Goal: Feedback & Contribution: Submit feedback/report problem

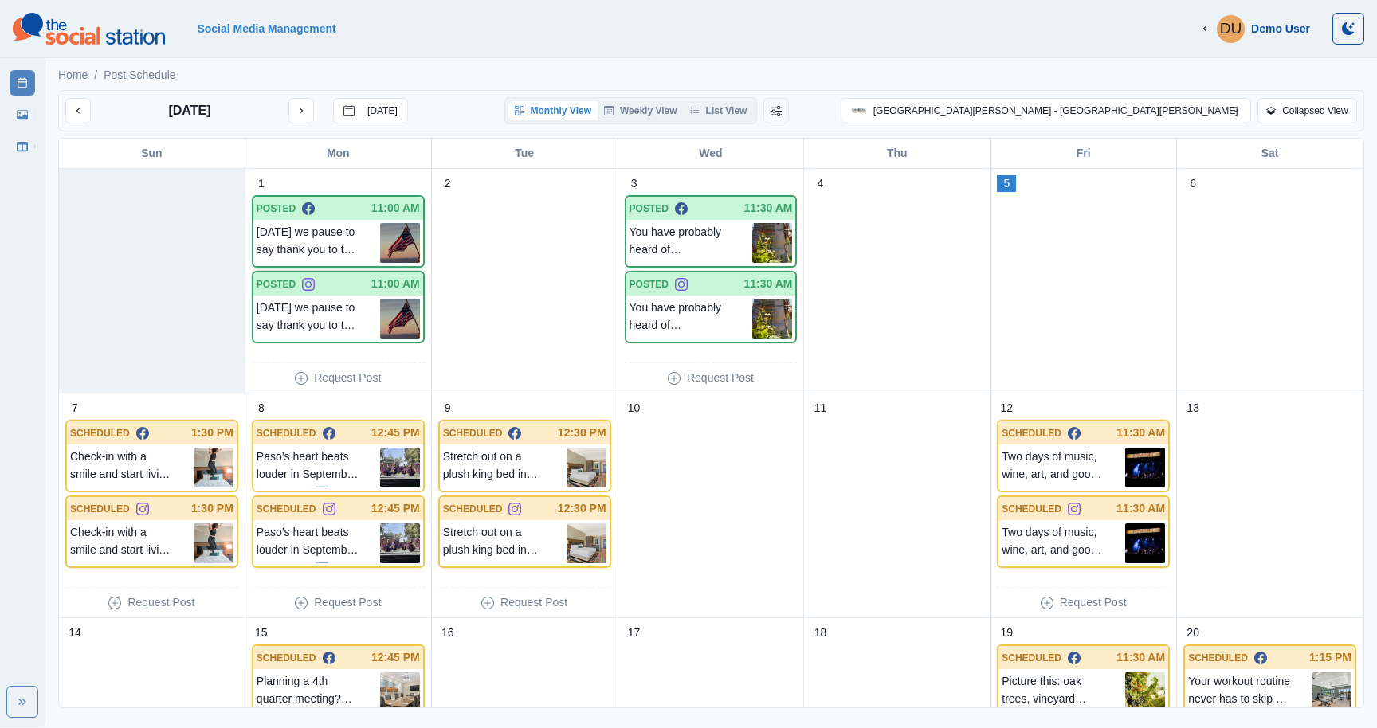
click at [343, 229] on p "[DATE] we pause to say thank you to the doers, dreamers, and everyday differenc…" at bounding box center [319, 243] width 124 height 40
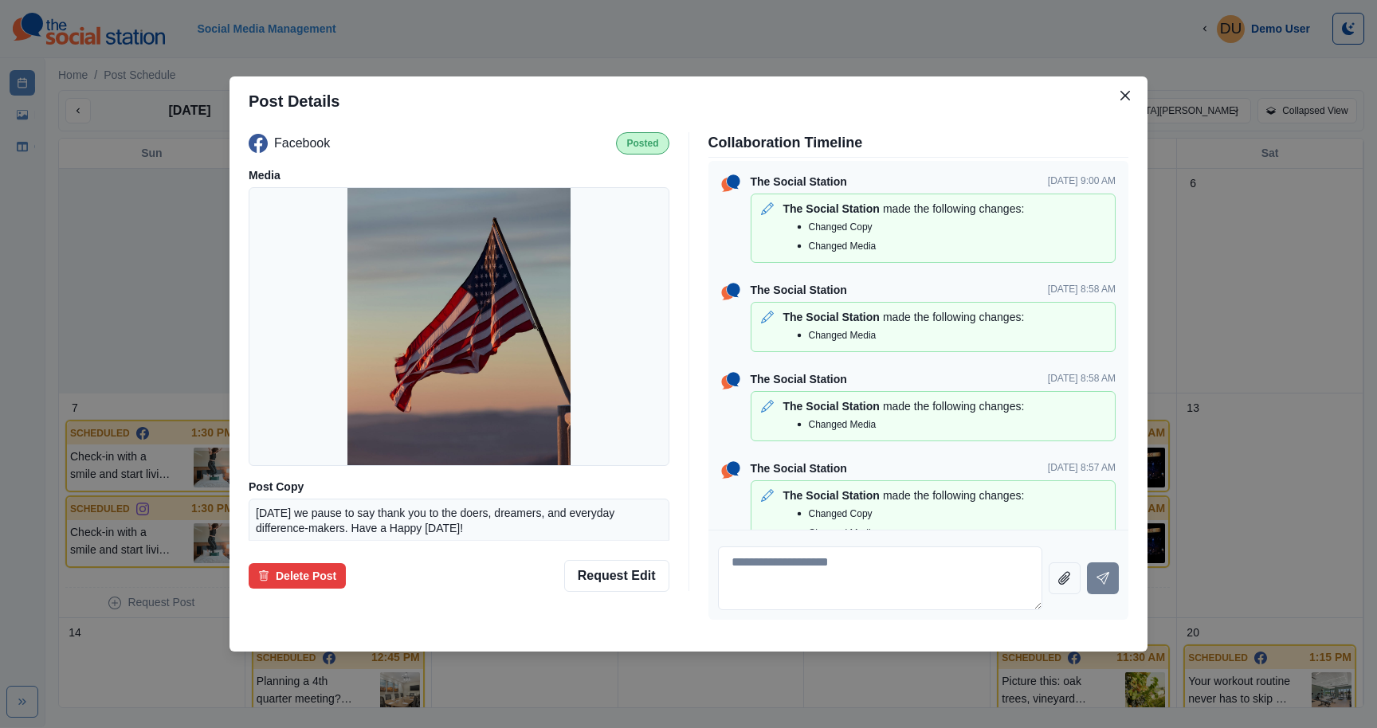
scroll to position [33, 0]
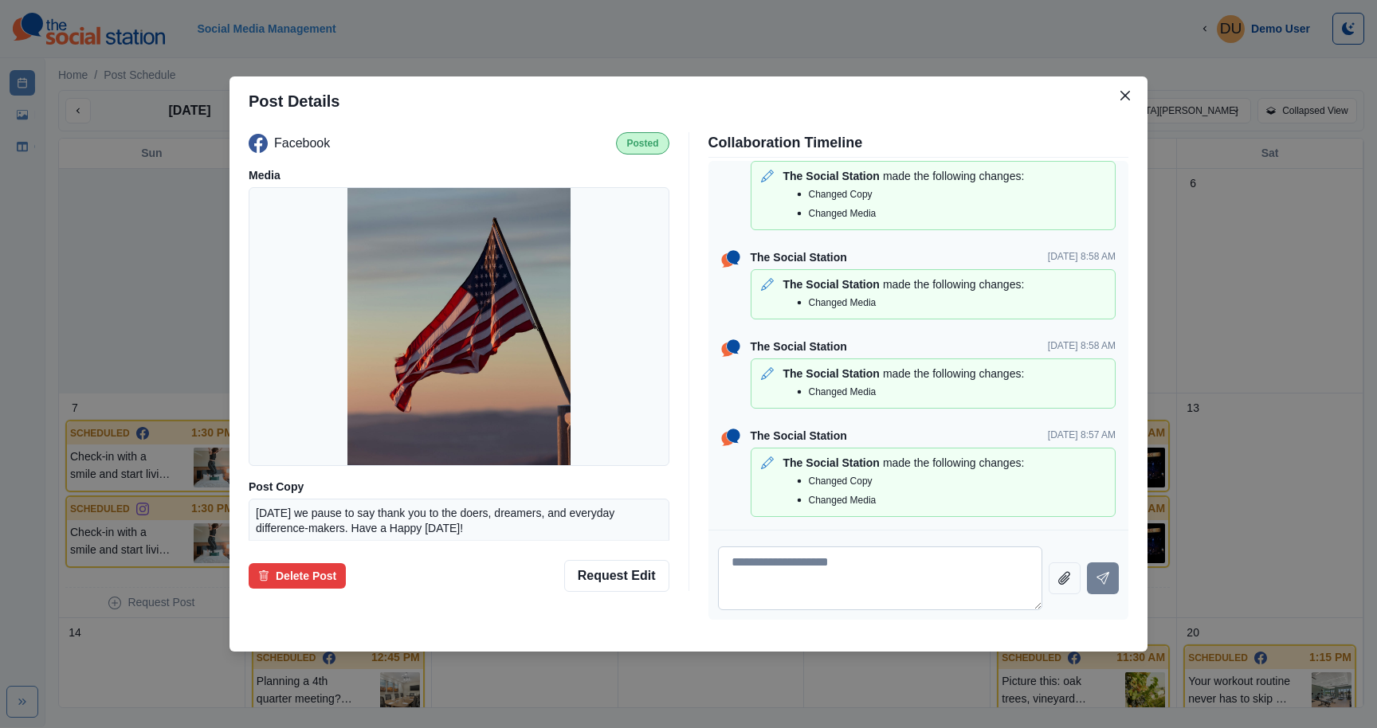
click at [789, 601] on textarea at bounding box center [880, 579] width 325 height 64
click at [1130, 93] on button "Close" at bounding box center [1126, 96] width 26 height 26
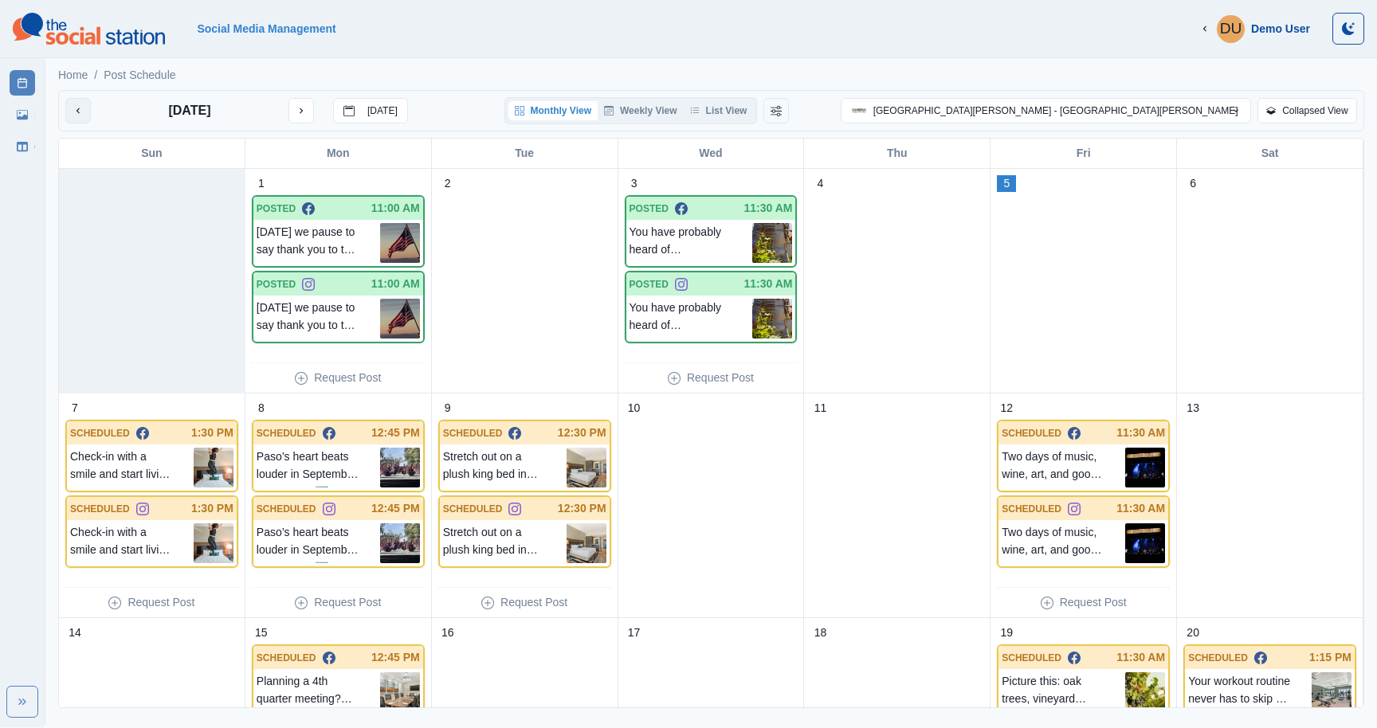
click at [82, 107] on icon "previous month" at bounding box center [78, 110] width 11 height 11
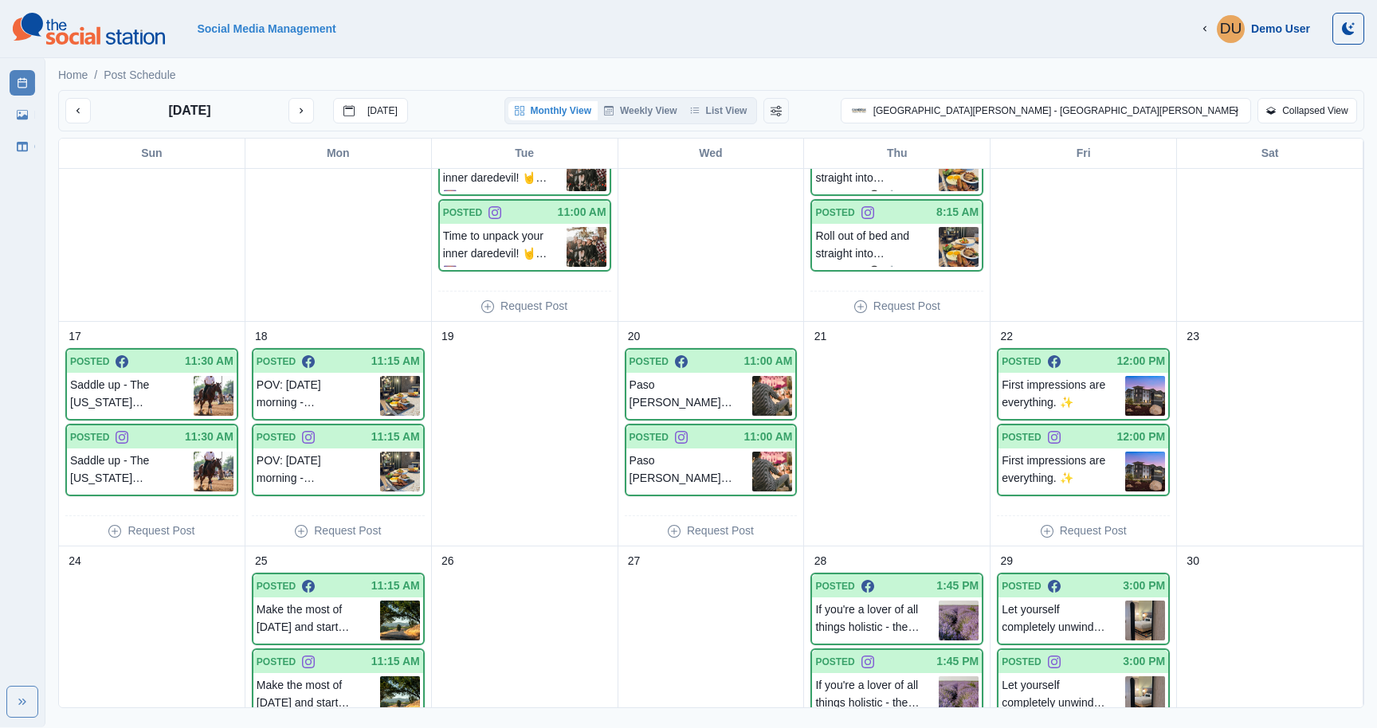
scroll to position [739, 0]
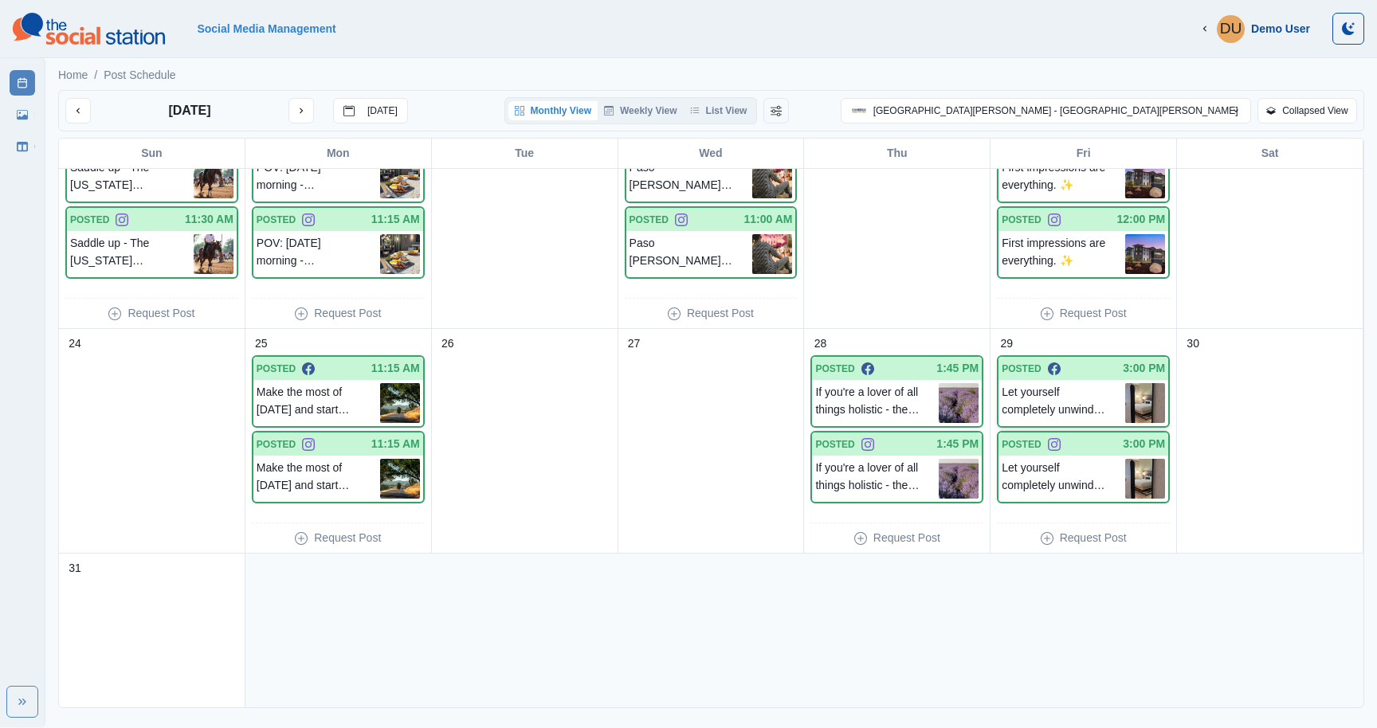
click at [1074, 393] on p "Let yourself completely unwind. No alarms, no schedules needed. 😴" at bounding box center [1064, 403] width 124 height 40
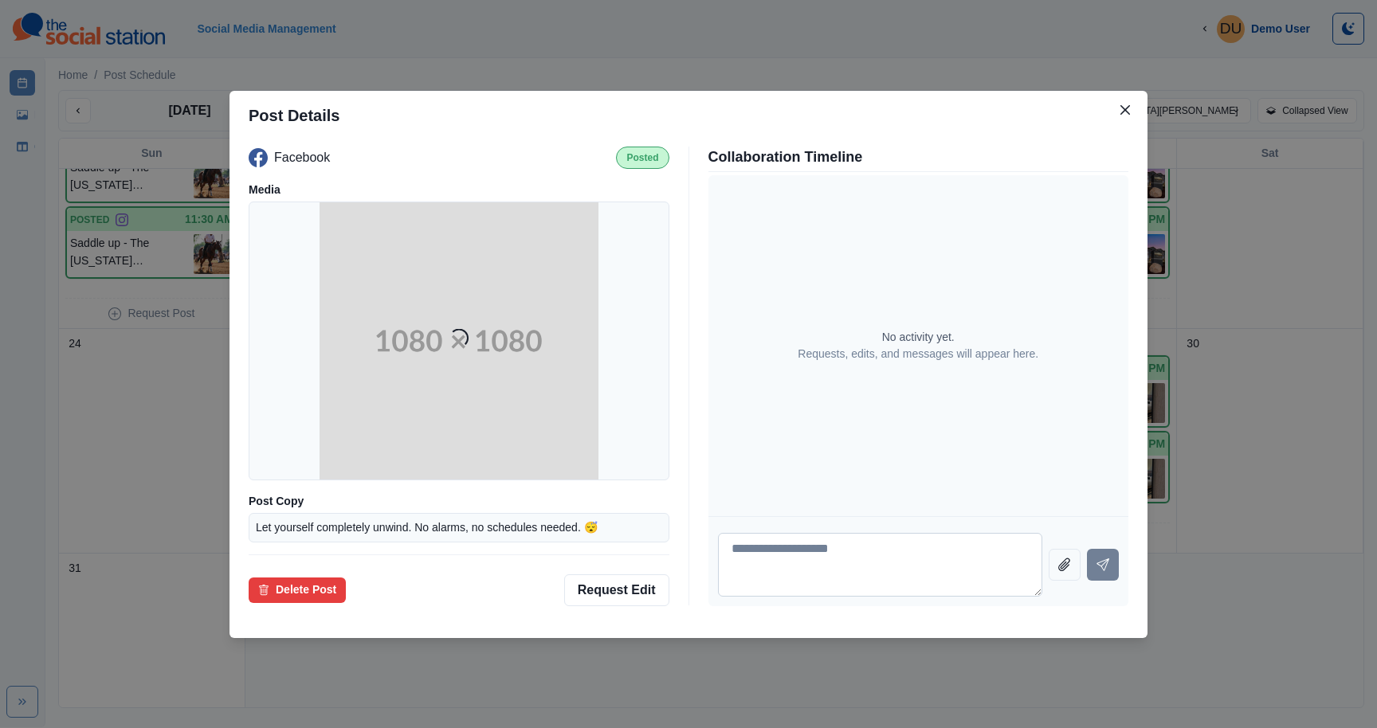
click at [808, 554] on textarea at bounding box center [880, 565] width 325 height 64
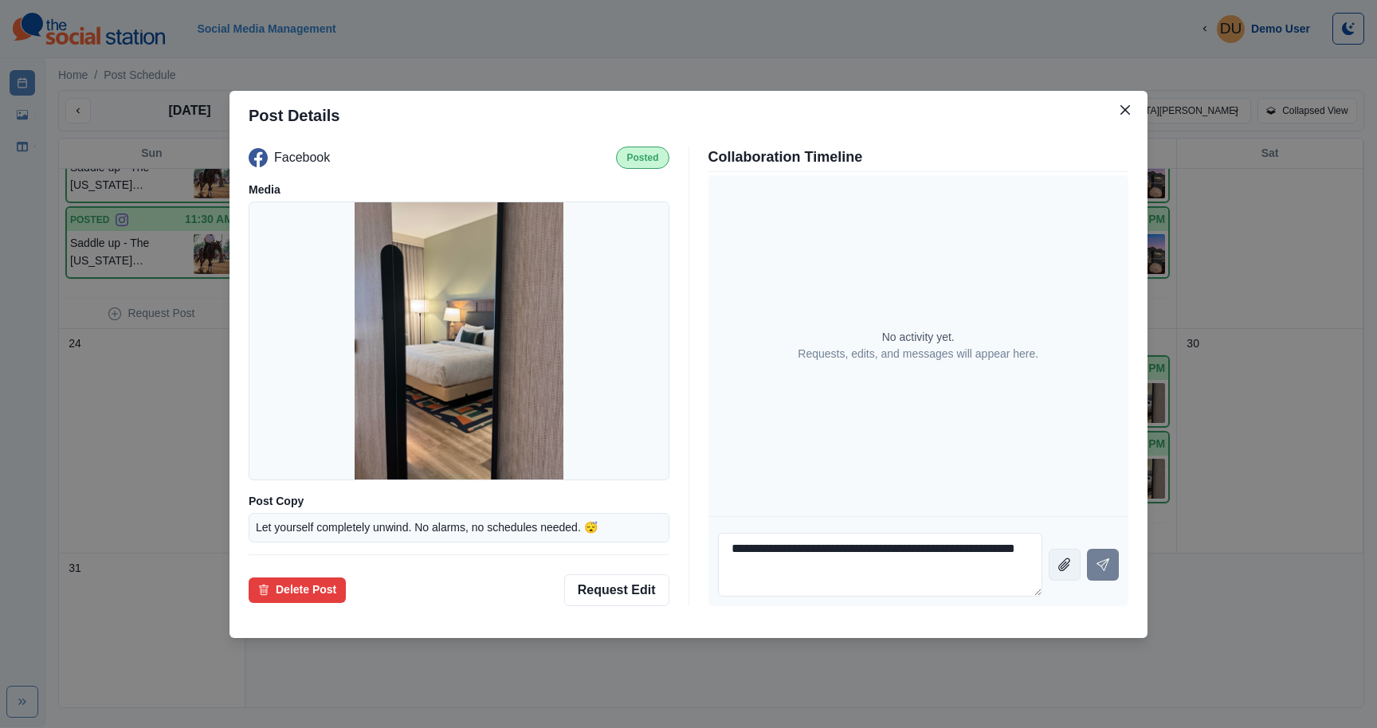
type textarea "**********"
click at [1065, 574] on icon "Attach file" at bounding box center [1065, 564] width 22 height 22
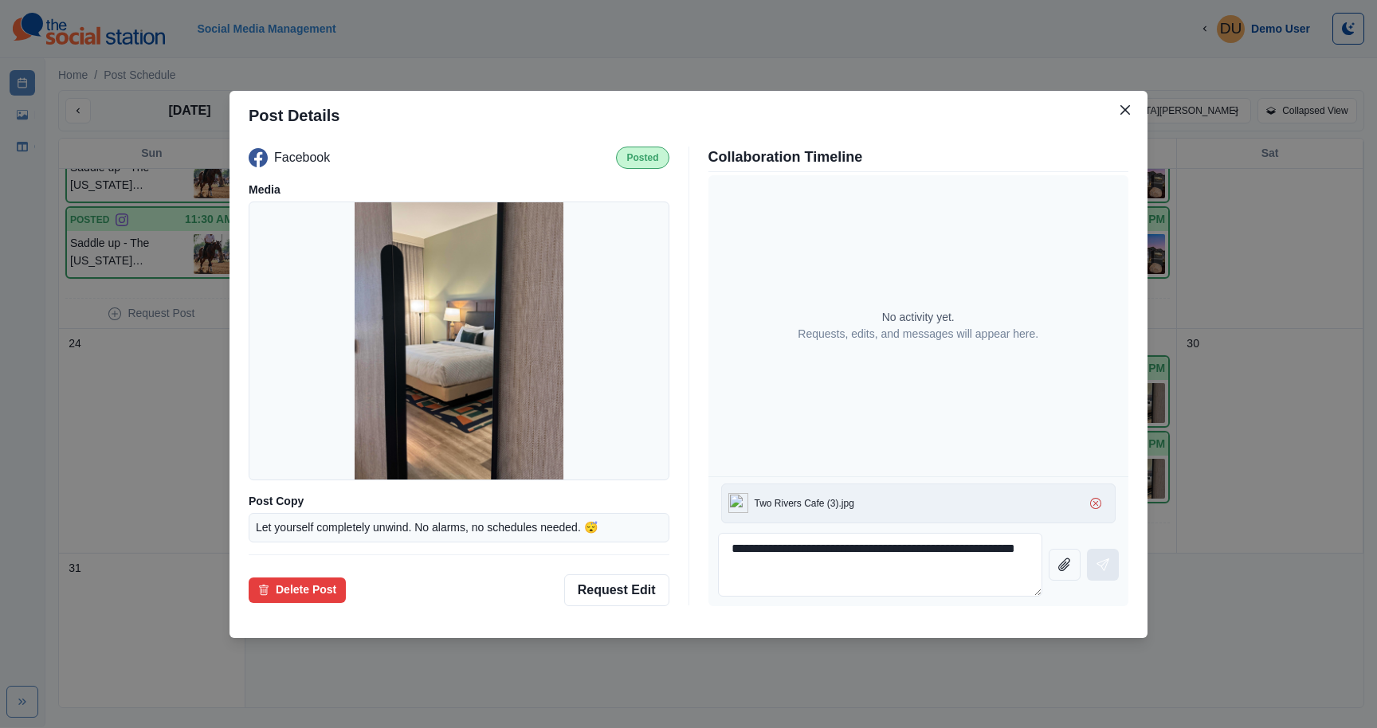
click at [1104, 563] on icon "Send message" at bounding box center [1103, 565] width 13 height 13
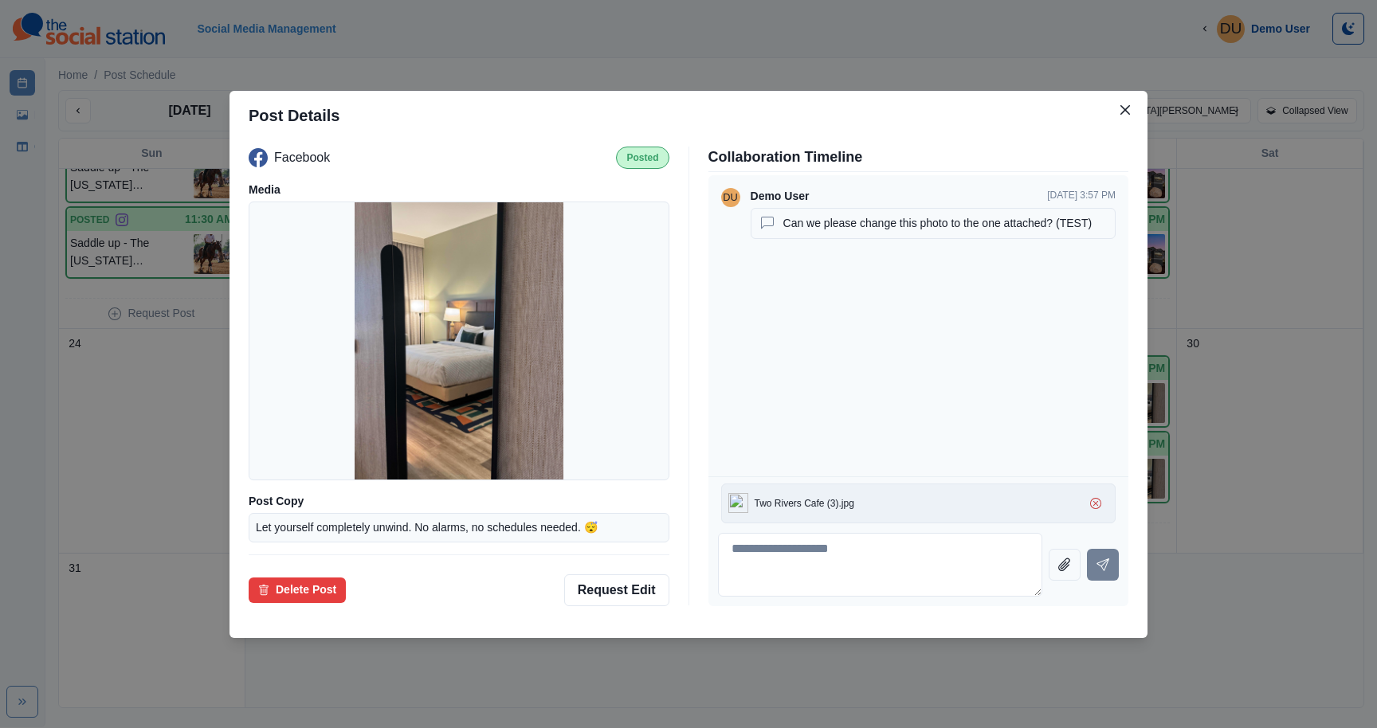
click at [905, 506] on div at bounding box center [968, 504] width 229 height 26
click at [1099, 567] on icon "Send message" at bounding box center [1103, 565] width 13 height 13
drag, startPoint x: 787, startPoint y: 227, endPoint x: 1085, endPoint y: 234, distance: 298.9
click at [1085, 234] on div "Can we please change this photo to the one attached? (TEST)" at bounding box center [933, 223] width 365 height 31
click at [835, 546] on textarea at bounding box center [880, 565] width 325 height 64
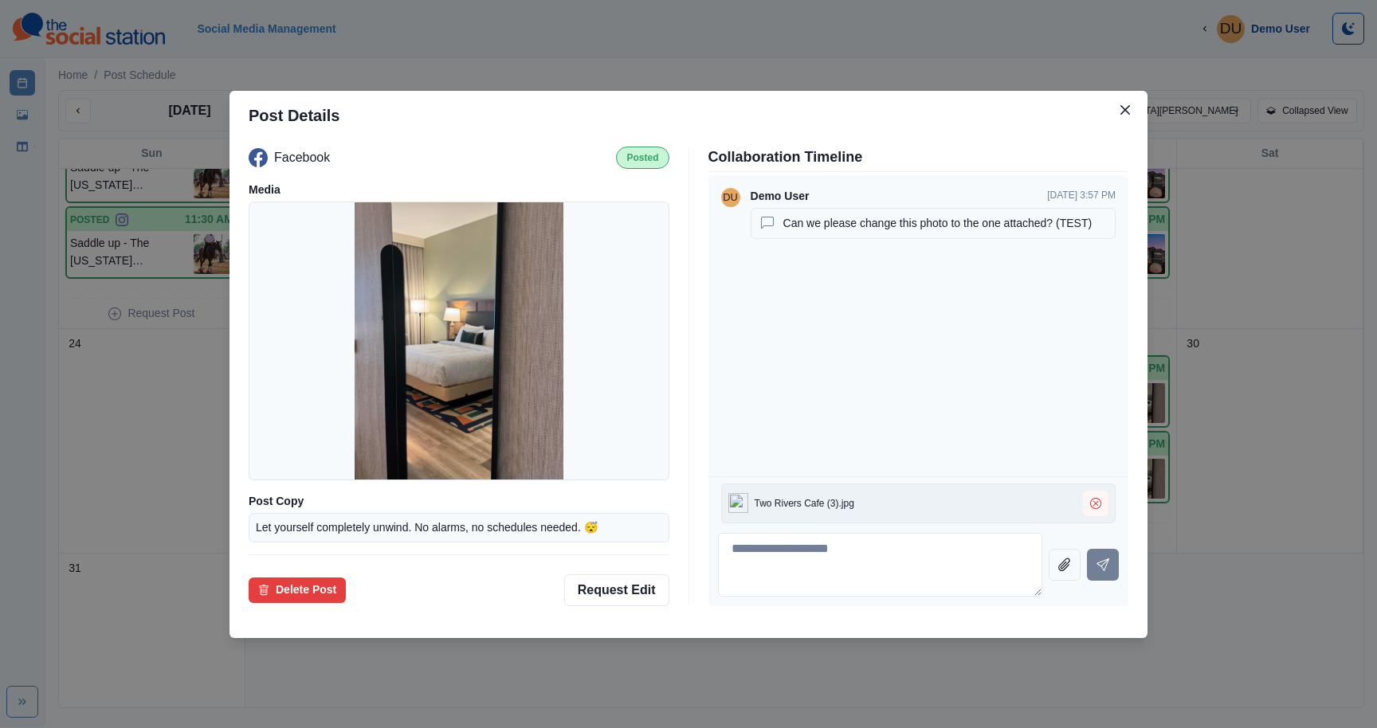
click at [1101, 501] on icon "remove media from upload" at bounding box center [1095, 503] width 11 height 11
click at [907, 567] on textarea at bounding box center [880, 565] width 325 height 64
click at [823, 564] on textarea at bounding box center [880, 565] width 325 height 64
click at [1134, 107] on button "Close" at bounding box center [1126, 110] width 26 height 26
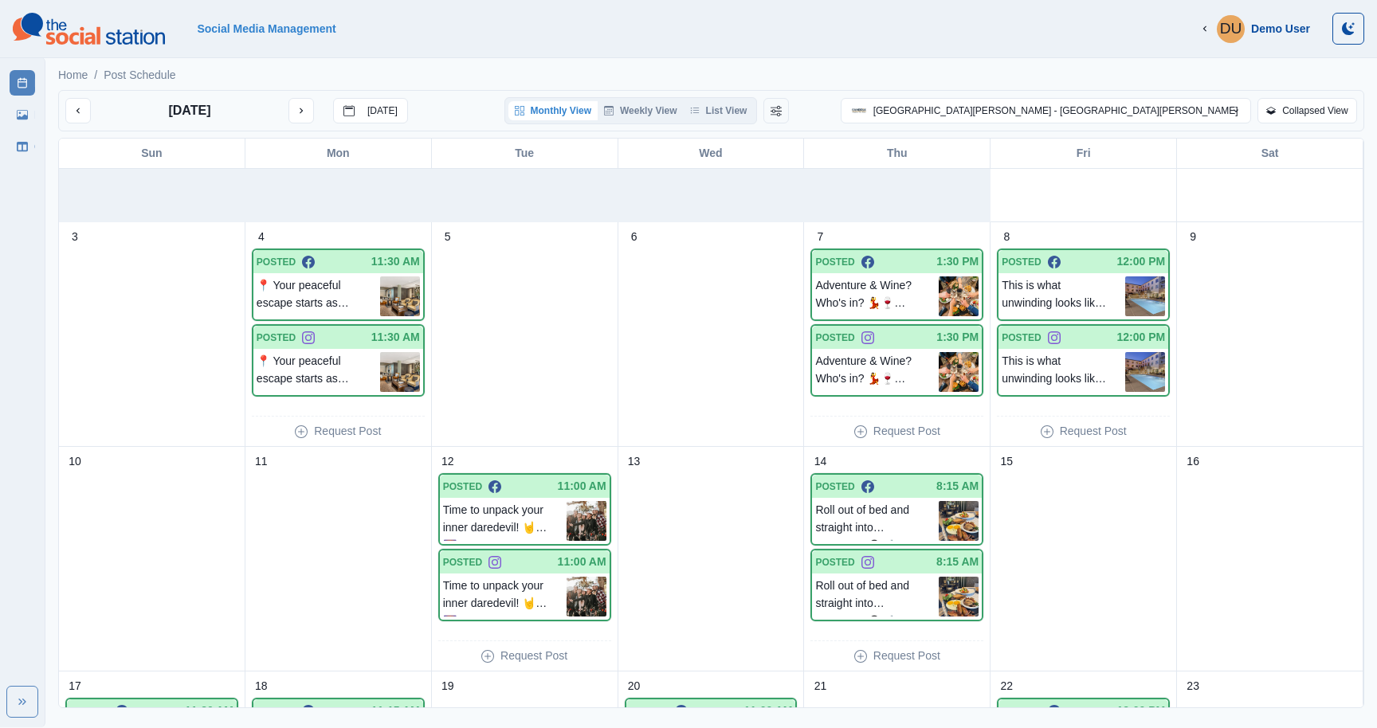
scroll to position [0, 0]
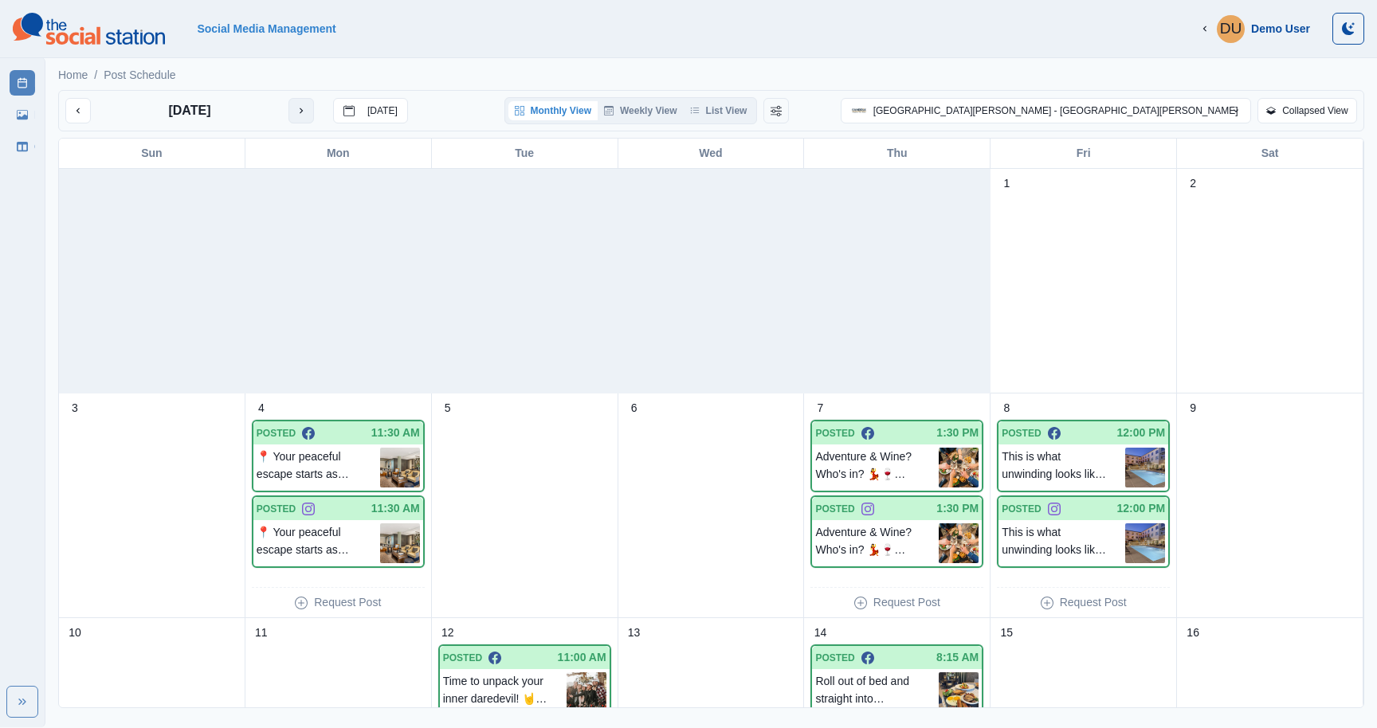
click at [289, 117] on button "next month" at bounding box center [301, 111] width 26 height 26
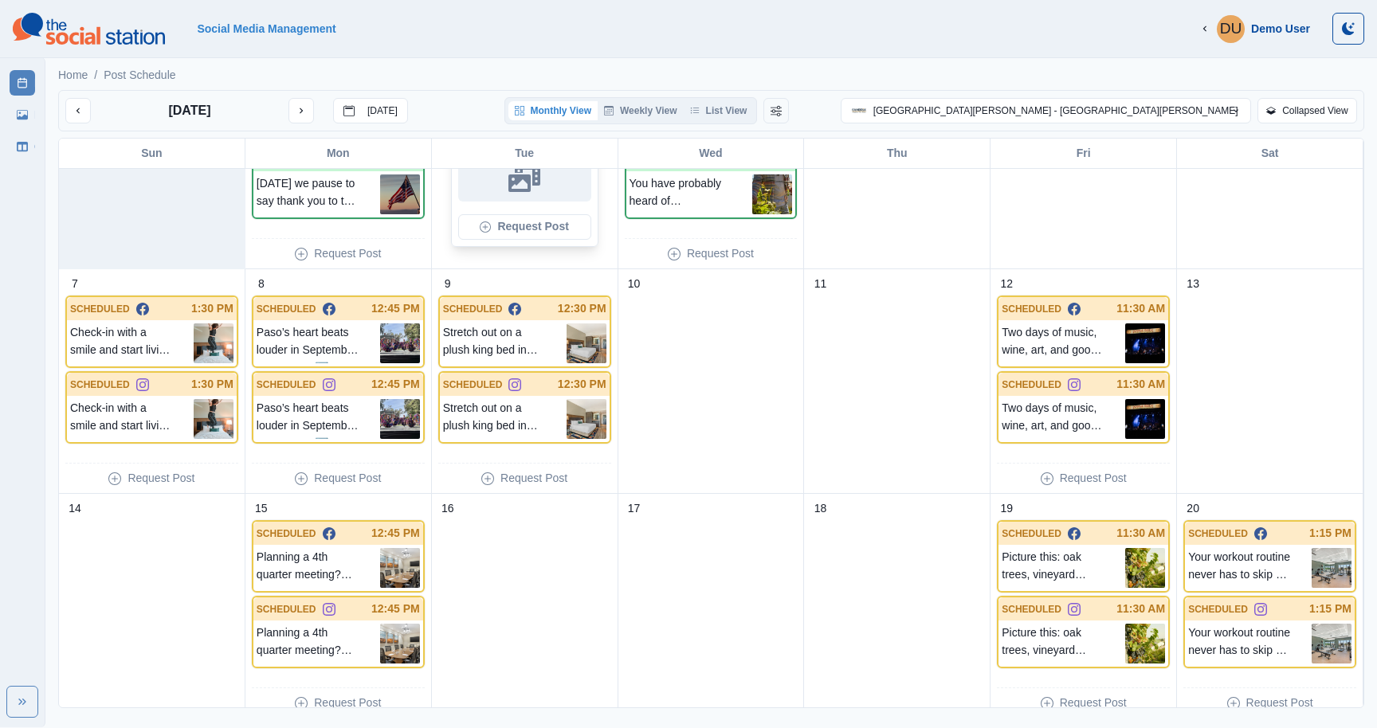
scroll to position [139, 0]
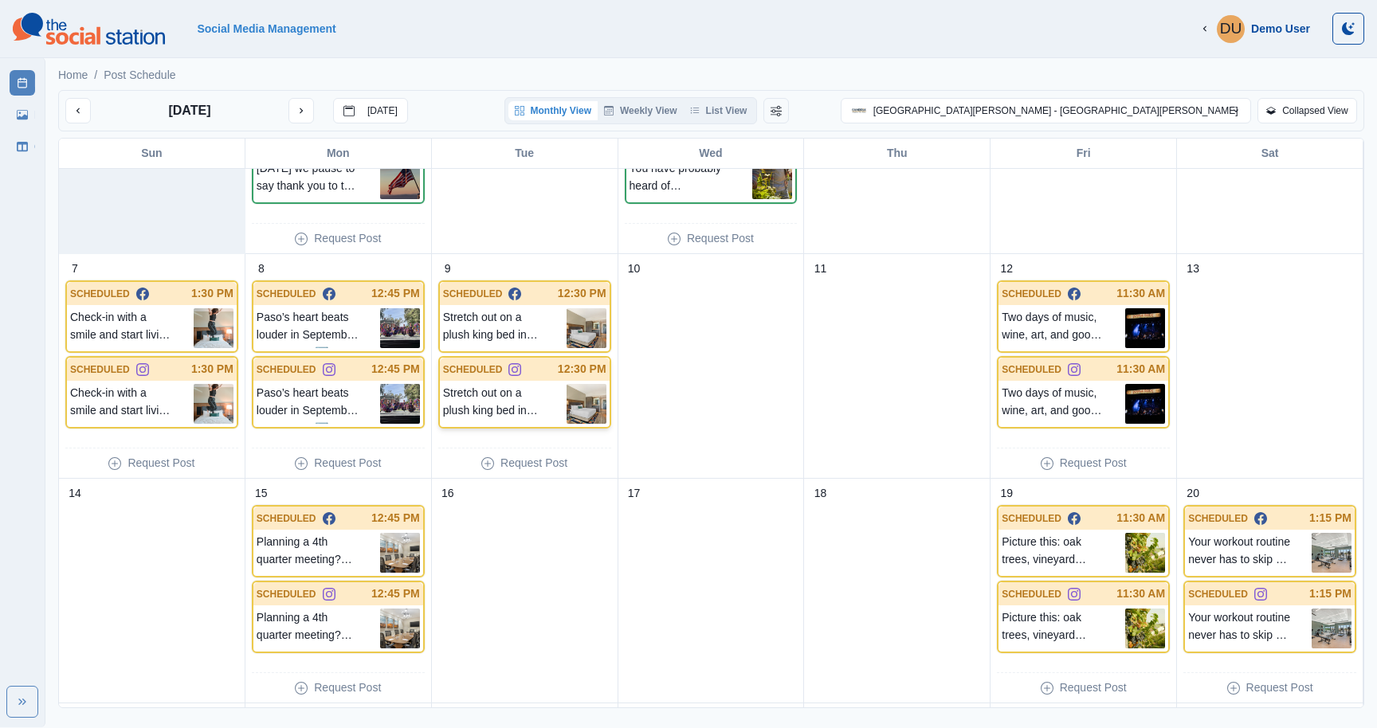
click at [473, 400] on p "Stretch out on a plush king bed in your cozy guest room, perfect for solo trave…" at bounding box center [505, 404] width 124 height 40
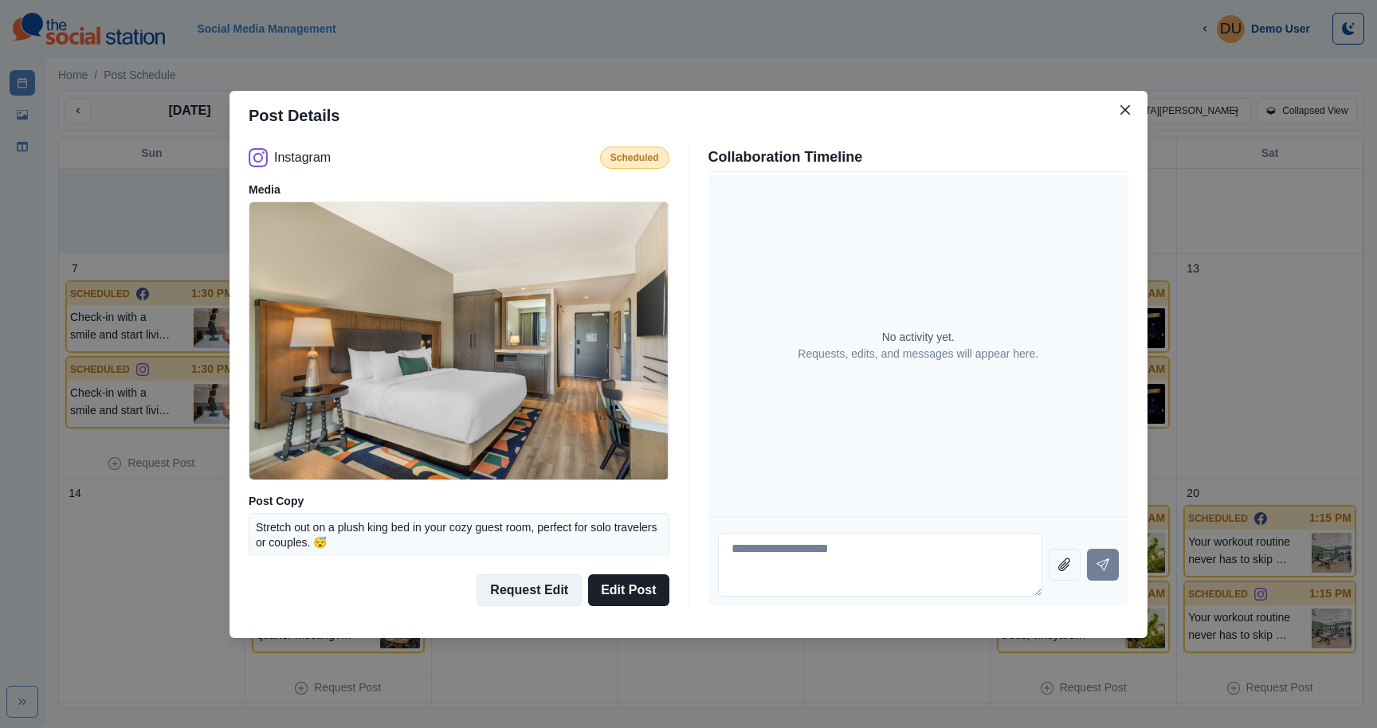
click at [532, 583] on button "Request Edit" at bounding box center [529, 591] width 105 height 32
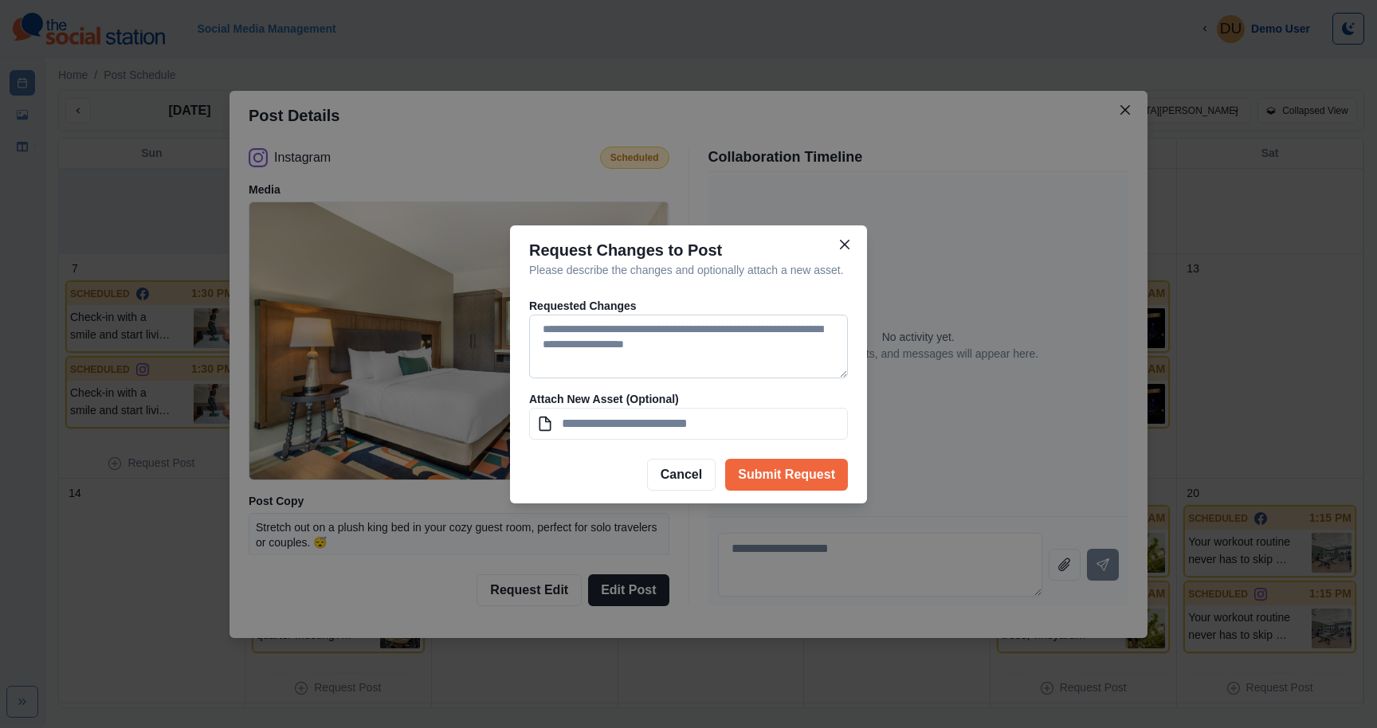
click at [561, 343] on textarea at bounding box center [688, 347] width 319 height 64
click at [577, 338] on textarea at bounding box center [688, 347] width 319 height 64
click at [691, 430] on input at bounding box center [688, 424] width 319 height 32
click at [650, 434] on input at bounding box center [688, 424] width 319 height 32
click at [650, 359] on textarea at bounding box center [688, 347] width 319 height 64
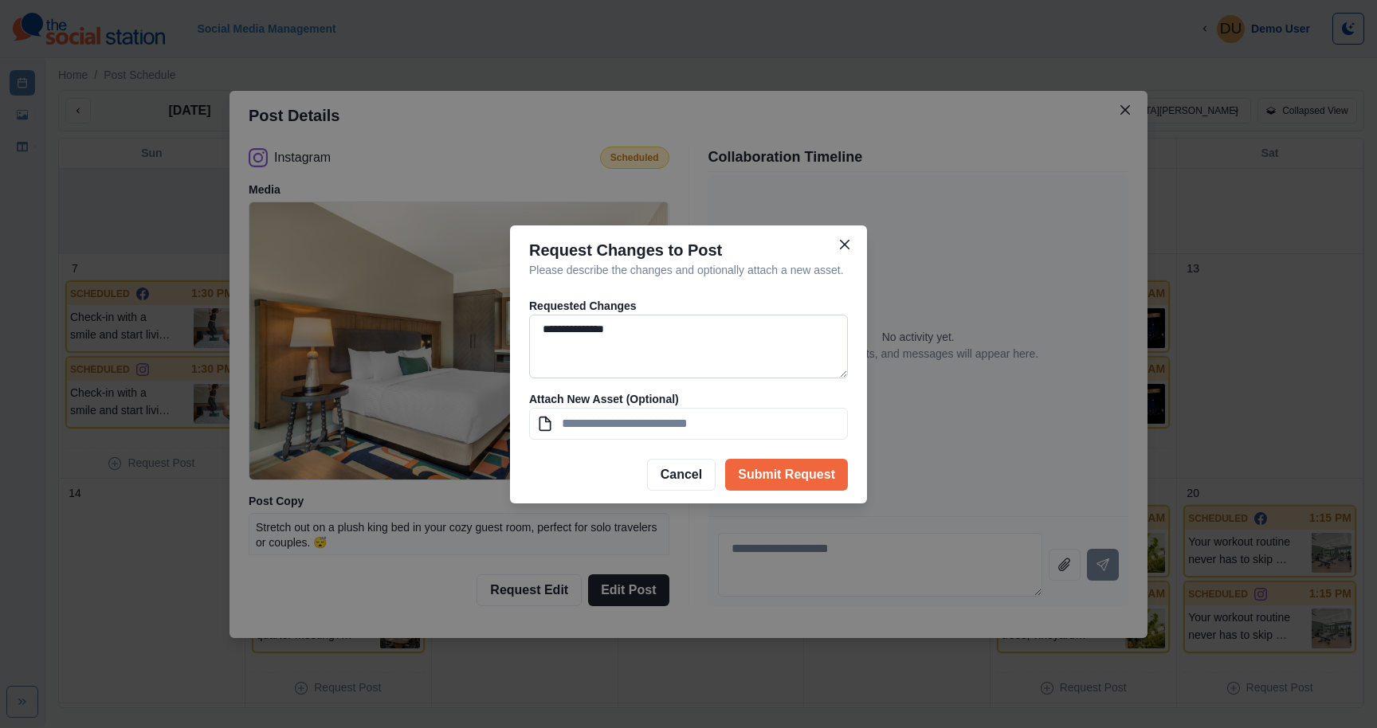
click at [666, 345] on textarea "**********" at bounding box center [688, 347] width 319 height 64
type textarea "**********"
click at [603, 427] on input at bounding box center [688, 424] width 319 height 32
click at [783, 482] on button "Submit Request" at bounding box center [786, 475] width 123 height 32
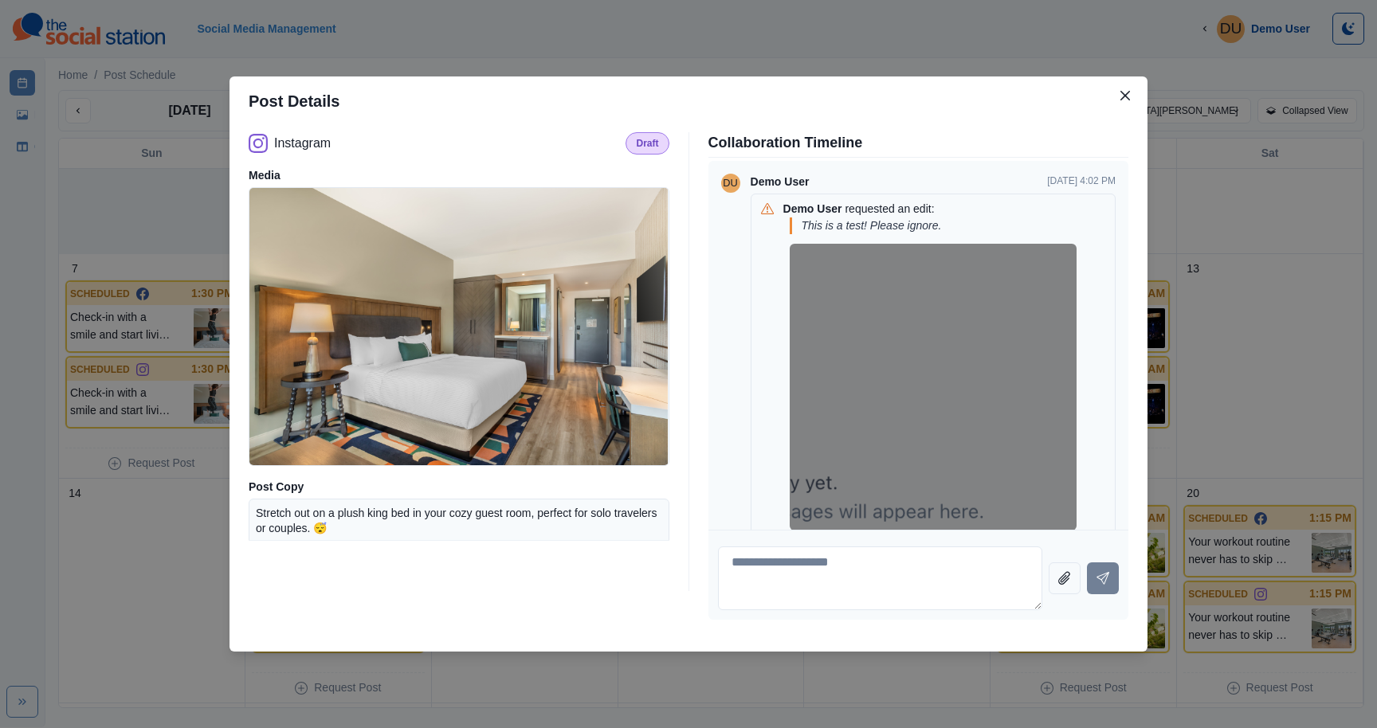
click at [848, 293] on img at bounding box center [933, 387] width 287 height 287
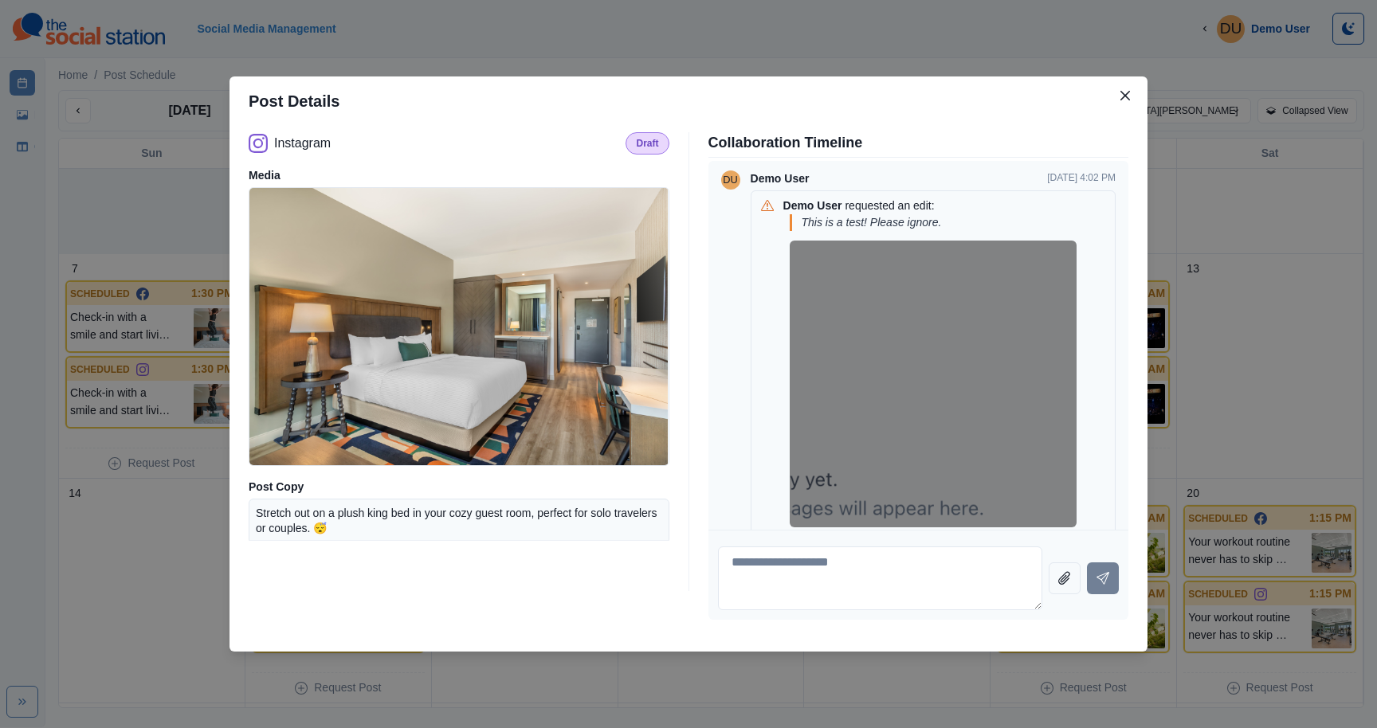
scroll to position [0, 0]
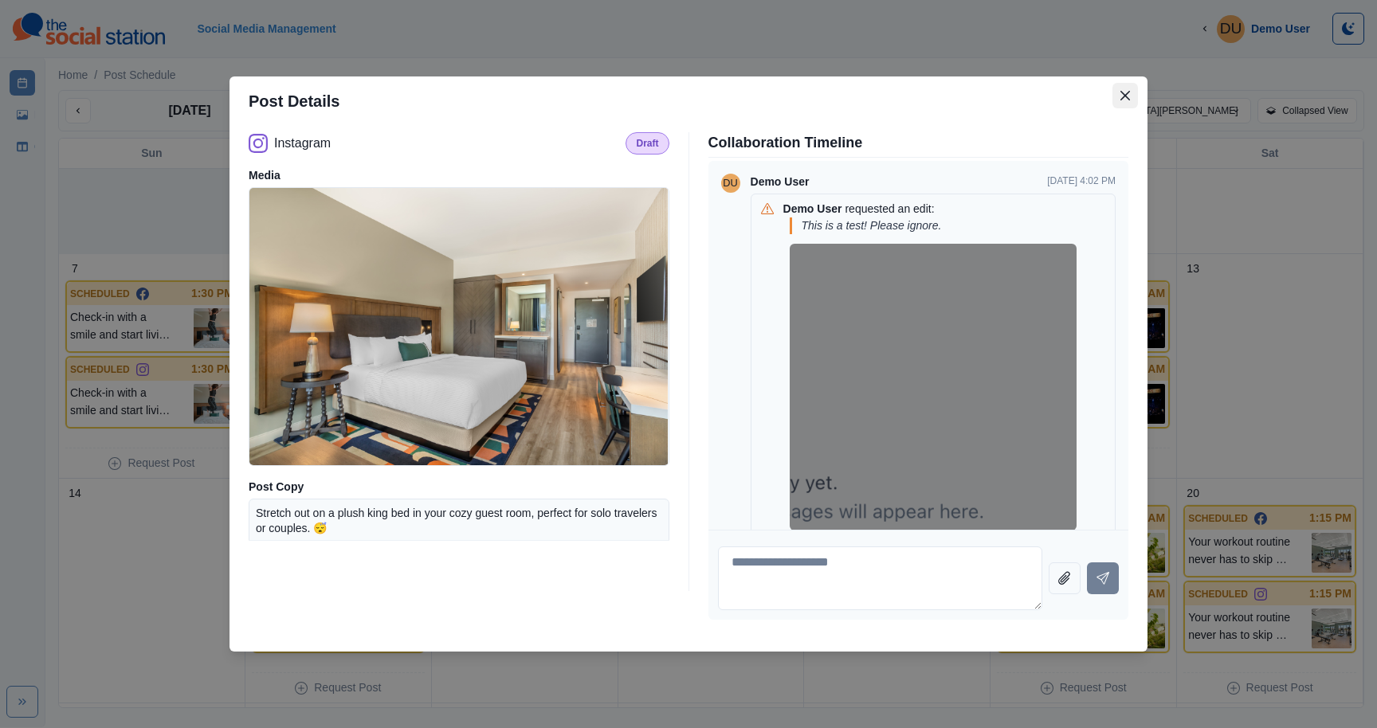
click at [1128, 93] on icon "Close" at bounding box center [1126, 96] width 10 height 10
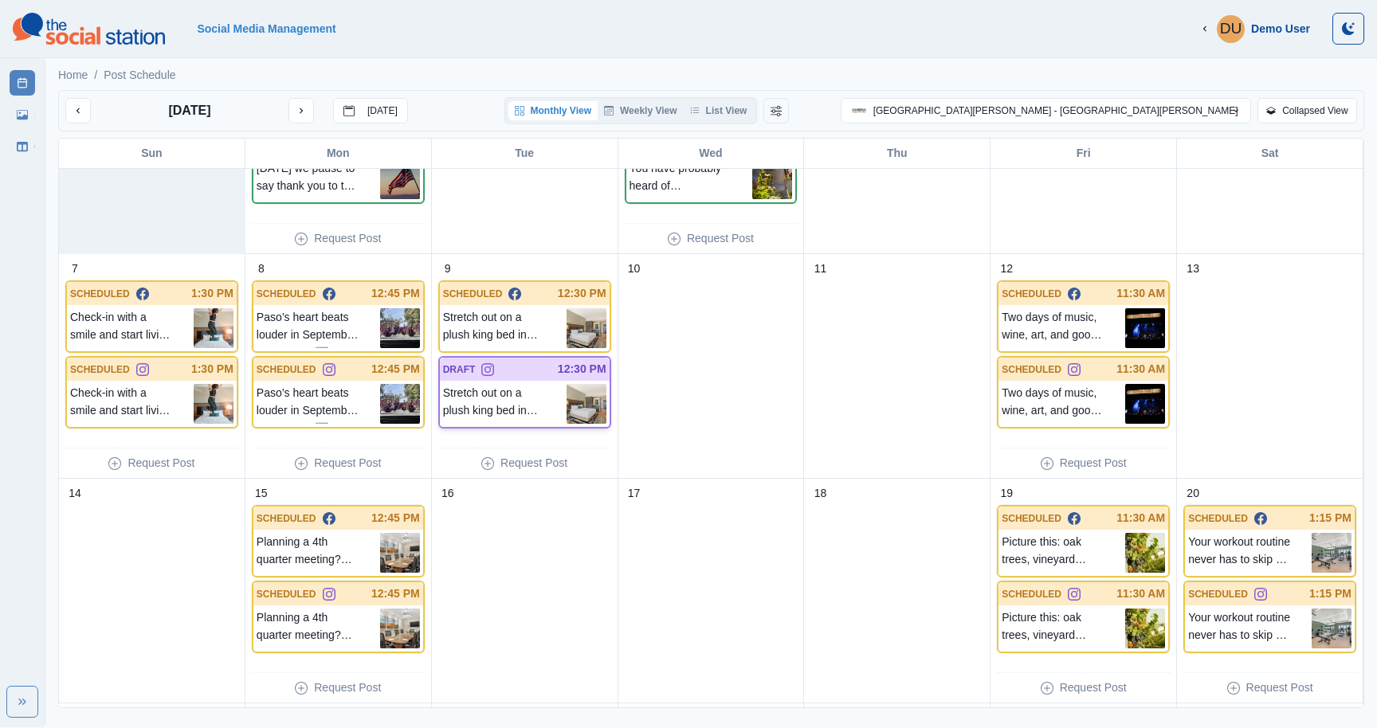
click at [514, 395] on p "Stretch out on a plush king bed in your cozy guest room, perfect for solo trave…" at bounding box center [505, 404] width 124 height 40
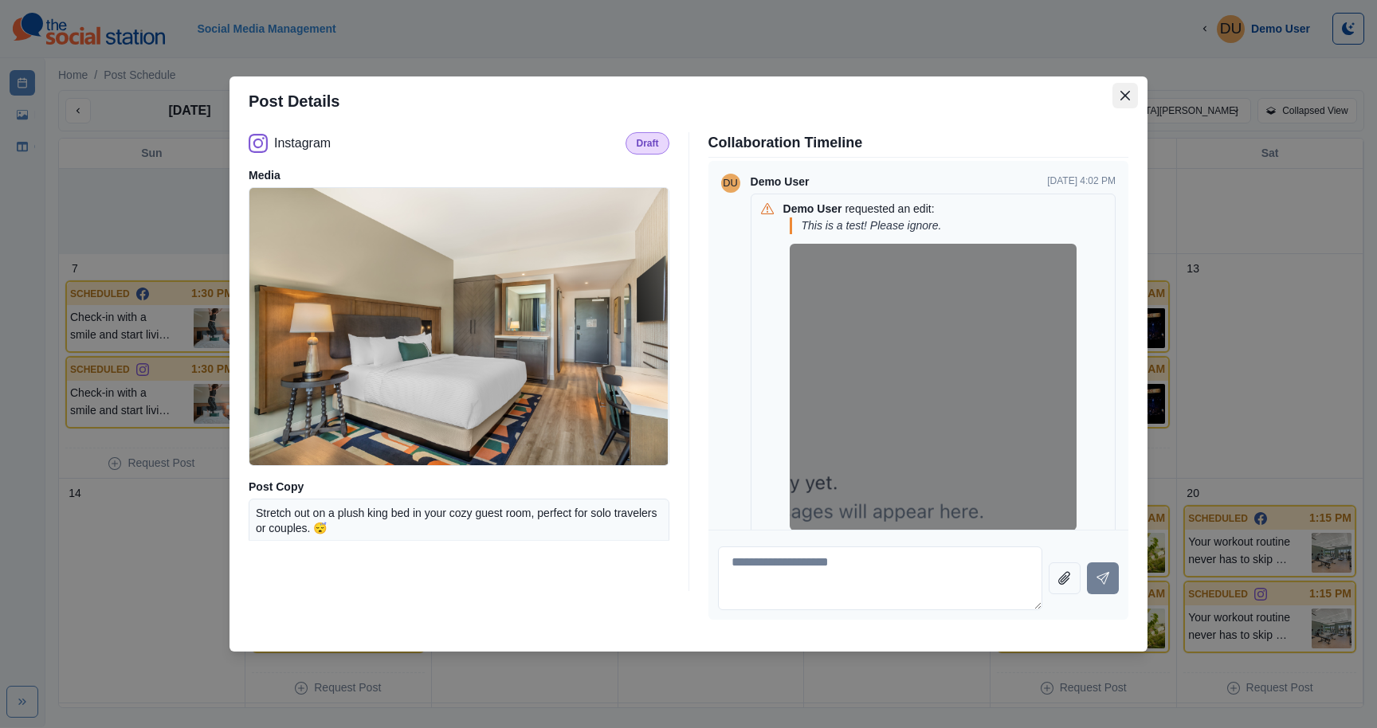
click at [1124, 91] on icon "Close" at bounding box center [1126, 96] width 10 height 10
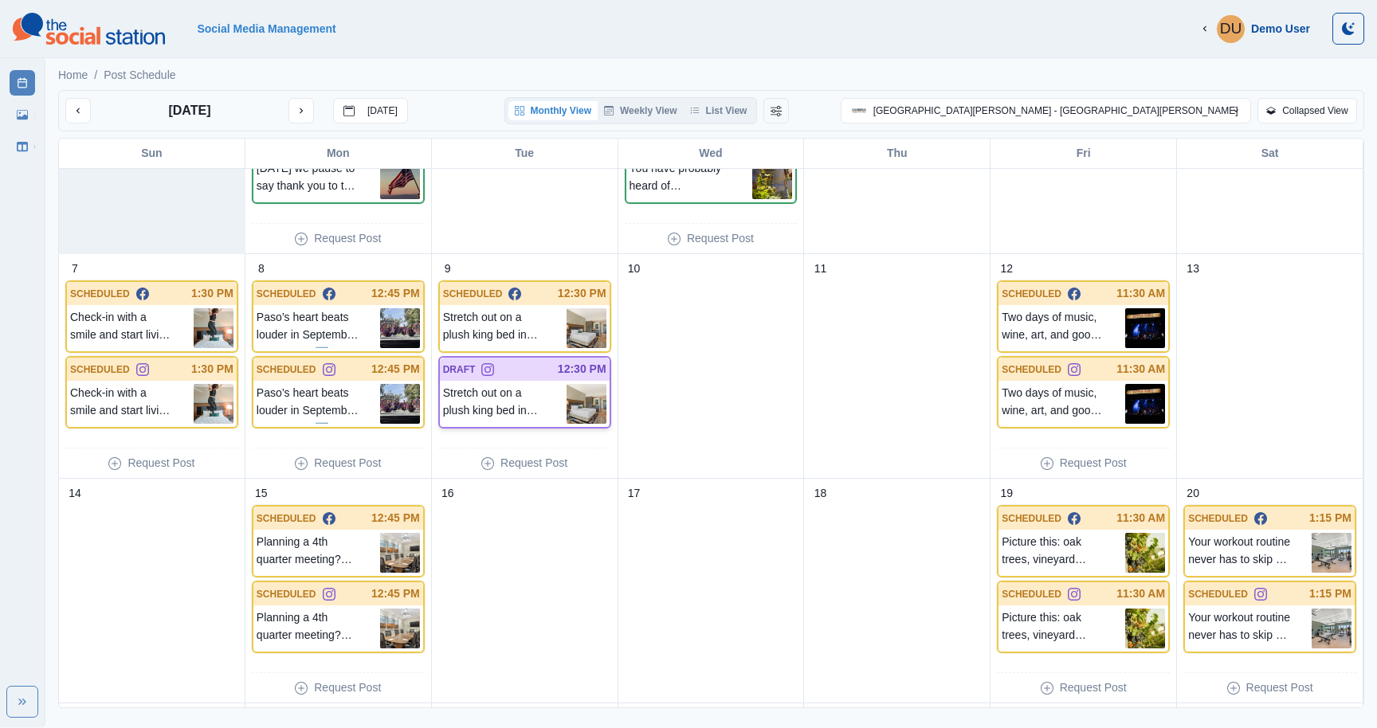
click at [519, 391] on p "Stretch out on a plush king bed in your cozy guest room, perfect for solo trave…" at bounding box center [505, 404] width 124 height 40
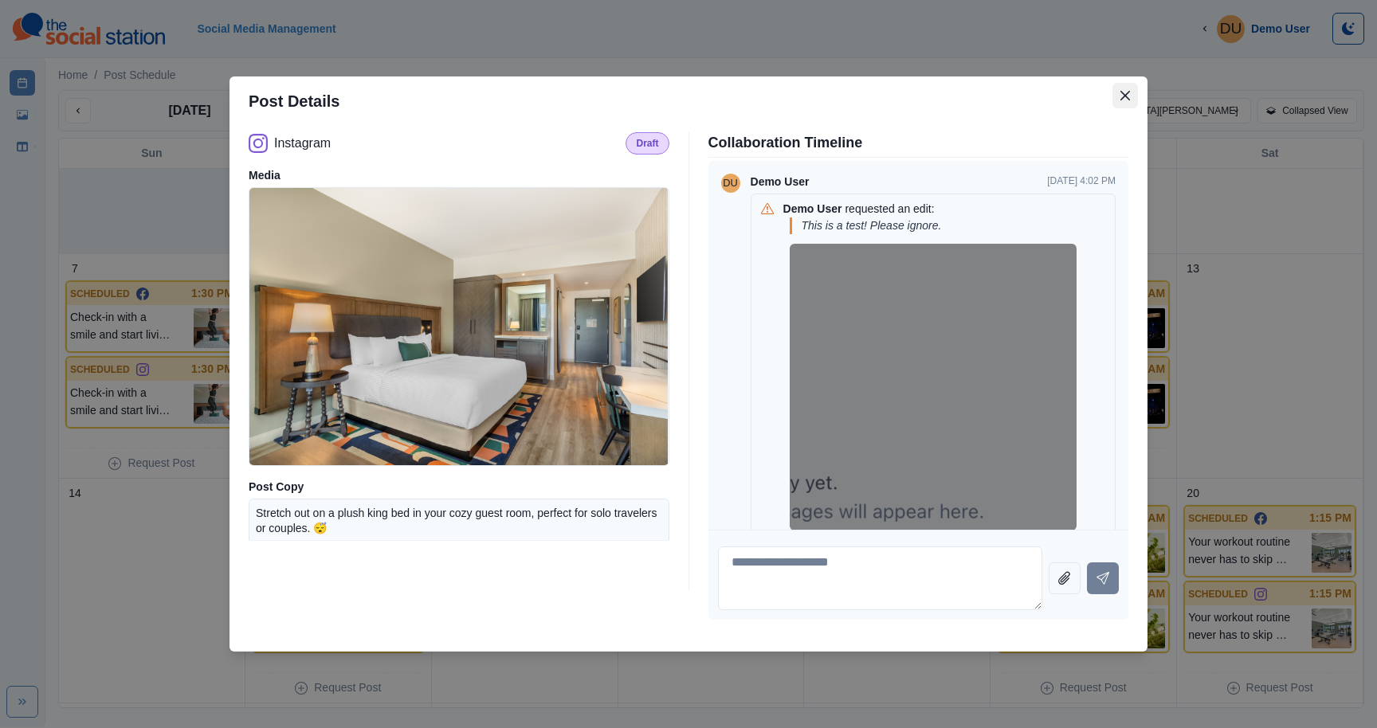
click at [1131, 92] on button "Close" at bounding box center [1126, 96] width 26 height 26
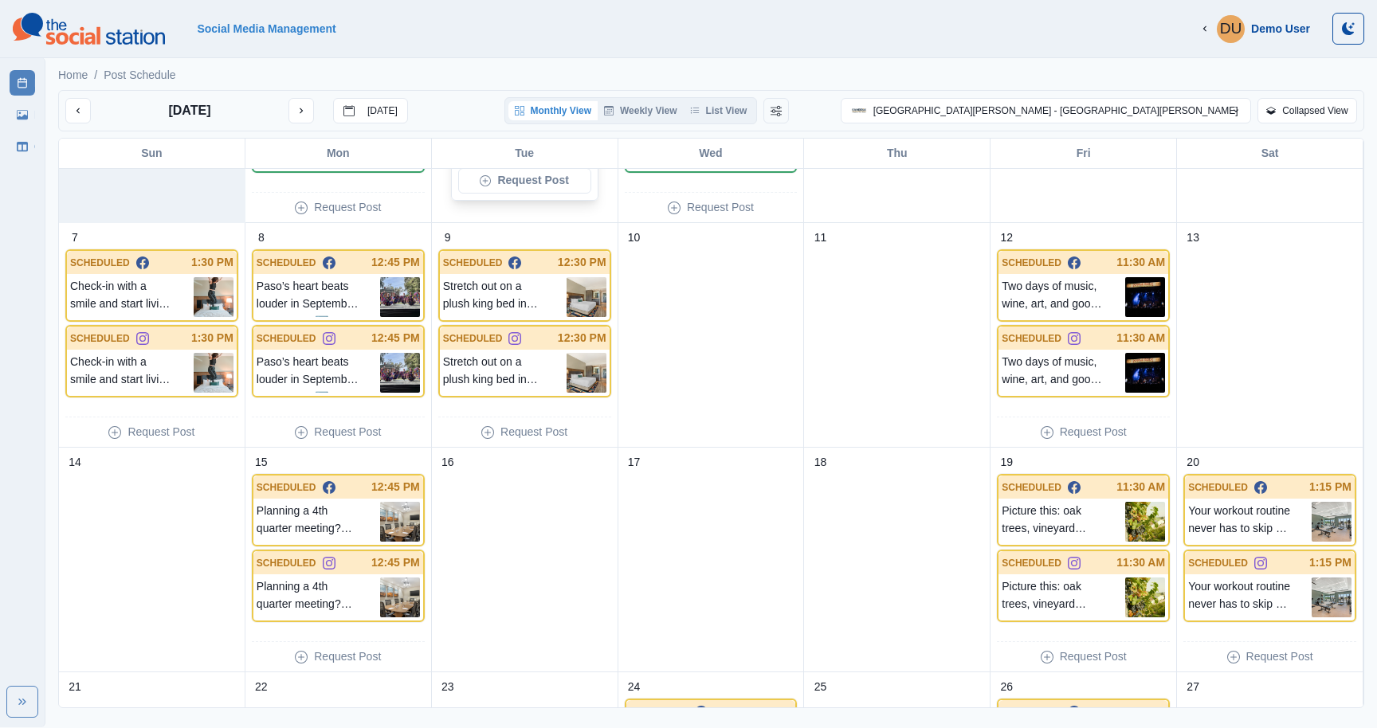
scroll to position [215, 0]
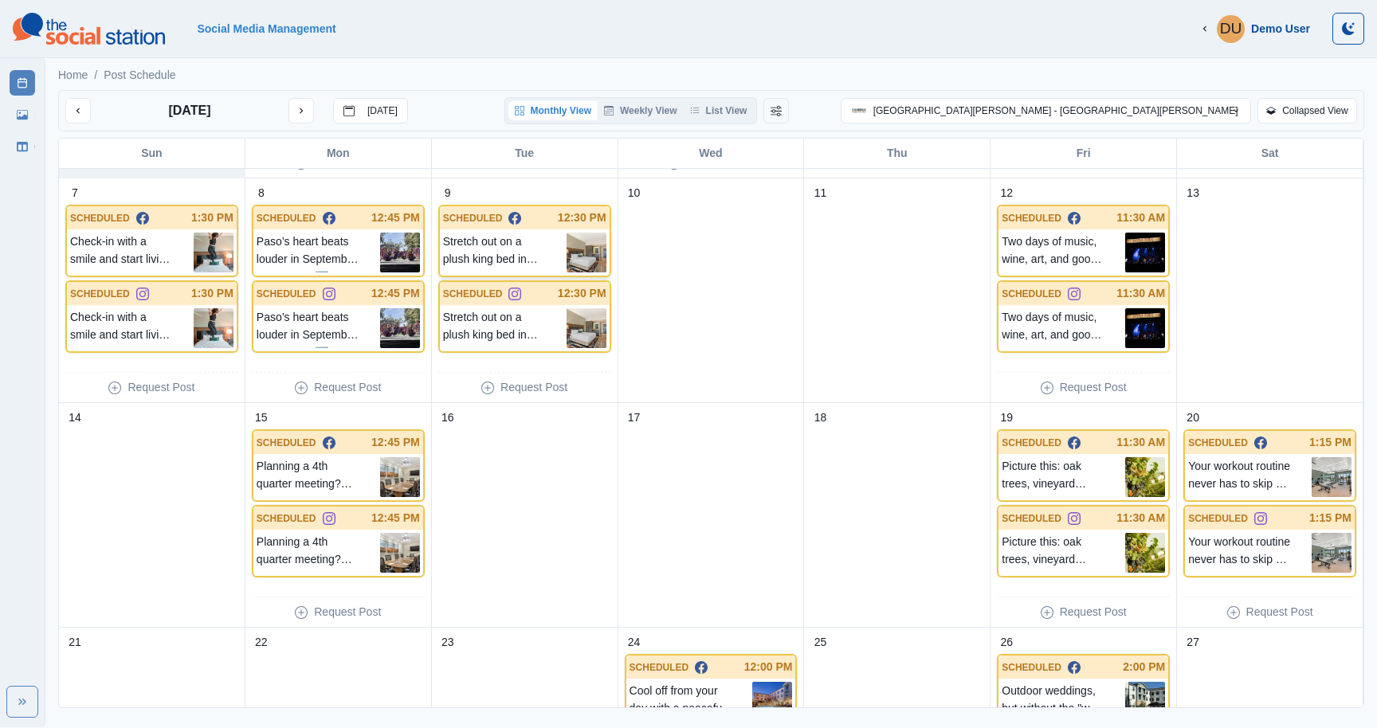
click at [540, 243] on p "Stretch out on a plush king bed in your cozy guest room, perfect for solo trave…" at bounding box center [505, 253] width 124 height 40
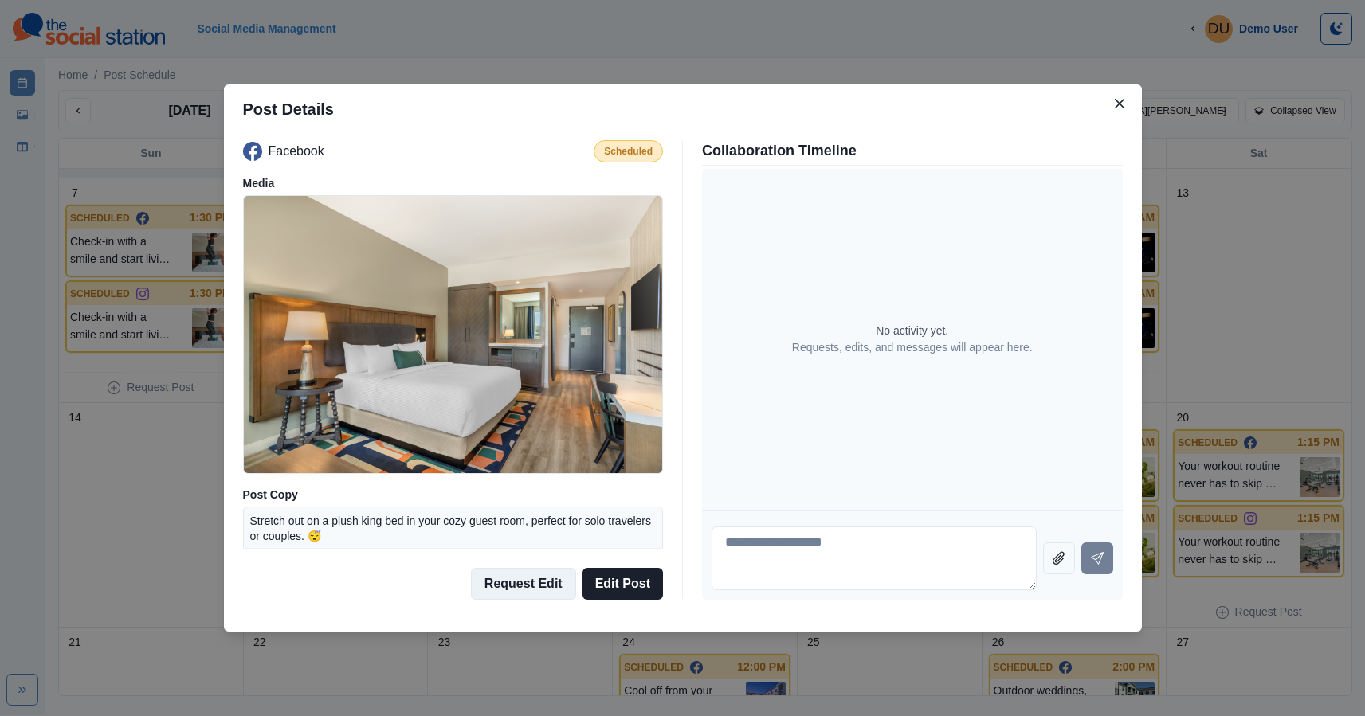
click at [540, 585] on button "Request Edit" at bounding box center [523, 584] width 105 height 32
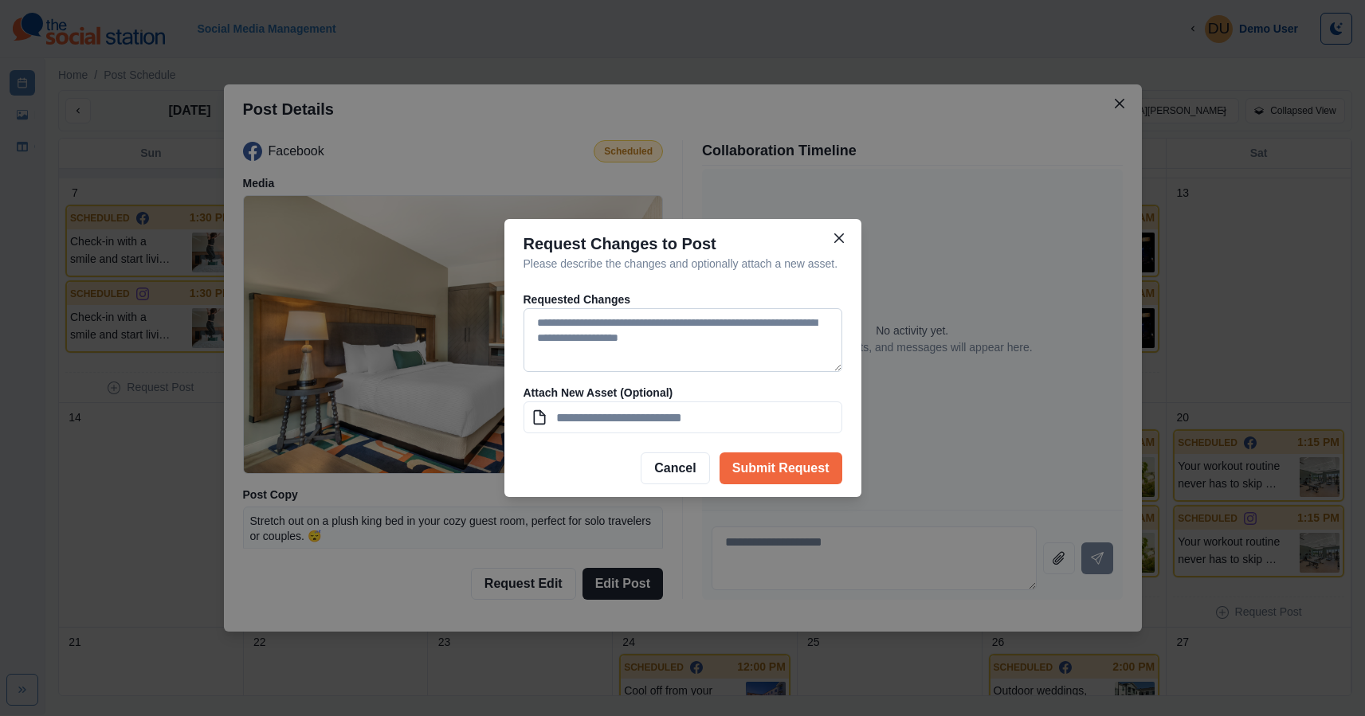
click at [582, 352] on textarea at bounding box center [683, 340] width 319 height 64
type textarea "**********"
click at [618, 424] on input at bounding box center [683, 418] width 319 height 32
click at [808, 485] on button "Submit Request" at bounding box center [781, 469] width 123 height 32
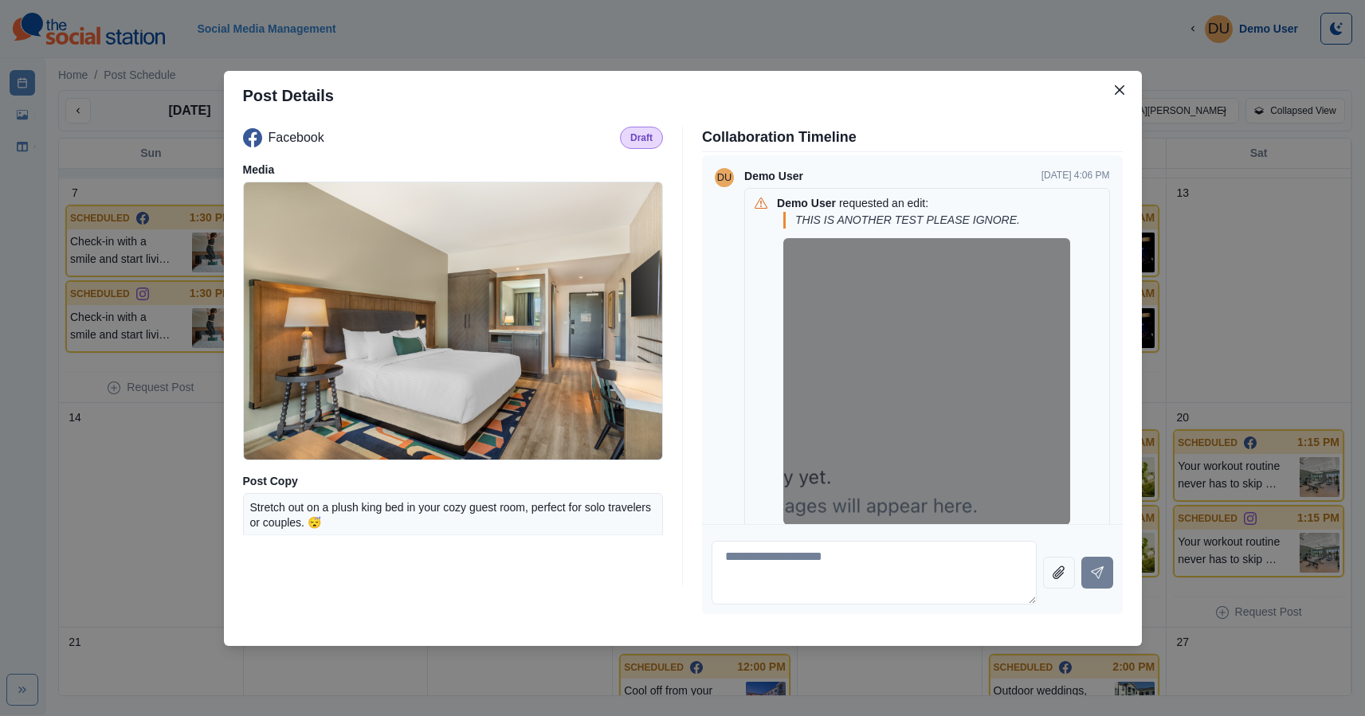
click at [933, 57] on div "Post Details Facebook Draft Media Post Copy Stretch out on a plush king bed in …" at bounding box center [682, 358] width 1365 height 716
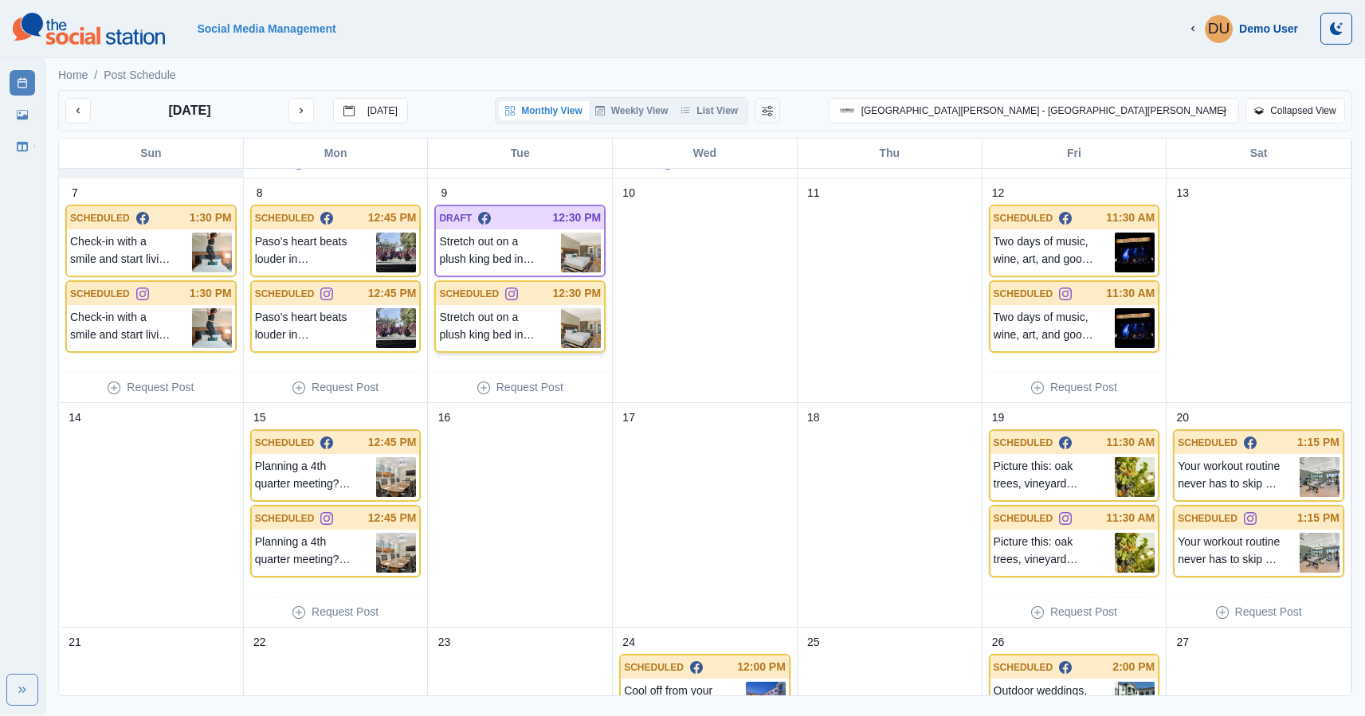
click at [516, 305] on div "Stretch out on a plush king bed in your cozy guest room, perfect for solo trave…" at bounding box center [520, 328] width 168 height 46
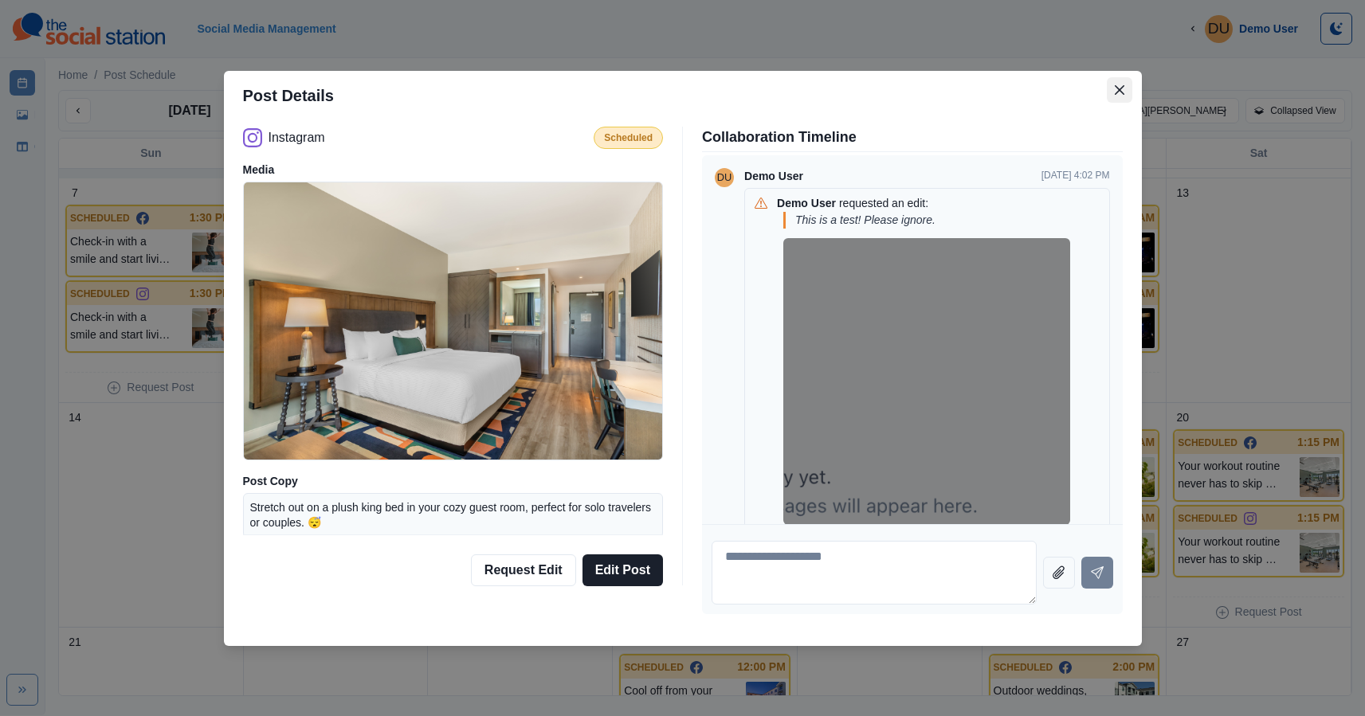
click at [1118, 82] on button "Close" at bounding box center [1120, 90] width 26 height 26
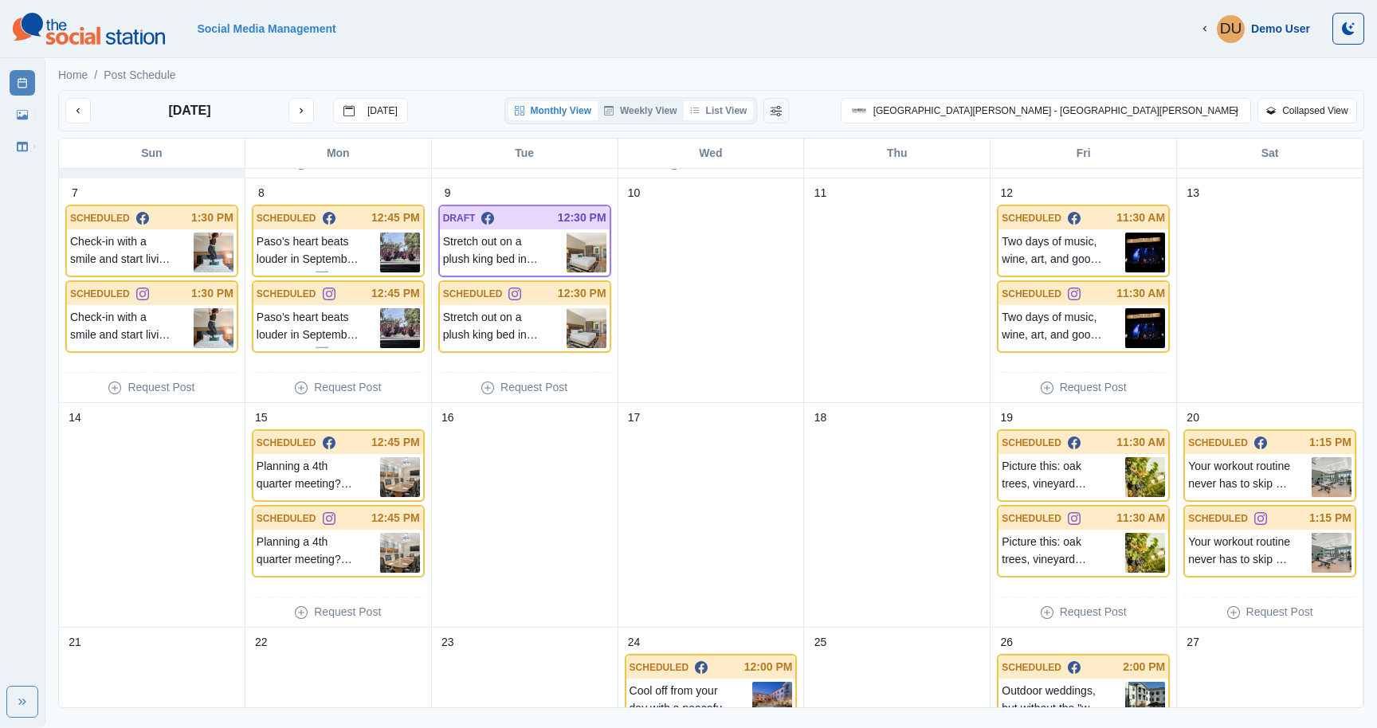
click at [754, 116] on button "List View" at bounding box center [719, 110] width 70 height 19
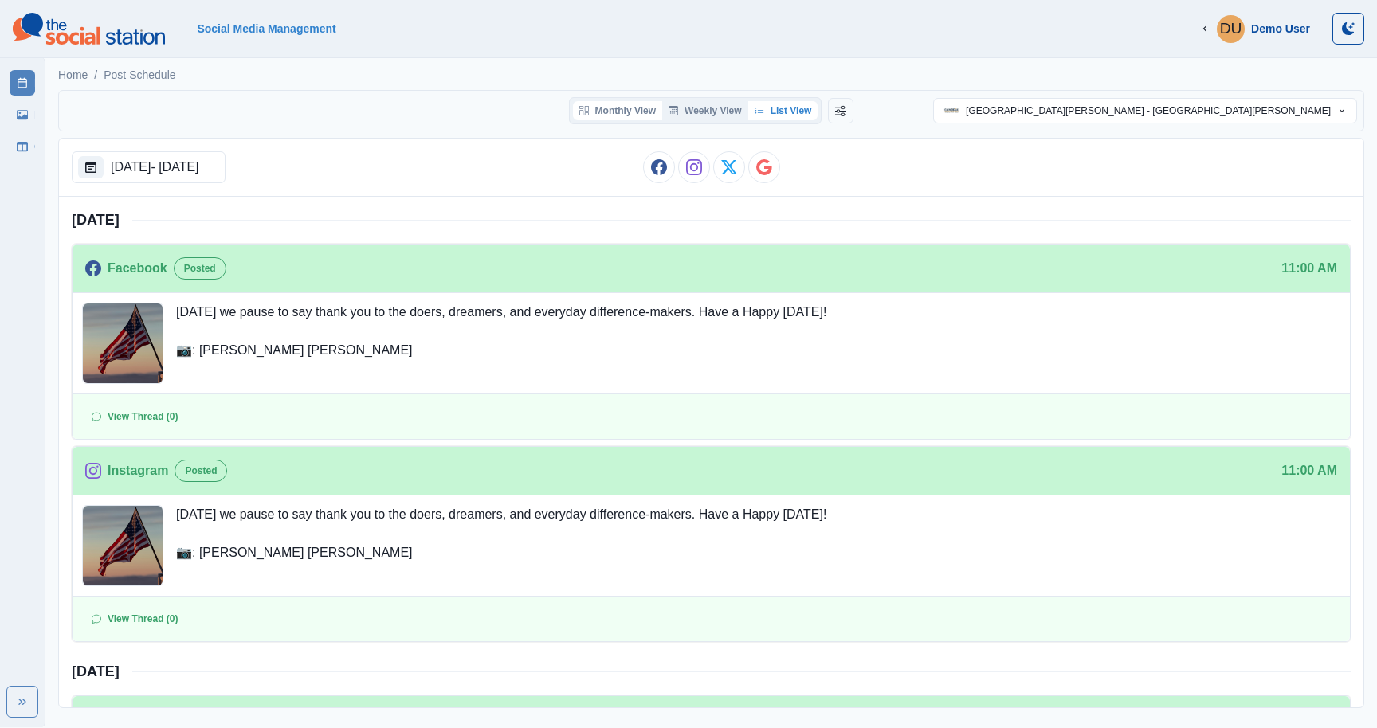
click at [628, 101] on button "Monthly View" at bounding box center [617, 110] width 89 height 19
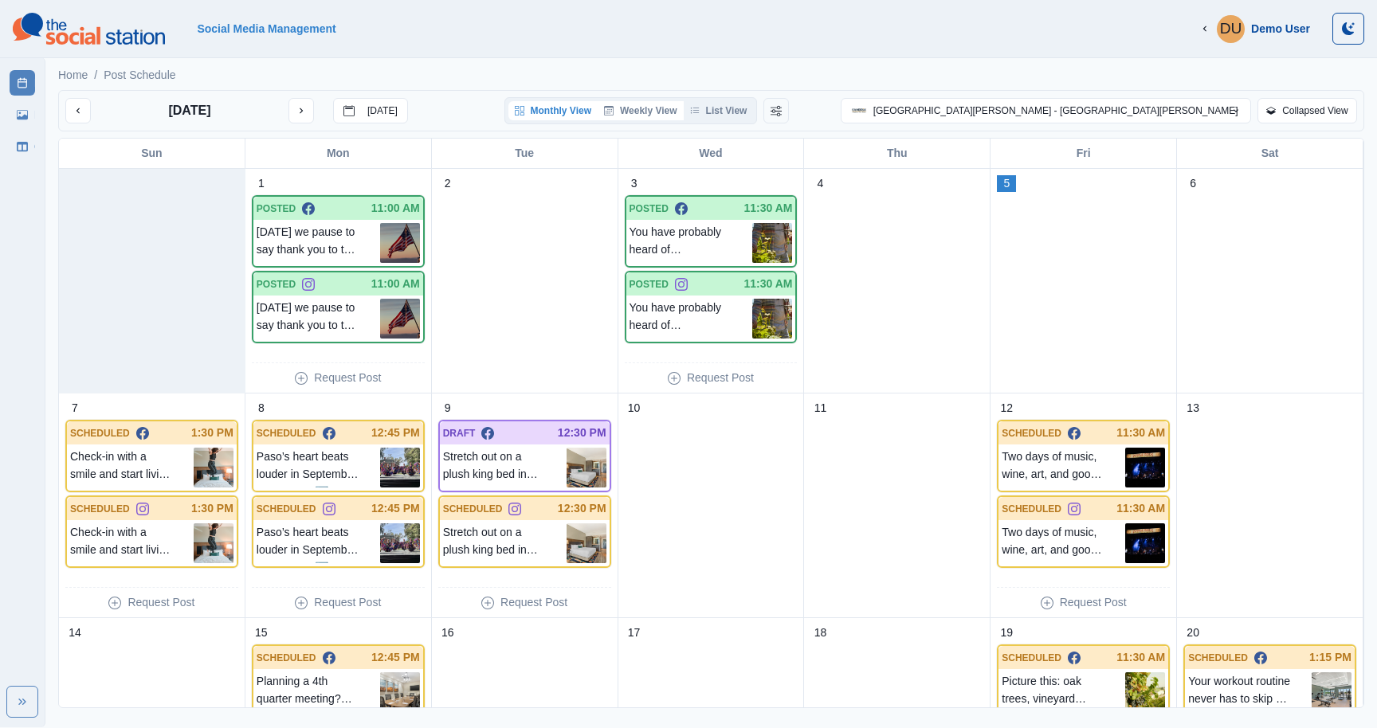
click at [684, 108] on button "Weekly View" at bounding box center [641, 110] width 86 height 19
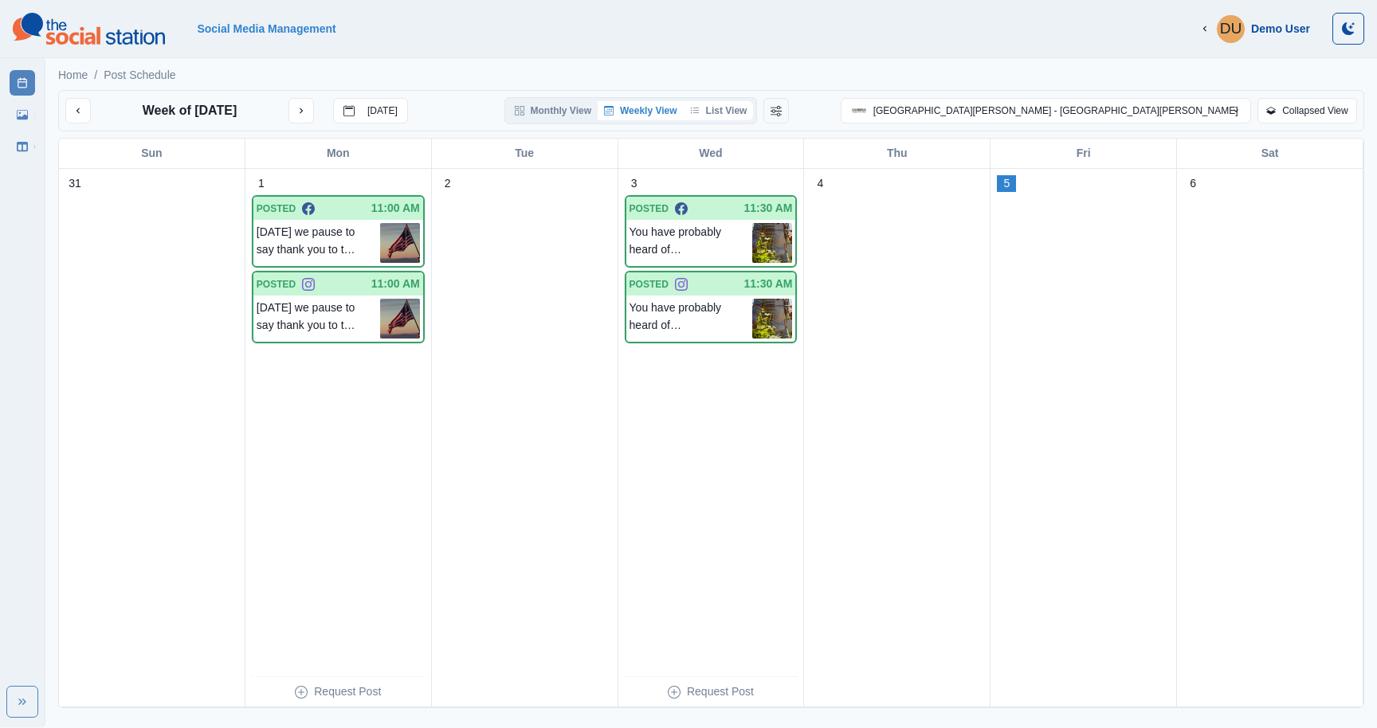
click at [754, 109] on button "List View" at bounding box center [719, 110] width 70 height 19
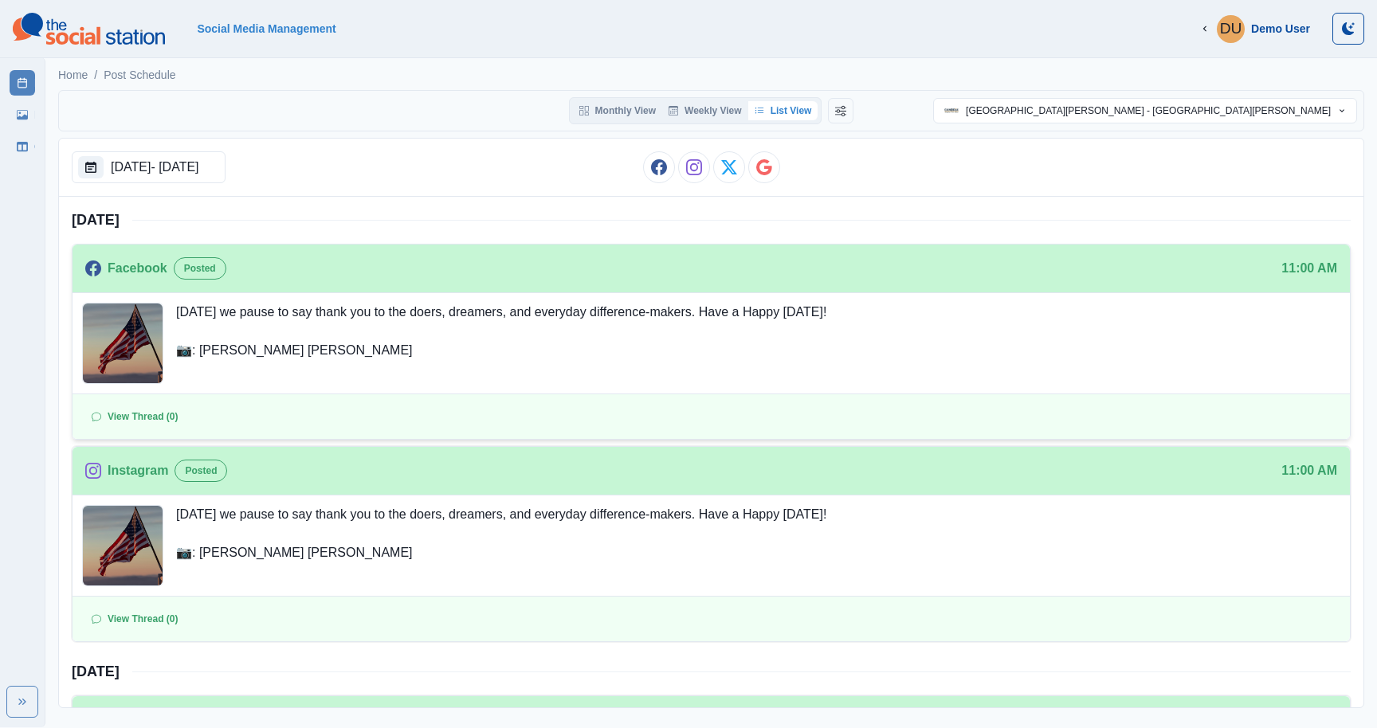
scroll to position [498, 0]
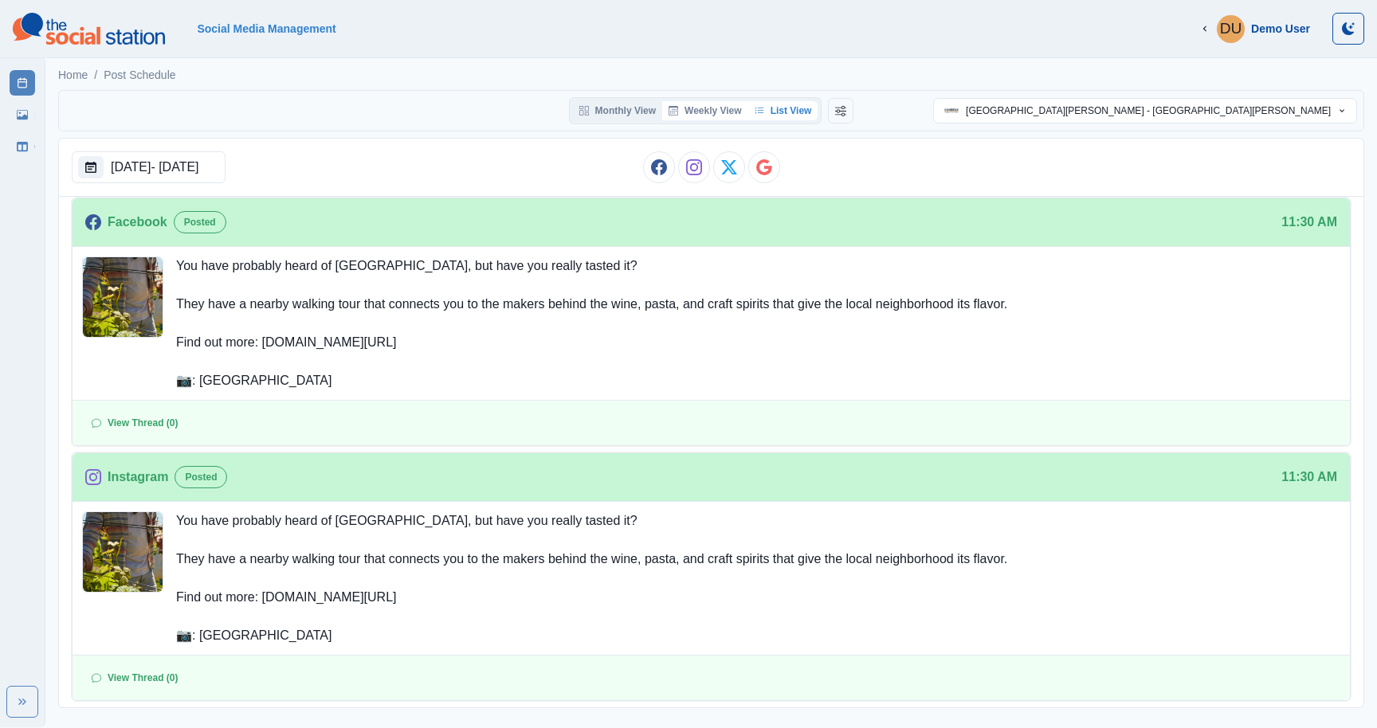
click at [710, 104] on button "Weekly View" at bounding box center [705, 110] width 86 height 19
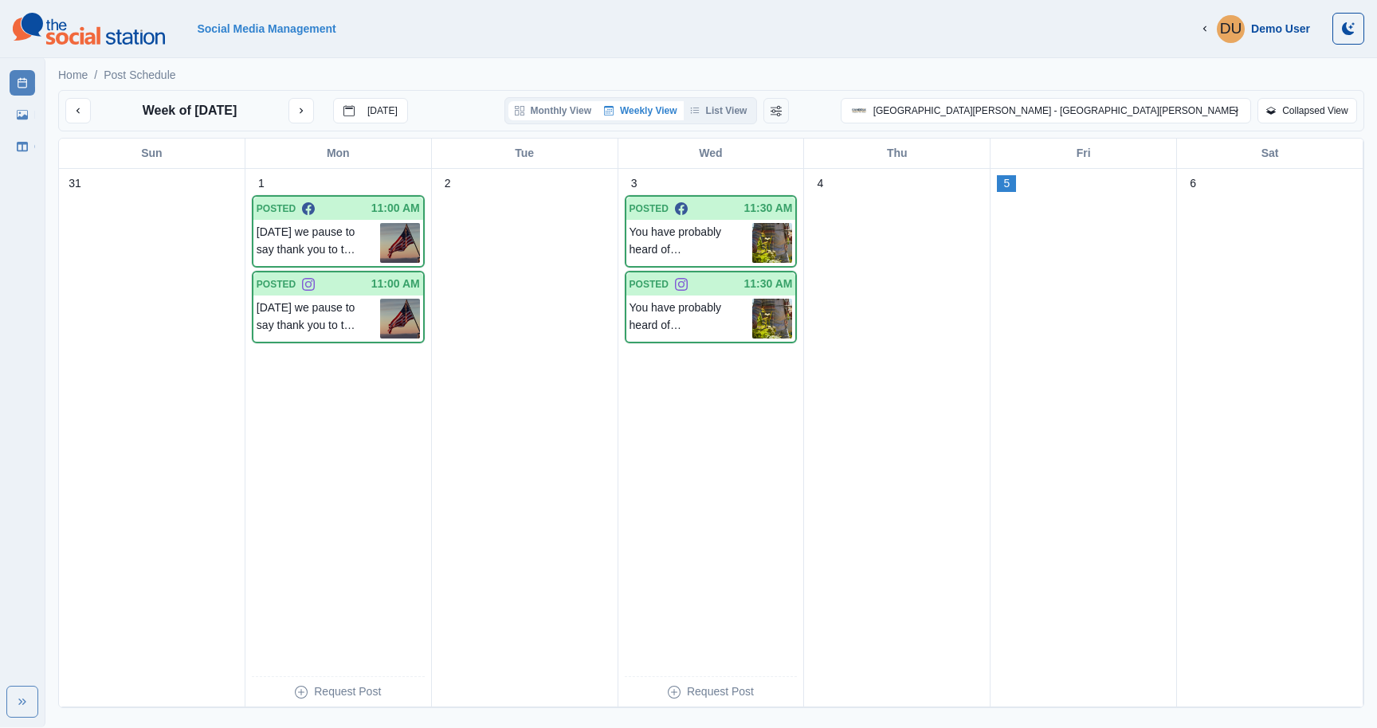
click at [587, 106] on button "Monthly View" at bounding box center [552, 110] width 89 height 19
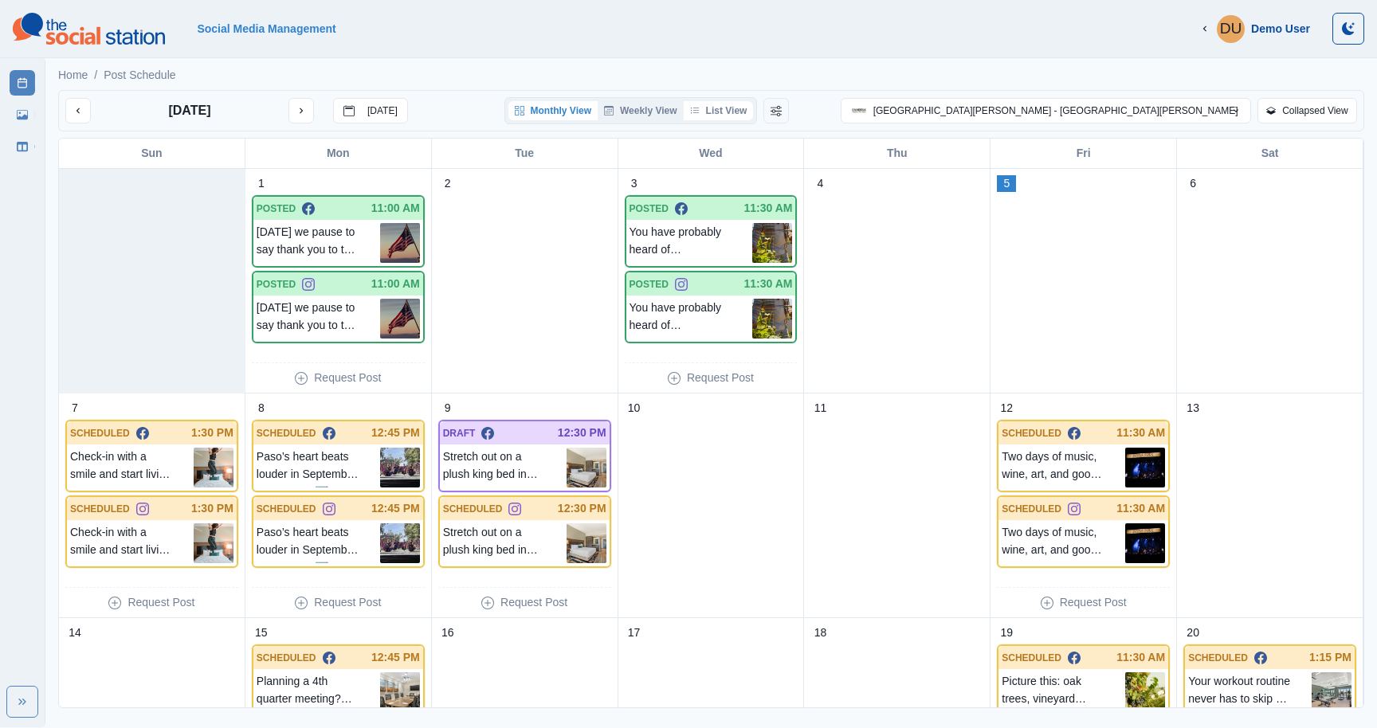
click at [754, 106] on button "List View" at bounding box center [719, 110] width 70 height 19
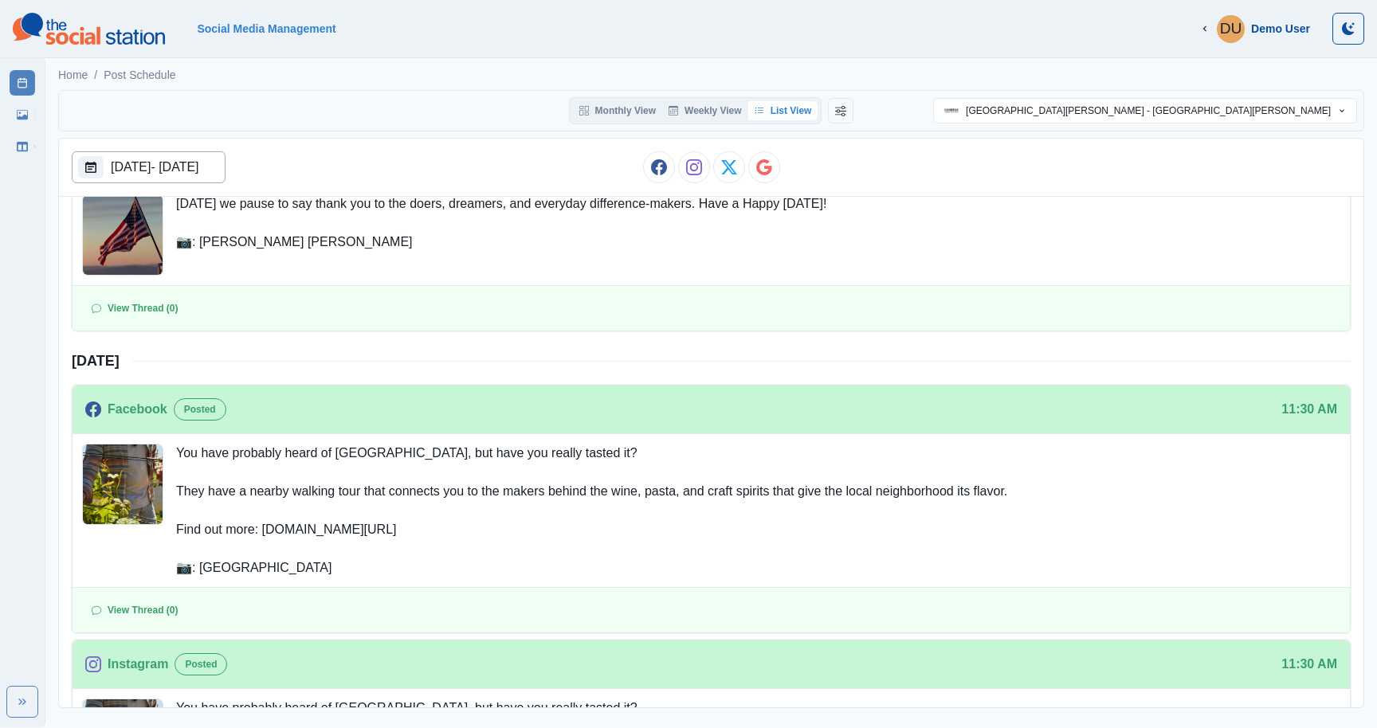
scroll to position [290, 0]
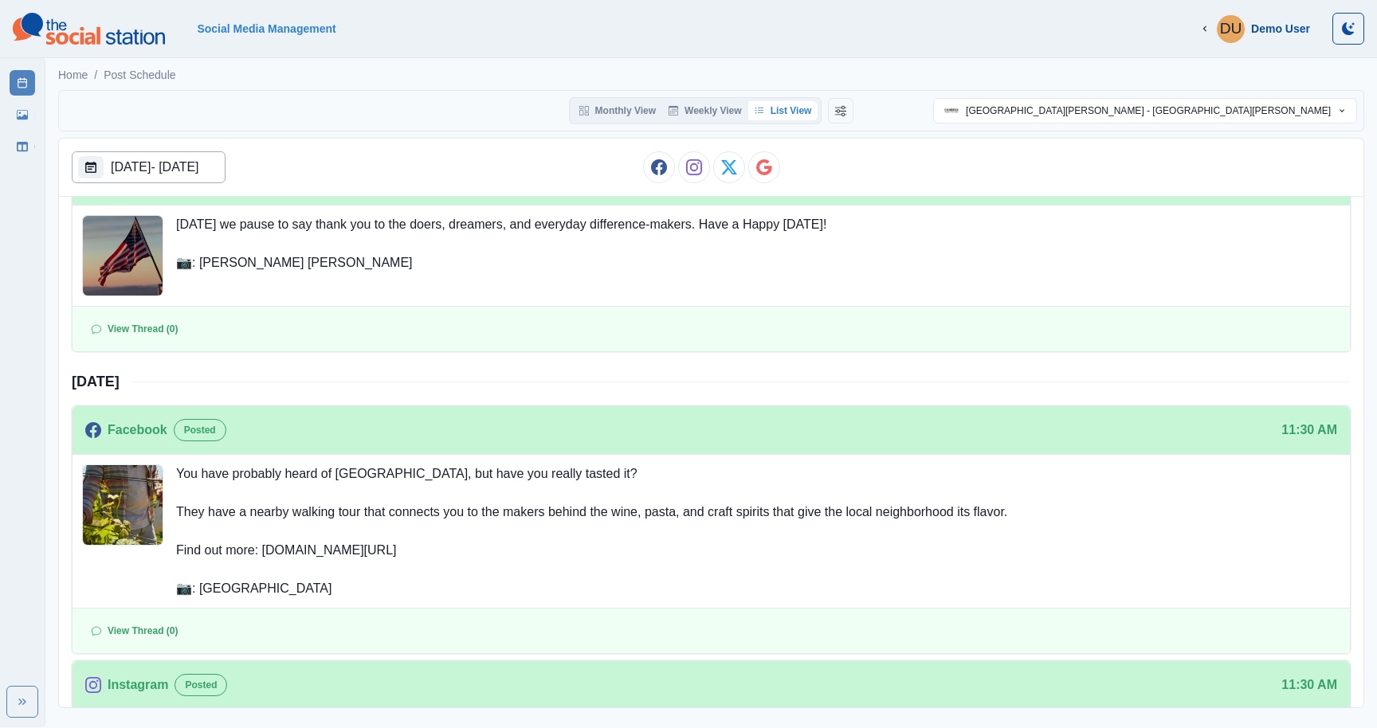
click at [155, 168] on p "Sep 01, 2025 - Sep 05, 2025" at bounding box center [155, 167] width 88 height 19
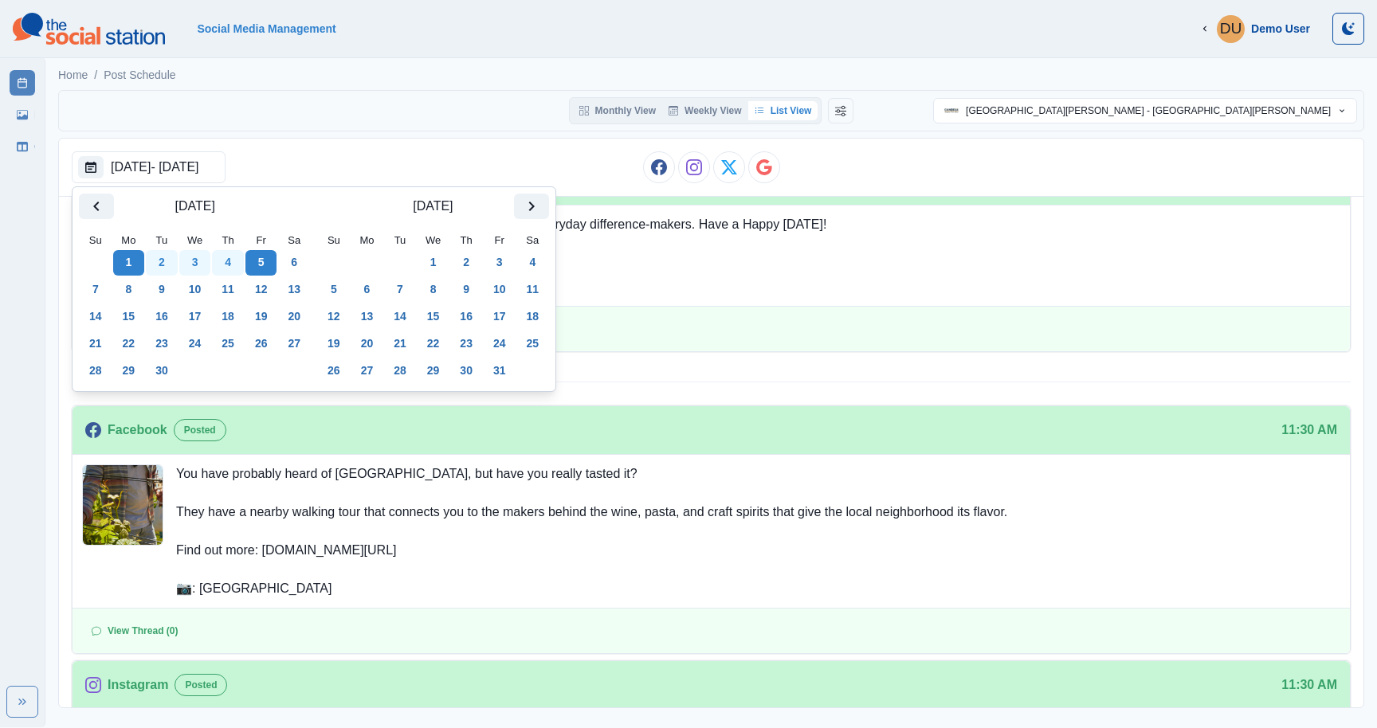
click at [139, 284] on button "8" at bounding box center [129, 290] width 32 height 26
click at [271, 285] on button "12" at bounding box center [261, 290] width 32 height 26
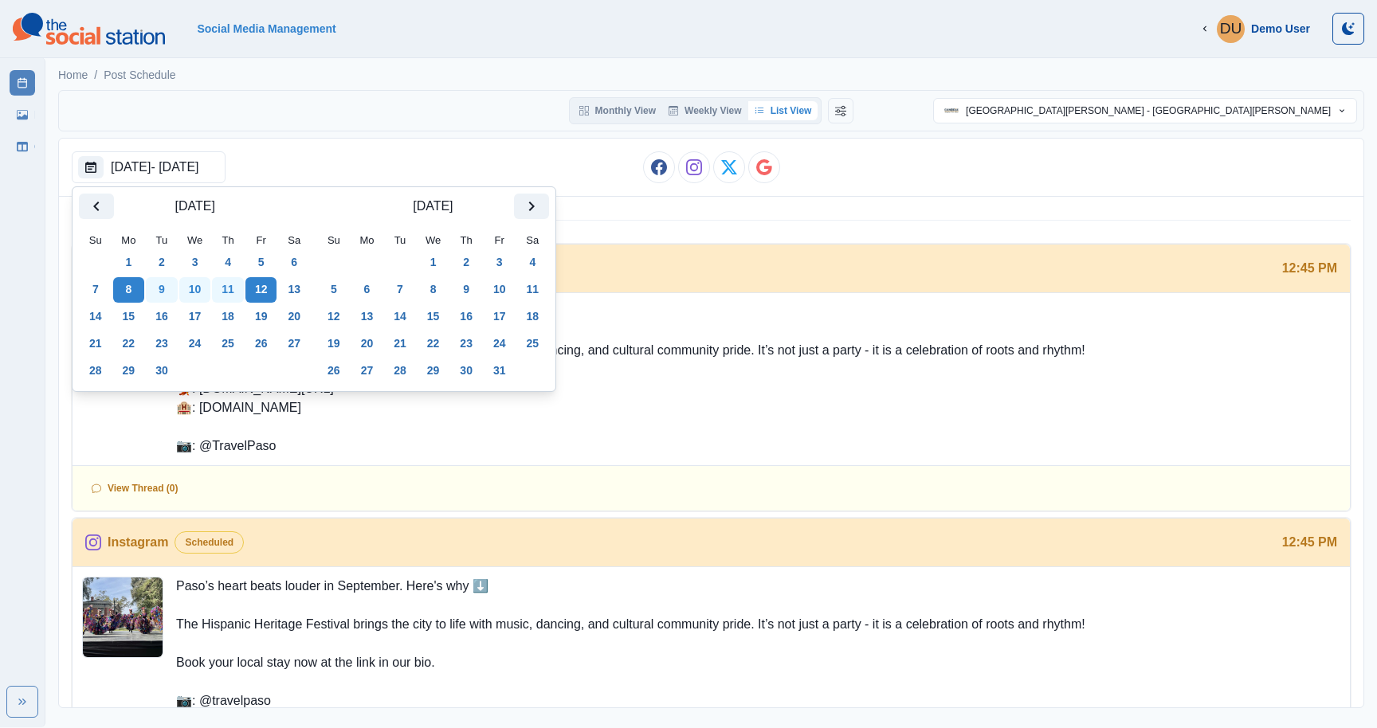
click at [1010, 63] on div "Home / Post Schedule" at bounding box center [711, 70] width 1332 height 26
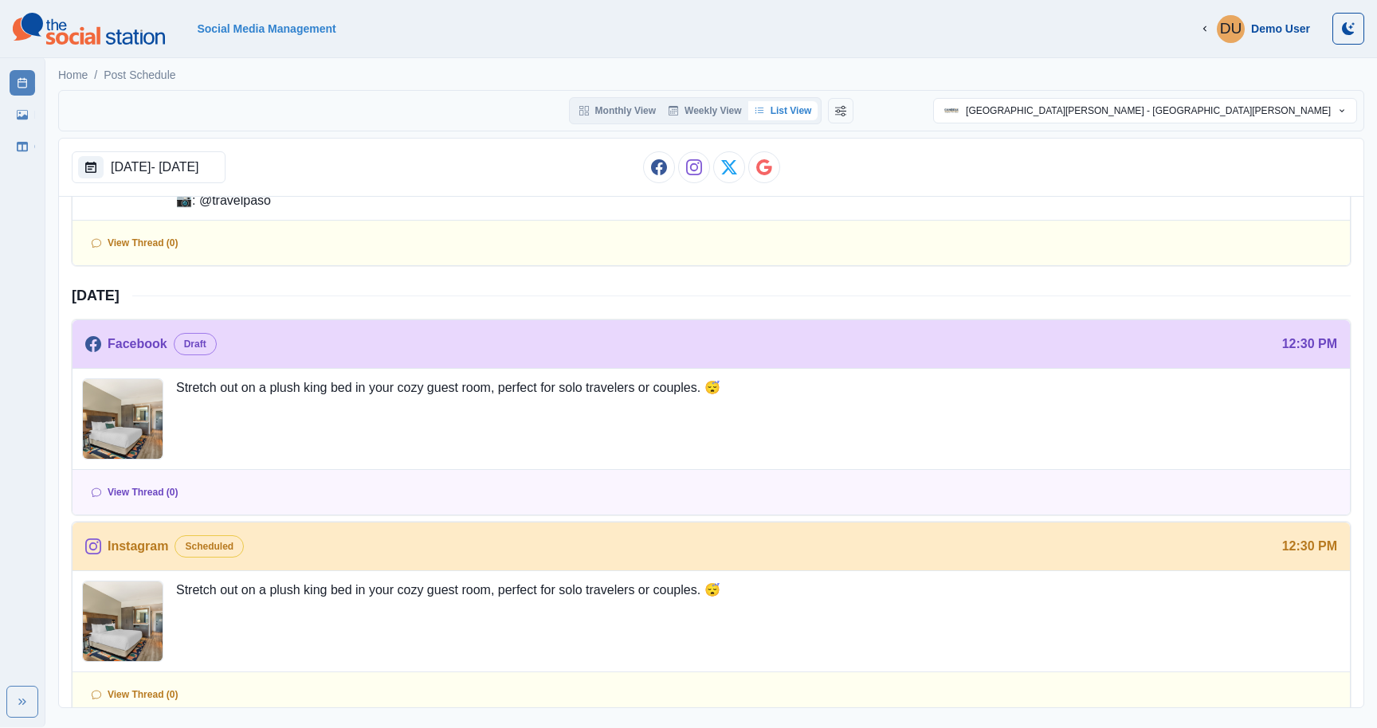
scroll to position [467, 0]
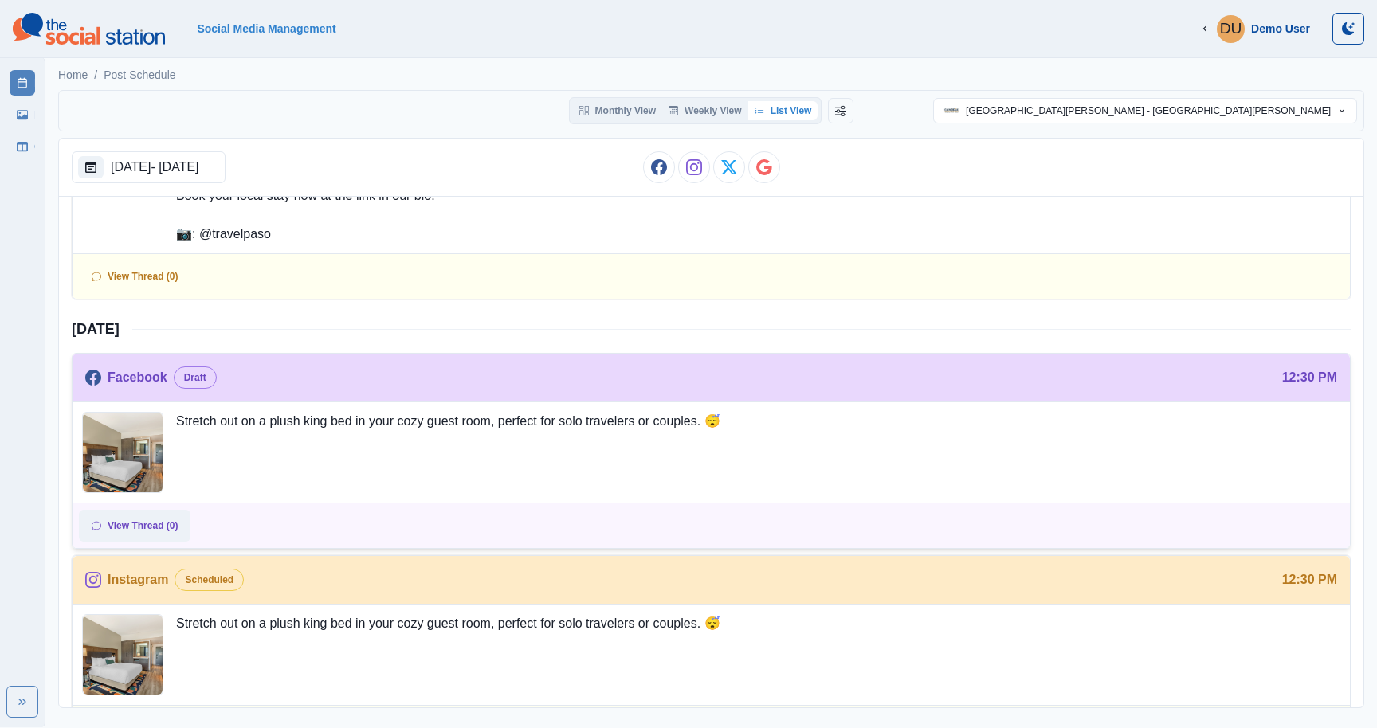
click at [138, 529] on button "View Thread (0)" at bounding box center [135, 526] width 112 height 32
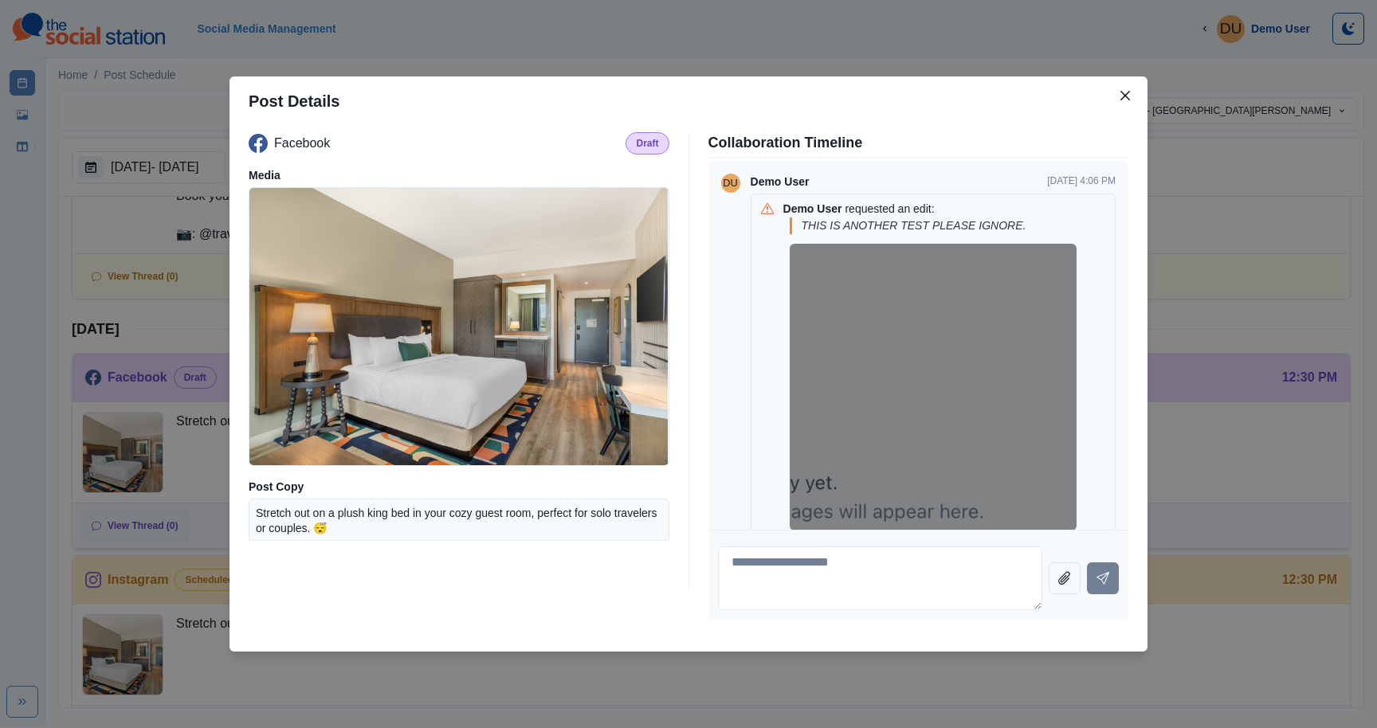
click at [138, 529] on div "Post Details Facebook Draft Media Post Copy Stretch out on a plush king bed in …" at bounding box center [688, 364] width 1377 height 728
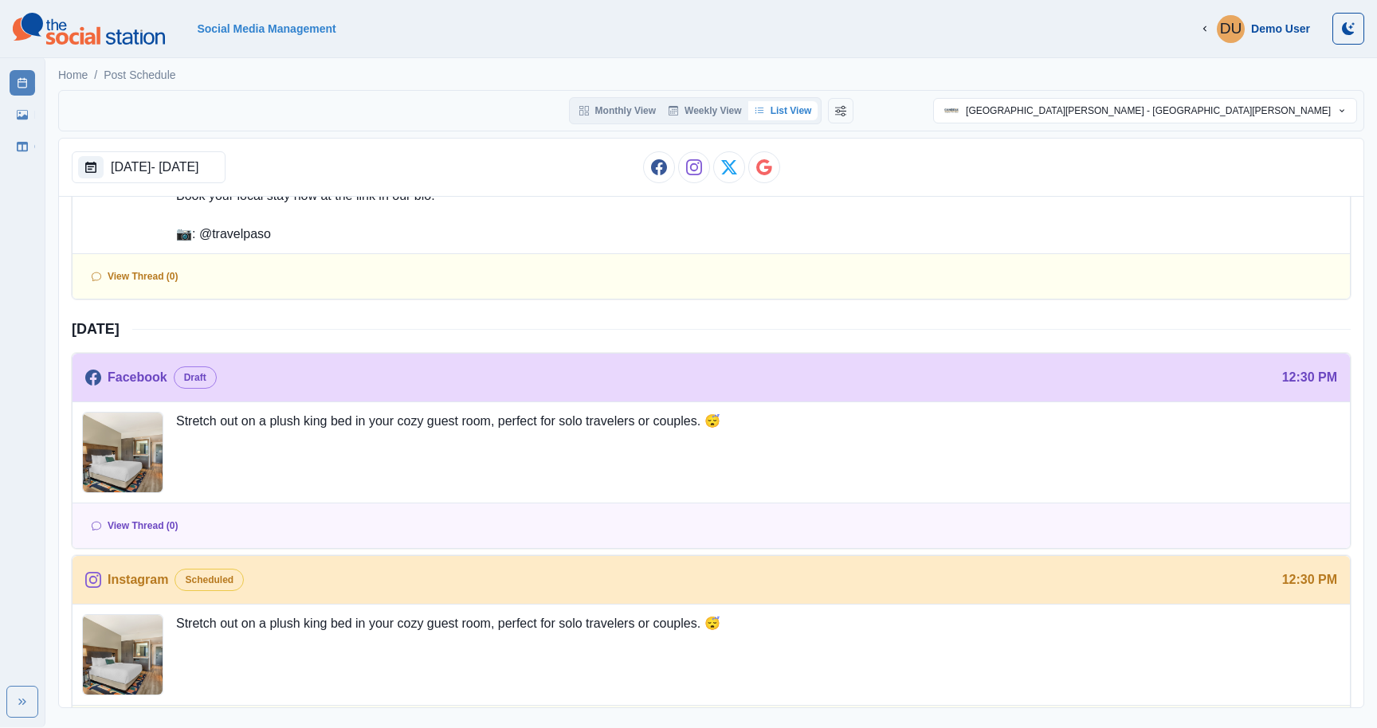
click at [26, 297] on div "Post Schedule Media Library Client Dashboard" at bounding box center [22, 392] width 45 height 670
click at [330, 554] on div "Tuesday, September 9, 2025 Facebook Draft 12:30 PM Stretch out on a plush king …" at bounding box center [711, 528] width 1279 height 445
click at [312, 524] on div at bounding box center [770, 526] width 1147 height 32
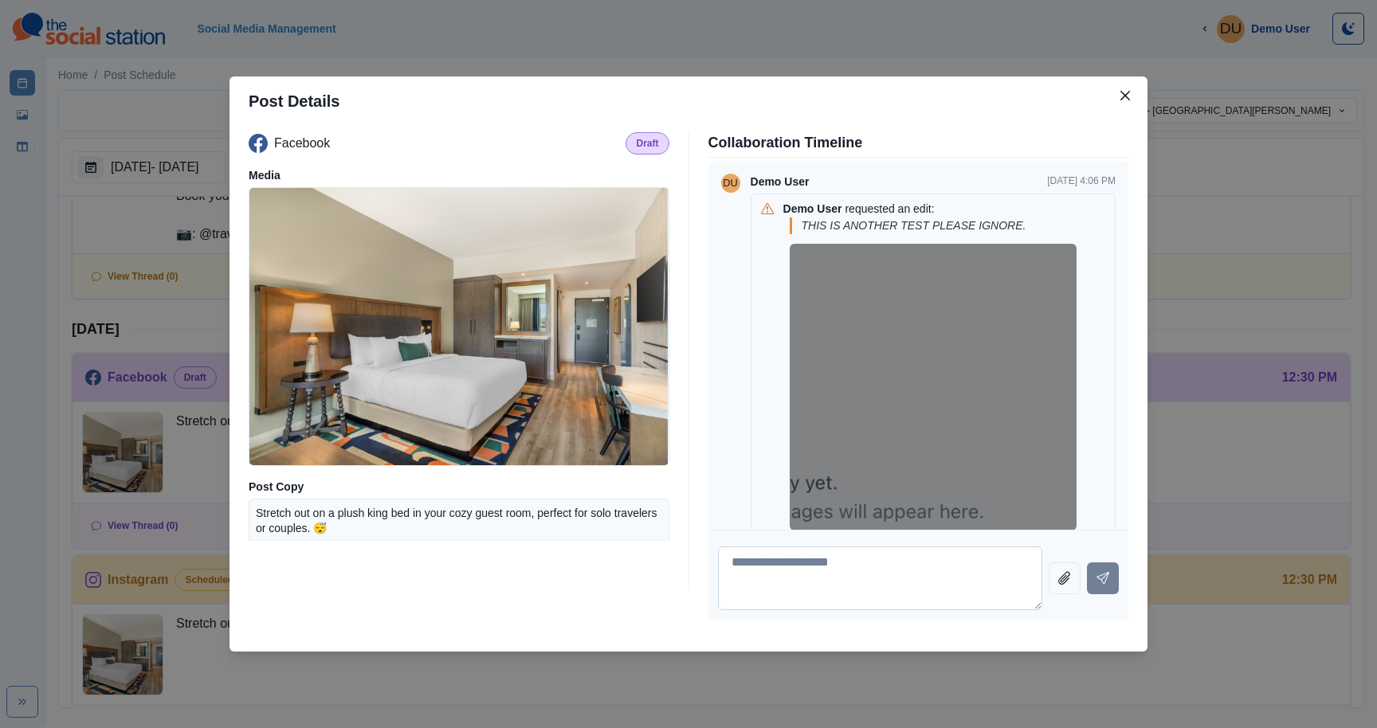
click at [917, 590] on textarea at bounding box center [880, 579] width 325 height 64
type textarea "******"
click at [1107, 563] on button "Send message" at bounding box center [1103, 579] width 32 height 32
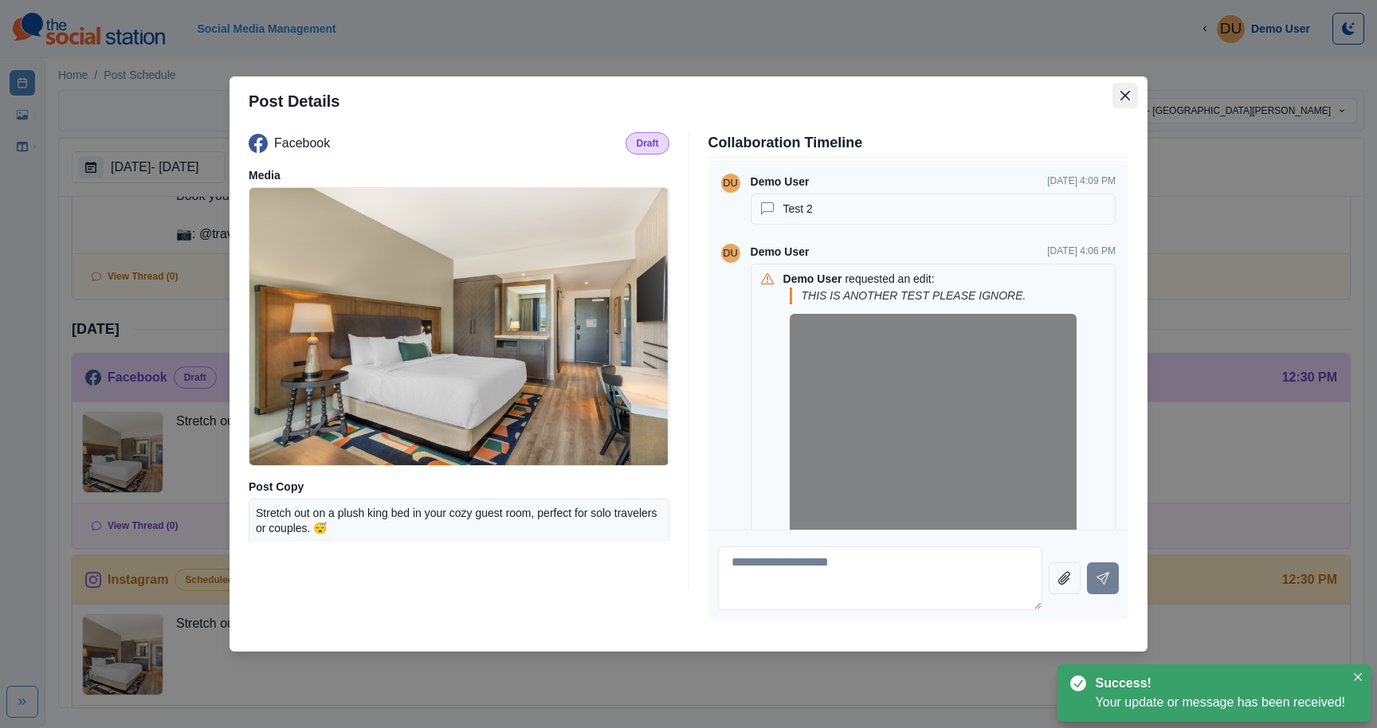
click at [1119, 97] on button "Close" at bounding box center [1126, 96] width 26 height 26
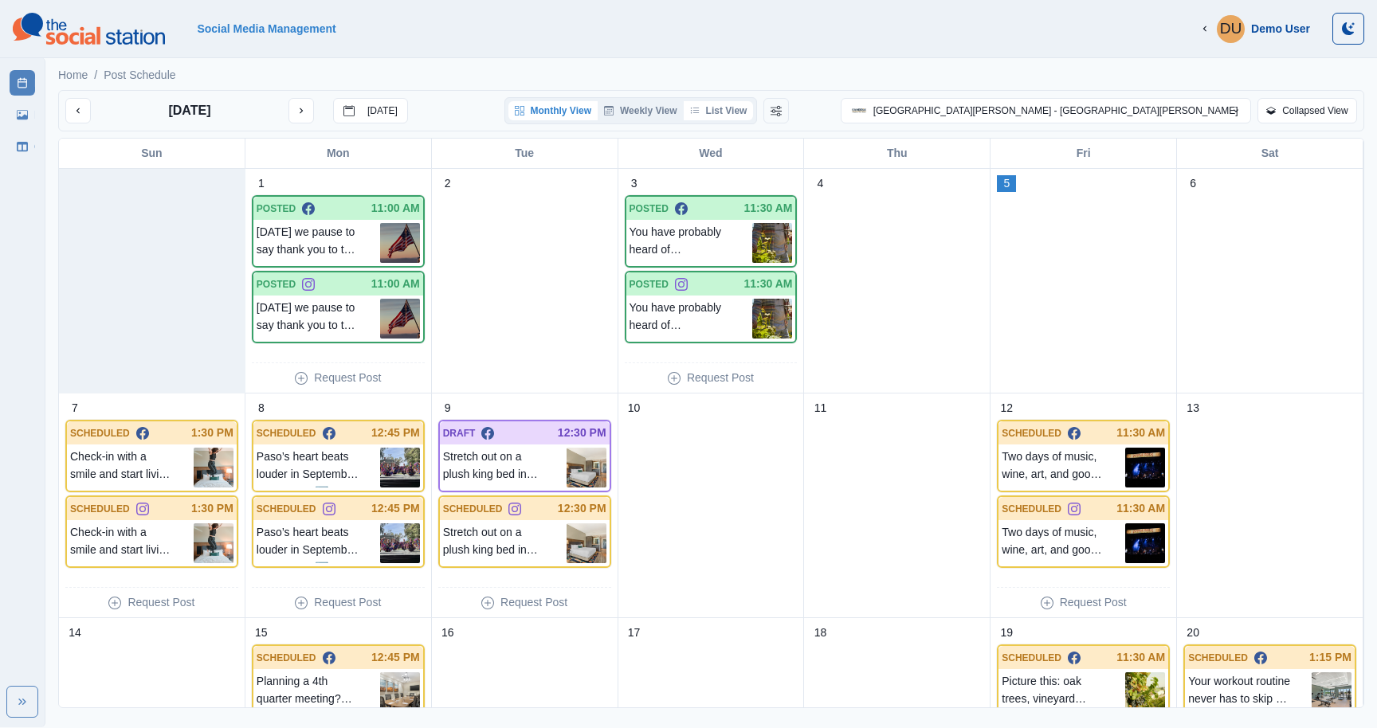
click at [754, 114] on button "List View" at bounding box center [719, 110] width 70 height 19
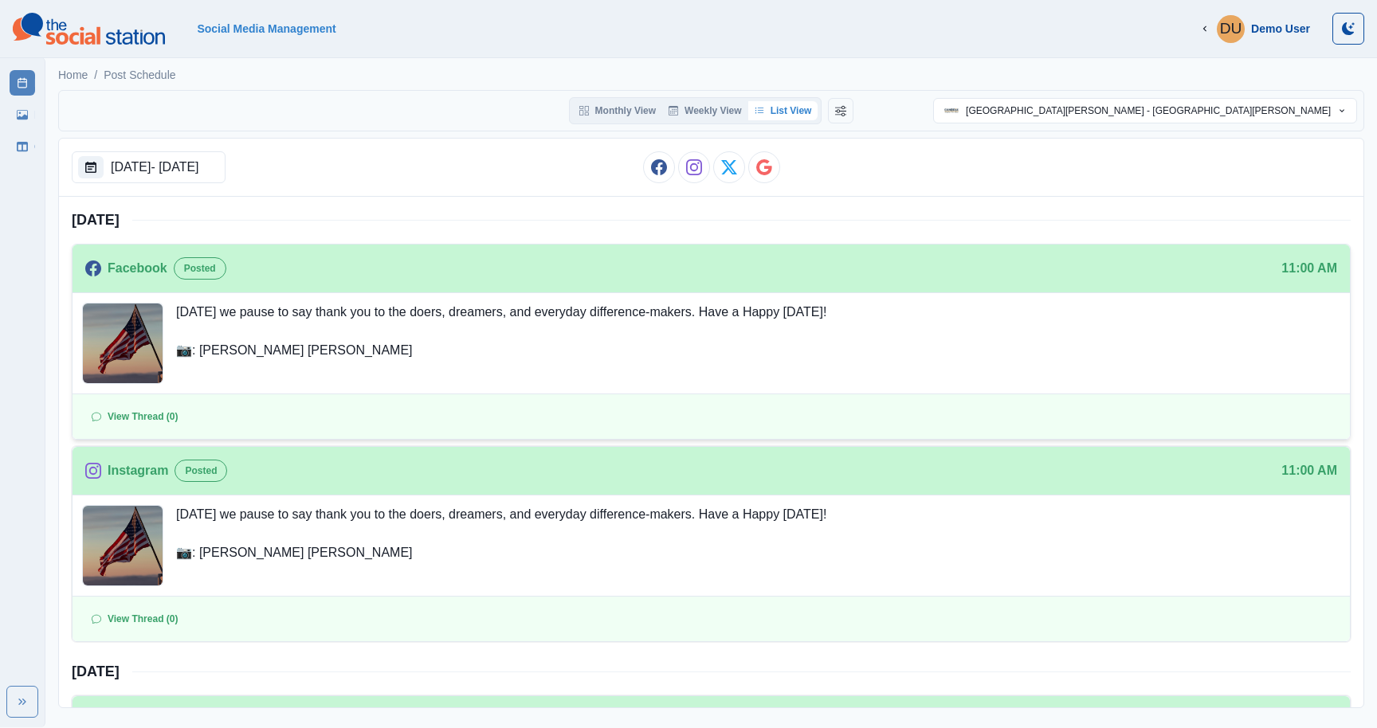
click at [657, 398] on div "View Thread (0)" at bounding box center [712, 416] width 1278 height 45
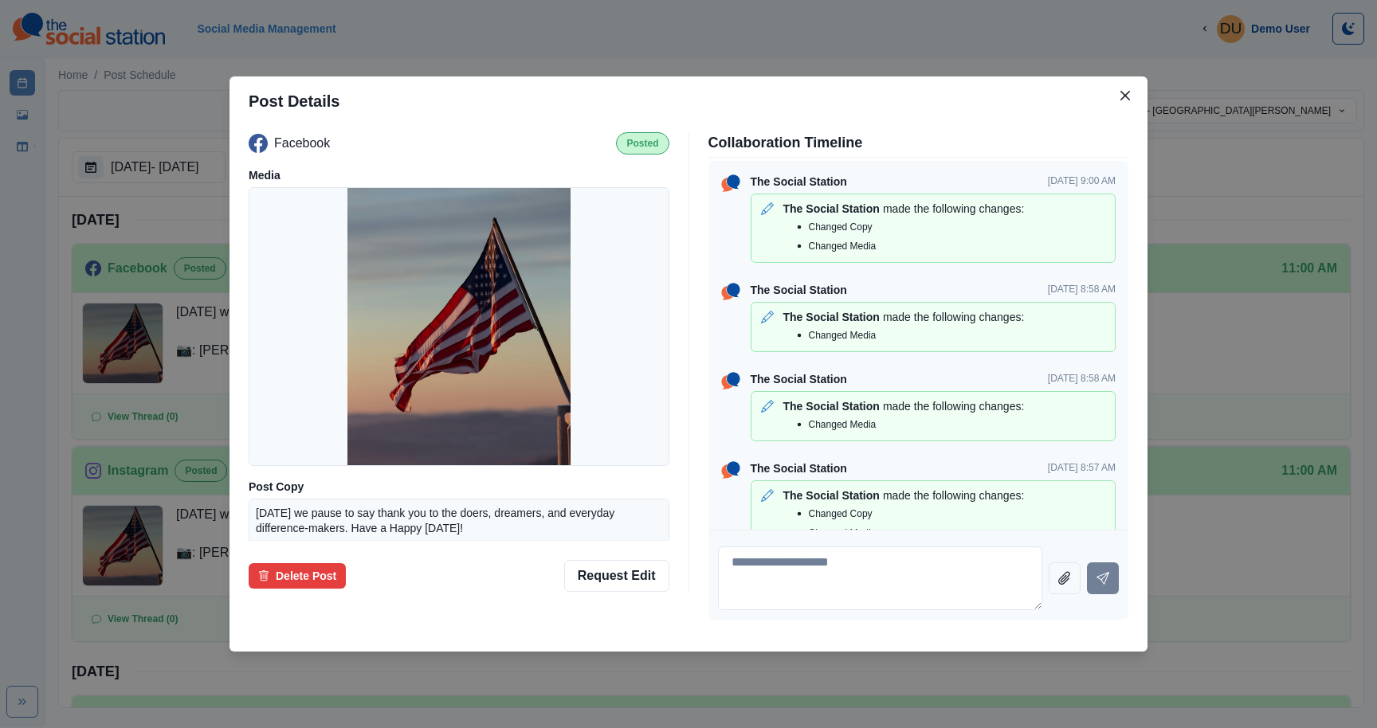
click at [1128, 109] on header "Post Details" at bounding box center [689, 101] width 918 height 49
click at [1128, 102] on button "Close" at bounding box center [1126, 96] width 26 height 26
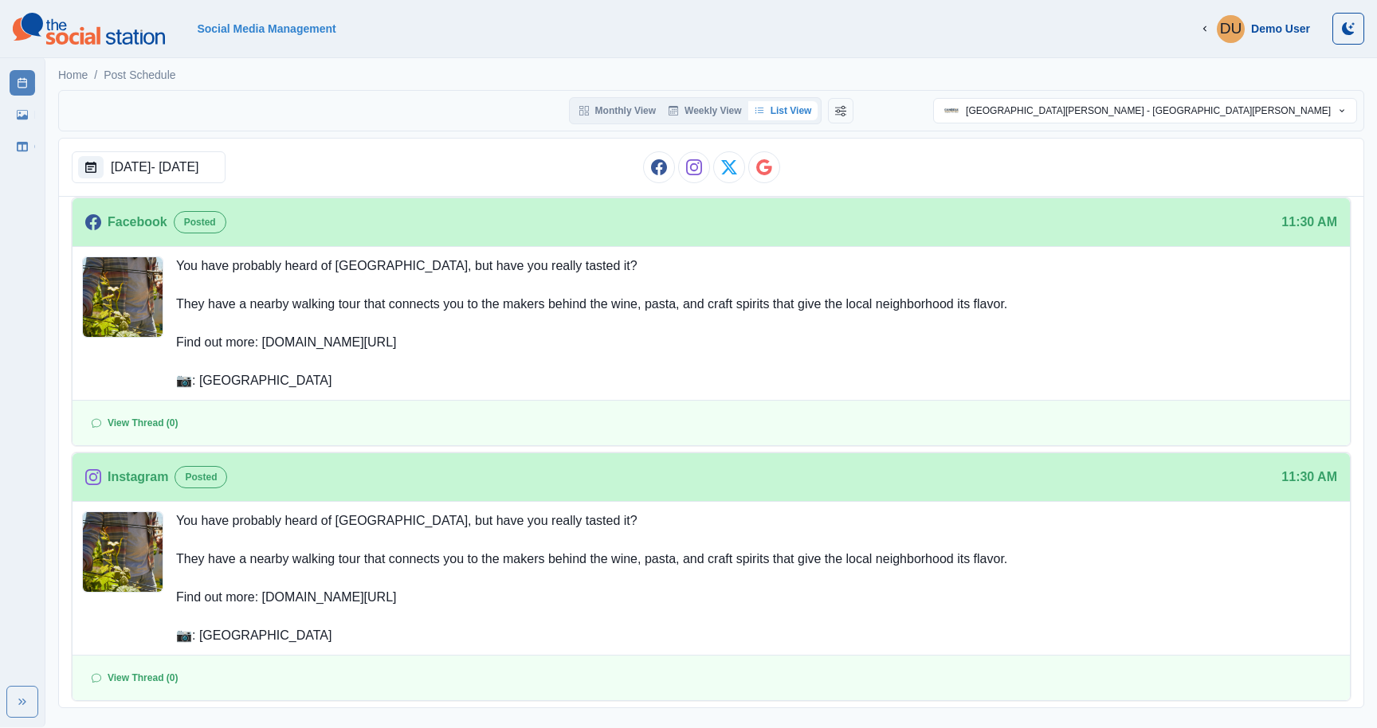
scroll to position [497, 0]
click at [138, 170] on p "[DATE] - [DATE]" at bounding box center [155, 167] width 88 height 19
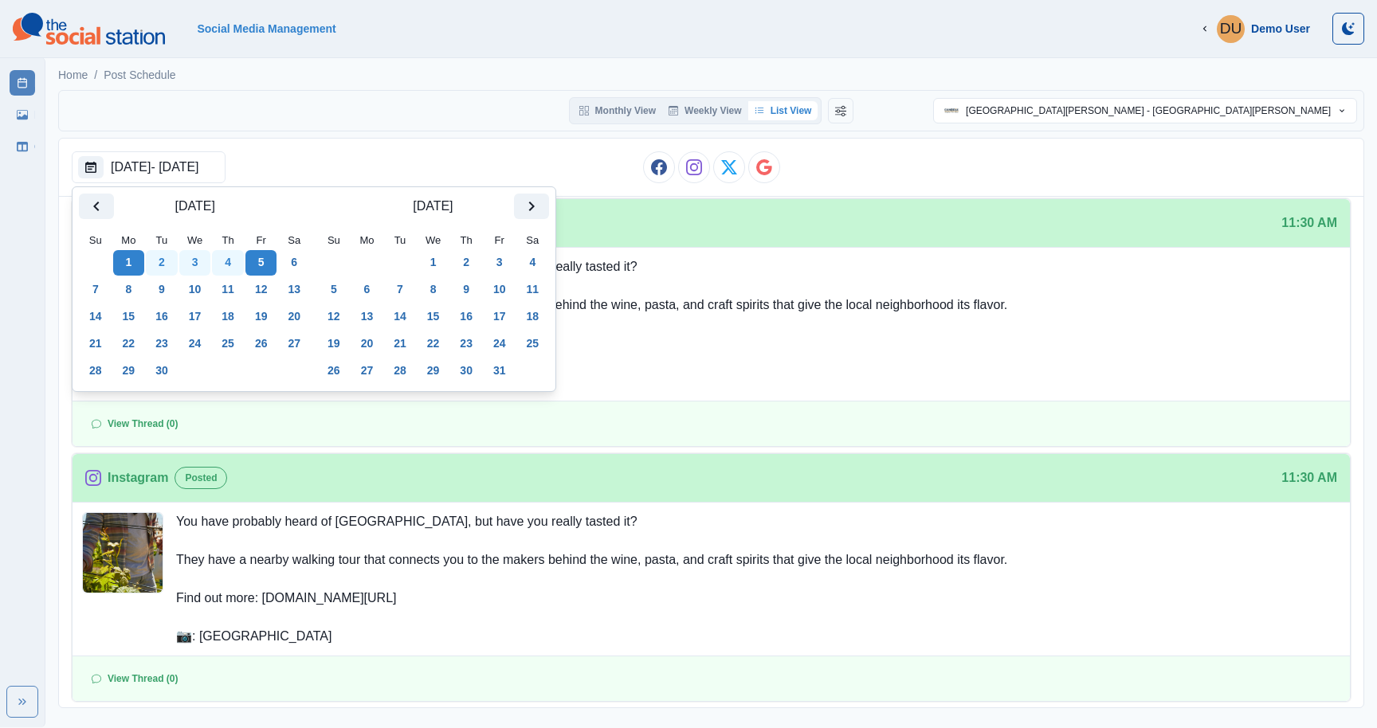
click at [135, 284] on button "8" at bounding box center [129, 290] width 32 height 26
click at [273, 290] on button "12" at bounding box center [261, 290] width 32 height 26
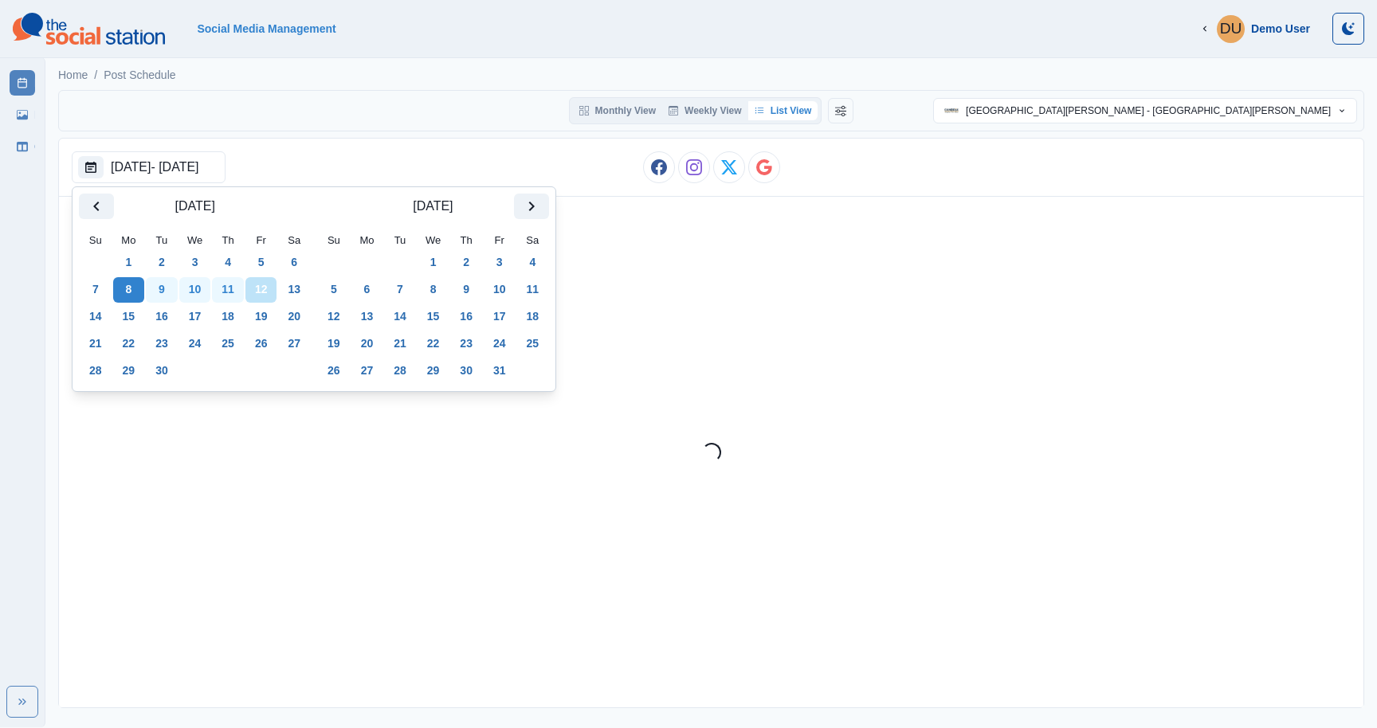
scroll to position [0, 0]
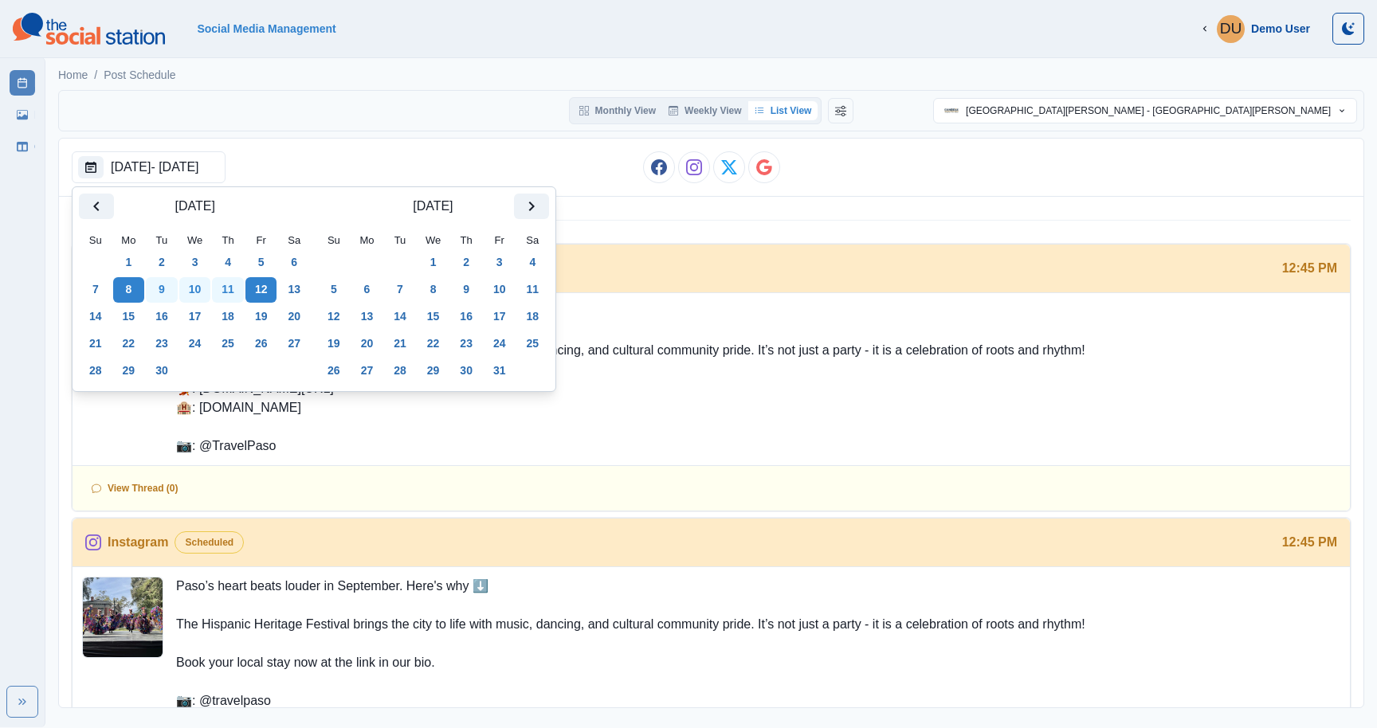
click at [442, 112] on div "Monthly View Weekly View List View Cambria Hotel Templeton - Paso Robles Select…" at bounding box center [711, 110] width 1292 height 27
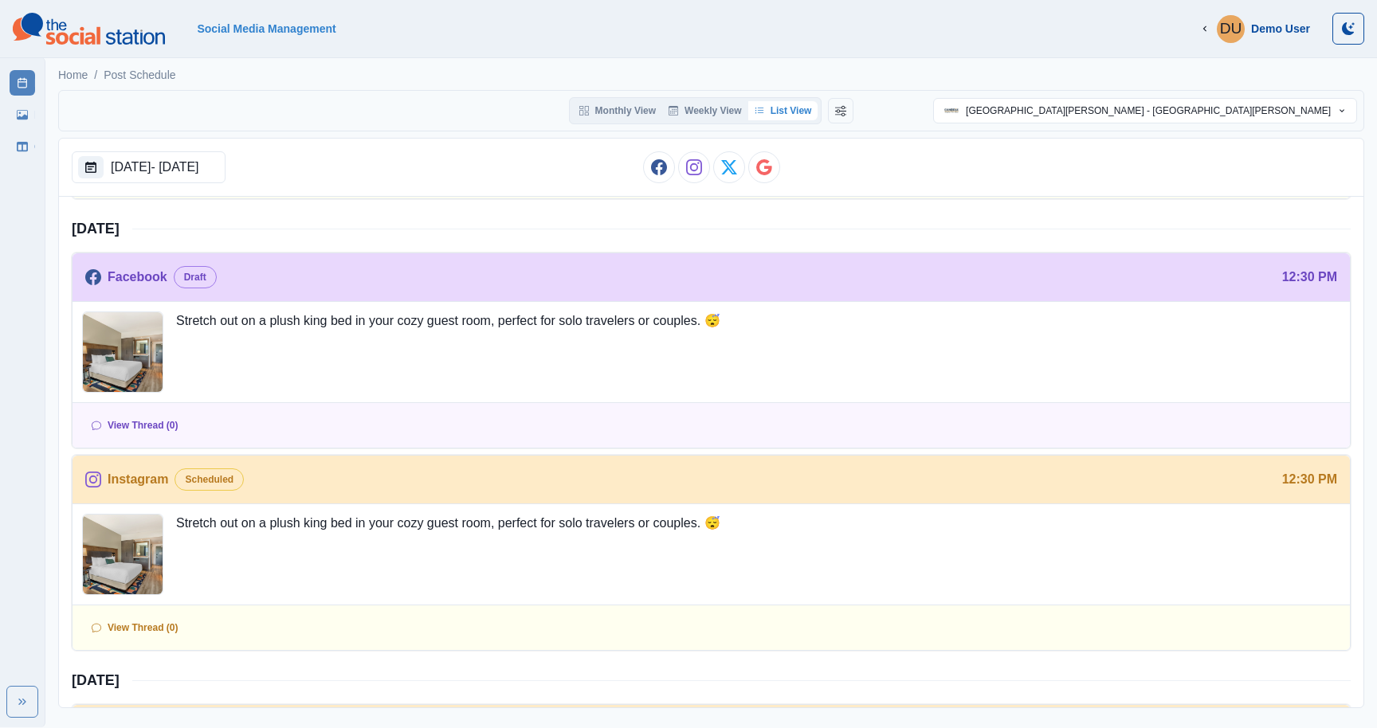
scroll to position [582, 0]
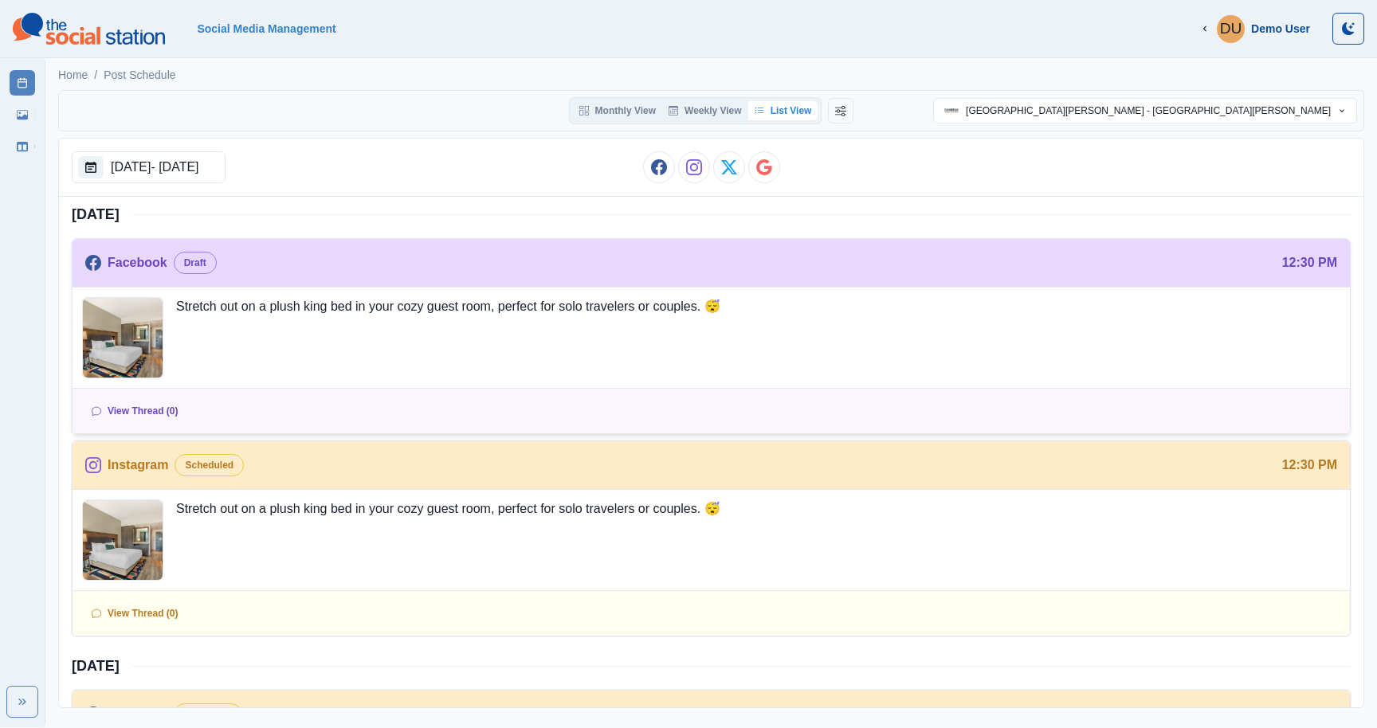
click at [290, 362] on p "Stretch out on a plush king bed in your cozy guest room, perfect for solo trave…" at bounding box center [448, 337] width 544 height 81
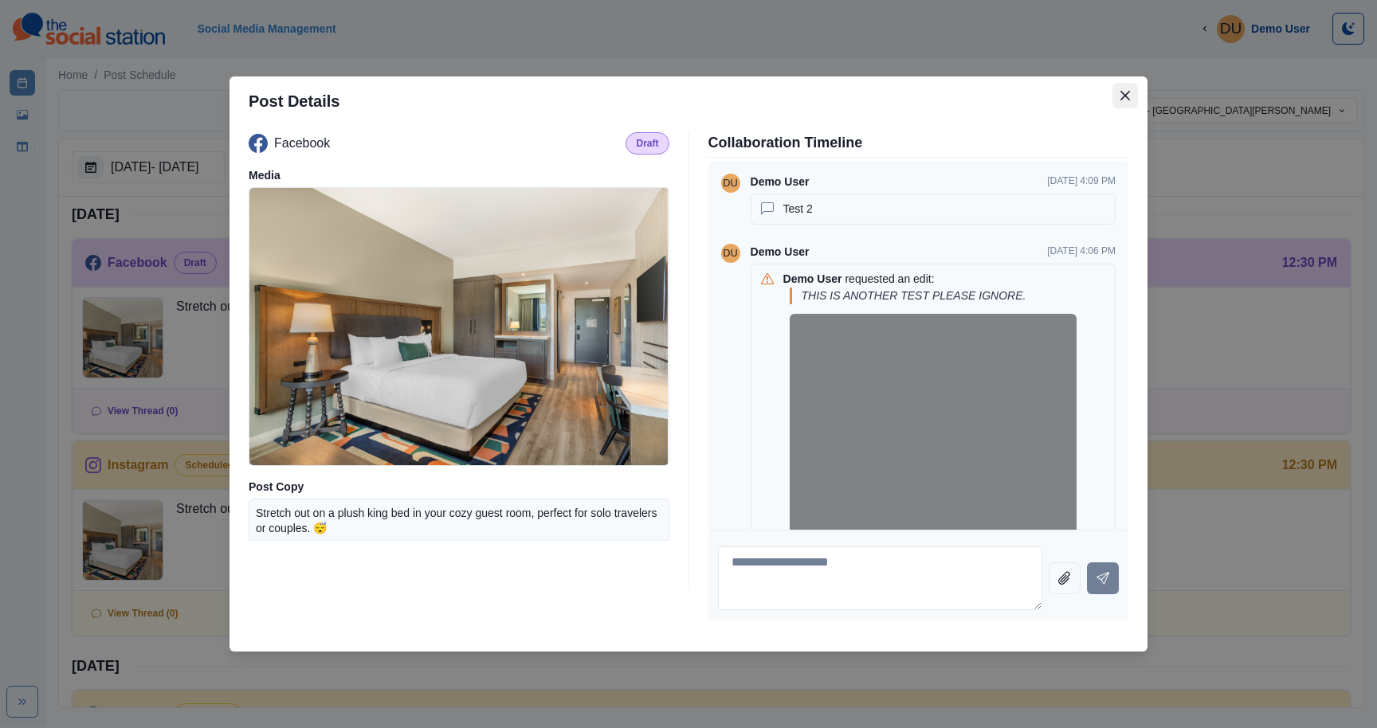
click at [1132, 95] on button "Close" at bounding box center [1126, 96] width 26 height 26
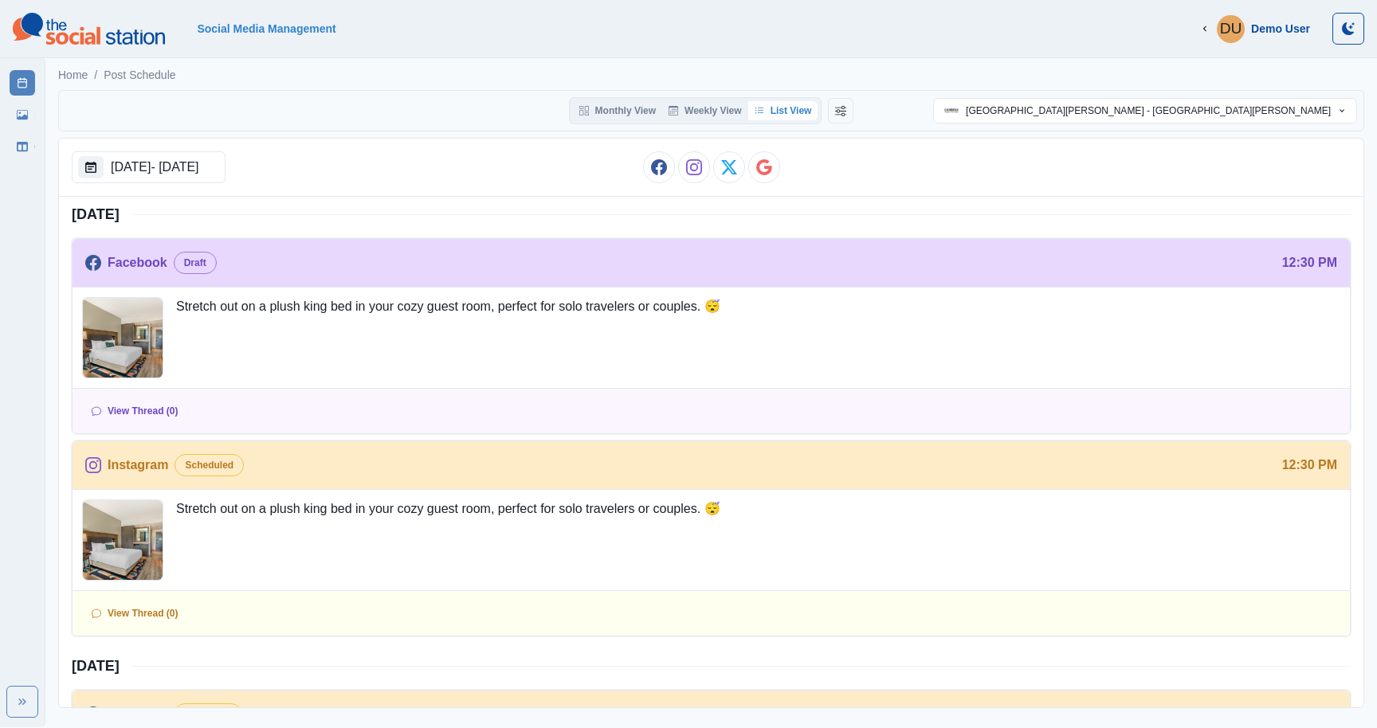
click at [616, 99] on div "Monthly View Weekly View List View" at bounding box center [695, 110] width 253 height 27
click at [615, 101] on button "Monthly View" at bounding box center [617, 110] width 89 height 19
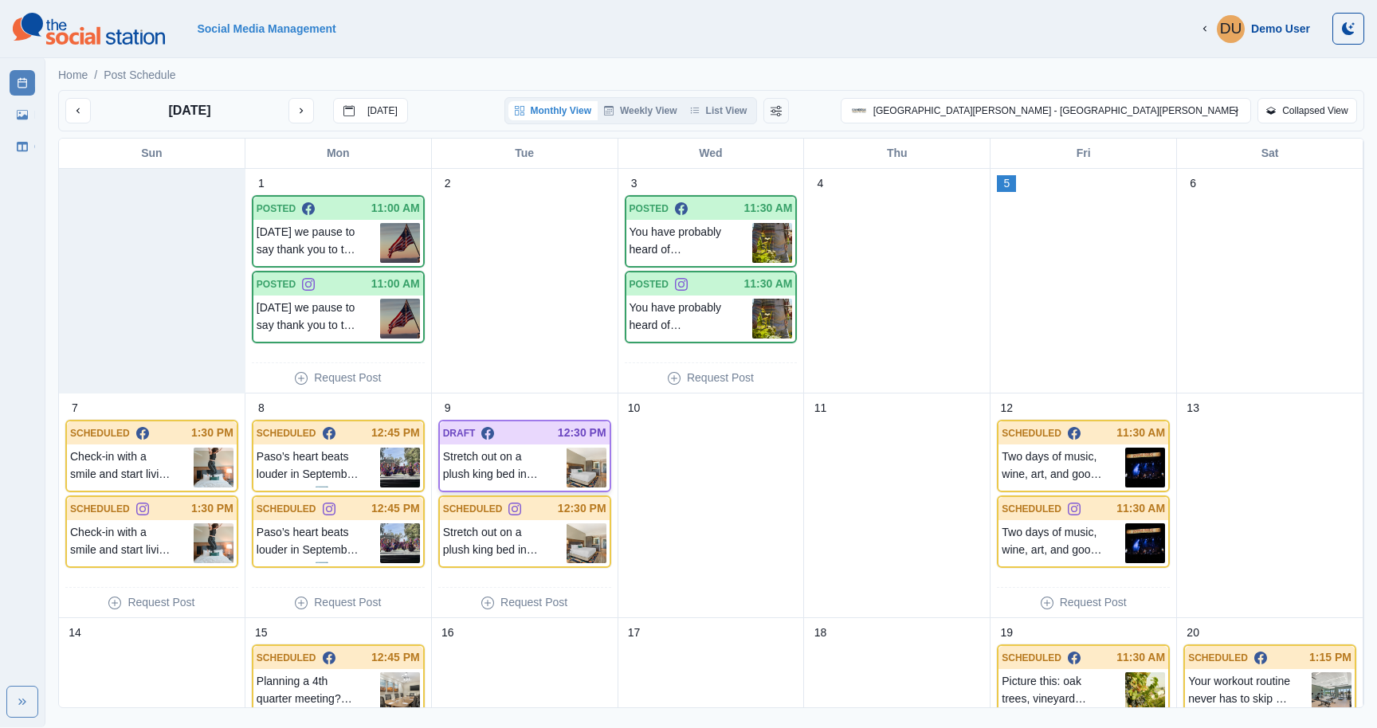
click at [512, 479] on p "Stretch out on a plush king bed in your cozy guest room, perfect for solo trave…" at bounding box center [505, 468] width 124 height 40
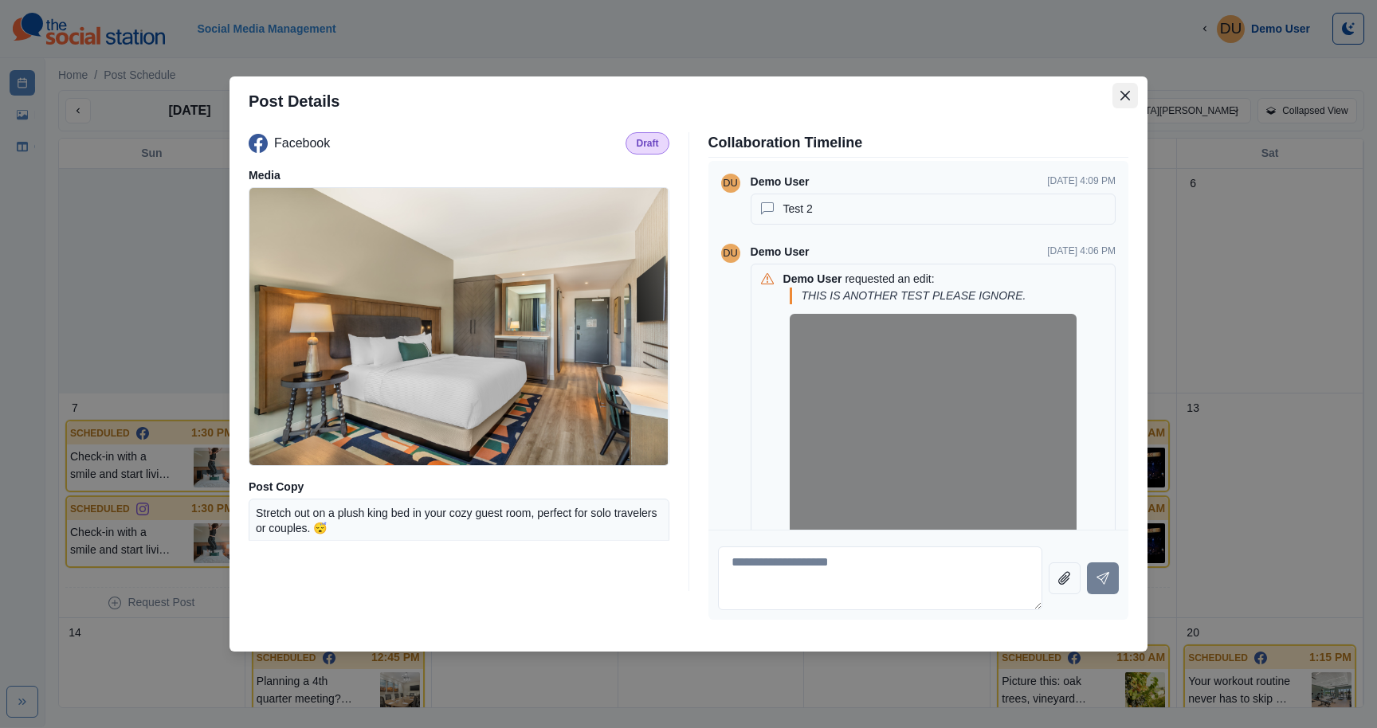
click at [1132, 97] on button "Close" at bounding box center [1126, 96] width 26 height 26
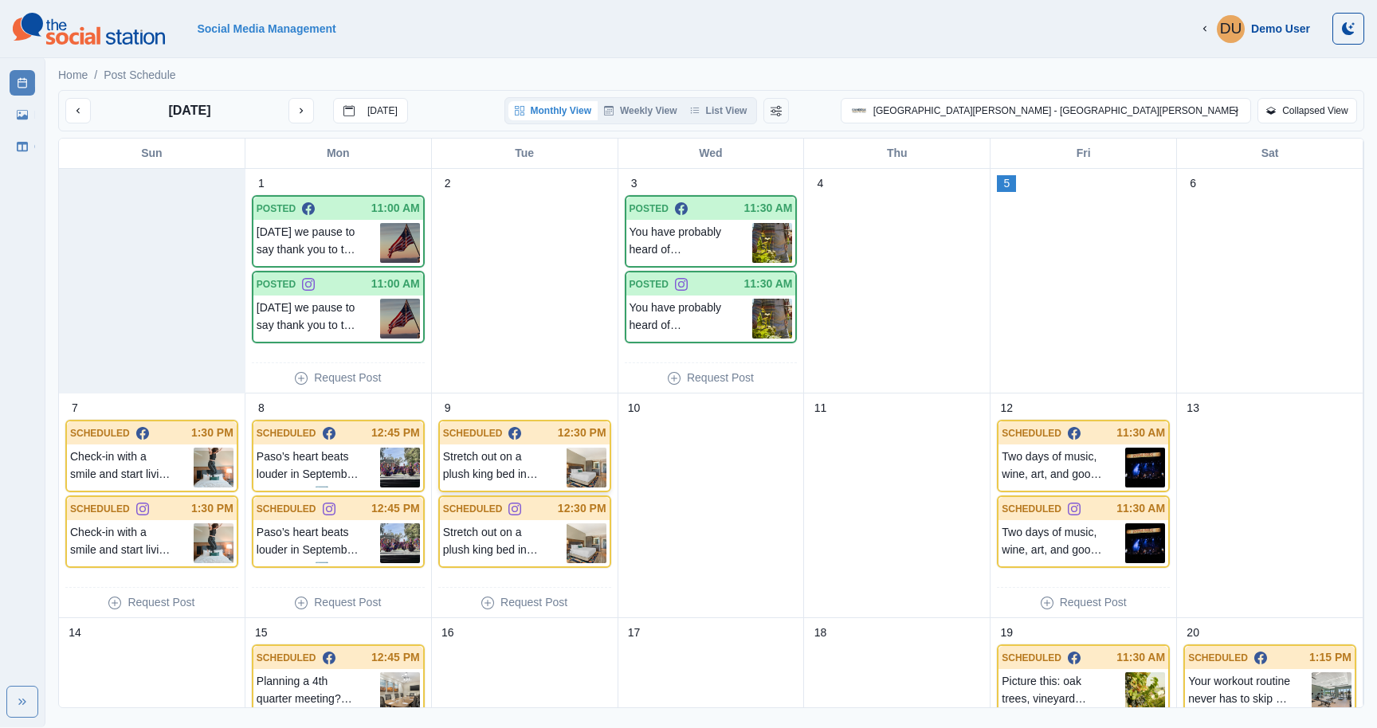
click at [491, 449] on p "Stretch out on a plush king bed in your cozy guest room, perfect for solo trave…" at bounding box center [505, 468] width 124 height 40
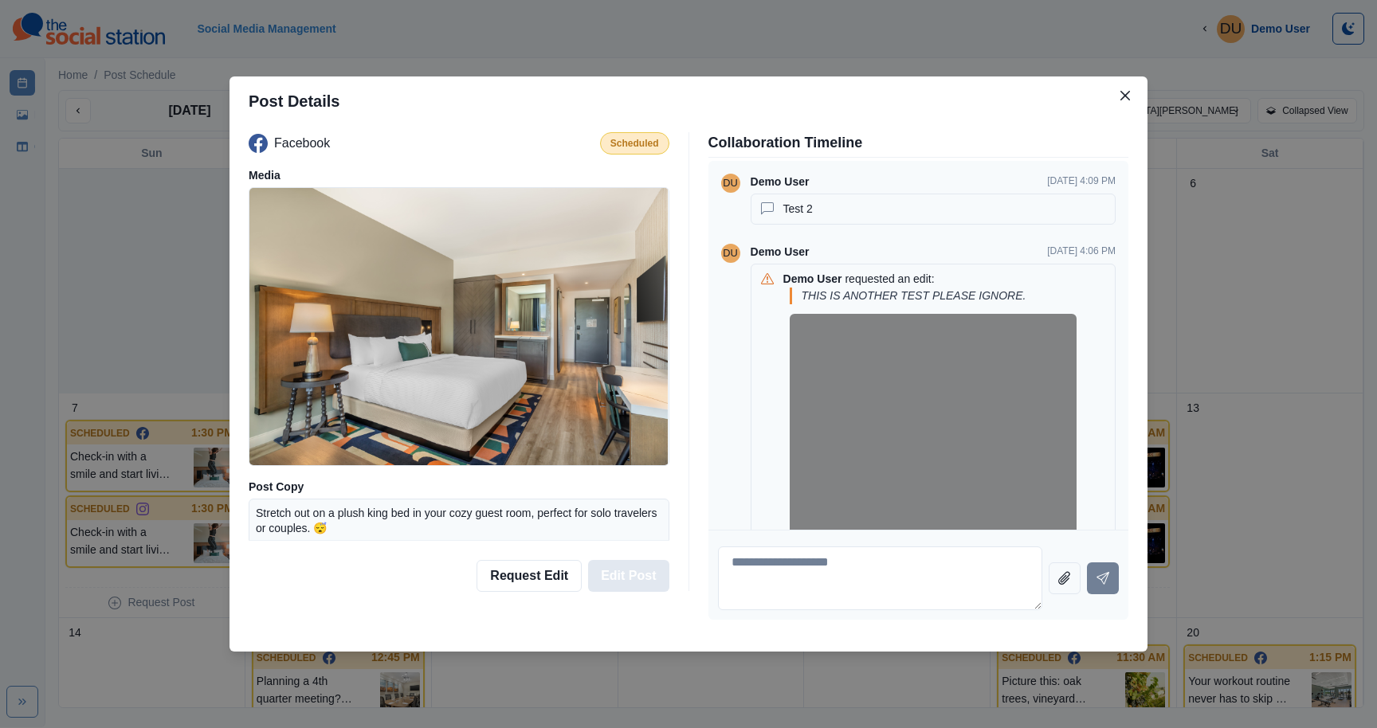
click at [647, 583] on button "Edit Post" at bounding box center [628, 576] width 80 height 32
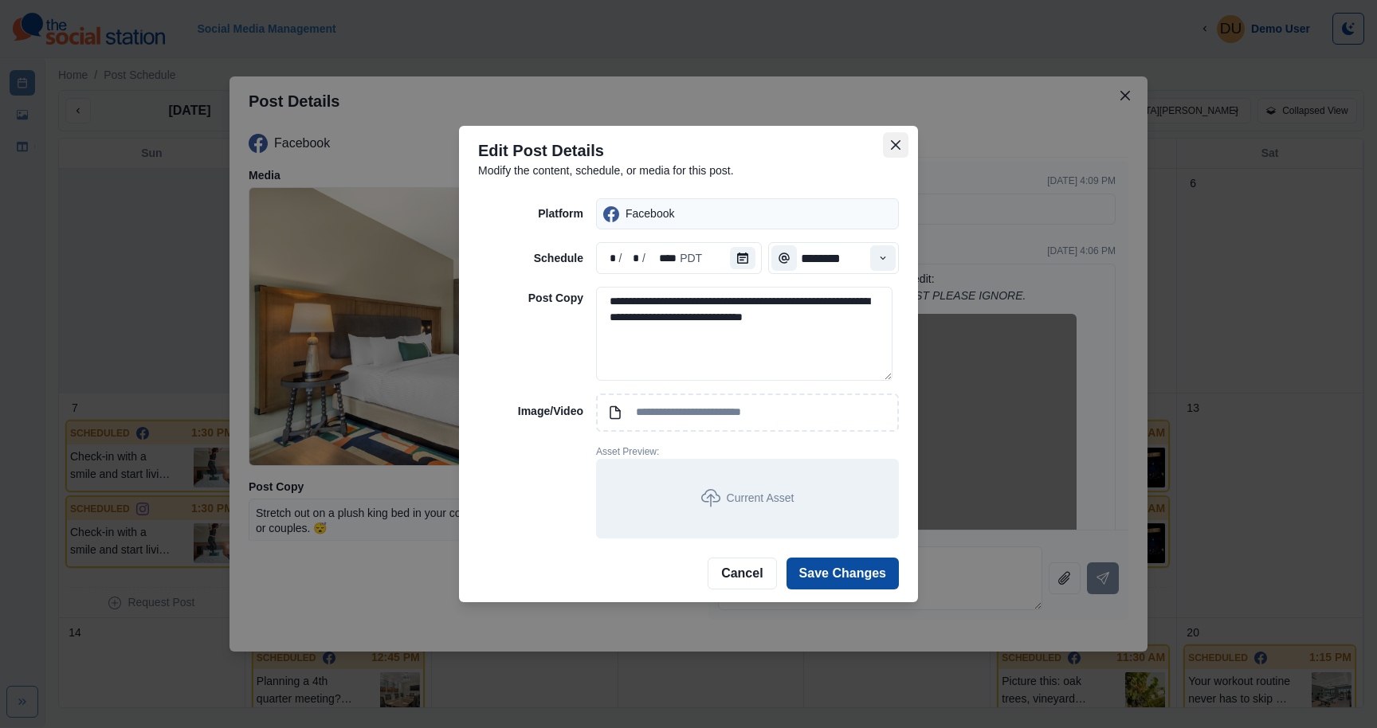
click at [900, 132] on button "Close" at bounding box center [896, 145] width 26 height 26
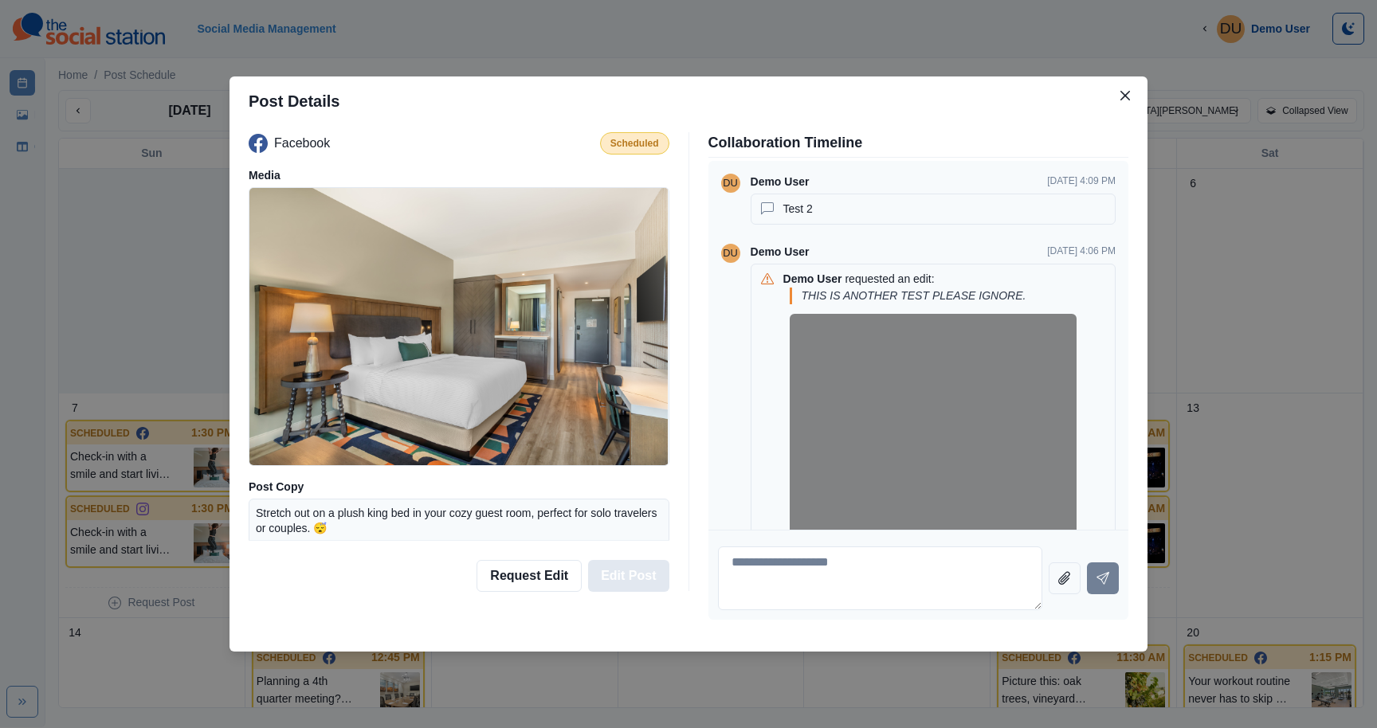
click at [642, 566] on button "Edit Post" at bounding box center [628, 576] width 80 height 32
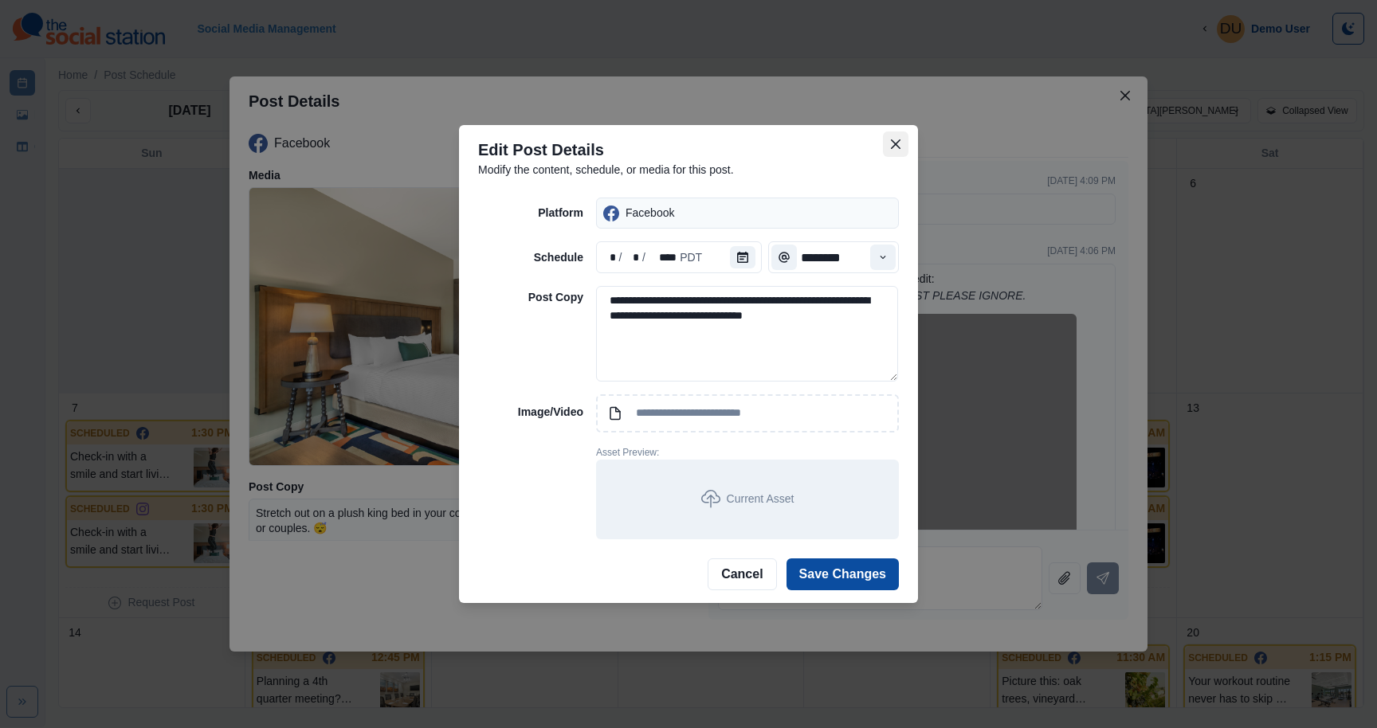
click at [897, 146] on icon "Close" at bounding box center [896, 144] width 10 height 10
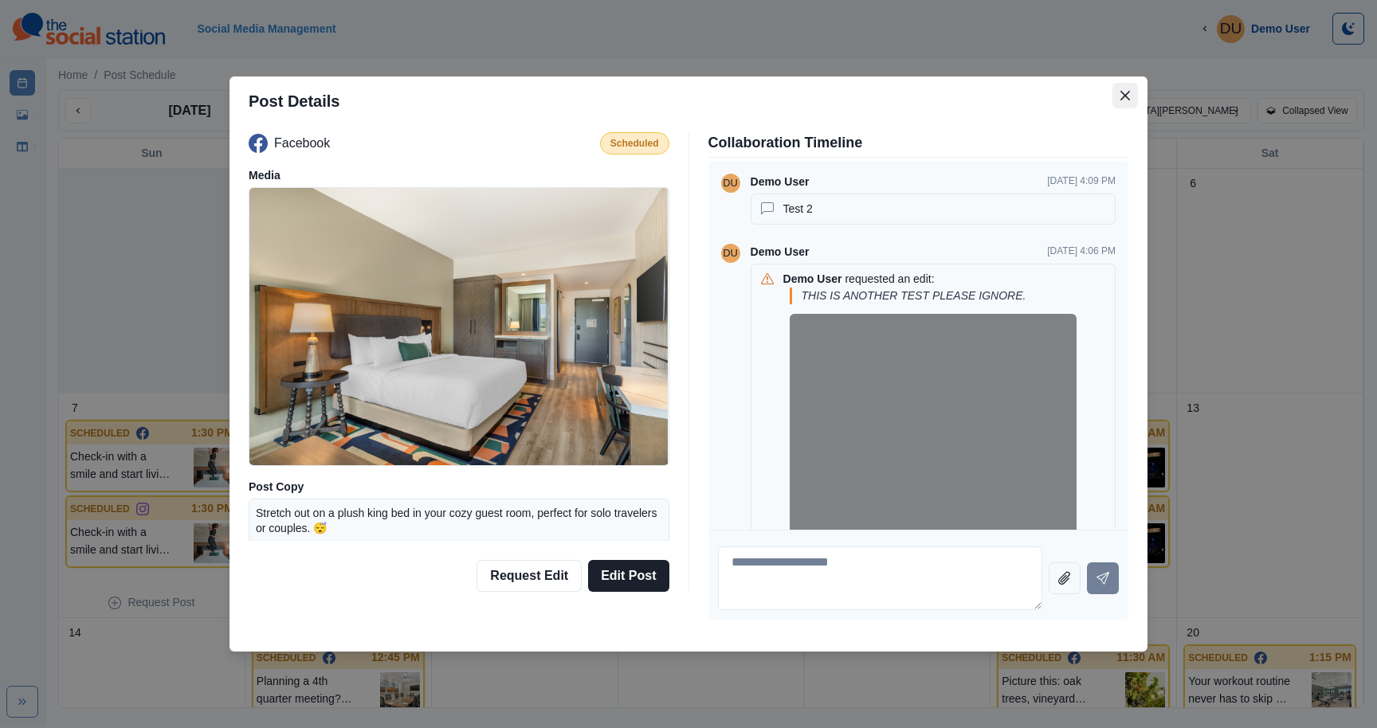
click at [1125, 93] on icon "Close" at bounding box center [1126, 96] width 10 height 10
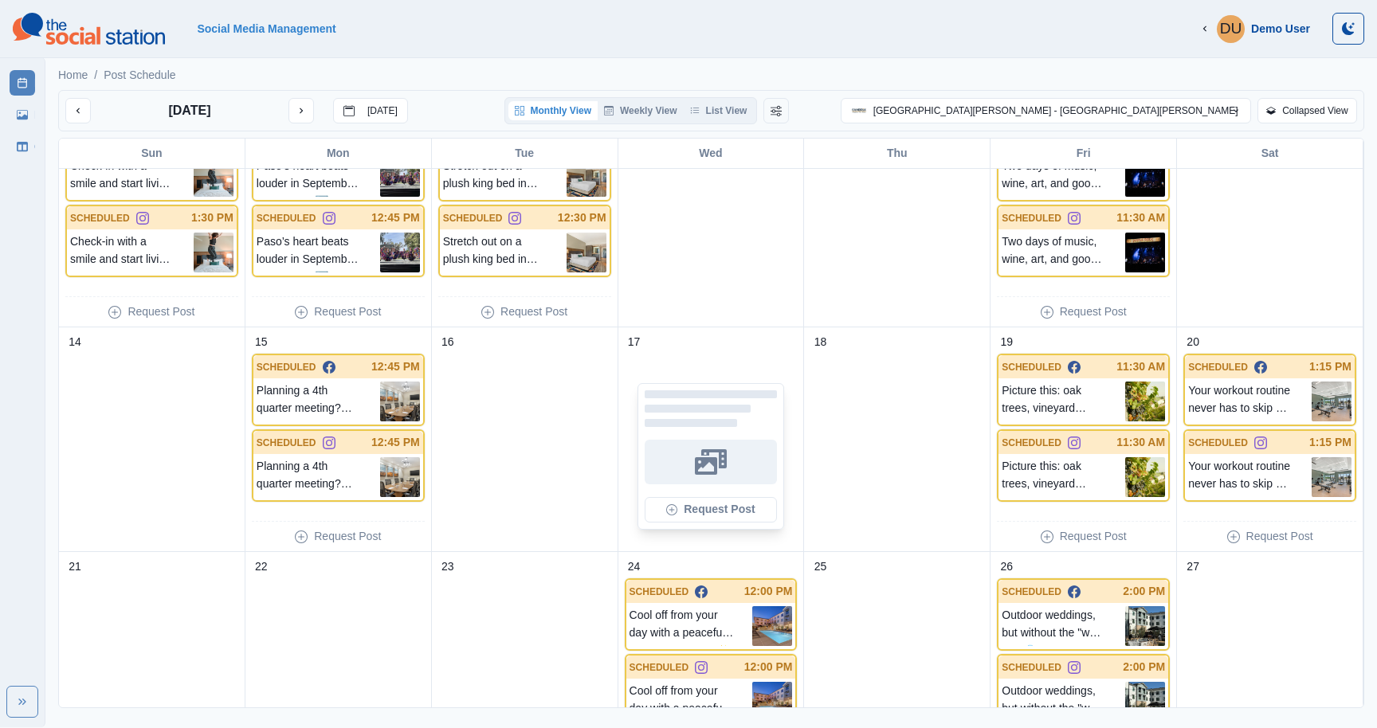
scroll to position [296, 0]
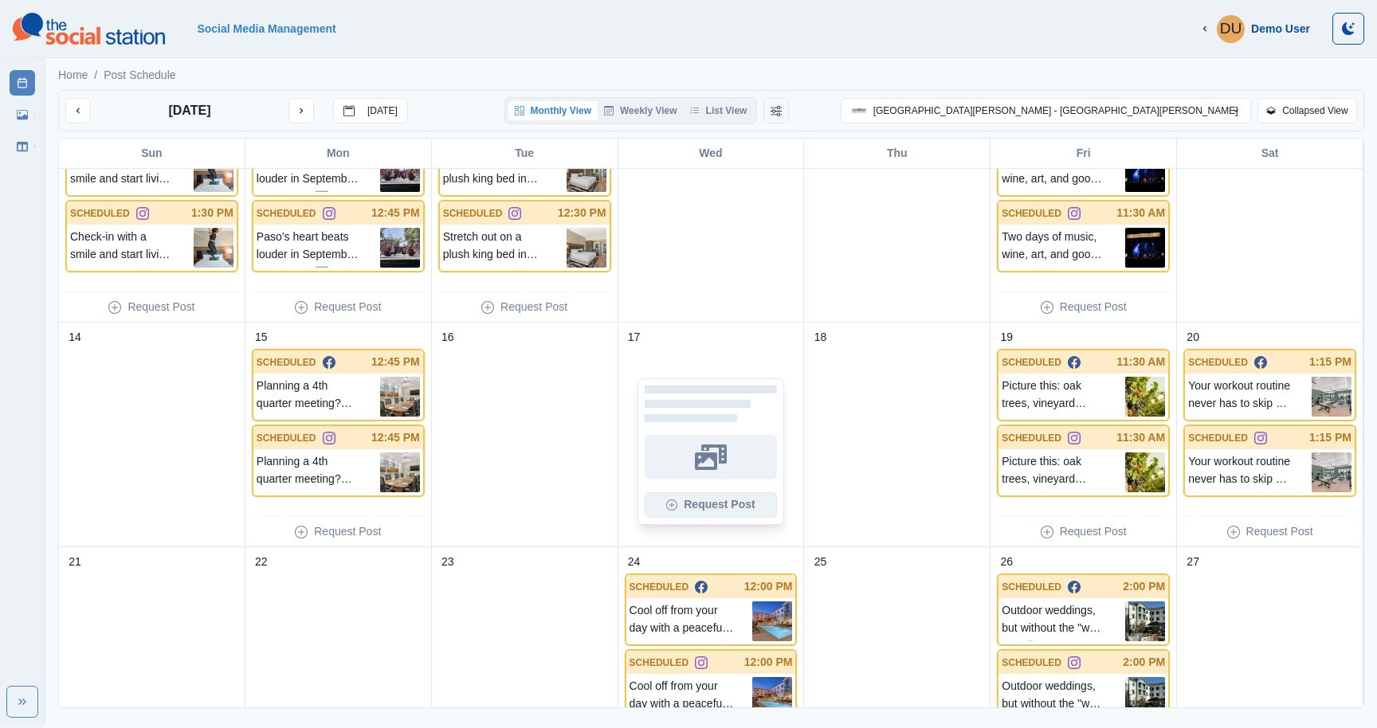
click at [708, 505] on button "Request Post" at bounding box center [711, 506] width 133 height 26
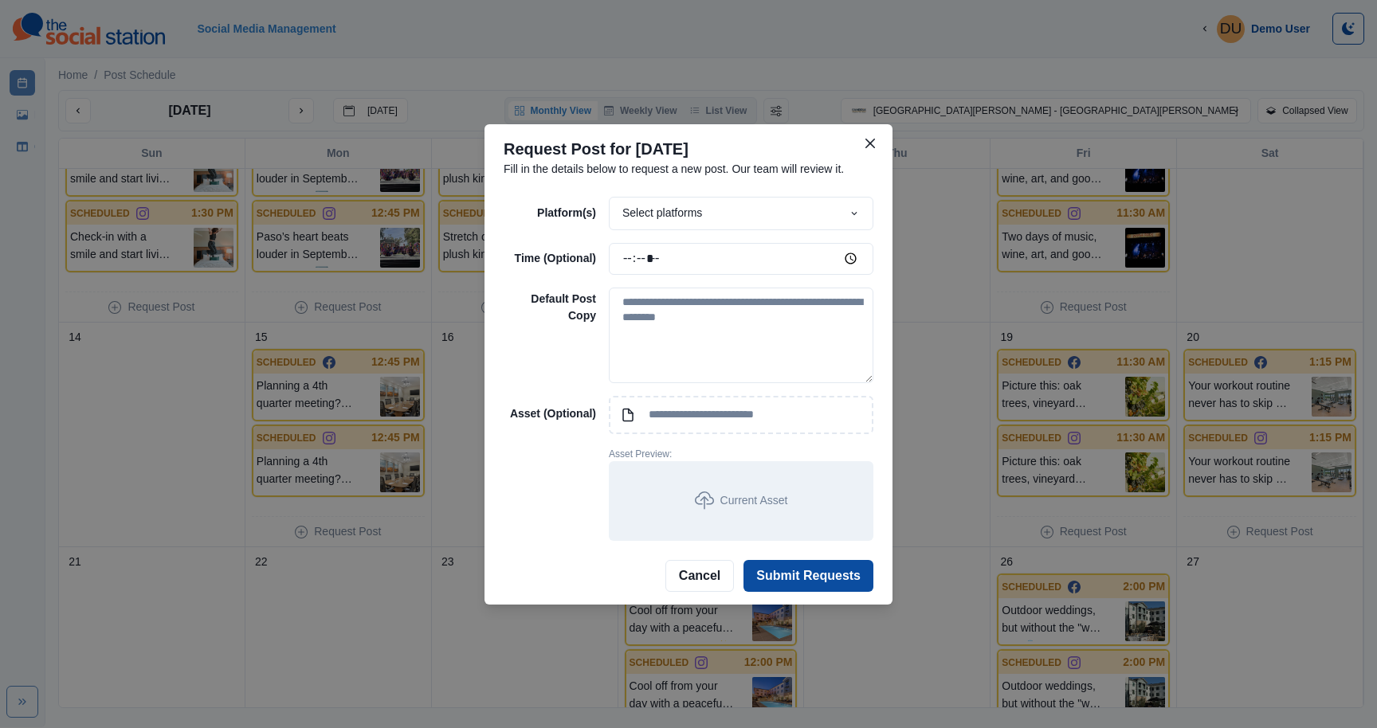
click at [675, 214] on div "Select platforms" at bounding box center [741, 213] width 265 height 33
click at [677, 212] on div "Select platforms" at bounding box center [741, 213] width 265 height 33
click at [657, 314] on textarea at bounding box center [741, 336] width 265 height 96
type textarea "**********"
click at [744, 422] on input at bounding box center [741, 415] width 265 height 38
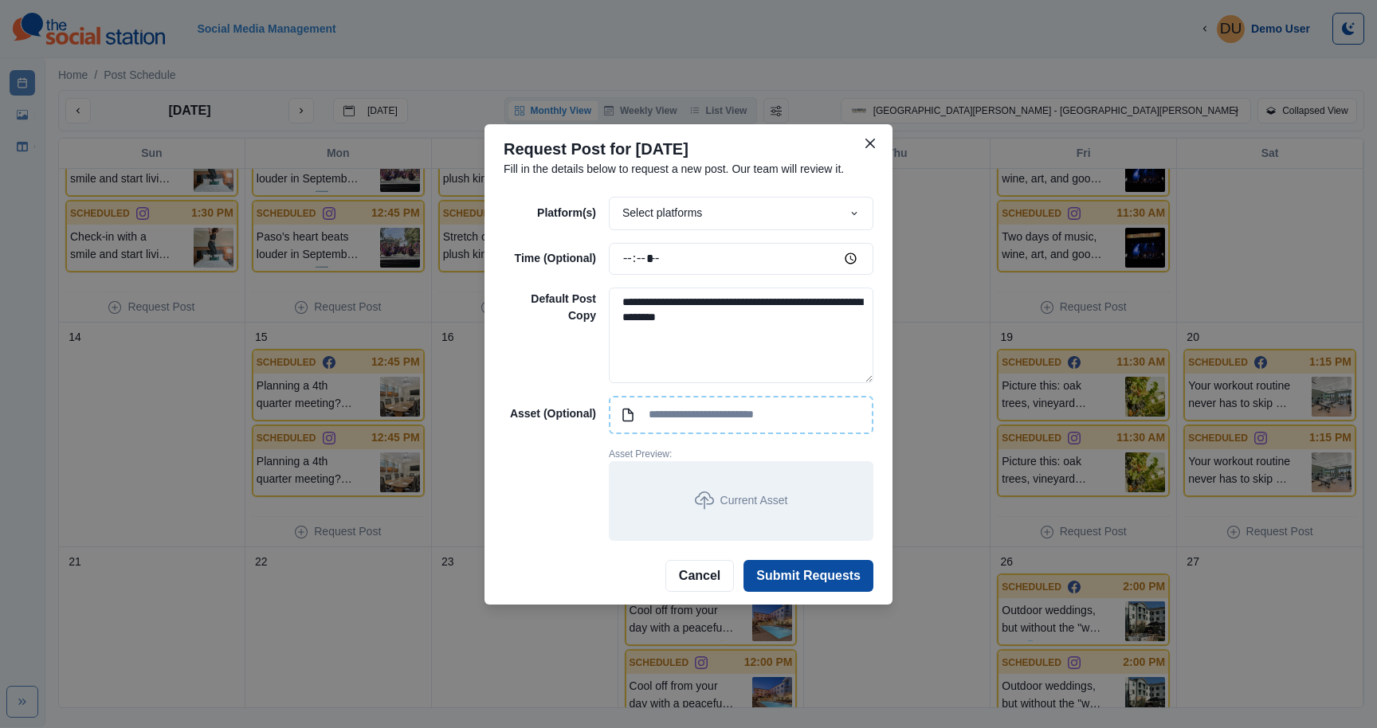
type input "**********"
click at [845, 578] on button "Submit Requests" at bounding box center [809, 576] width 130 height 32
click at [846, 584] on button "Submit Requests" at bounding box center [809, 576] width 130 height 32
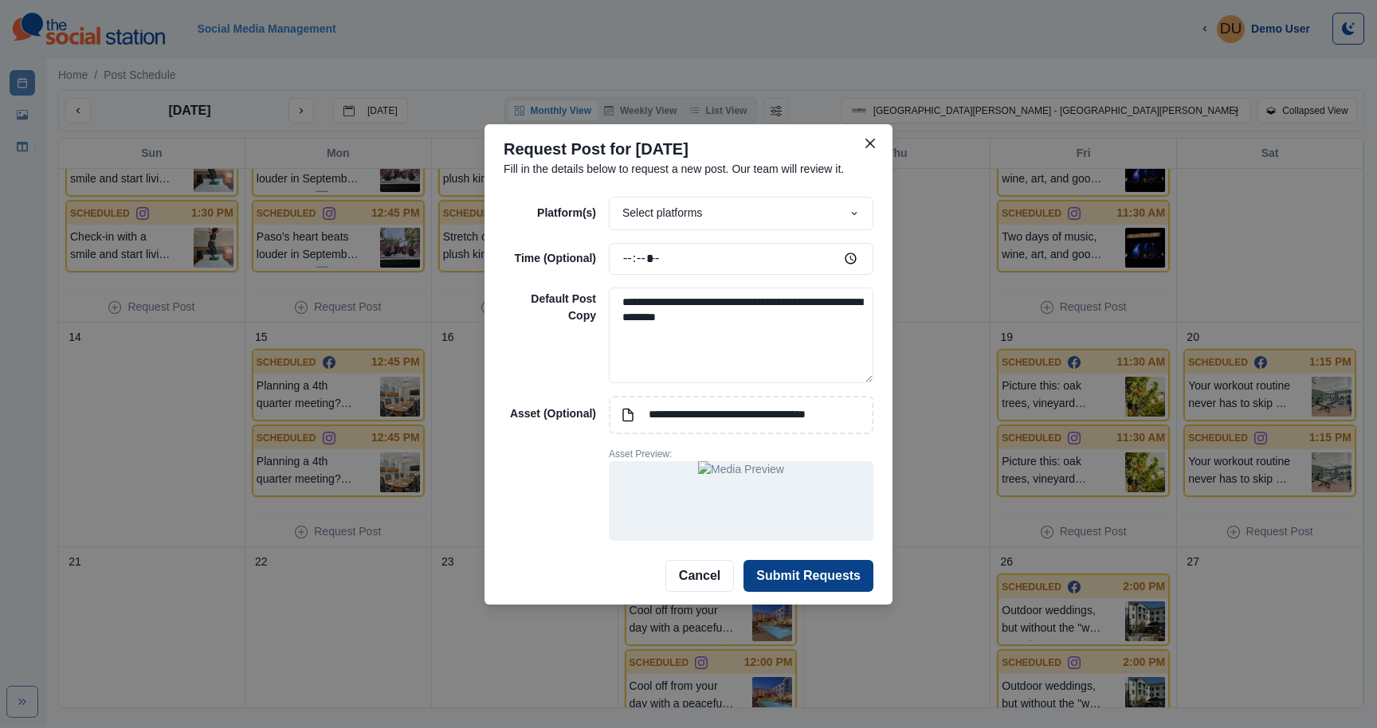
click at [846, 584] on button "Submit Requests" at bounding box center [809, 576] width 130 height 32
click at [630, 225] on div "Select platforms" at bounding box center [741, 213] width 265 height 33
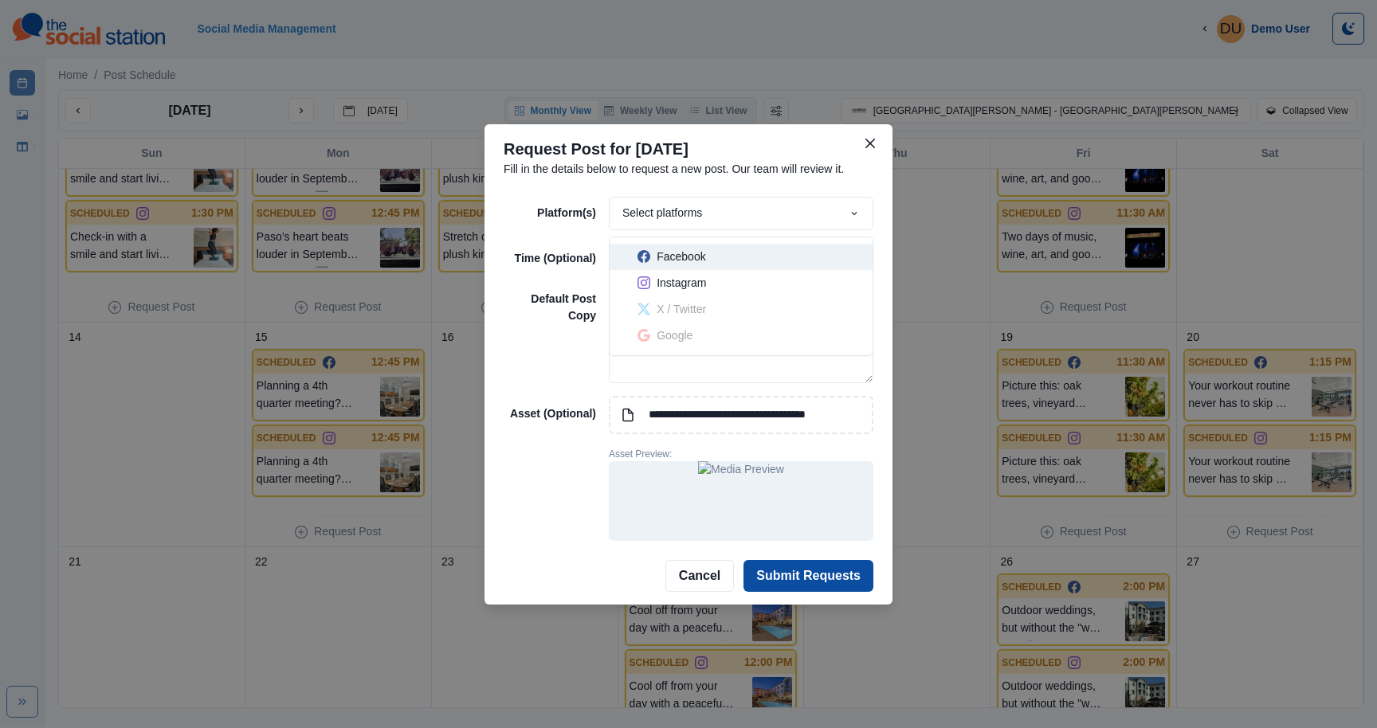
click at [648, 256] on icon "button" at bounding box center [644, 256] width 13 height 13
click at [790, 573] on button "Submit Requests" at bounding box center [809, 576] width 130 height 32
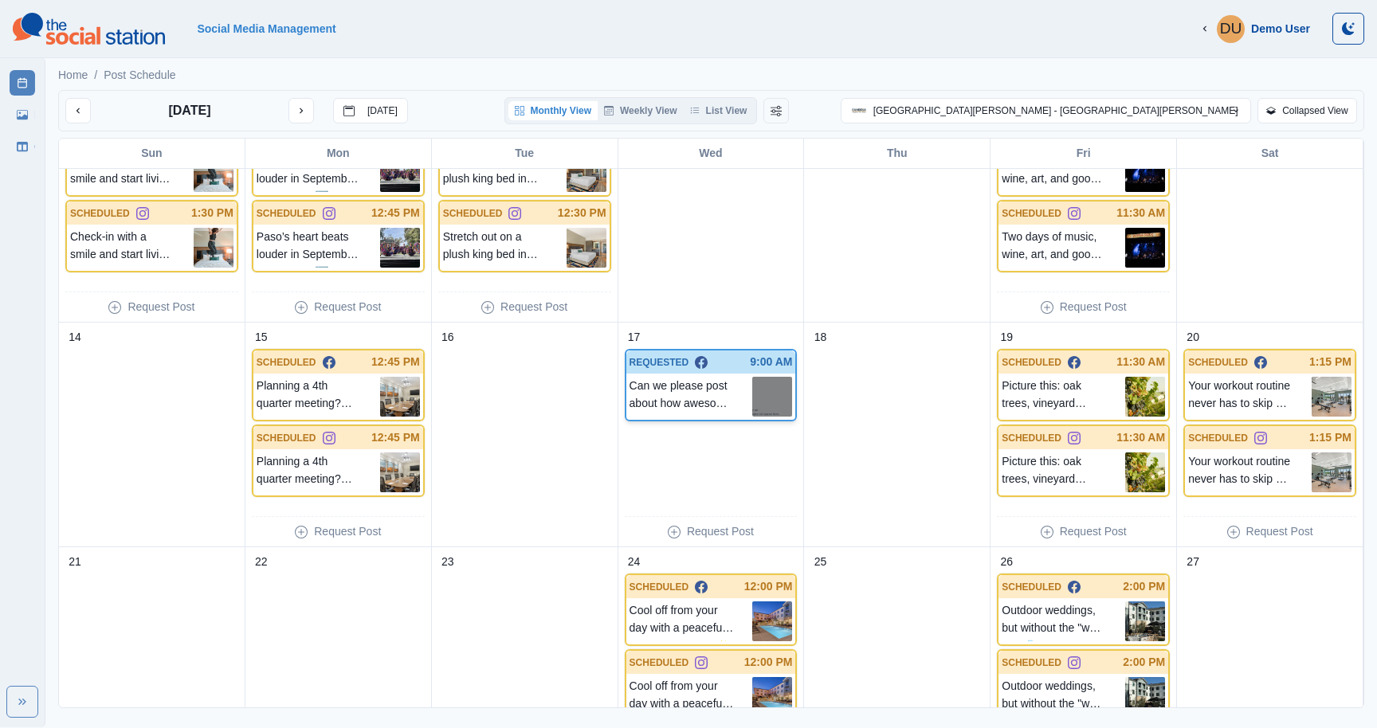
click at [677, 386] on p "Can we please post about how awesome this feature we are TESTING is!" at bounding box center [692, 397] width 124 height 40
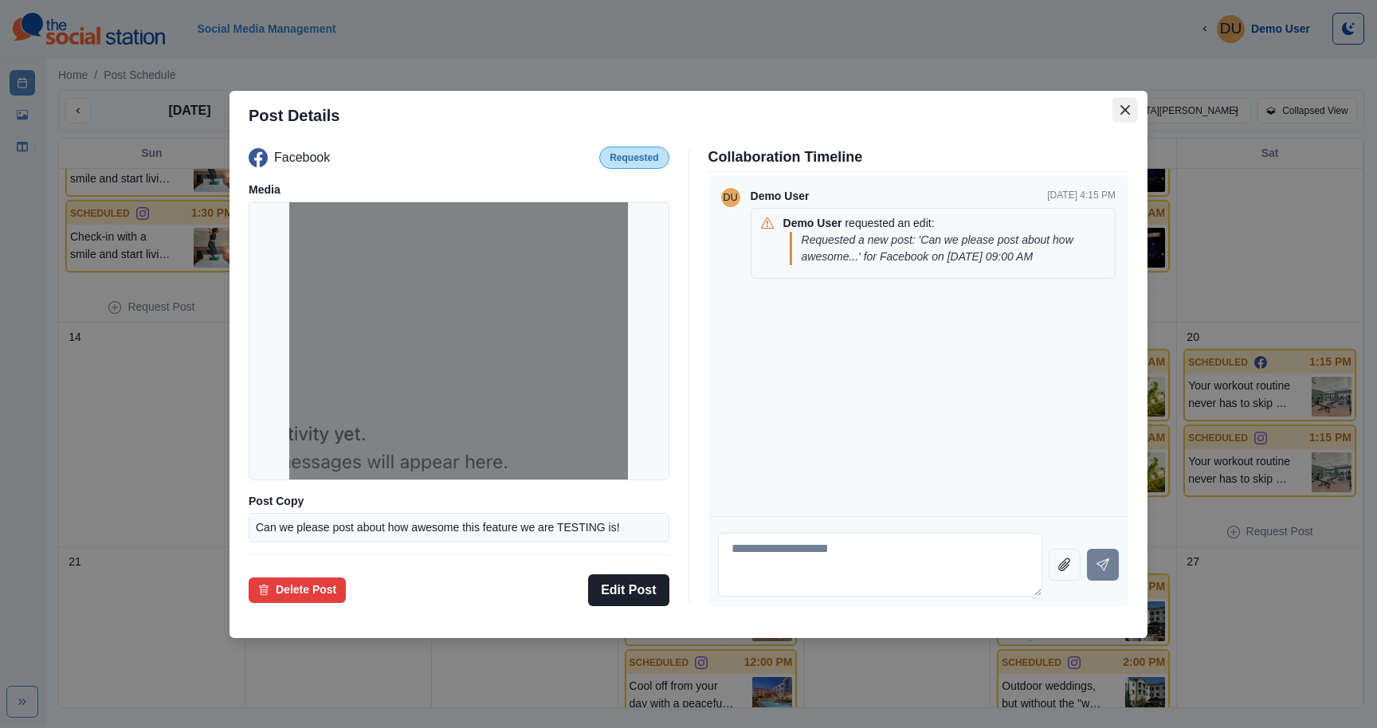
click at [1122, 106] on icon "Close" at bounding box center [1126, 109] width 10 height 10
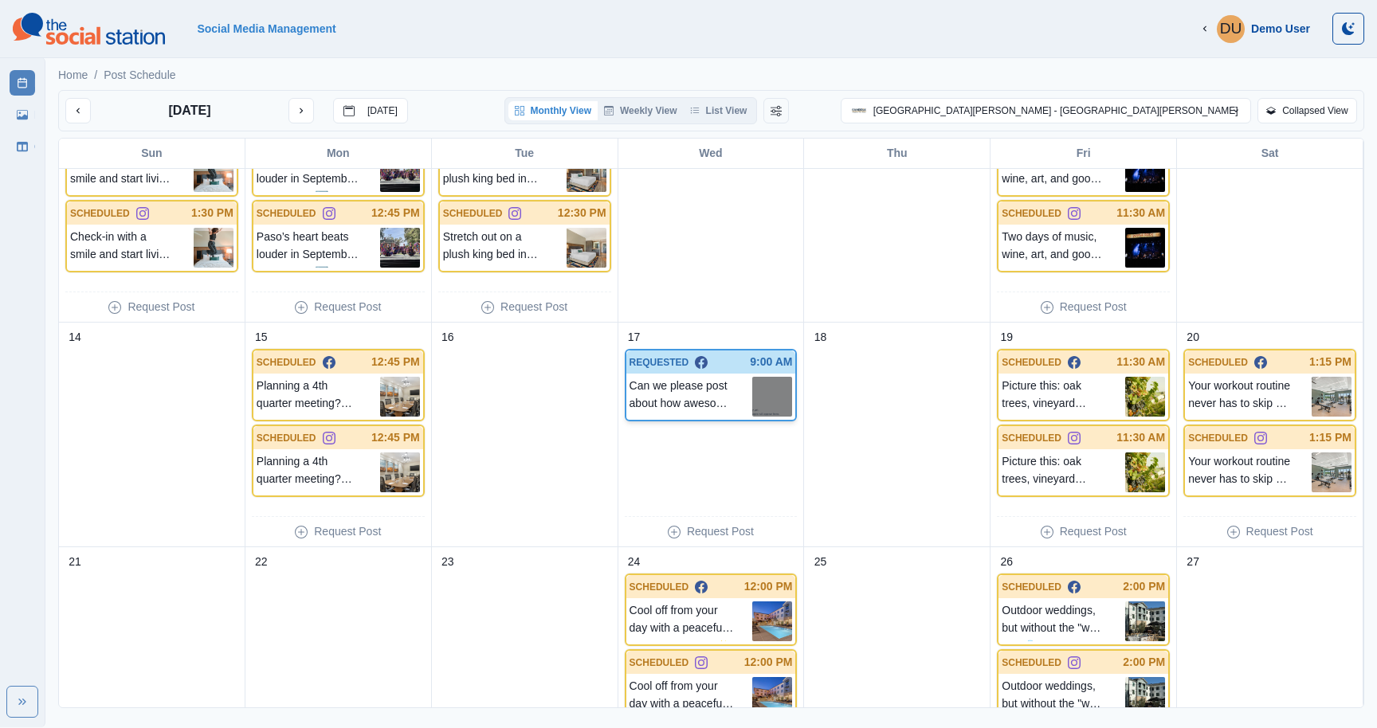
click at [681, 406] on p "Can we please post about how awesome this feature we are TESTING is!" at bounding box center [692, 397] width 124 height 40
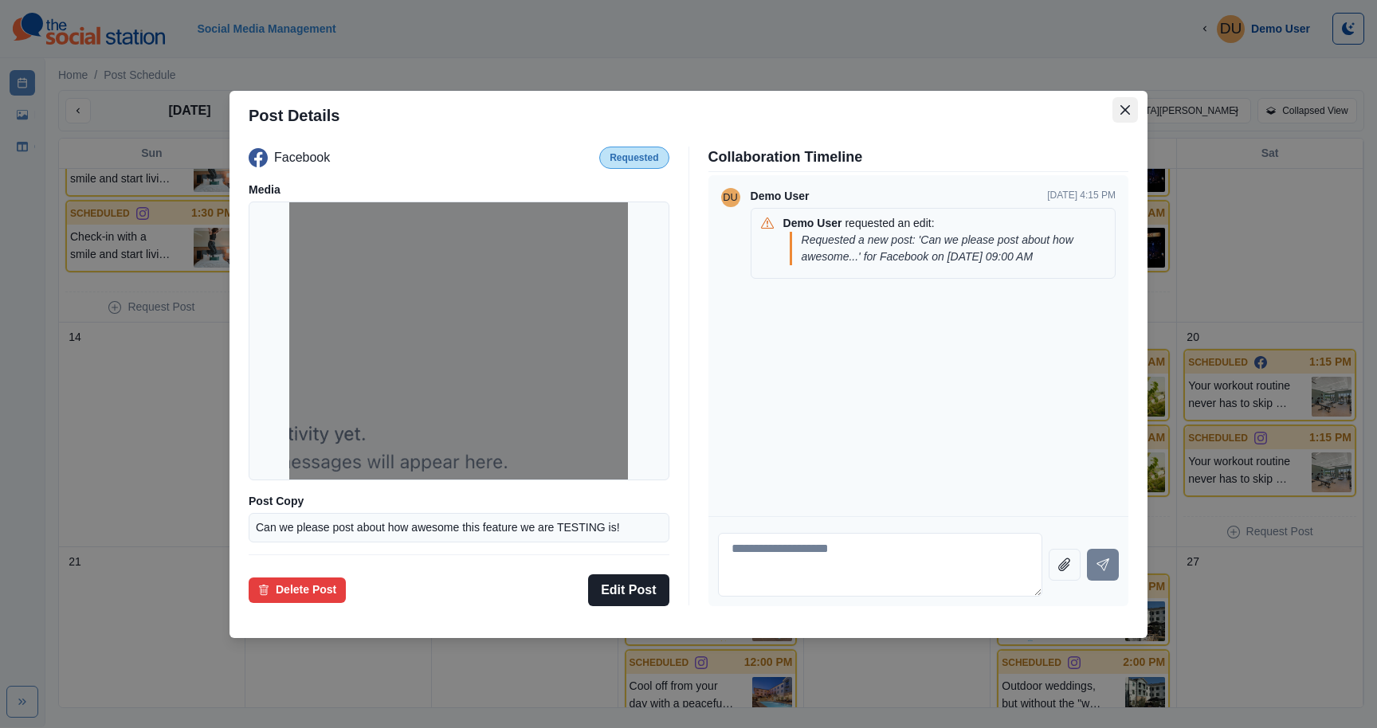
click at [1124, 105] on icon "Close" at bounding box center [1126, 110] width 10 height 10
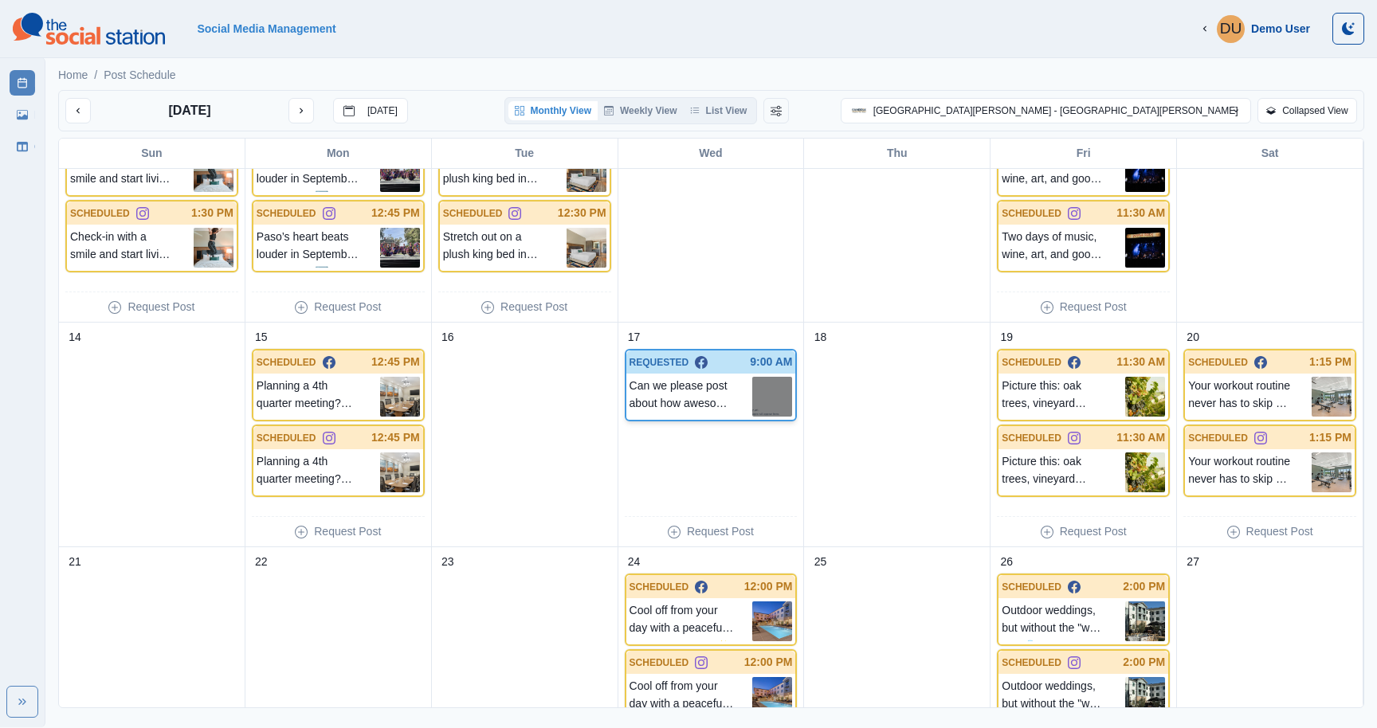
click at [685, 391] on p "Can we please post about how awesome this feature we are TESTING is!" at bounding box center [692, 397] width 124 height 40
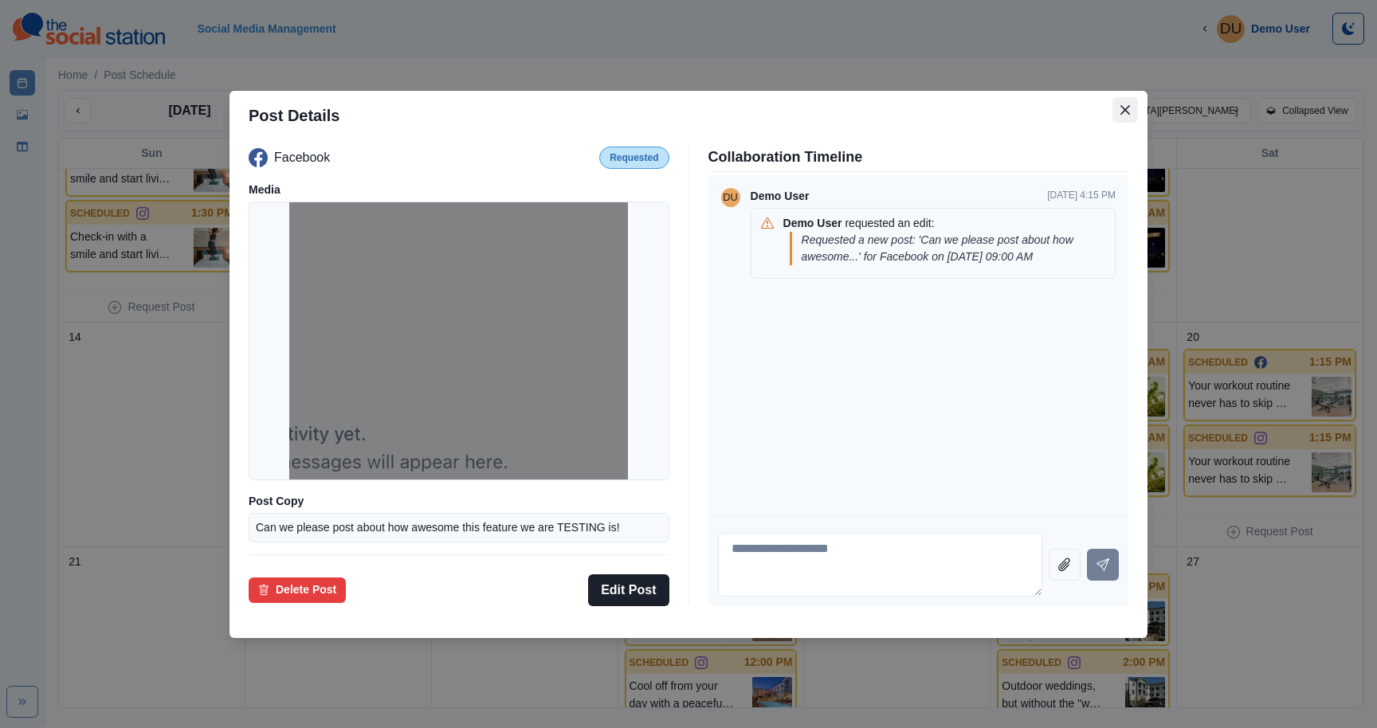
click at [1126, 110] on icon "Close" at bounding box center [1126, 109] width 10 height 10
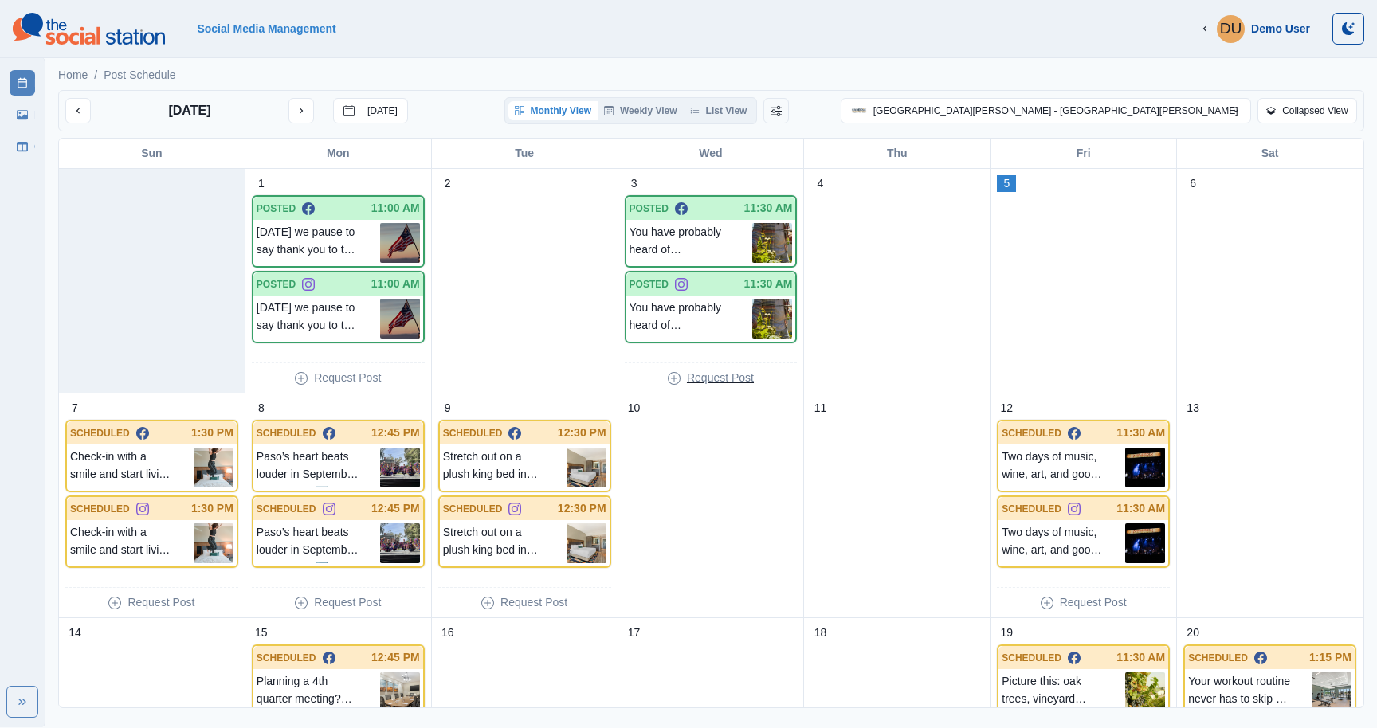
click at [706, 378] on p "Request Post" at bounding box center [720, 378] width 67 height 17
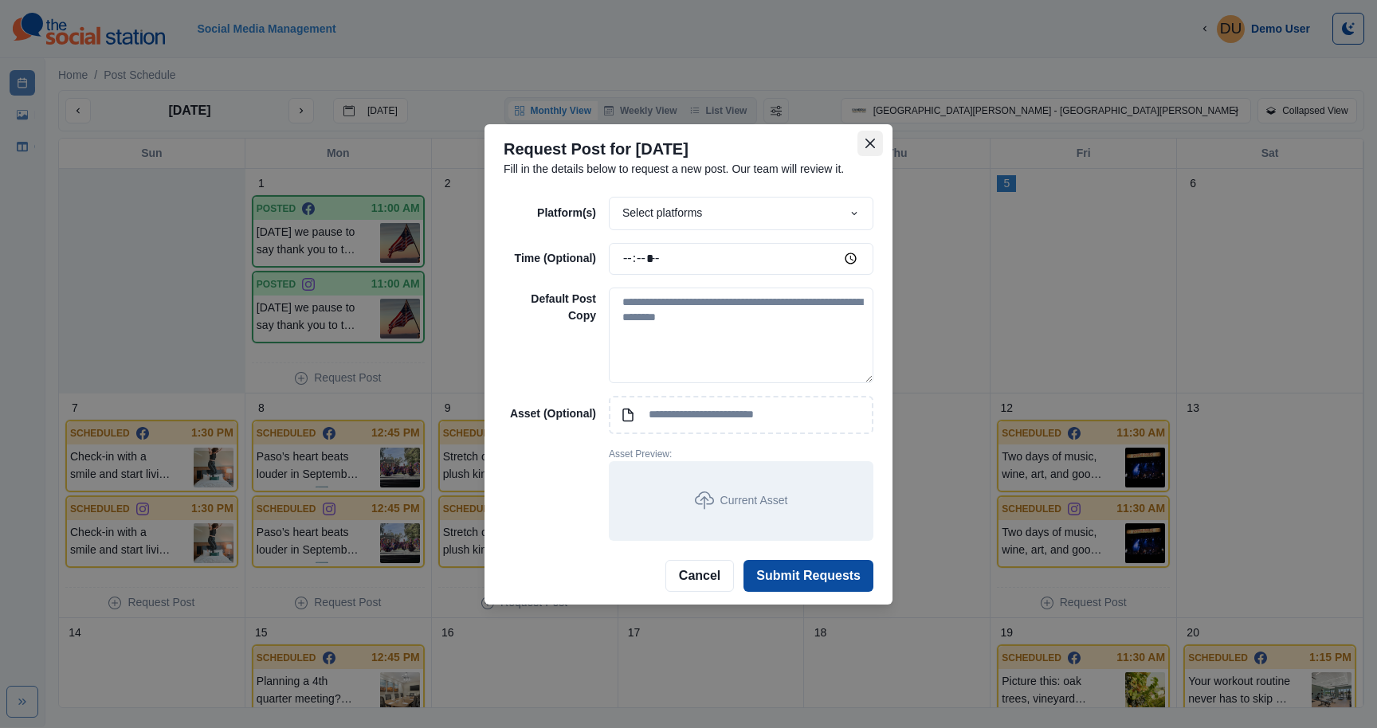
click at [868, 139] on icon "Close" at bounding box center [870, 144] width 10 height 10
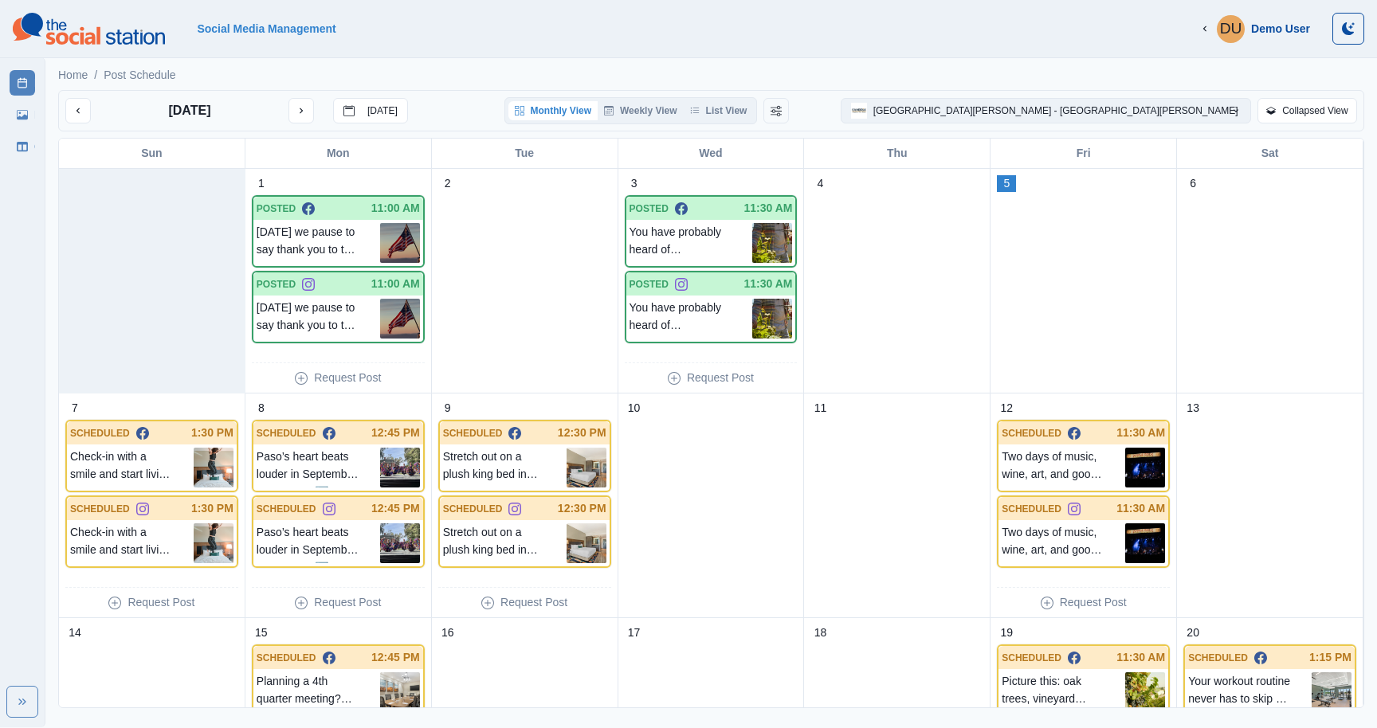
click at [1097, 112] on button "[GEOGRAPHIC_DATA][PERSON_NAME] - [GEOGRAPHIC_DATA][PERSON_NAME]" at bounding box center [1046, 111] width 410 height 26
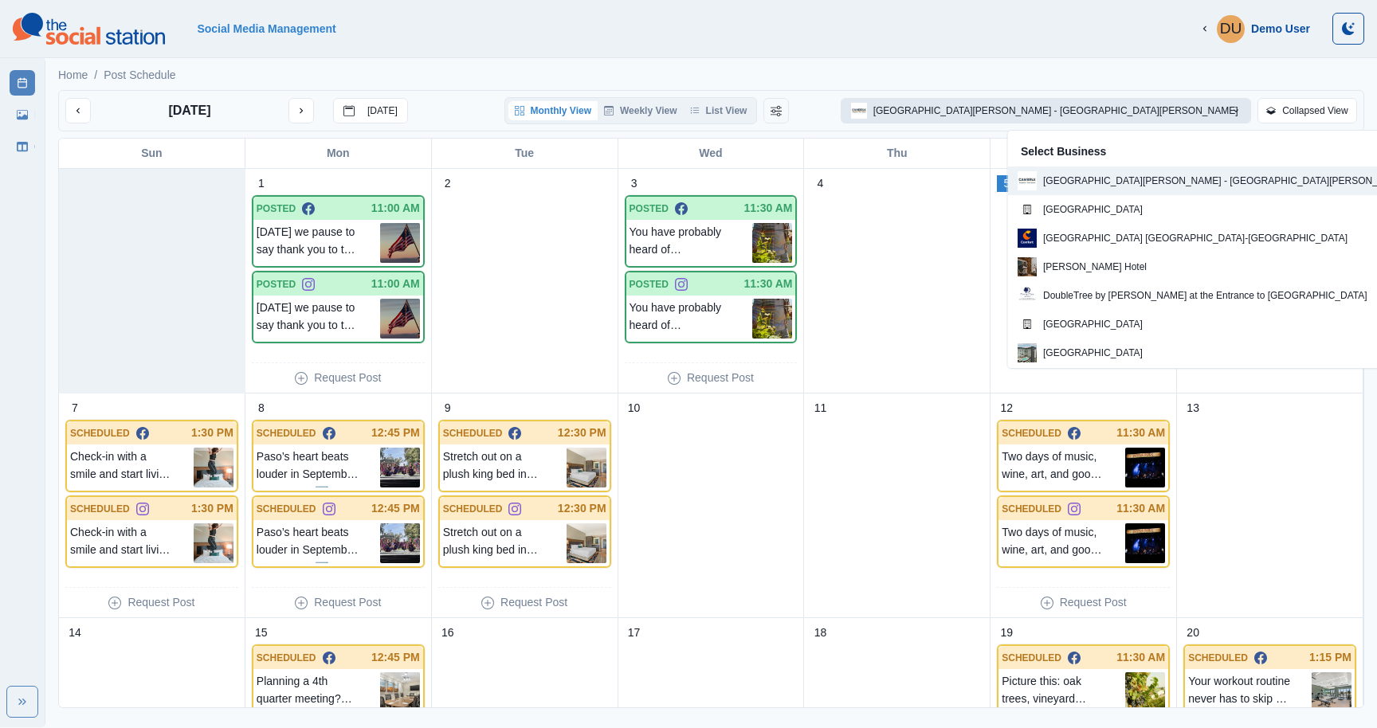
click at [1117, 116] on button "[GEOGRAPHIC_DATA][PERSON_NAME] - [GEOGRAPHIC_DATA][PERSON_NAME]" at bounding box center [1046, 111] width 410 height 26
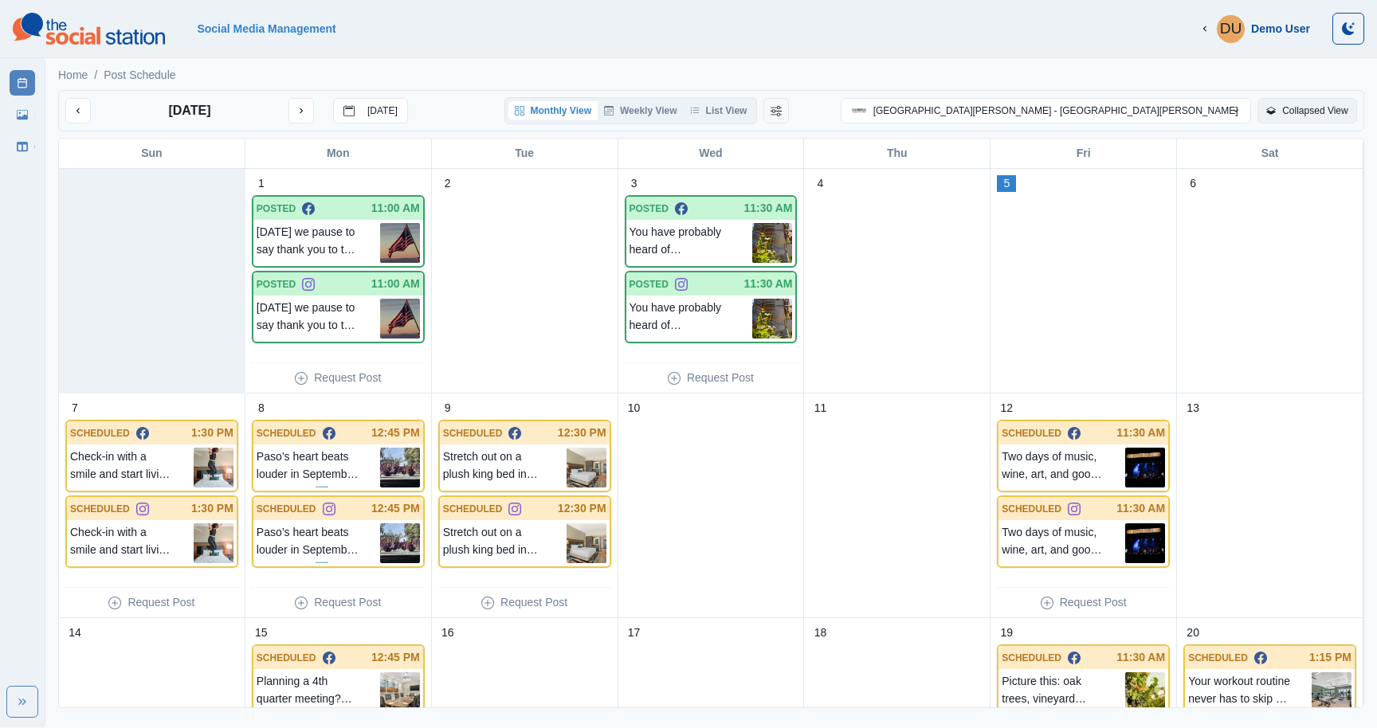
click at [1323, 112] on button "Collapsed View" at bounding box center [1308, 111] width 100 height 26
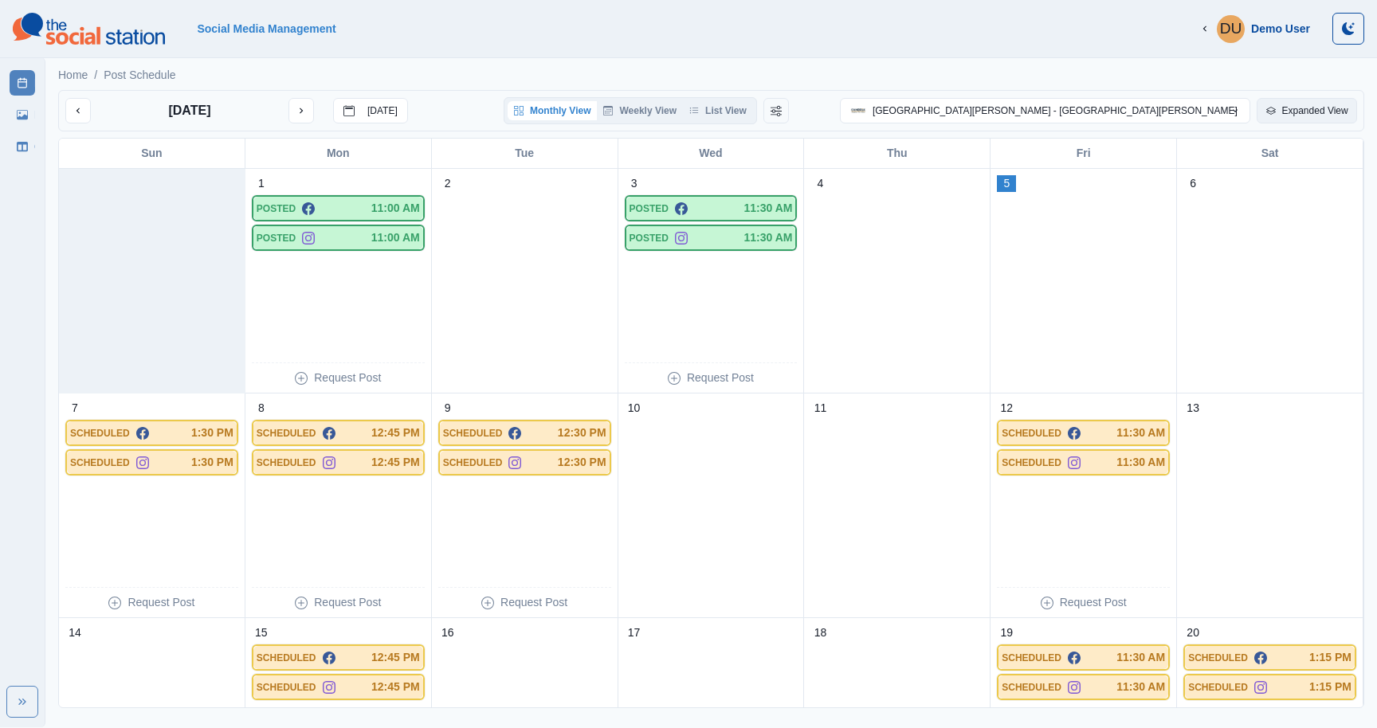
click at [1323, 112] on button "Expanded View" at bounding box center [1307, 111] width 100 height 26
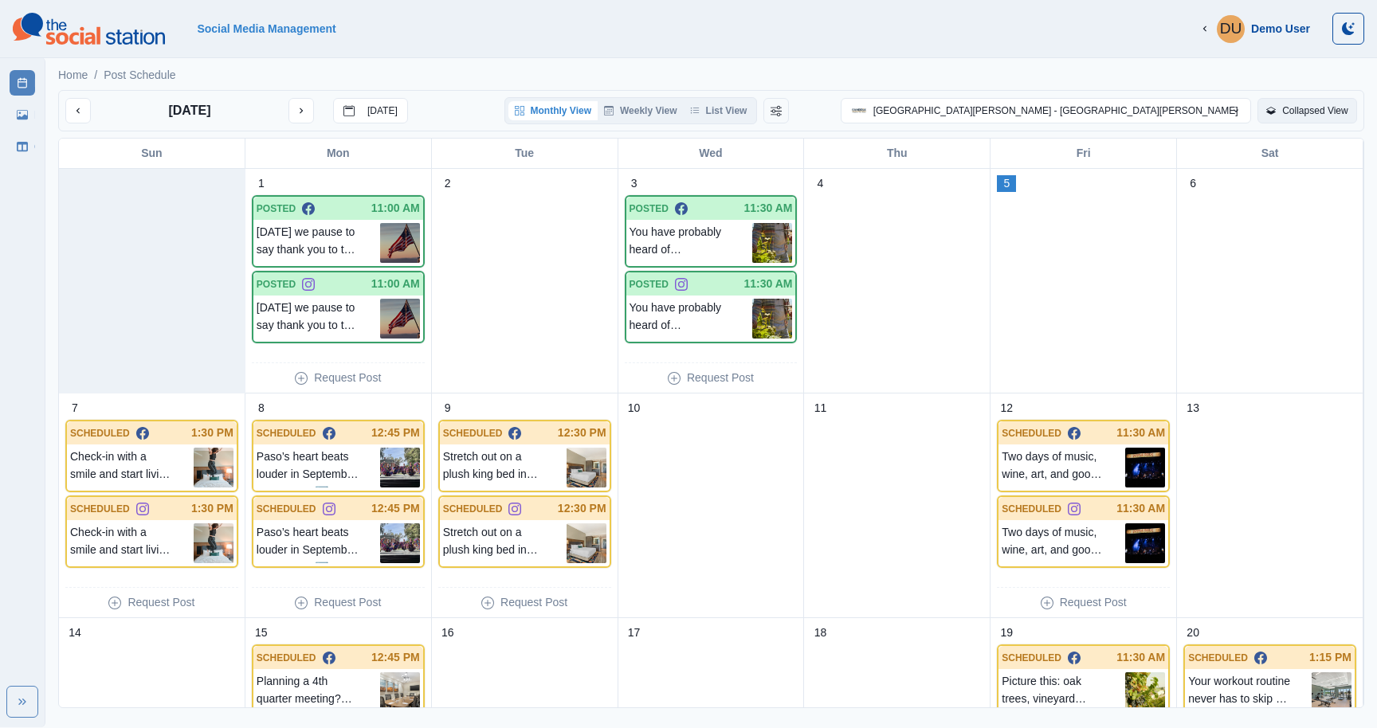
click at [1323, 112] on button "Collapsed View" at bounding box center [1308, 111] width 100 height 26
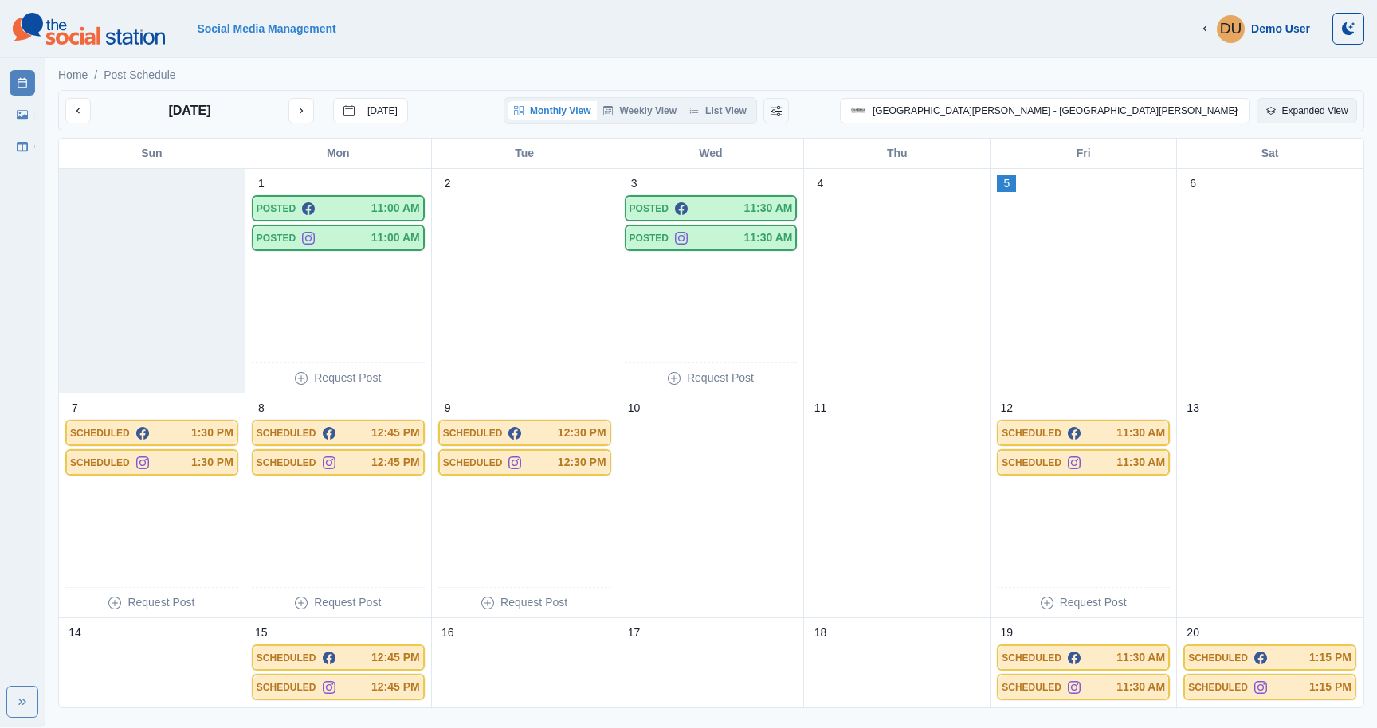
click at [1306, 113] on button "Expanded View" at bounding box center [1307, 111] width 100 height 26
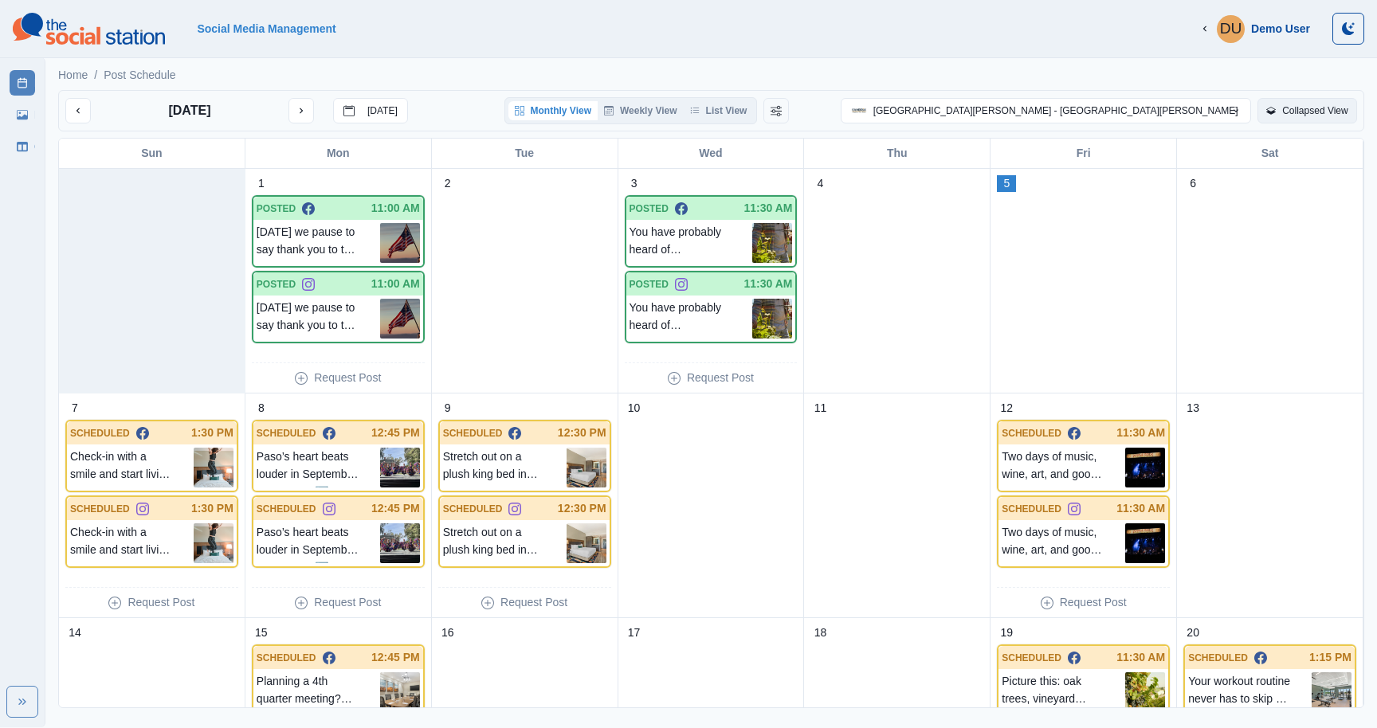
click at [1306, 113] on button "Collapsed View" at bounding box center [1308, 111] width 100 height 26
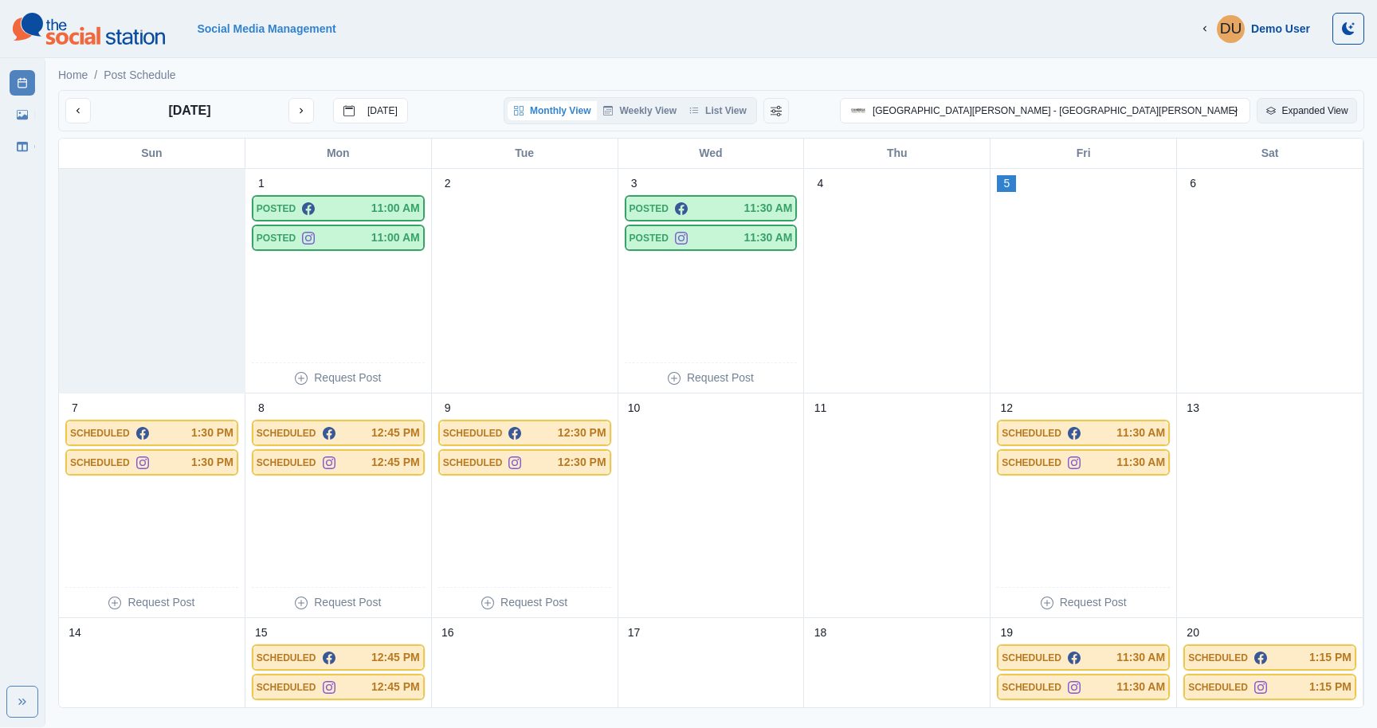
click at [1306, 113] on button "Expanded View" at bounding box center [1307, 111] width 100 height 26
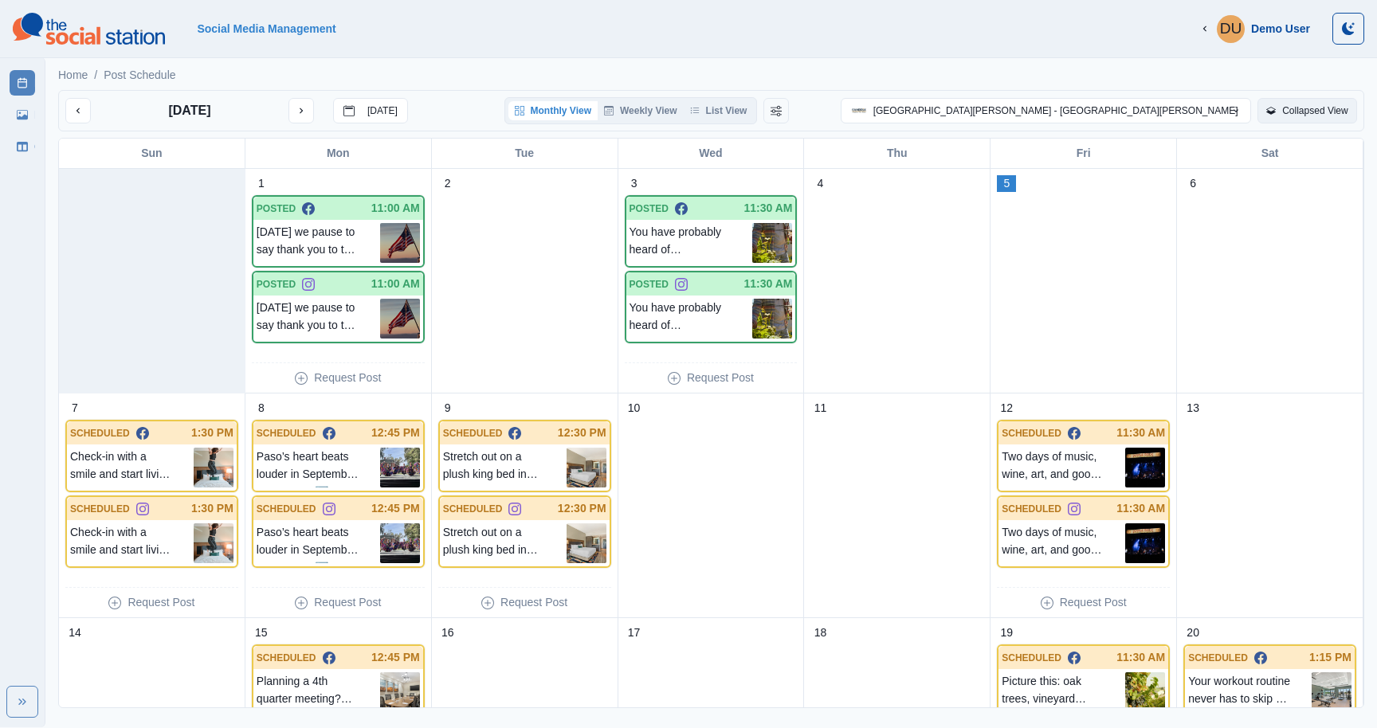
click at [1306, 113] on button "Collapsed View" at bounding box center [1308, 111] width 100 height 26
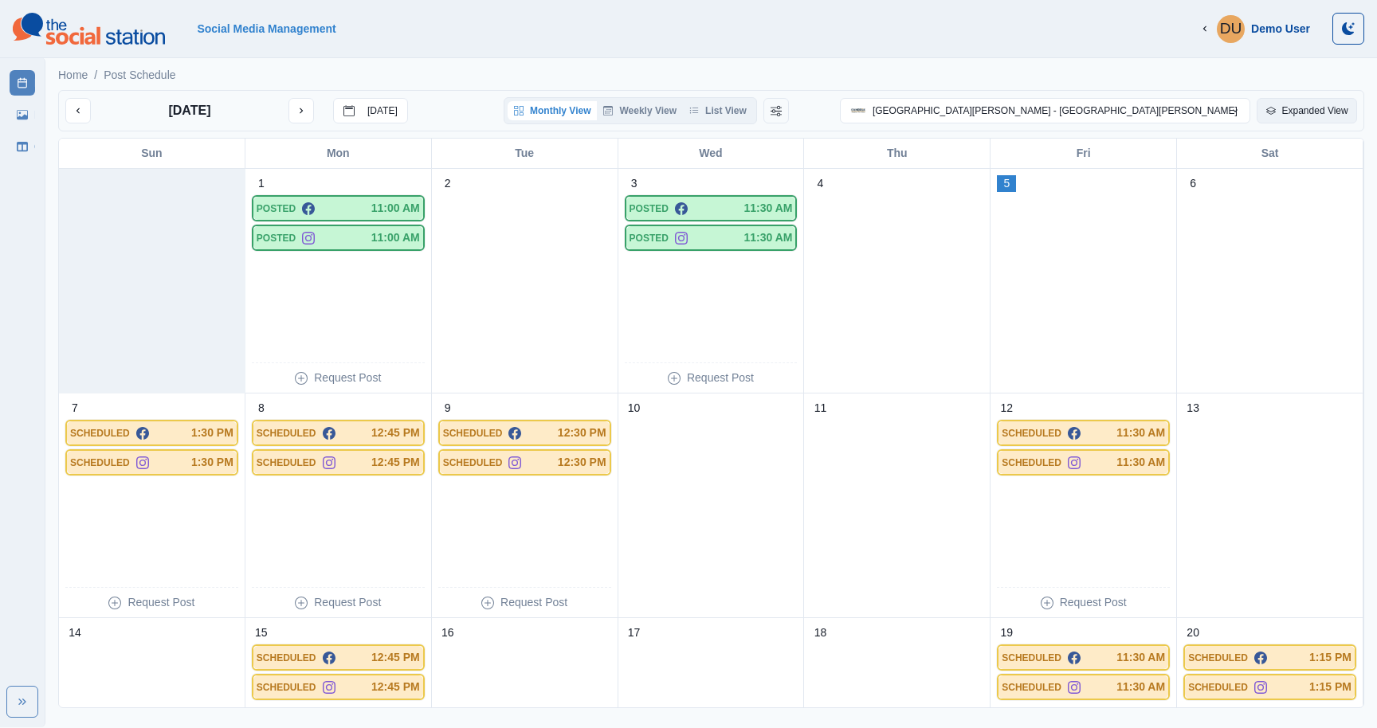
click at [1306, 113] on button "Expanded View" at bounding box center [1307, 111] width 100 height 26
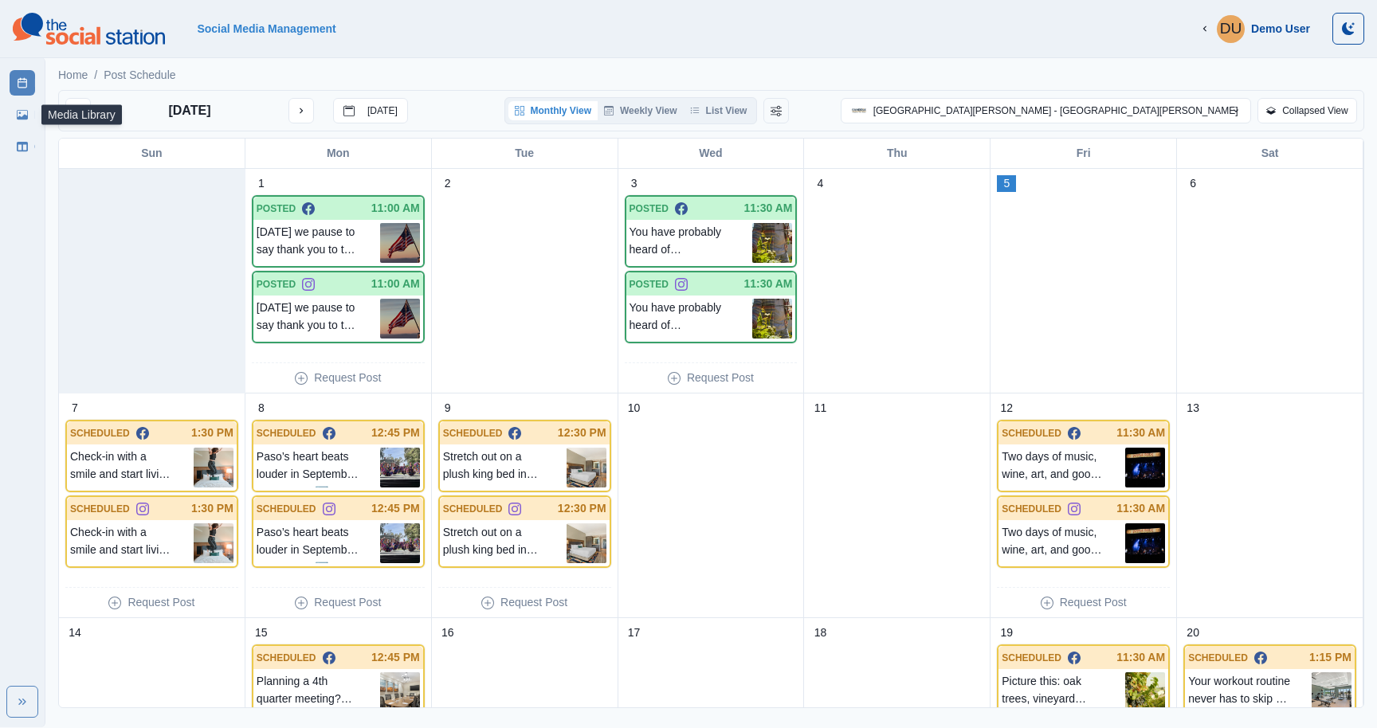
click at [27, 116] on icon at bounding box center [22, 115] width 11 height 10
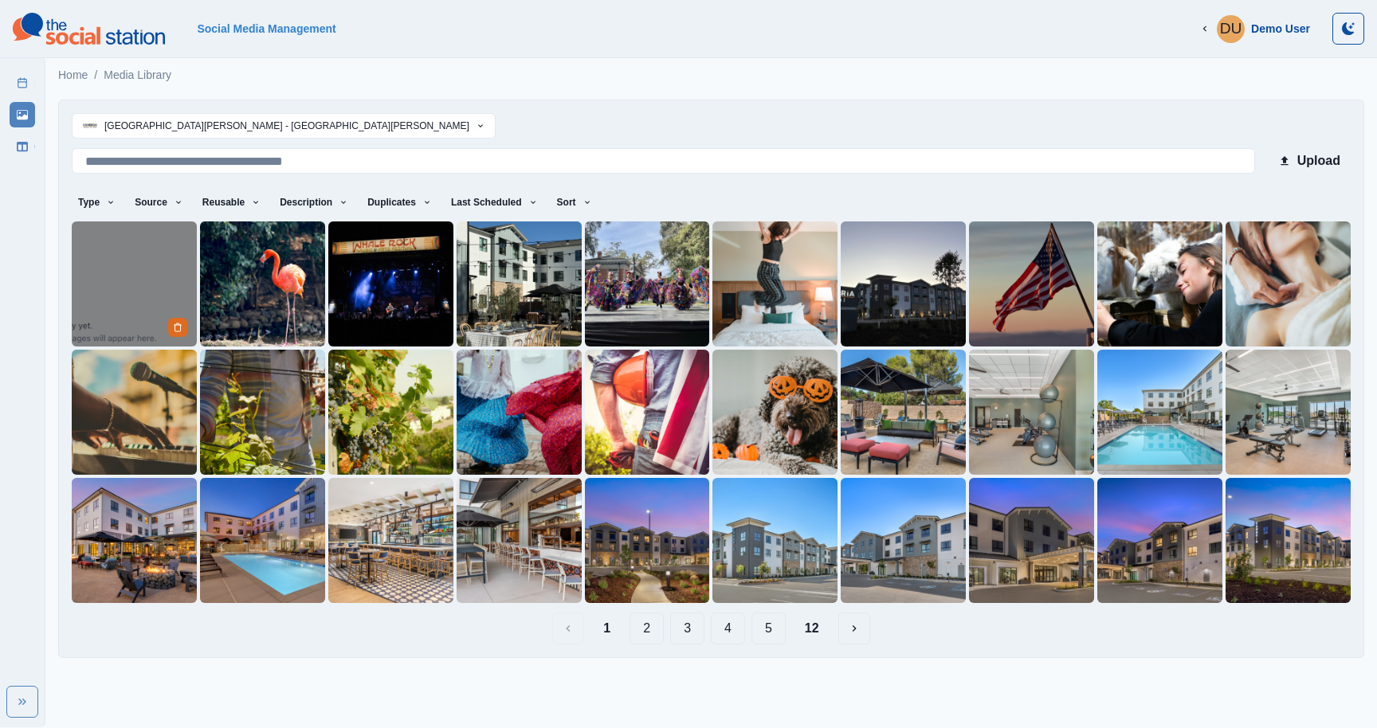
click at [139, 279] on img at bounding box center [134, 284] width 125 height 125
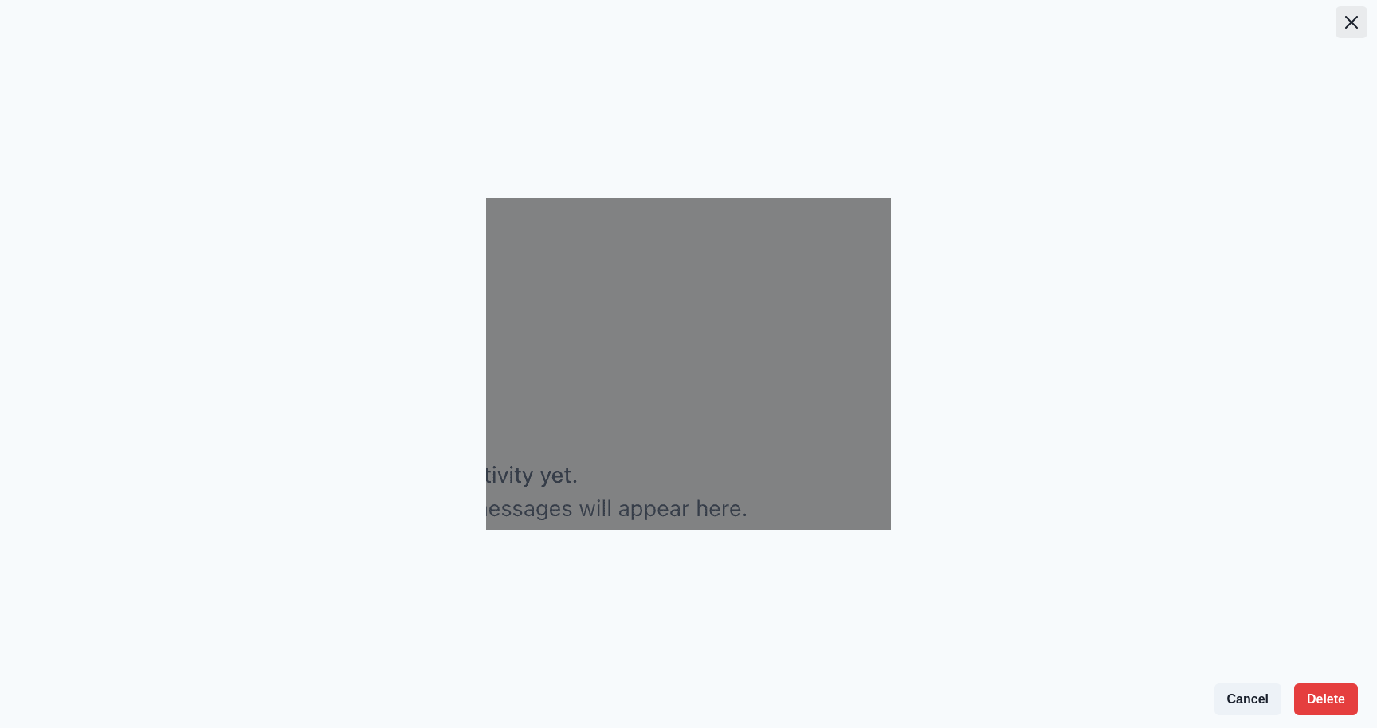
click at [1358, 23] on button "Close" at bounding box center [1352, 22] width 32 height 32
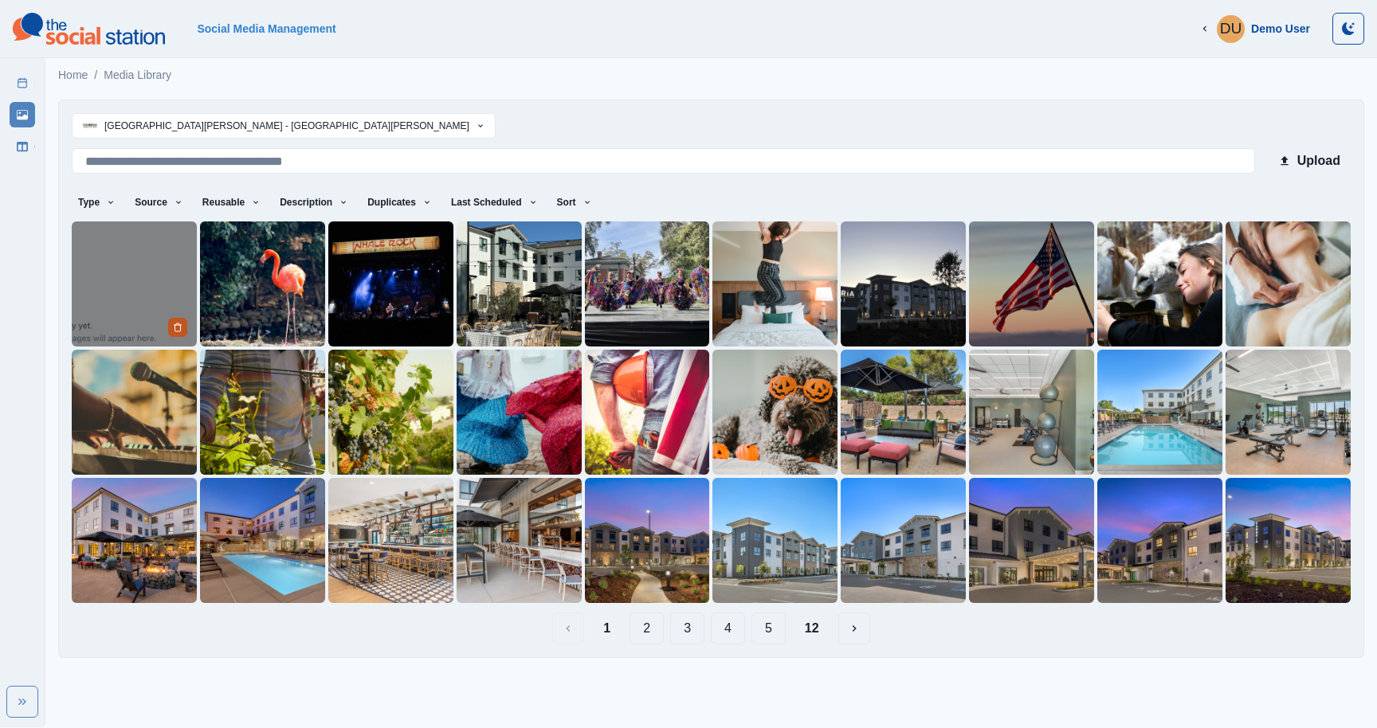
click at [179, 327] on icon "Delete Media" at bounding box center [178, 328] width 10 height 10
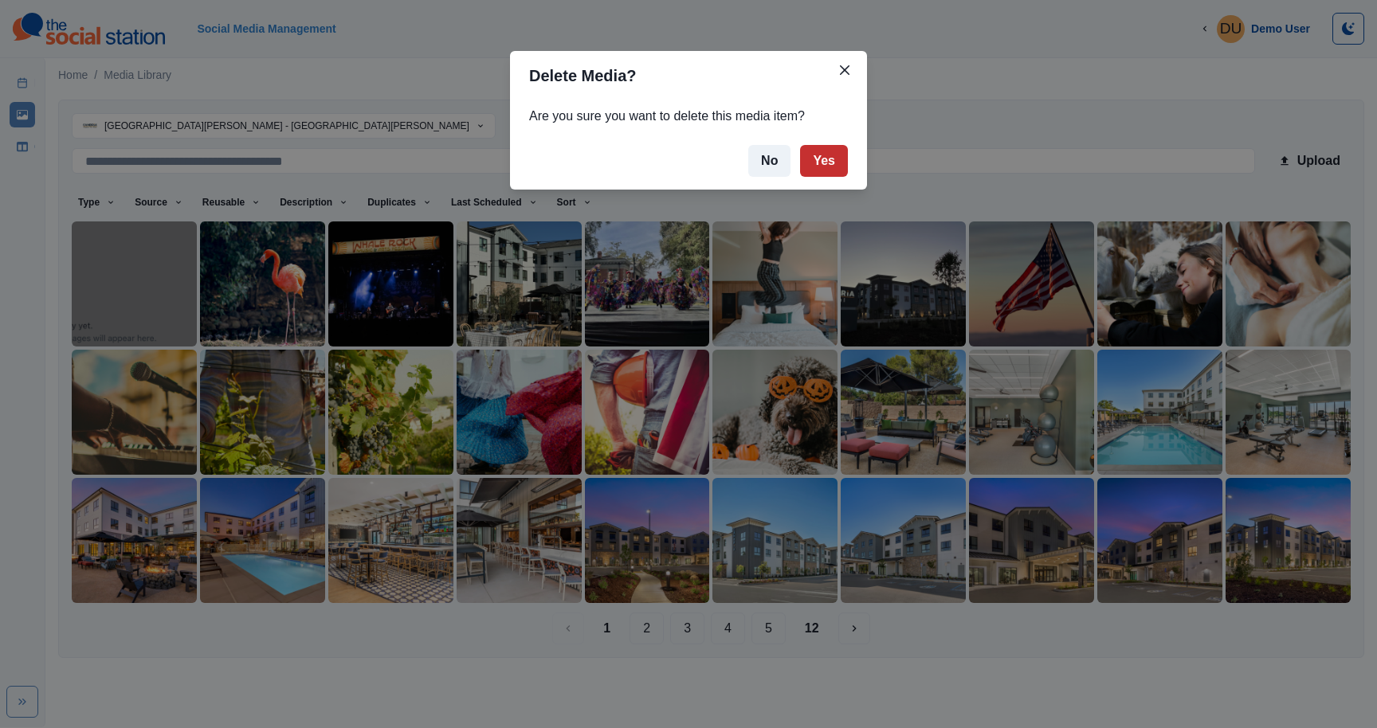
click at [826, 159] on button "Yes" at bounding box center [824, 161] width 48 height 32
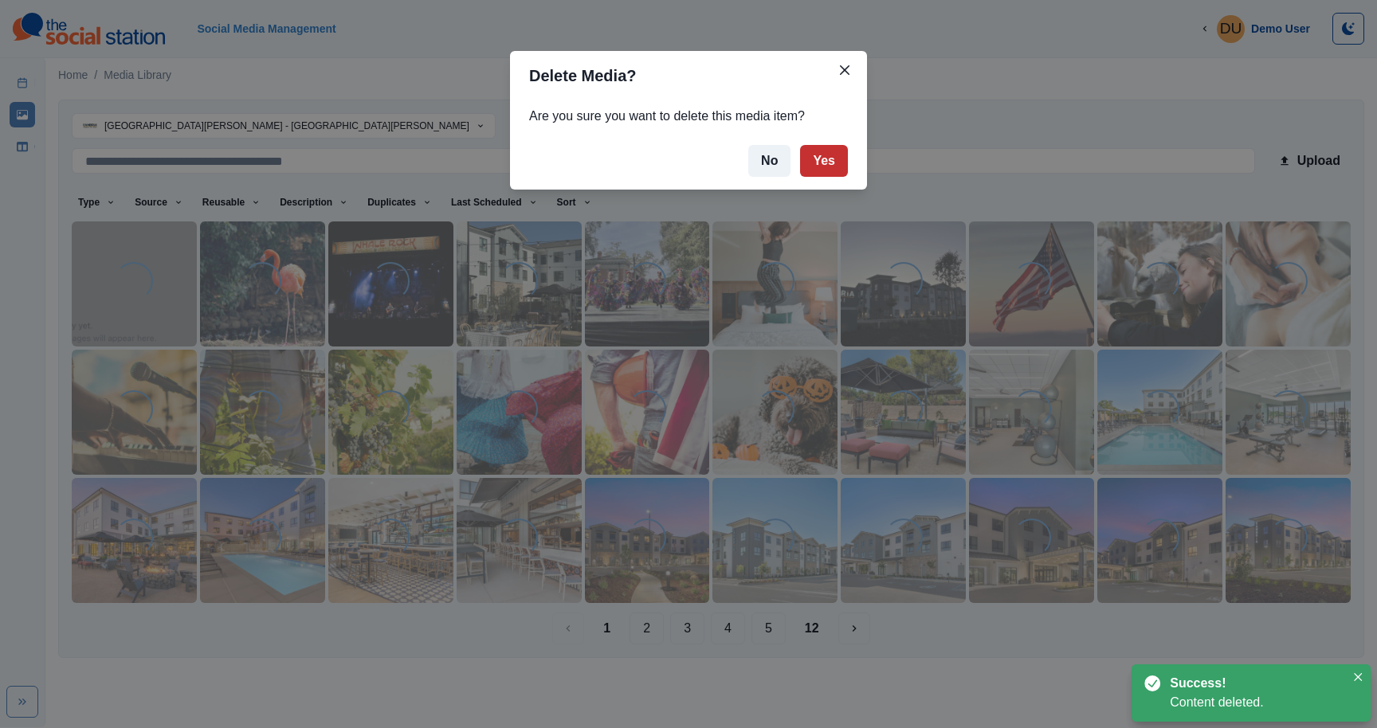
click at [826, 159] on button "Yes" at bounding box center [824, 161] width 48 height 32
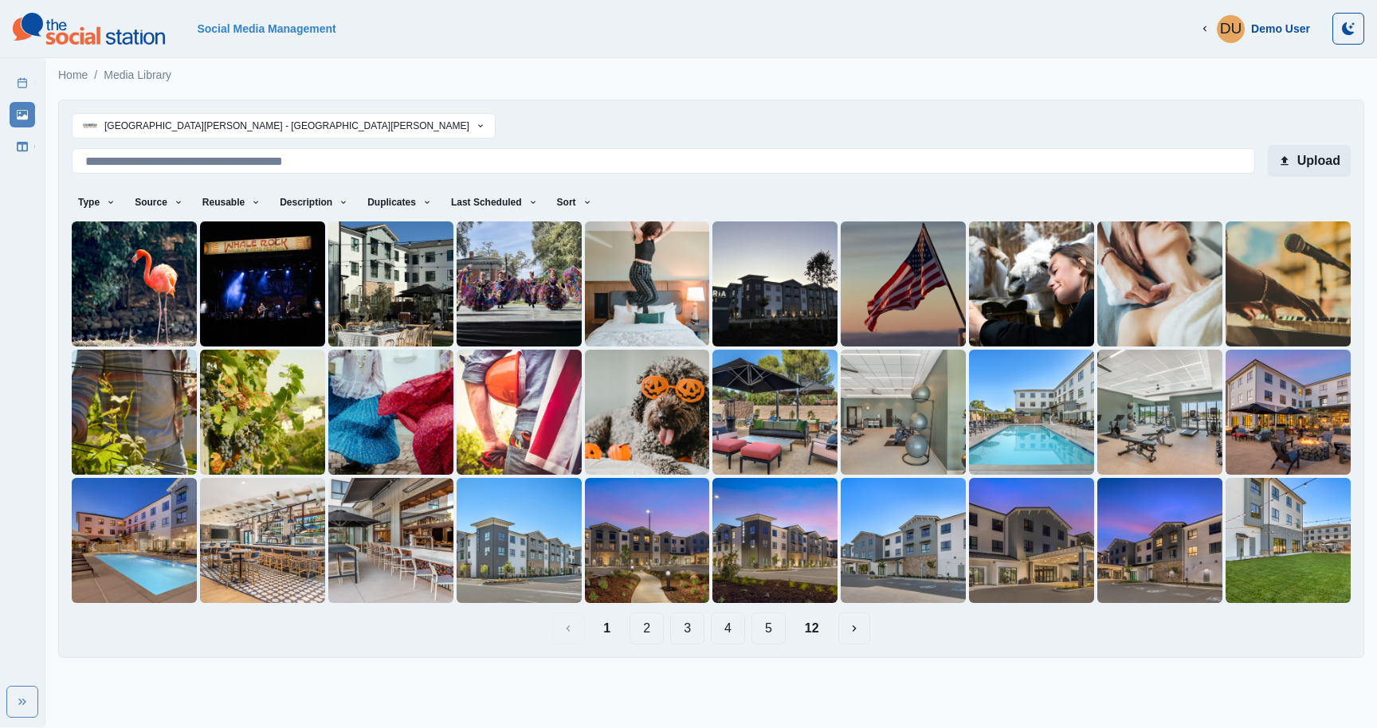
click at [1298, 152] on button "Upload" at bounding box center [1309, 161] width 83 height 32
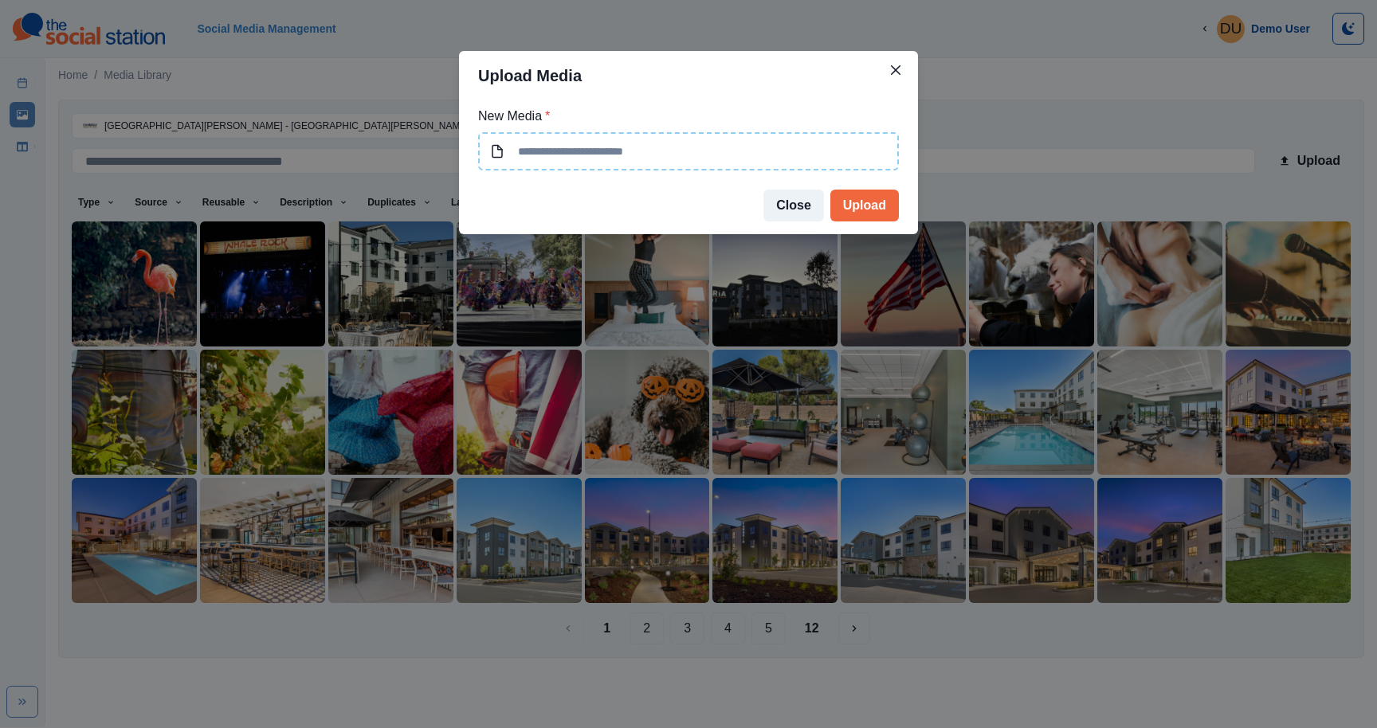
type input "**********"
click at [869, 206] on button "Upload" at bounding box center [864, 206] width 69 height 32
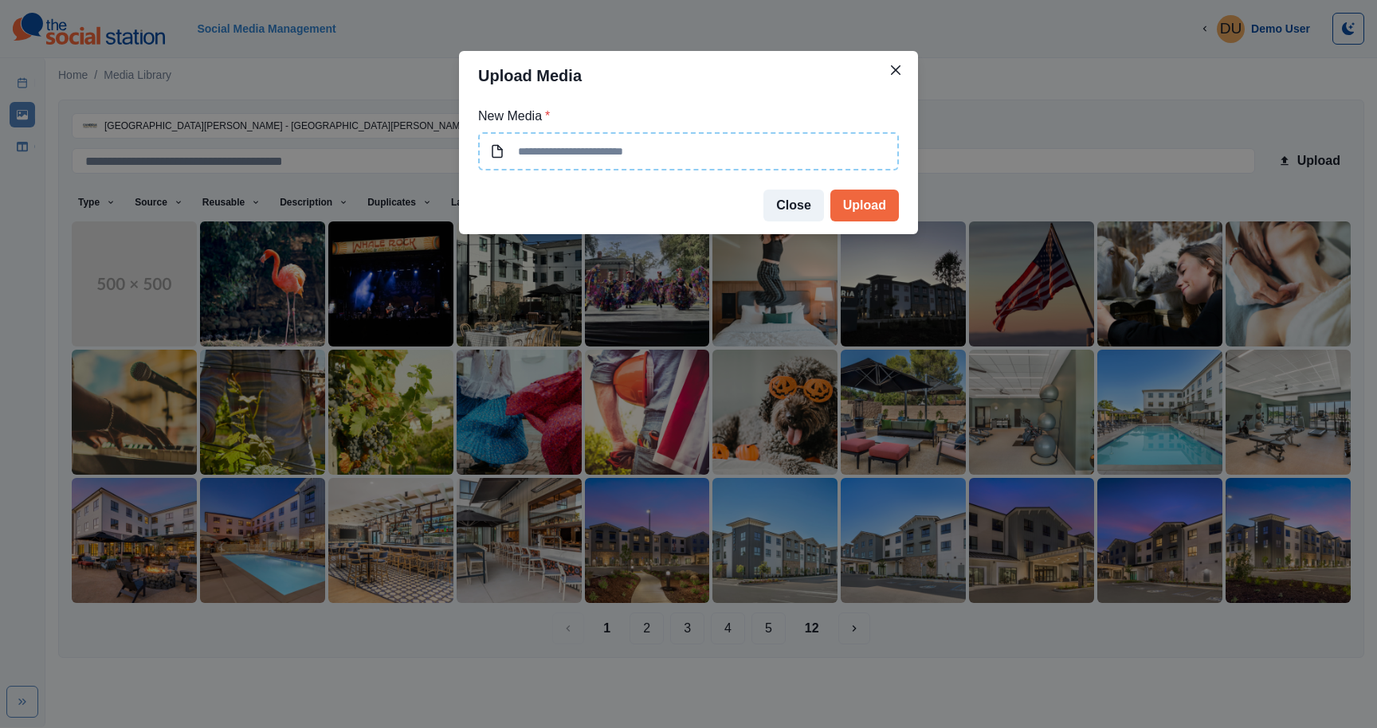
click at [607, 155] on input at bounding box center [688, 151] width 421 height 38
type input "**********"
click at [673, 155] on input "**********" at bounding box center [688, 151] width 421 height 38
click at [781, 198] on button "Close" at bounding box center [793, 206] width 61 height 32
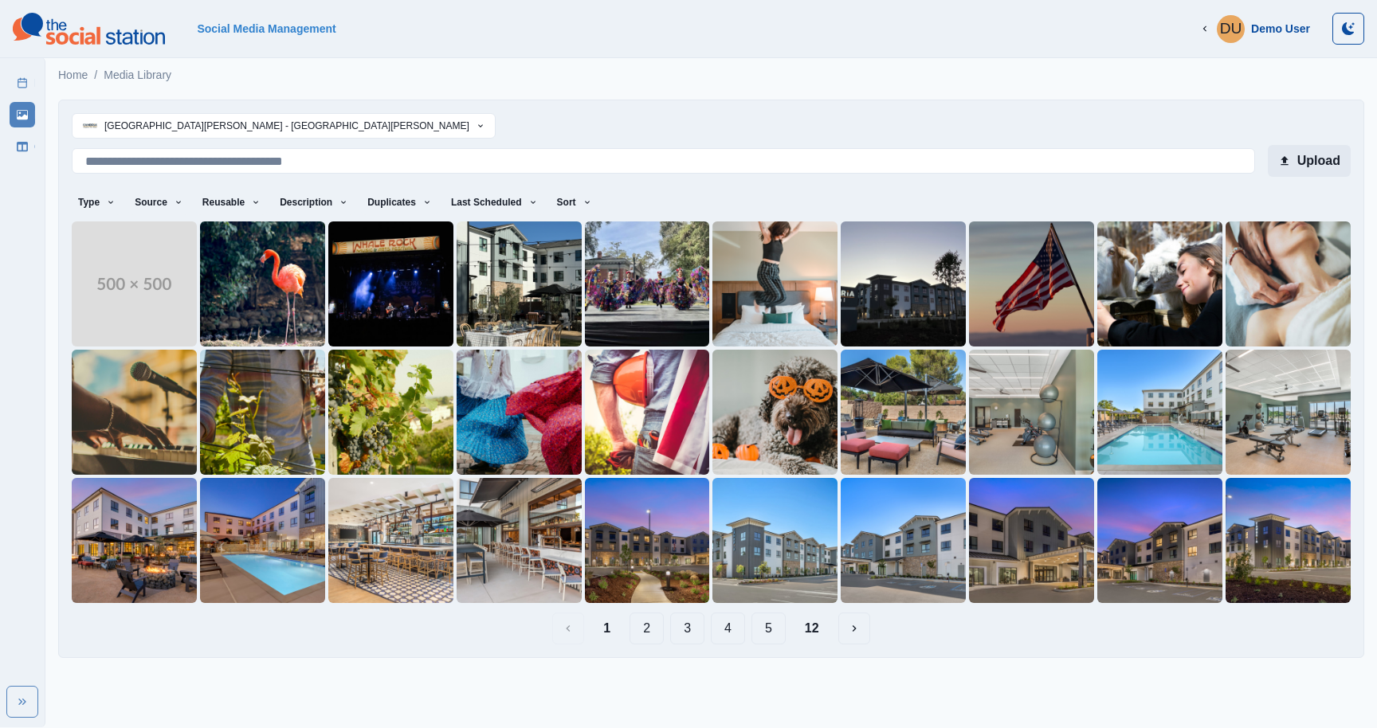
click at [1314, 157] on button "Upload" at bounding box center [1309, 161] width 83 height 32
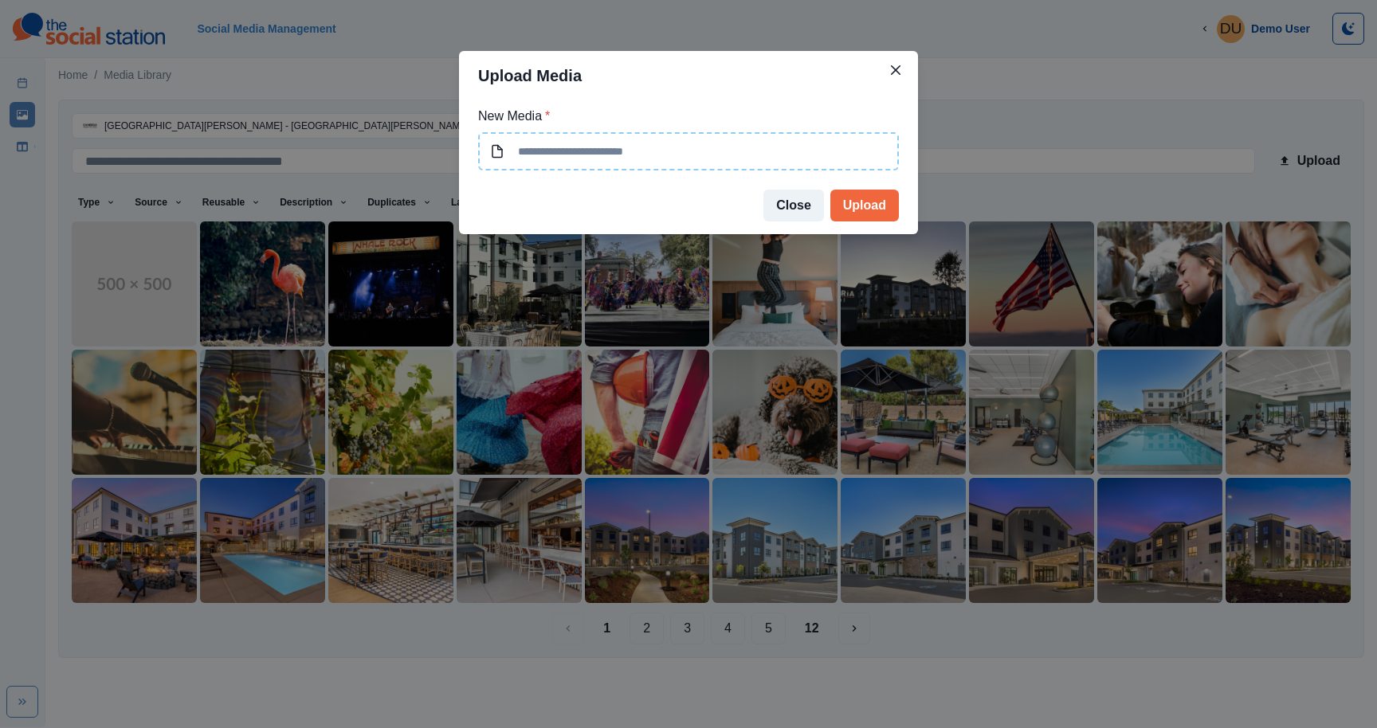
click at [581, 152] on input at bounding box center [688, 151] width 421 height 38
click at [784, 201] on button "Close" at bounding box center [793, 206] width 61 height 32
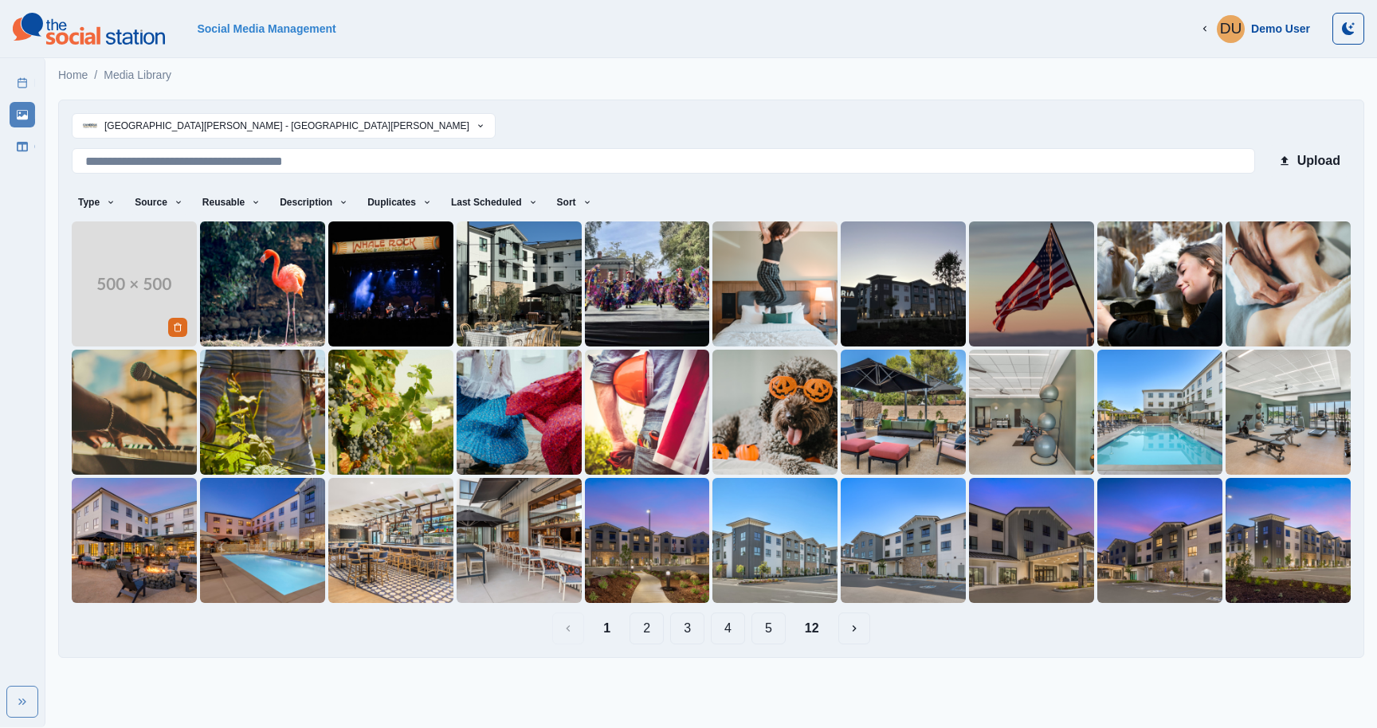
click at [141, 282] on img at bounding box center [134, 284] width 125 height 125
click at [179, 324] on icon "Delete Media" at bounding box center [178, 328] width 6 height 8
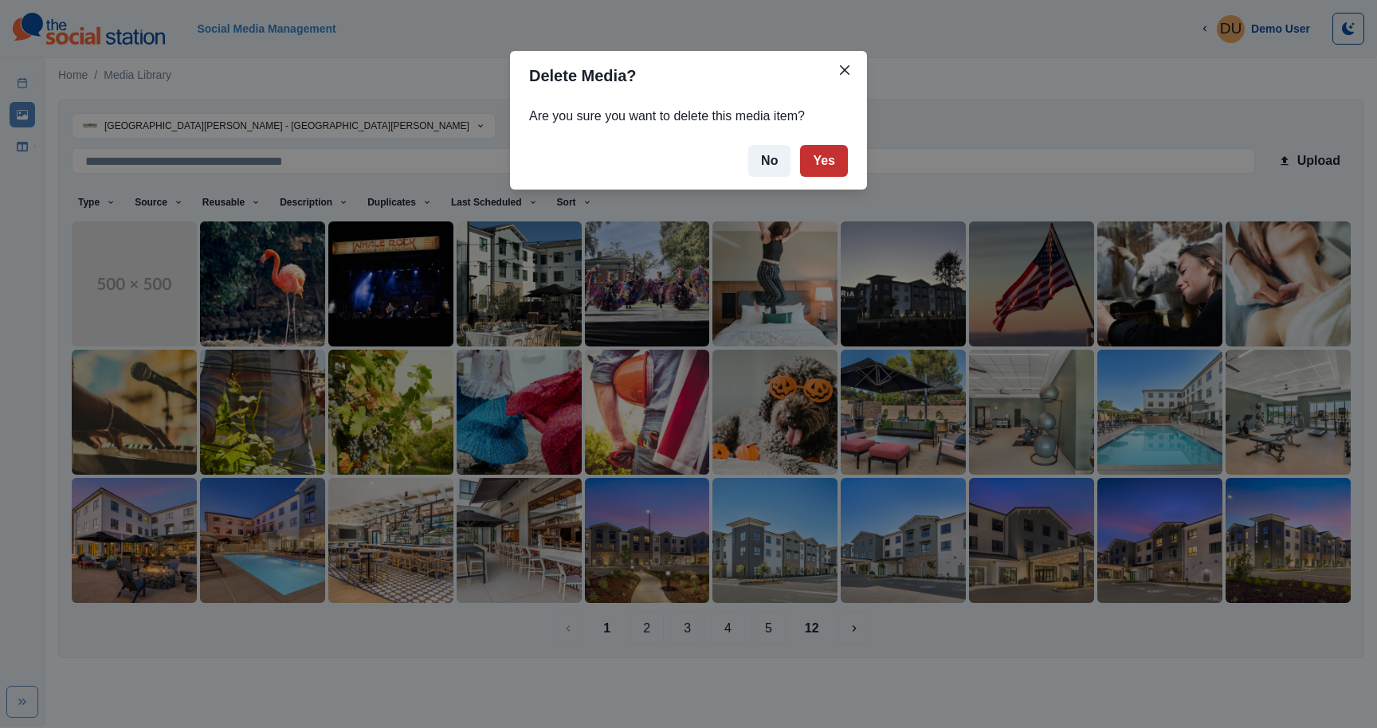
click at [823, 152] on button "Yes" at bounding box center [824, 161] width 48 height 32
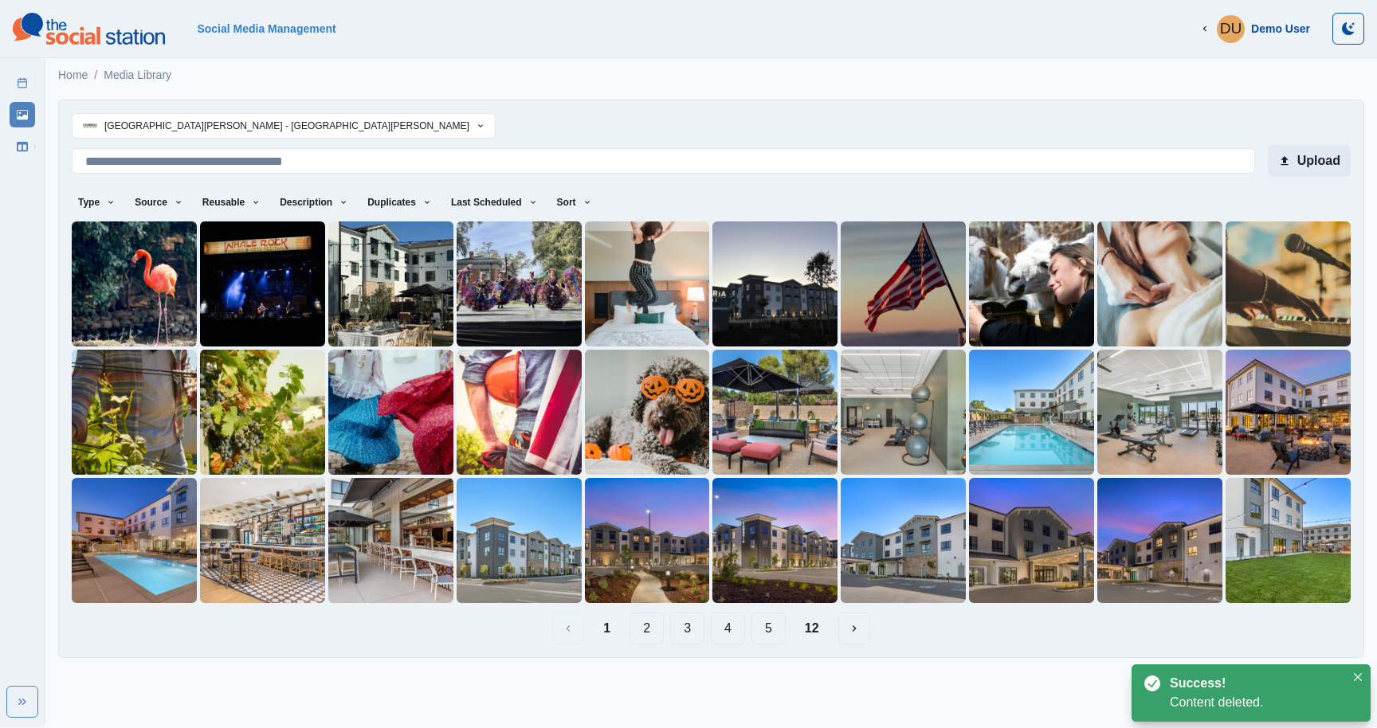
click at [1305, 158] on button "Upload" at bounding box center [1309, 161] width 83 height 32
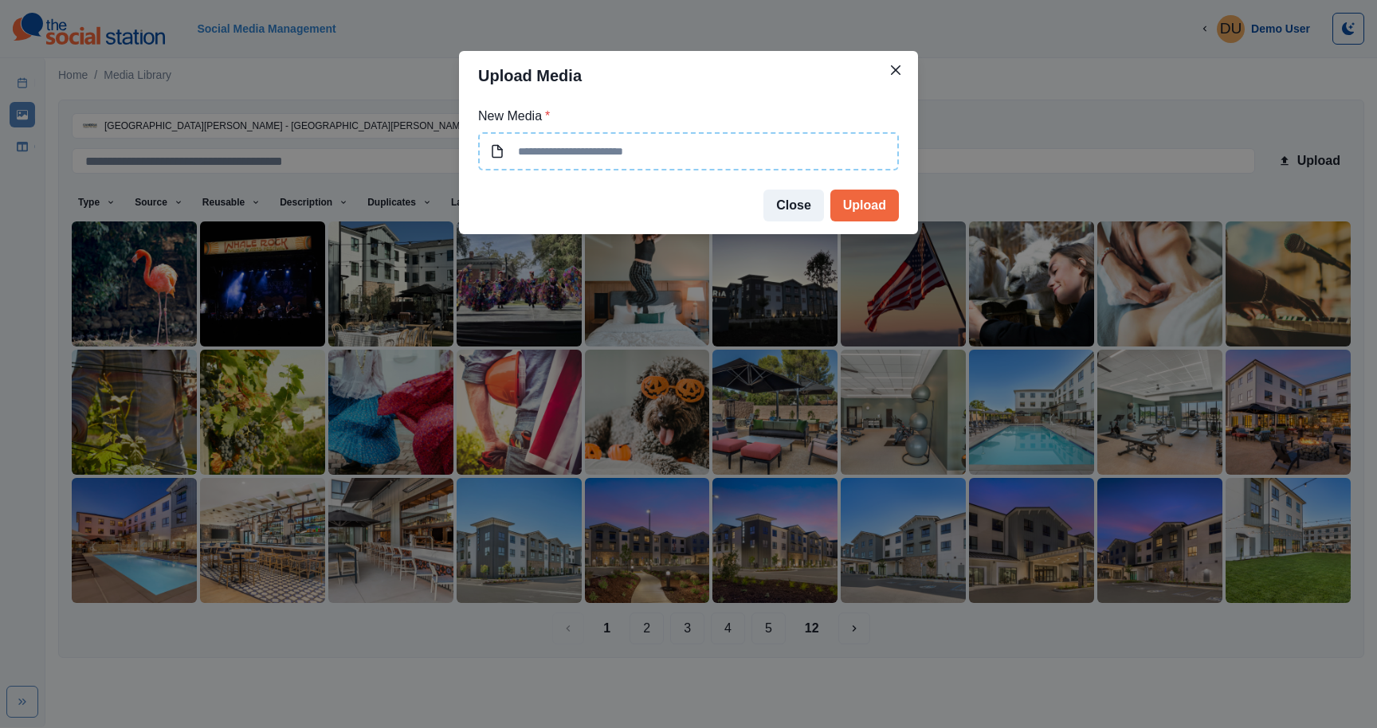
type input "**********"
click at [850, 209] on button "Upload" at bounding box center [864, 206] width 69 height 32
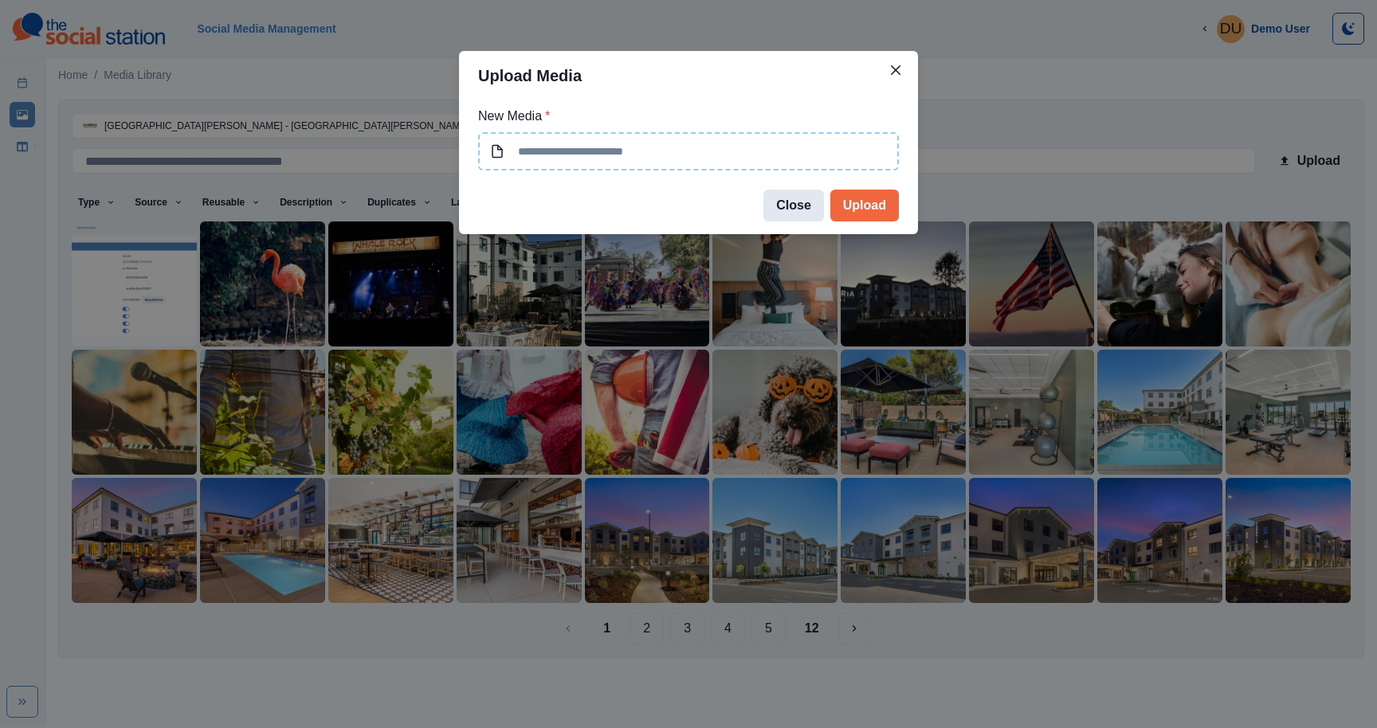
click at [792, 210] on button "Close" at bounding box center [793, 206] width 61 height 32
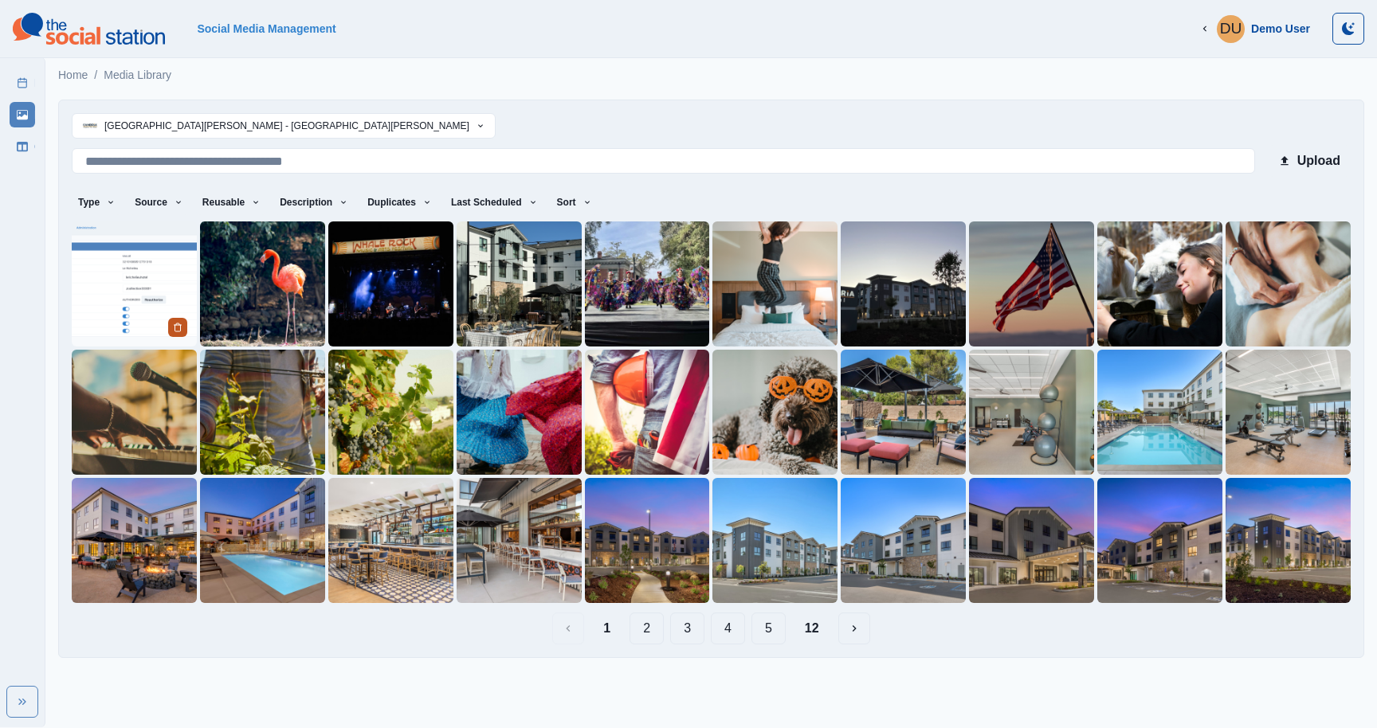
click at [177, 326] on icon "Delete Media" at bounding box center [178, 328] width 10 height 10
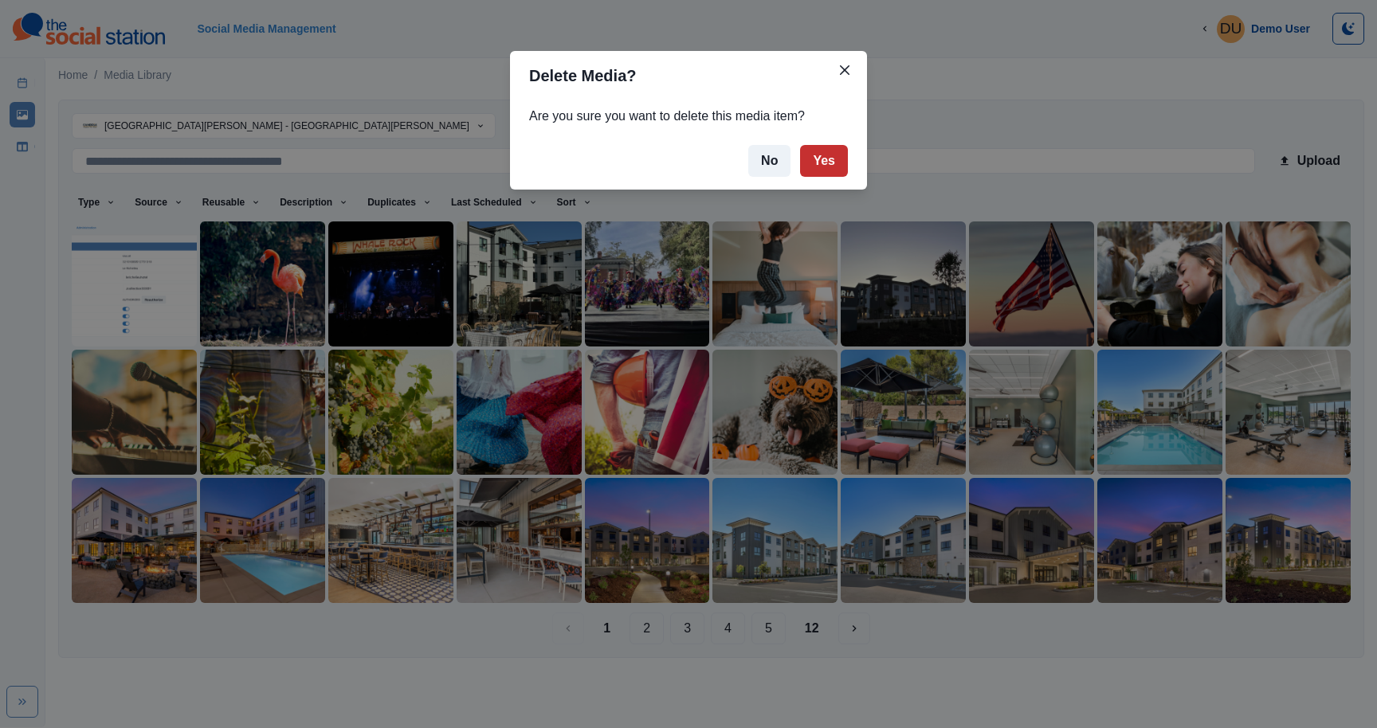
click at [832, 157] on button "Yes" at bounding box center [824, 161] width 48 height 32
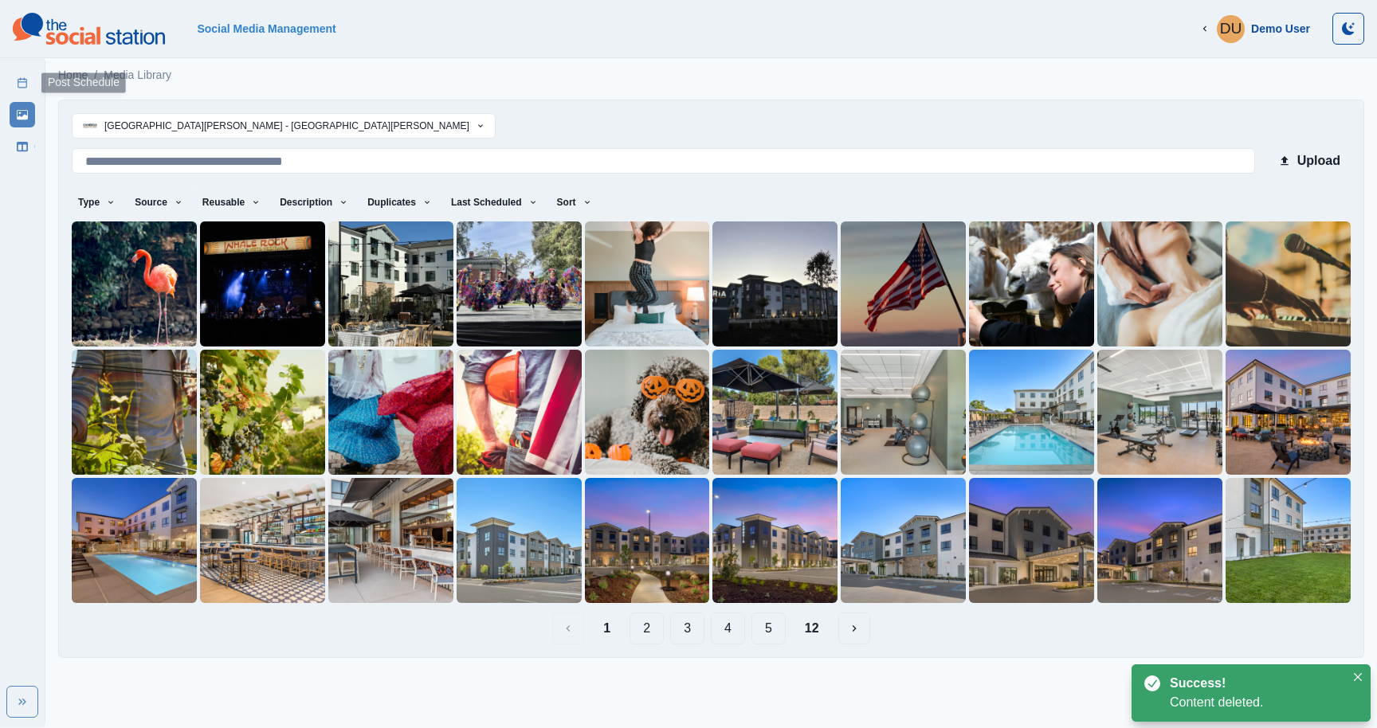
click at [21, 88] on icon at bounding box center [22, 82] width 11 height 11
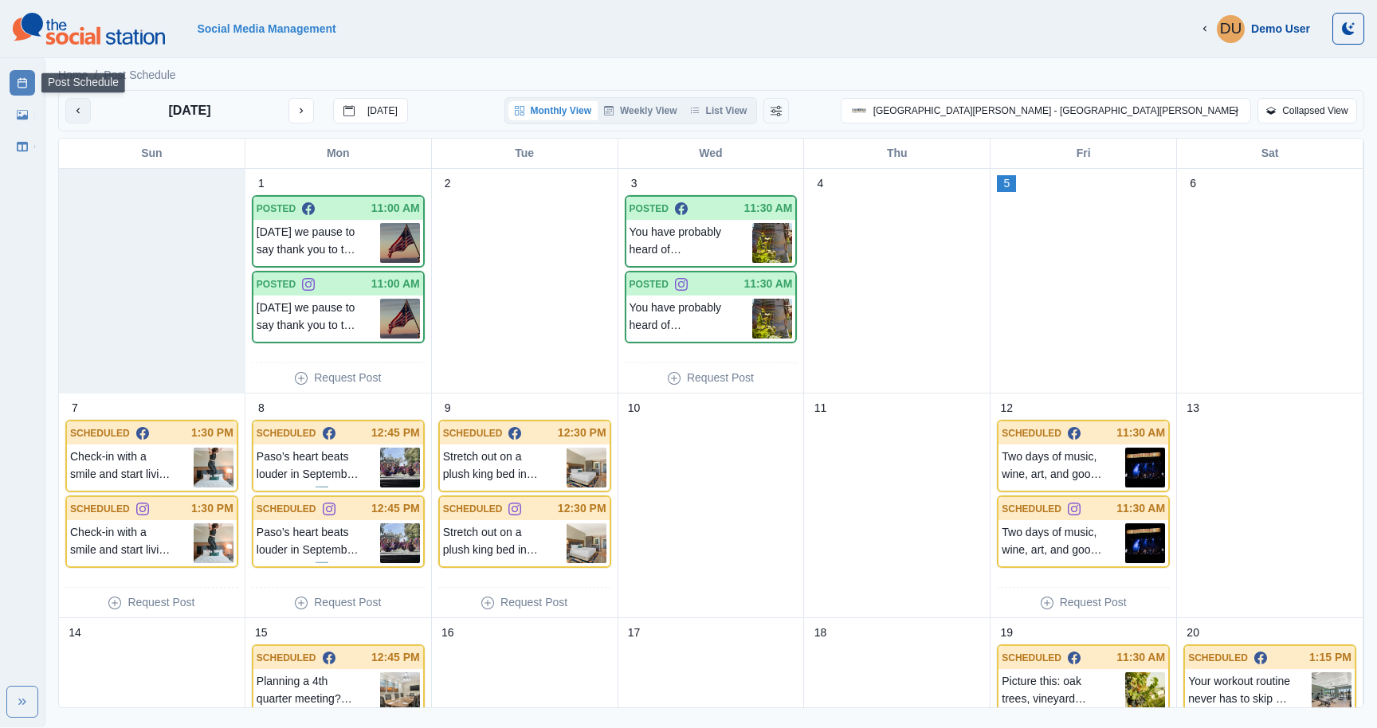
click at [84, 116] on button "previous month" at bounding box center [78, 111] width 26 height 26
click at [690, 230] on p "You have probably heard of [GEOGRAPHIC_DATA], but have you really tasted it? Th…" at bounding box center [692, 243] width 124 height 40
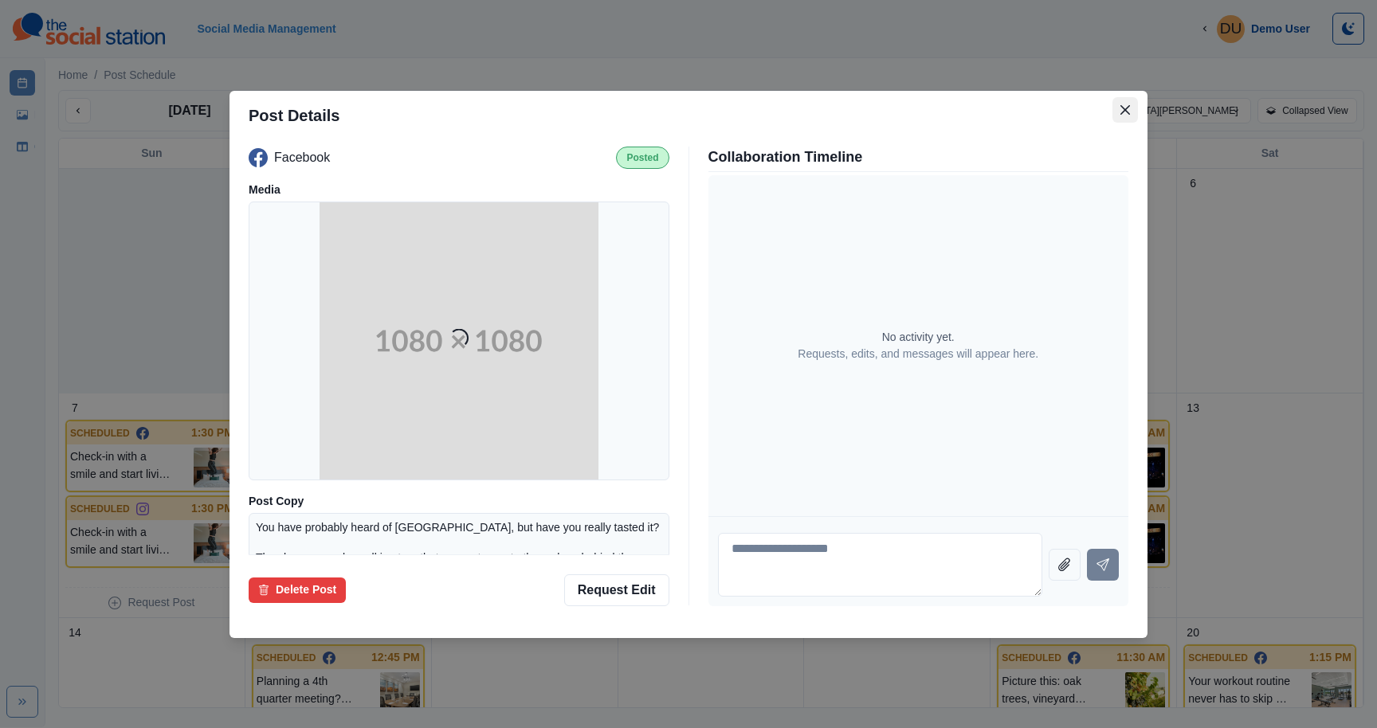
click at [1135, 108] on button "Close" at bounding box center [1126, 110] width 26 height 26
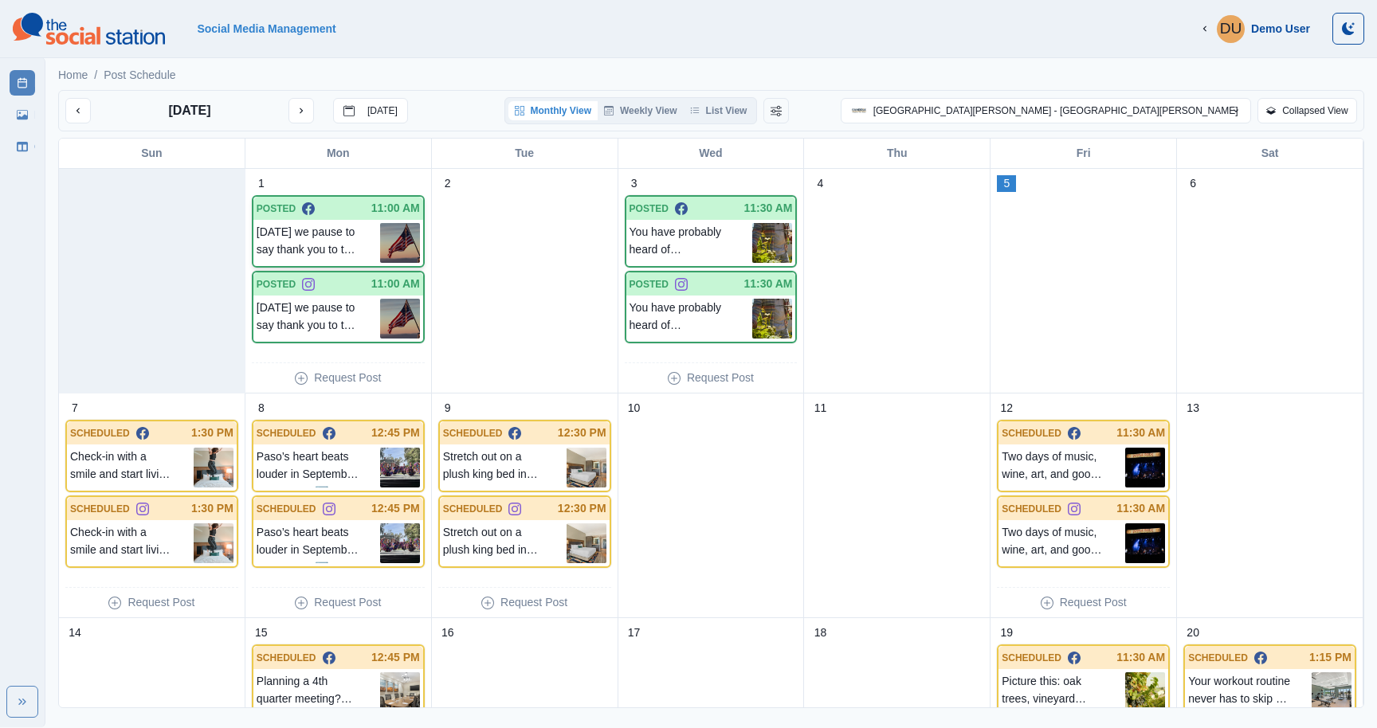
click at [364, 230] on p "[DATE] we pause to say thank you to the doers, dreamers, and everyday differenc…" at bounding box center [319, 243] width 124 height 40
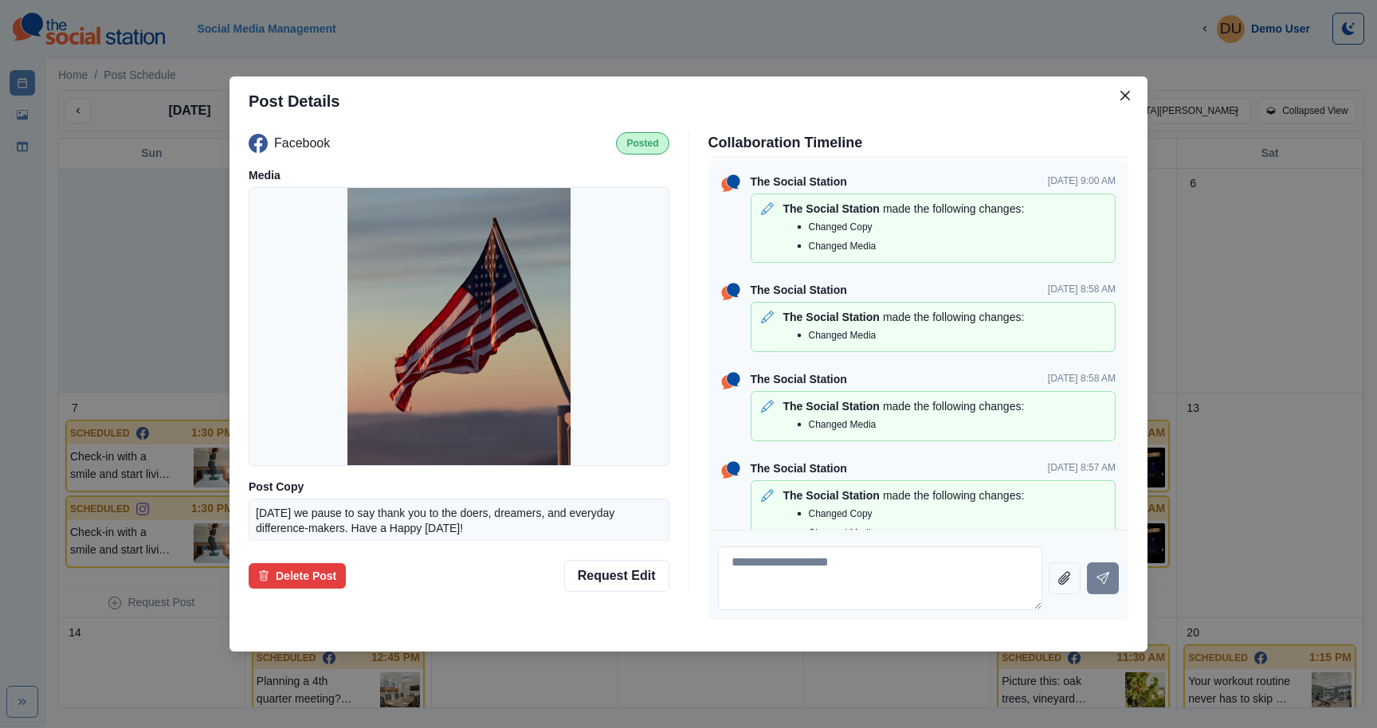
scroll to position [33, 0]
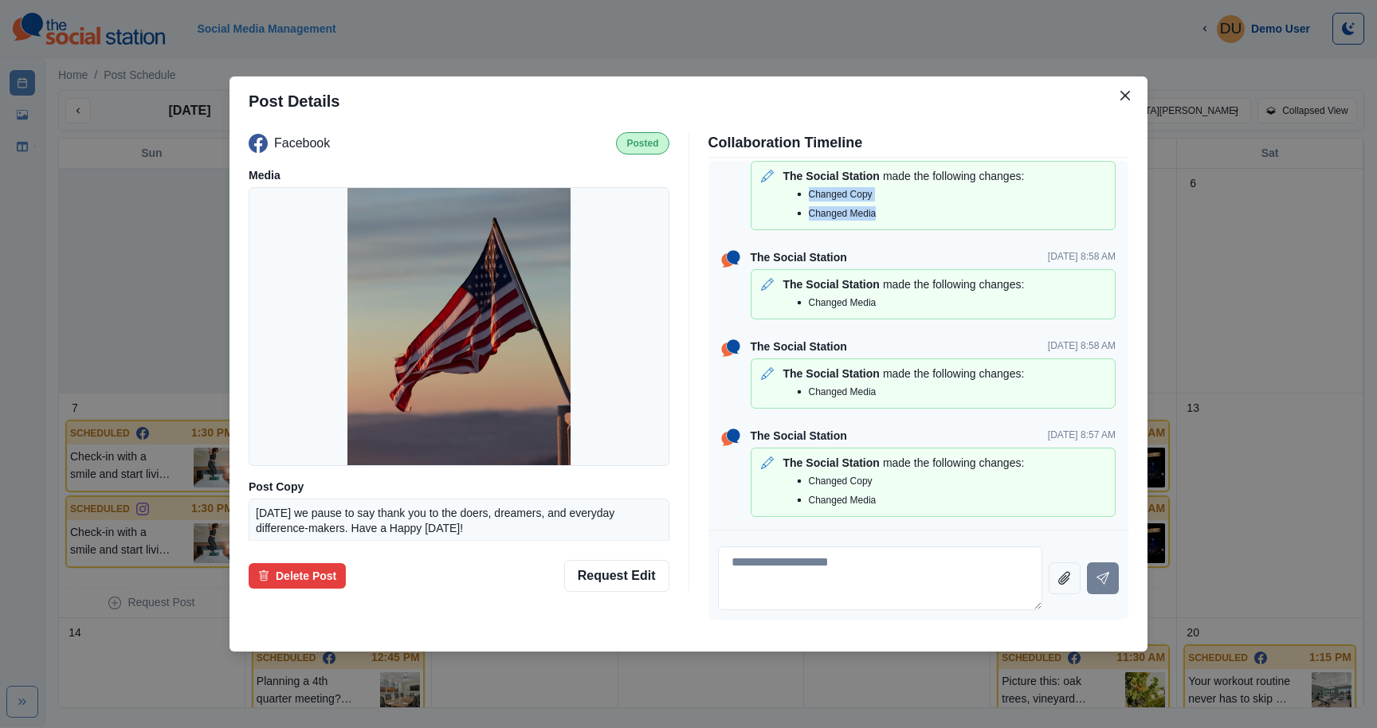
drag, startPoint x: 893, startPoint y: 214, endPoint x: 810, endPoint y: 197, distance: 84.6
click at [810, 197] on div "Changed Copy Changed Media" at bounding box center [933, 204] width 351 height 38
click at [810, 197] on p "Changed Copy" at bounding box center [841, 194] width 64 height 14
drag, startPoint x: 810, startPoint y: 197, endPoint x: 921, endPoint y: 197, distance: 111.6
click at [921, 197] on div "Changed Copy" at bounding box center [949, 194] width 319 height 19
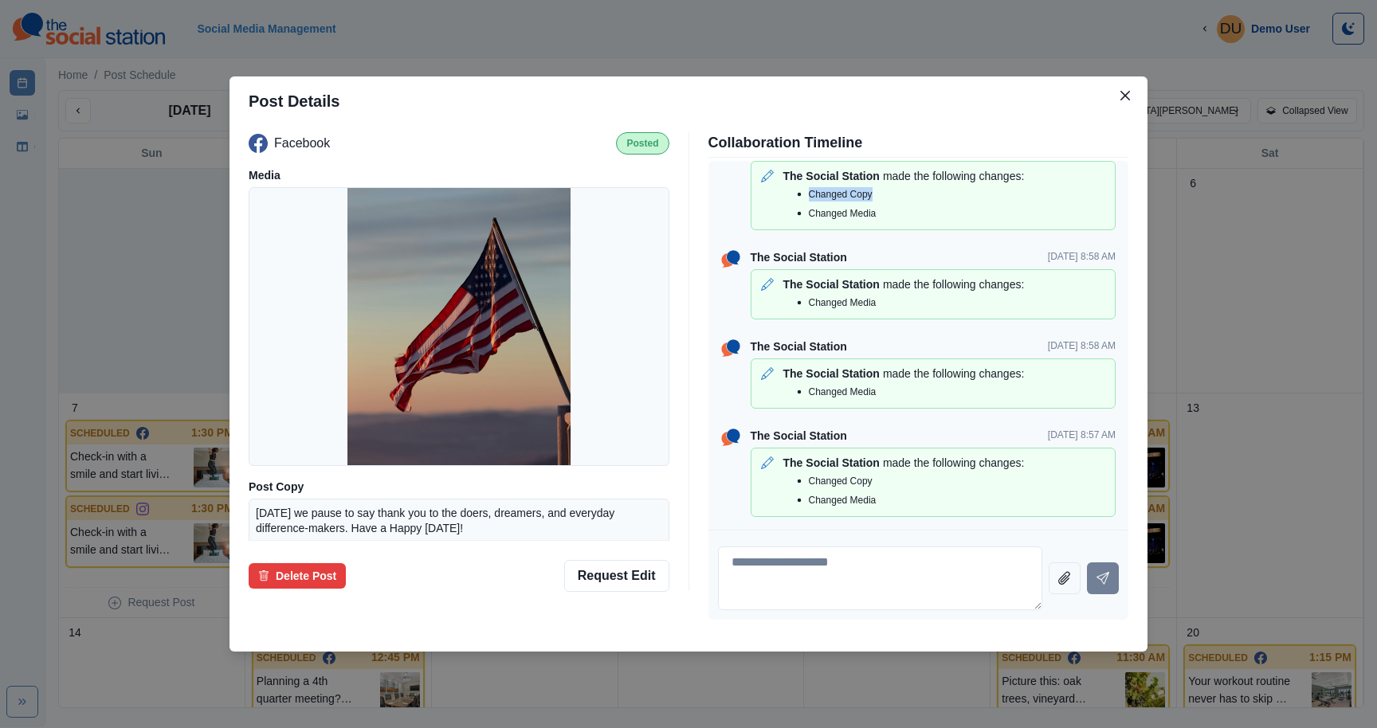
click at [921, 197] on div "Changed Copy" at bounding box center [949, 194] width 319 height 19
drag, startPoint x: 897, startPoint y: 216, endPoint x: 799, endPoint y: 214, distance: 98.0
click at [799, 214] on div "Changed Media" at bounding box center [949, 213] width 319 height 19
click at [886, 211] on div "Changed Media" at bounding box center [949, 213] width 319 height 19
drag, startPoint x: 882, startPoint y: 197, endPoint x: 796, endPoint y: 190, distance: 86.3
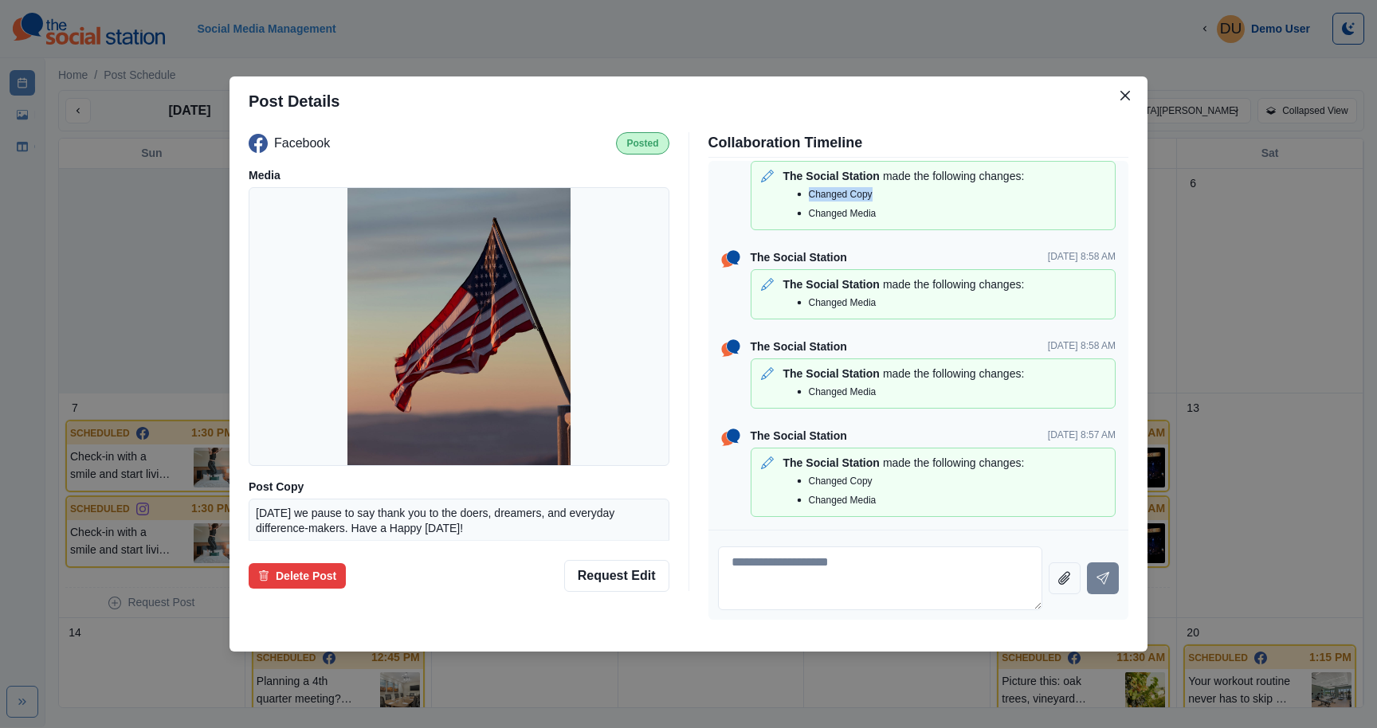
click at [796, 190] on div "Changed Copy" at bounding box center [949, 194] width 319 height 19
drag, startPoint x: 886, startPoint y: 198, endPoint x: 800, endPoint y: 196, distance: 86.1
click at [800, 196] on div "Changed Copy" at bounding box center [949, 194] width 319 height 19
click at [891, 194] on div "Changed Copy" at bounding box center [949, 194] width 319 height 19
drag, startPoint x: 891, startPoint y: 194, endPoint x: 778, endPoint y: 194, distance: 113.2
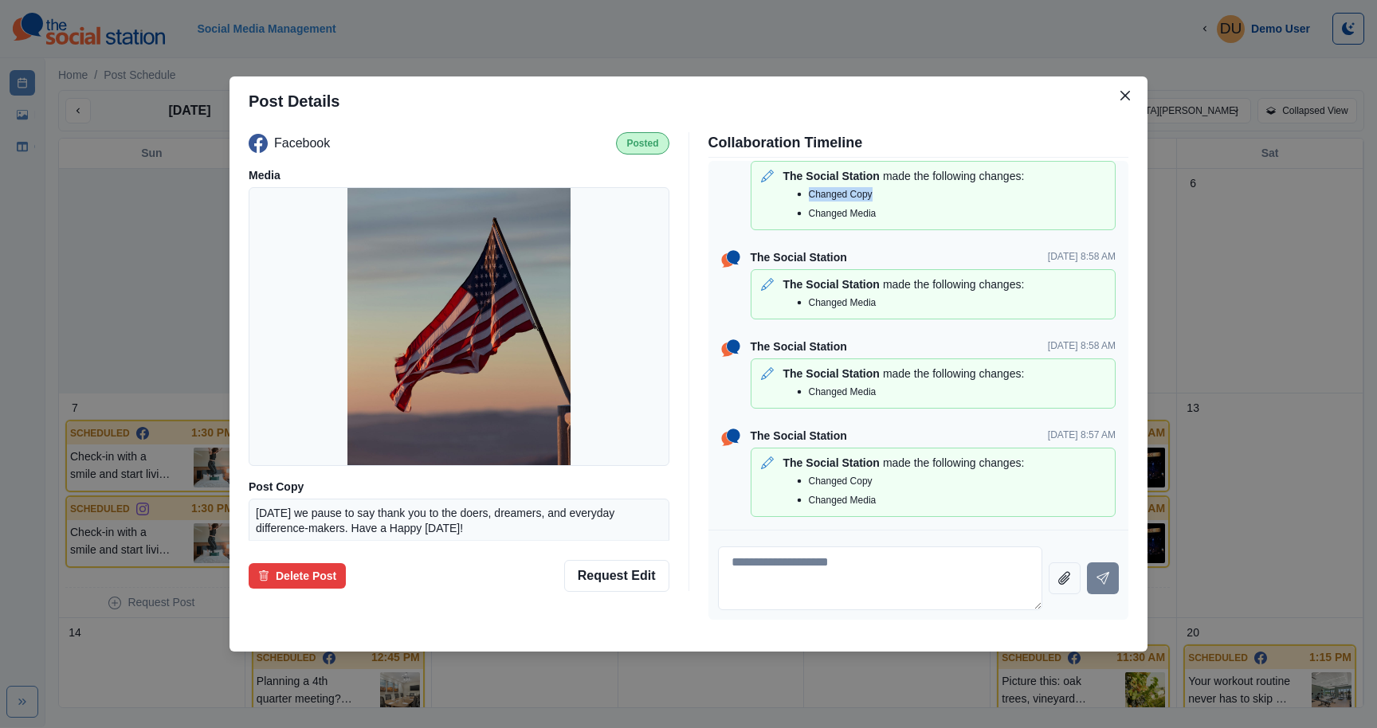
click at [778, 194] on div "Changed Copy Changed Media" at bounding box center [933, 204] width 351 height 38
click at [898, 196] on div "Changed Copy" at bounding box center [949, 194] width 319 height 19
drag, startPoint x: 898, startPoint y: 196, endPoint x: 802, endPoint y: 195, distance: 96.4
click at [802, 195] on div "Changed Copy" at bounding box center [949, 194] width 319 height 19
click at [802, 195] on icon at bounding box center [799, 194] width 19 height 19
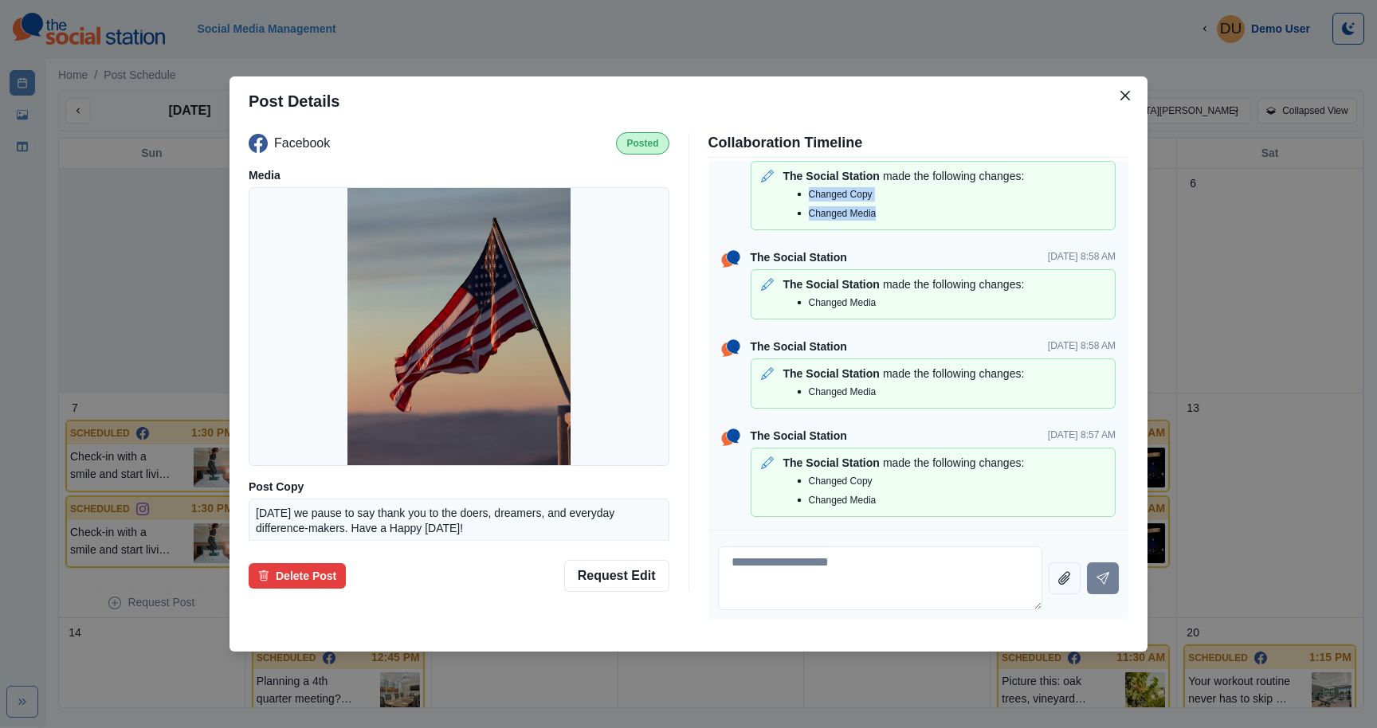
drag, startPoint x: 893, startPoint y: 209, endPoint x: 792, endPoint y: 195, distance: 102.1
click at [792, 195] on div "Changed Copy Changed Media" at bounding box center [933, 204] width 351 height 38
click at [792, 195] on icon at bounding box center [799, 194] width 19 height 19
drag, startPoint x: 892, startPoint y: 194, endPoint x: 801, endPoint y: 197, distance: 90.9
click at [801, 197] on div "Changed Copy" at bounding box center [949, 194] width 319 height 19
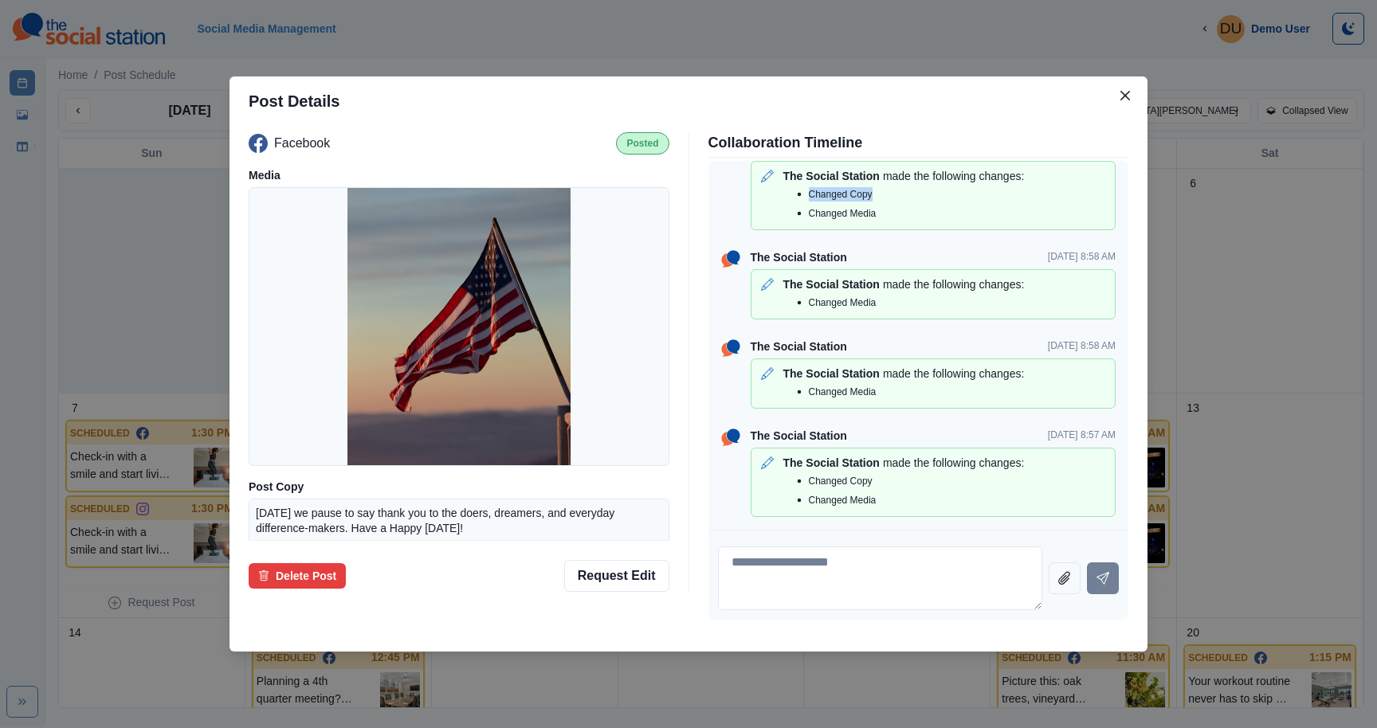
click at [889, 202] on div "Changed Copy" at bounding box center [949, 194] width 319 height 19
drag, startPoint x: 889, startPoint y: 205, endPoint x: 803, endPoint y: 186, distance: 88.0
click at [803, 186] on div "Changed Copy Changed Media" at bounding box center [933, 204] width 351 height 38
drag, startPoint x: 877, startPoint y: 223, endPoint x: 796, endPoint y: 223, distance: 81.3
click at [796, 223] on div "The Social Station made the following changes: Changed Copy Changed Media" at bounding box center [933, 195] width 365 height 69
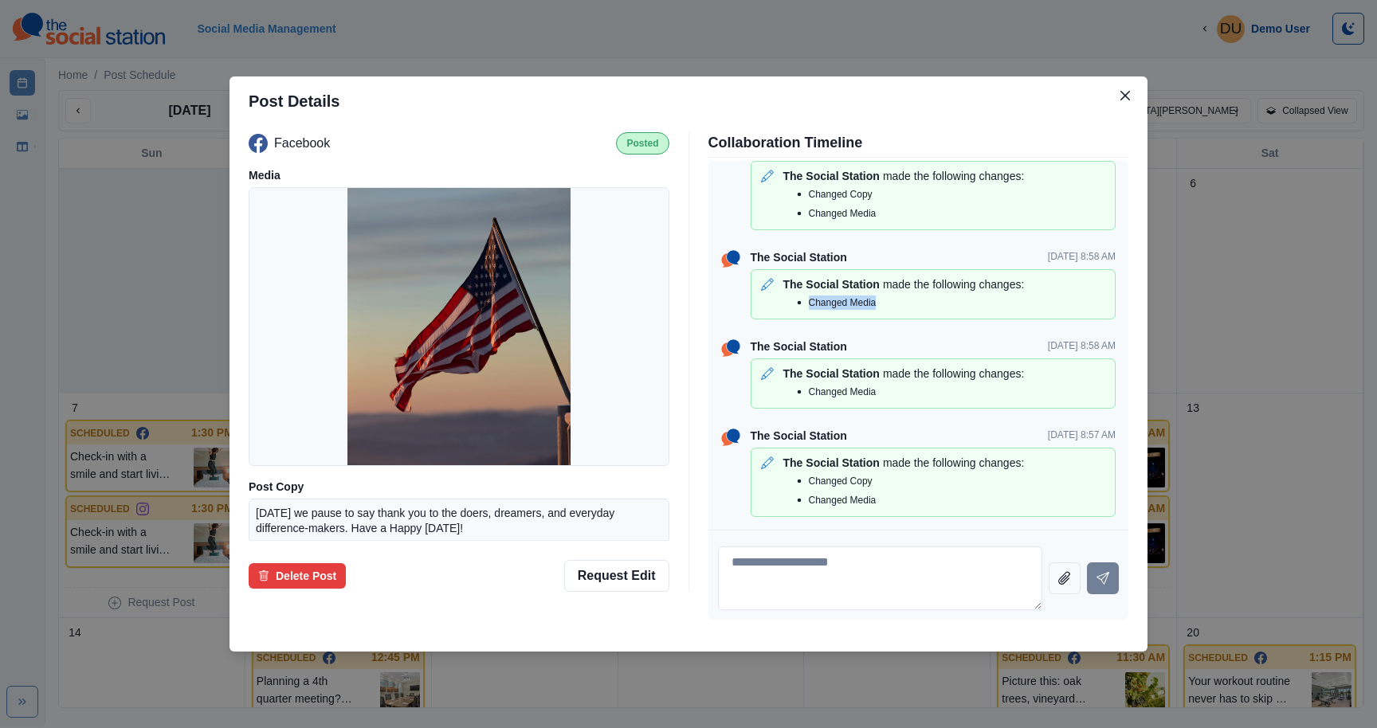
drag, startPoint x: 803, startPoint y: 308, endPoint x: 914, endPoint y: 308, distance: 111.6
click at [914, 308] on div "Changed Media" at bounding box center [949, 302] width 319 height 19
drag, startPoint x: 886, startPoint y: 402, endPoint x: 766, endPoint y: 399, distance: 120.4
click at [766, 399] on div "The Social Station made the following changes: Changed Media" at bounding box center [933, 384] width 365 height 50
drag, startPoint x: 796, startPoint y: 503, endPoint x: 963, endPoint y: 503, distance: 166.6
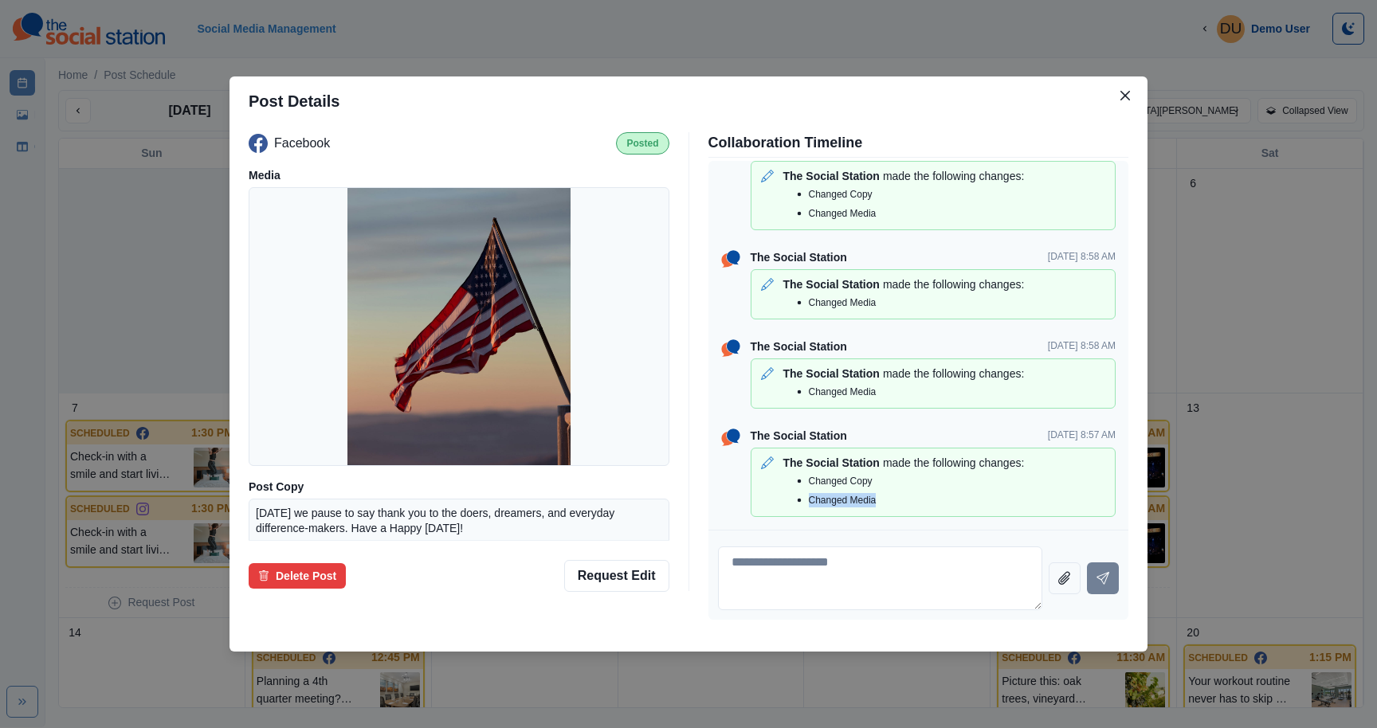
click at [963, 503] on div "Changed Media" at bounding box center [949, 500] width 319 height 19
drag, startPoint x: 937, startPoint y: 503, endPoint x: 797, endPoint y: 479, distance: 142.3
click at [797, 479] on div "Changed Copy Changed Media" at bounding box center [933, 491] width 351 height 38
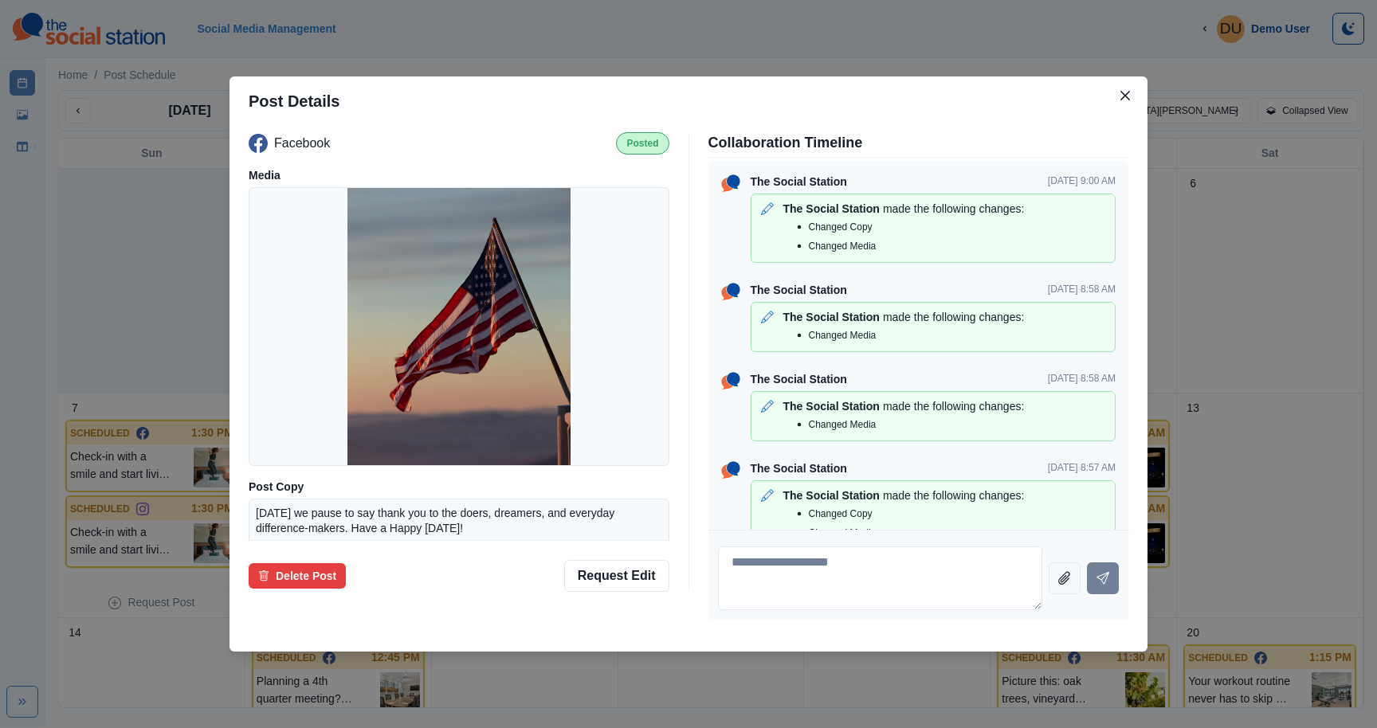
click at [862, 261] on div "The Social Station made the following changes: Changed Copy Changed Media" at bounding box center [933, 228] width 365 height 69
drag, startPoint x: 899, startPoint y: 243, endPoint x: 791, endPoint y: 218, distance: 111.3
click at [791, 218] on div "Changed Copy Changed Media" at bounding box center [933, 237] width 351 height 38
click at [1132, 93] on button "Close" at bounding box center [1126, 96] width 26 height 26
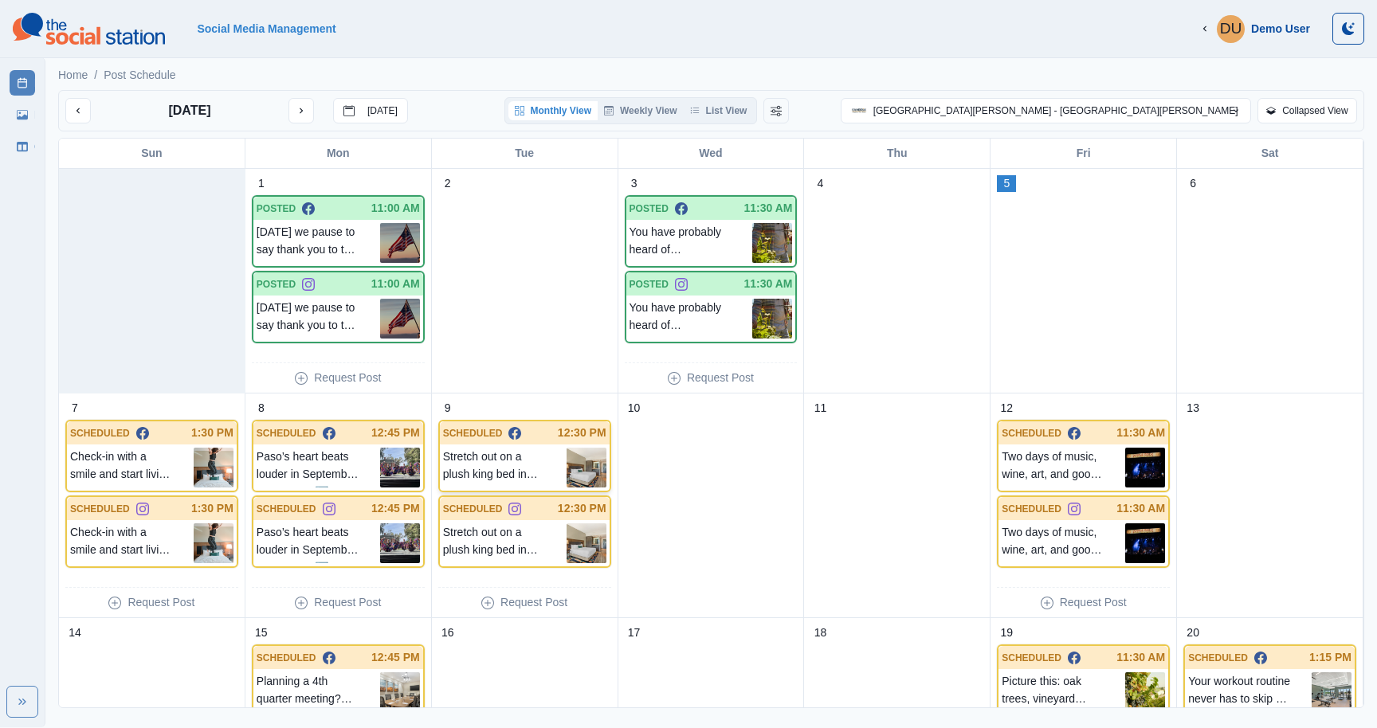
click at [523, 479] on p "Stretch out on a plush king bed in your cozy guest room, perfect for solo trave…" at bounding box center [505, 468] width 124 height 40
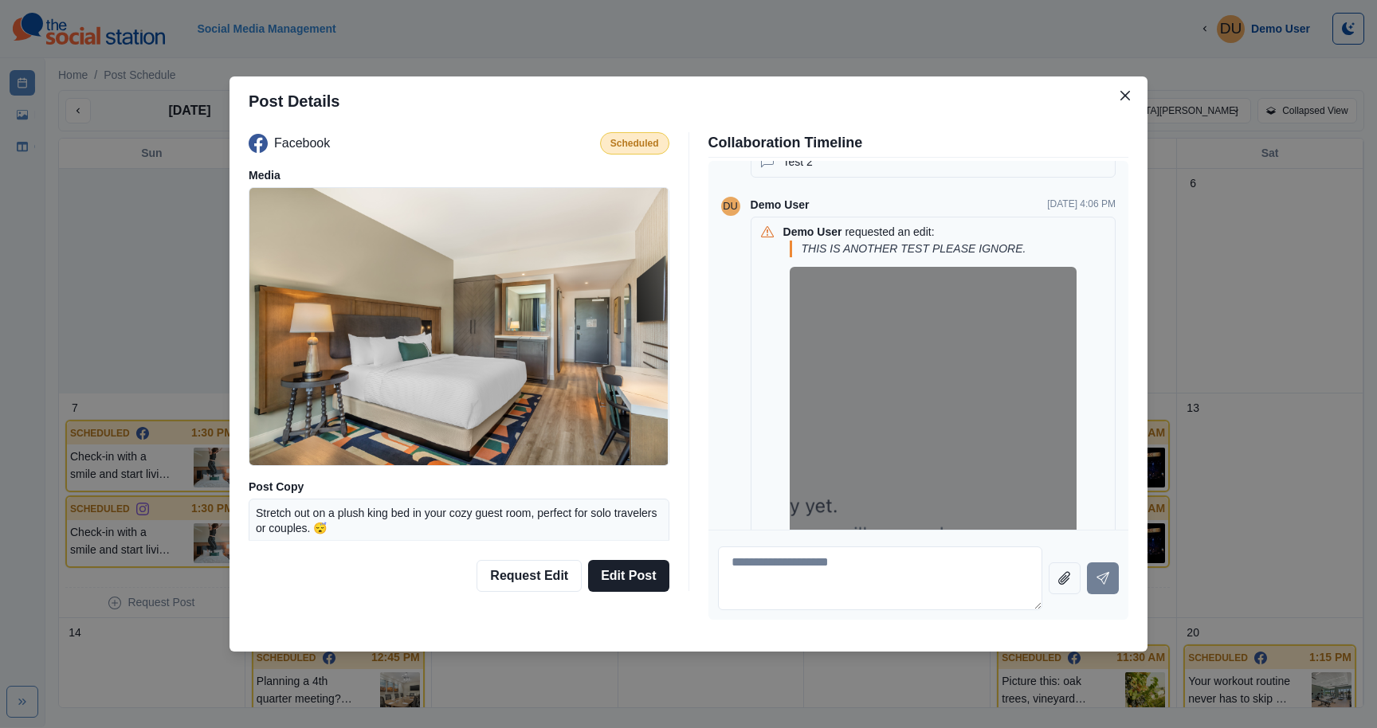
scroll to position [49, 0]
drag, startPoint x: 844, startPoint y: 233, endPoint x: 921, endPoint y: 233, distance: 77.3
click at [921, 233] on div "Demo User requested an edit:" at bounding box center [858, 230] width 151 height 17
click at [921, 233] on p "requested an edit:" at bounding box center [889, 230] width 89 height 17
drag, startPoint x: 806, startPoint y: 249, endPoint x: 1050, endPoint y: 249, distance: 243.9
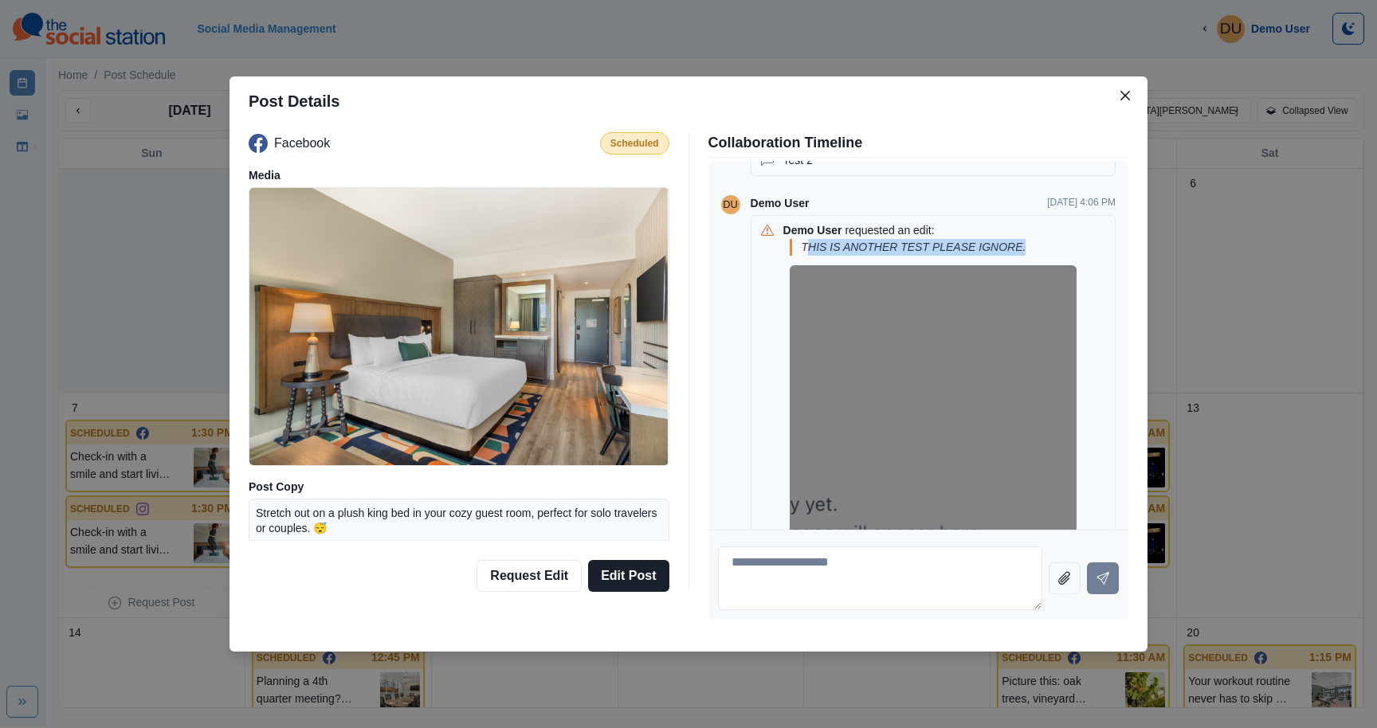
click at [1050, 249] on p "THIS IS ANOTHER TEST PLEASE IGNORE." at bounding box center [952, 247] width 300 height 17
drag, startPoint x: 799, startPoint y: 242, endPoint x: 1036, endPoint y: 248, distance: 236.8
click at [1036, 248] on div "THIS IS ANOTHER TEST PLEASE IGNORE." at bounding box center [946, 247] width 312 height 17
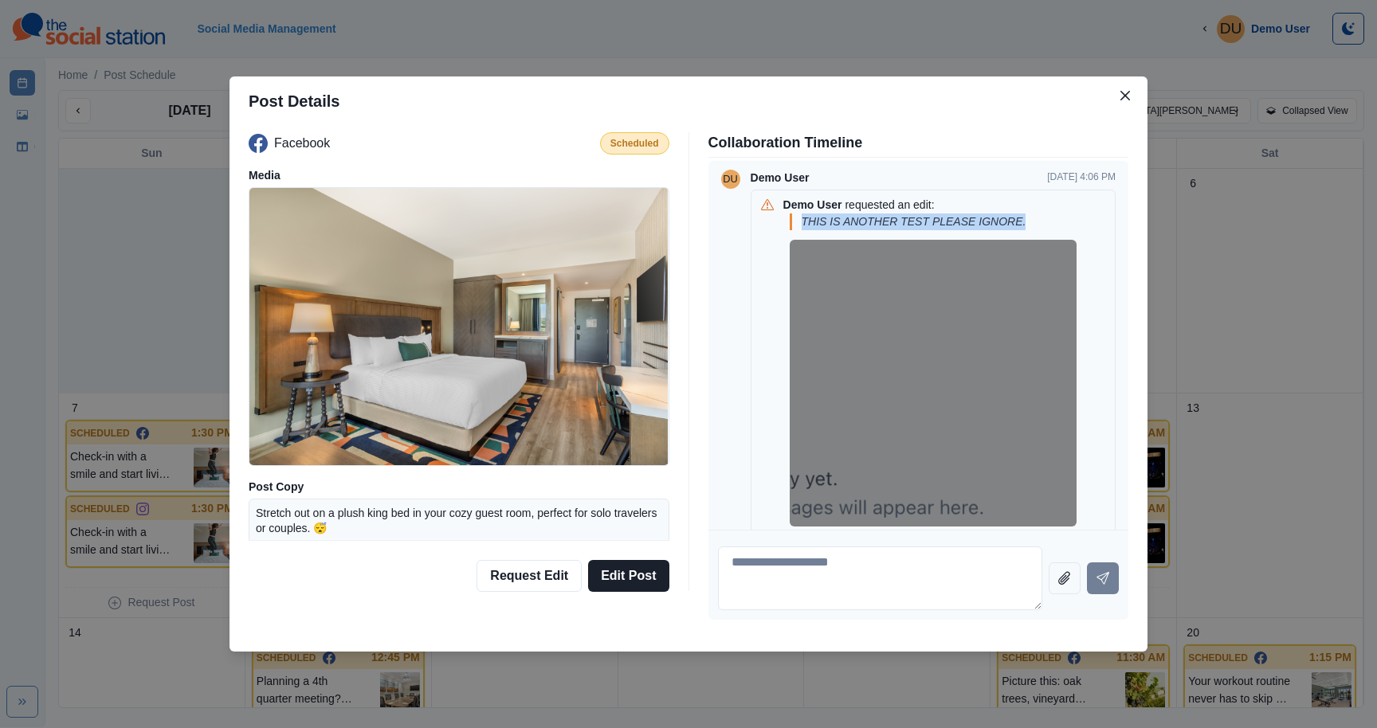
scroll to position [80, 0]
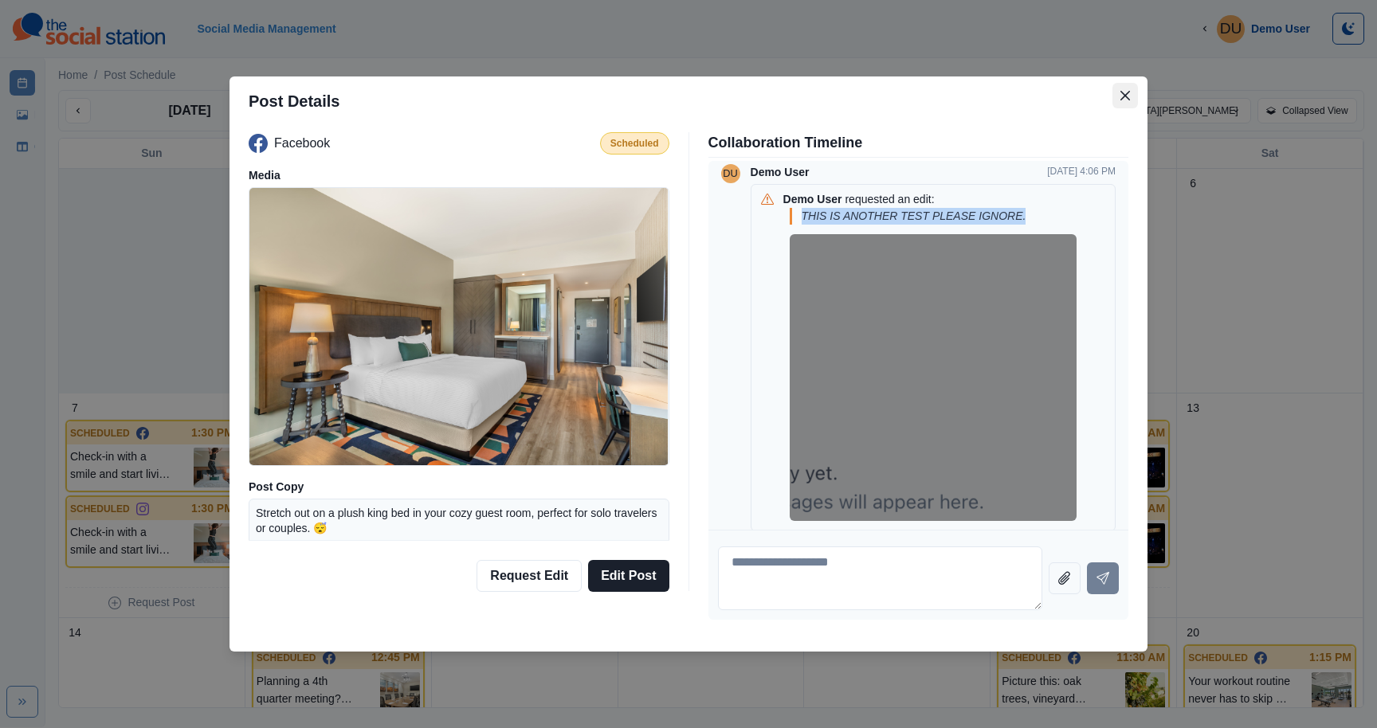
click at [1125, 92] on icon "Close" at bounding box center [1126, 96] width 10 height 10
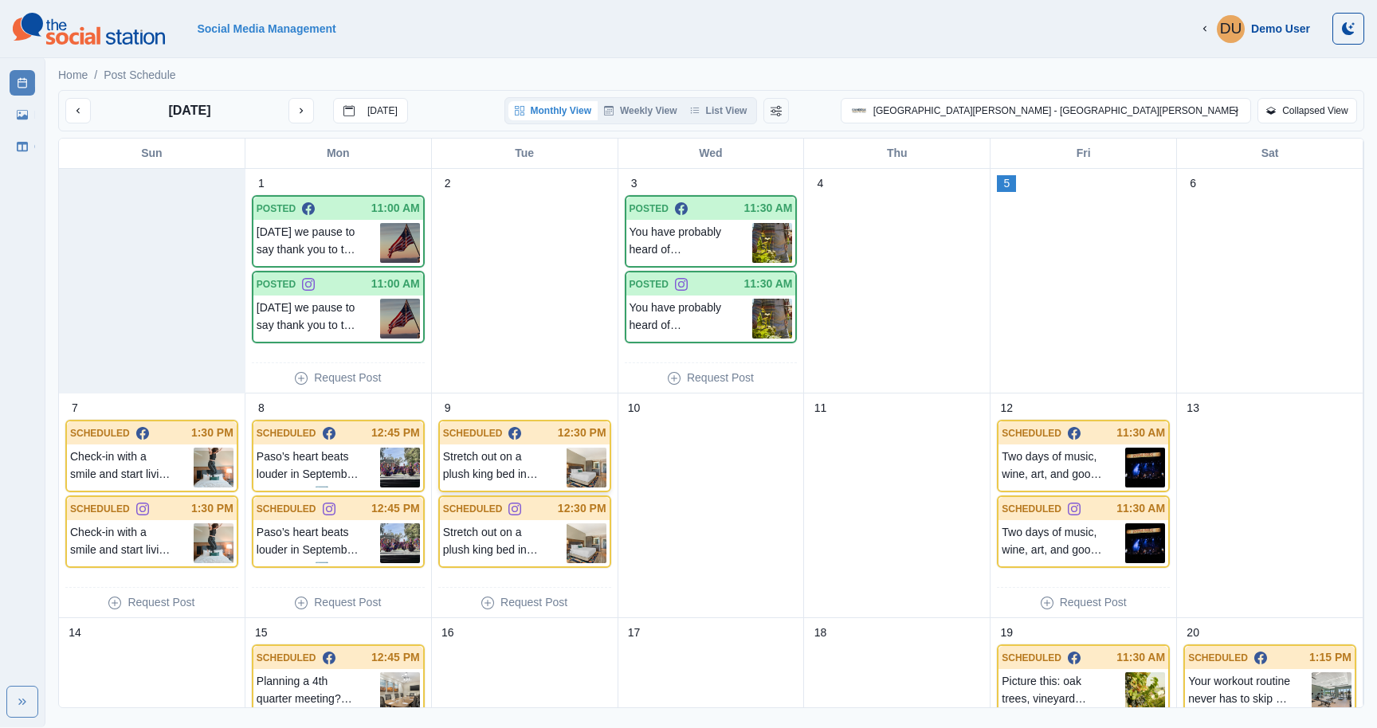
click at [531, 449] on p "Stretch out on a plush king bed in your cozy guest room, perfect for solo trave…" at bounding box center [505, 468] width 124 height 40
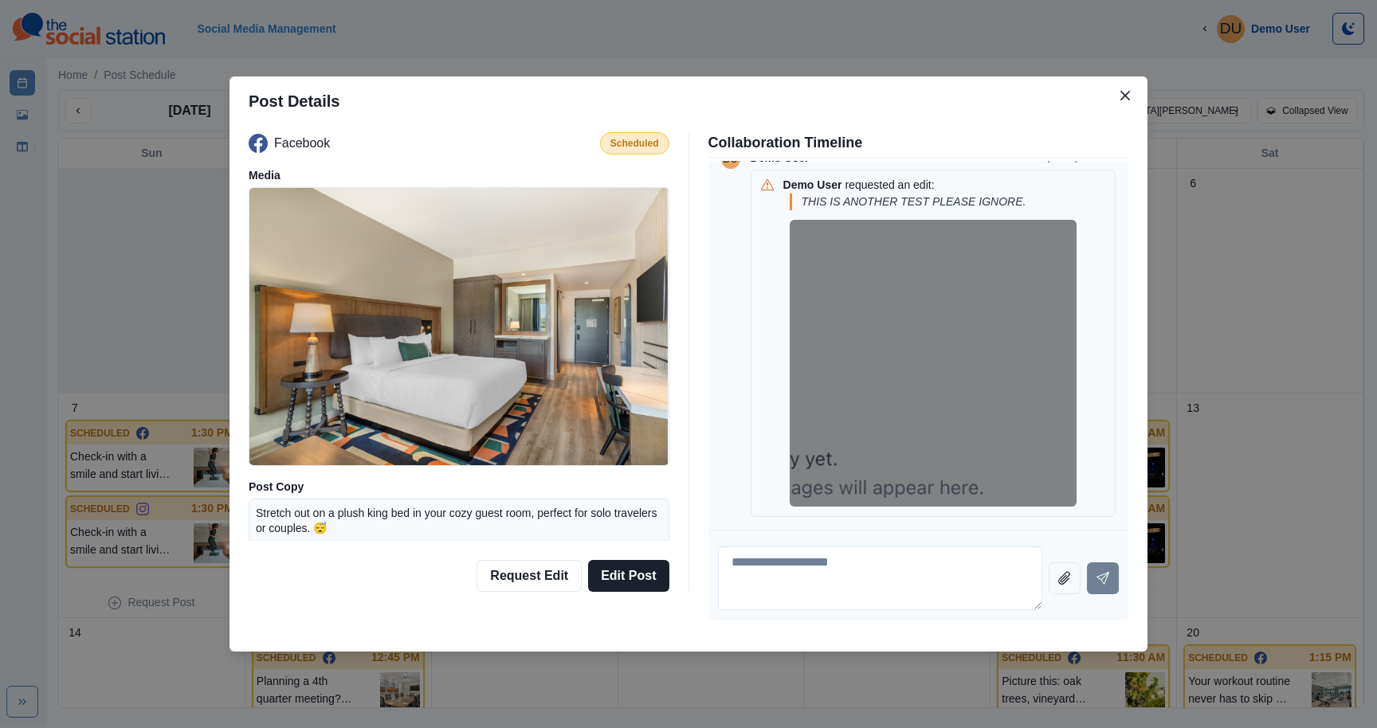
scroll to position [0, 0]
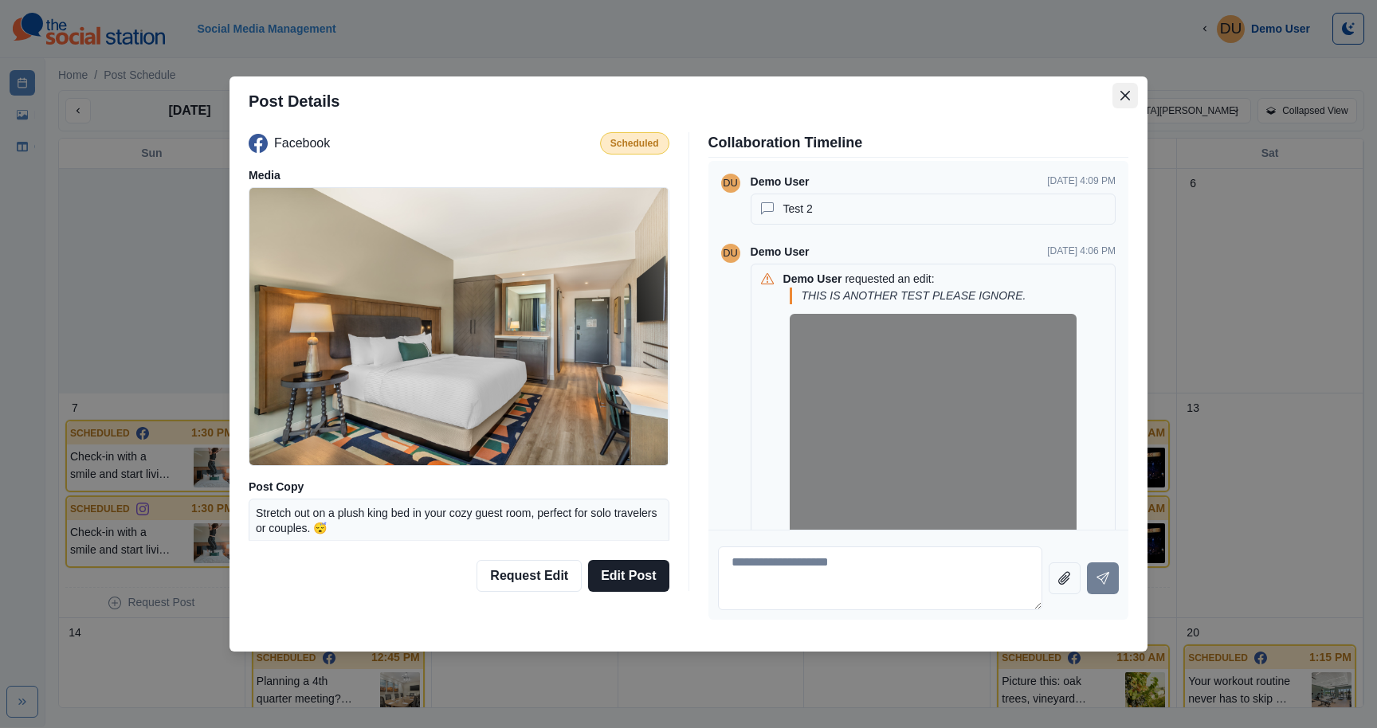
click at [1128, 101] on button "Close" at bounding box center [1126, 96] width 26 height 26
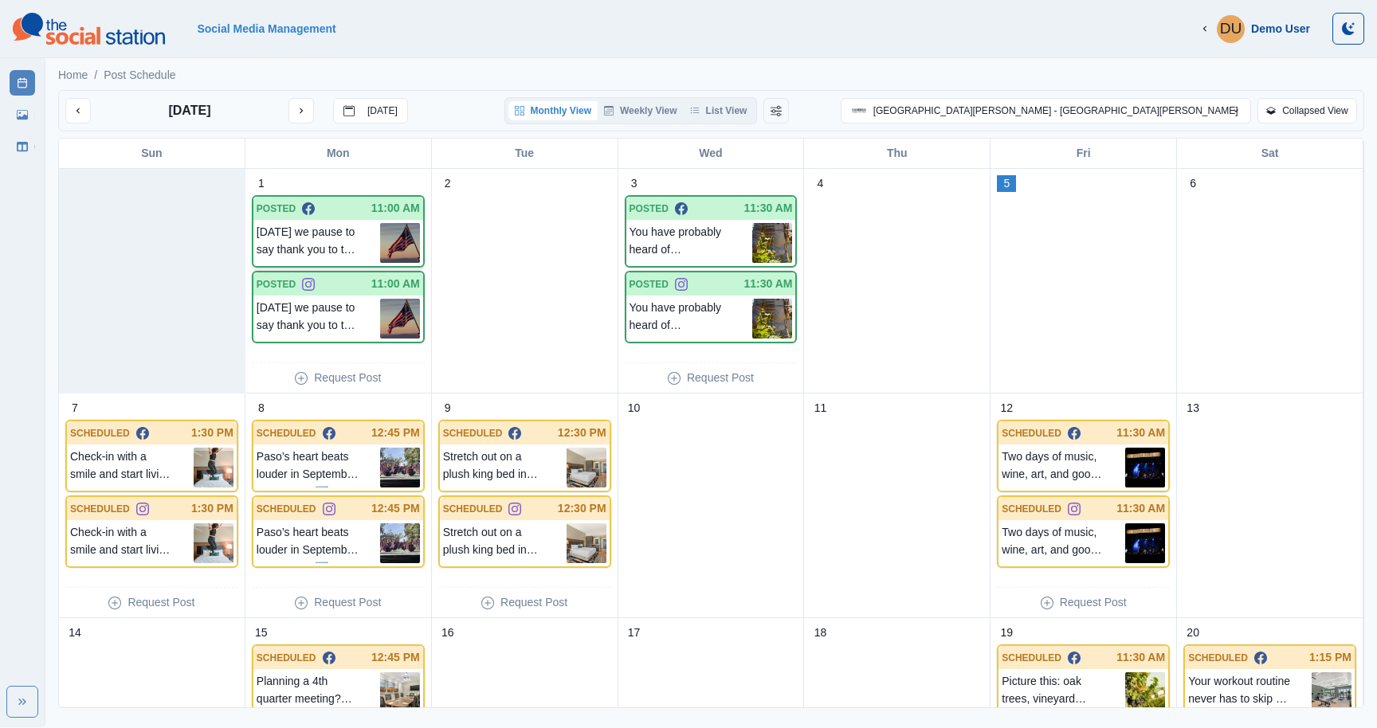
click at [318, 249] on p "[DATE] we pause to say thank you to the doers, dreamers, and everyday differenc…" at bounding box center [319, 243] width 124 height 40
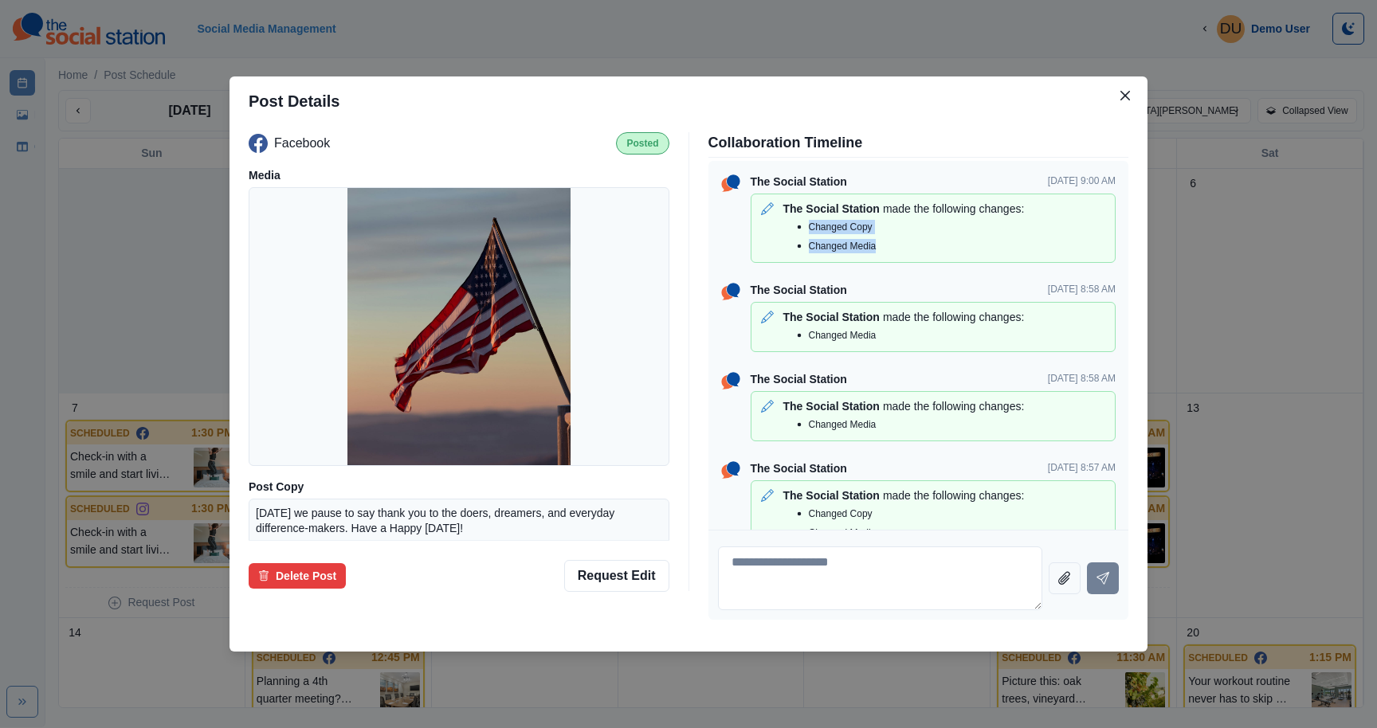
drag, startPoint x: 886, startPoint y: 243, endPoint x: 780, endPoint y: 218, distance: 108.8
click at [780, 218] on div "Changed Copy Changed Media" at bounding box center [933, 237] width 351 height 38
click at [898, 237] on div "Changed Media" at bounding box center [949, 246] width 319 height 19
drag, startPoint x: 884, startPoint y: 249, endPoint x: 761, endPoint y: 204, distance: 130.6
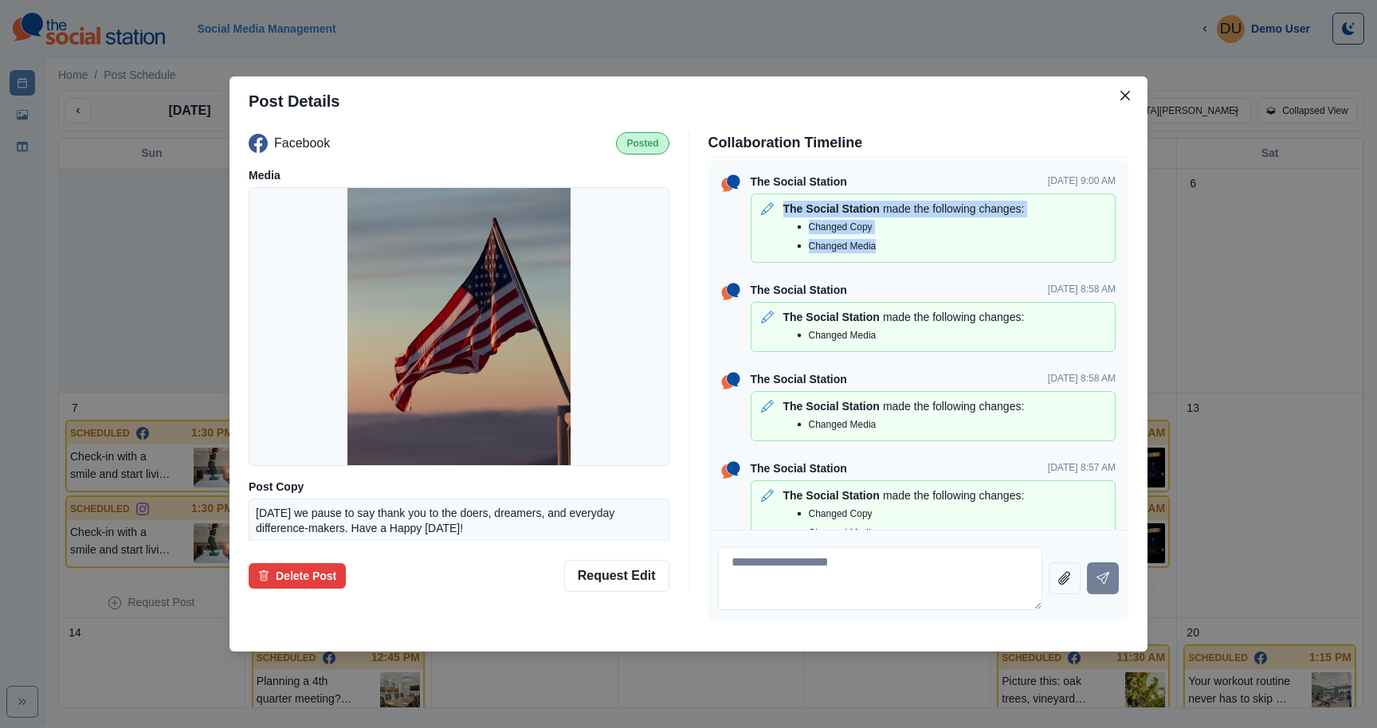
click at [761, 204] on div "The Social Station made the following changes: Changed Copy Changed Media" at bounding box center [933, 228] width 365 height 69
click at [761, 204] on icon at bounding box center [767, 208] width 13 height 13
drag, startPoint x: 910, startPoint y: 248, endPoint x: 786, endPoint y: 220, distance: 127.4
click at [786, 220] on div "Changed Copy Changed Media" at bounding box center [933, 237] width 351 height 38
click at [904, 237] on div "Changed Media" at bounding box center [949, 246] width 319 height 19
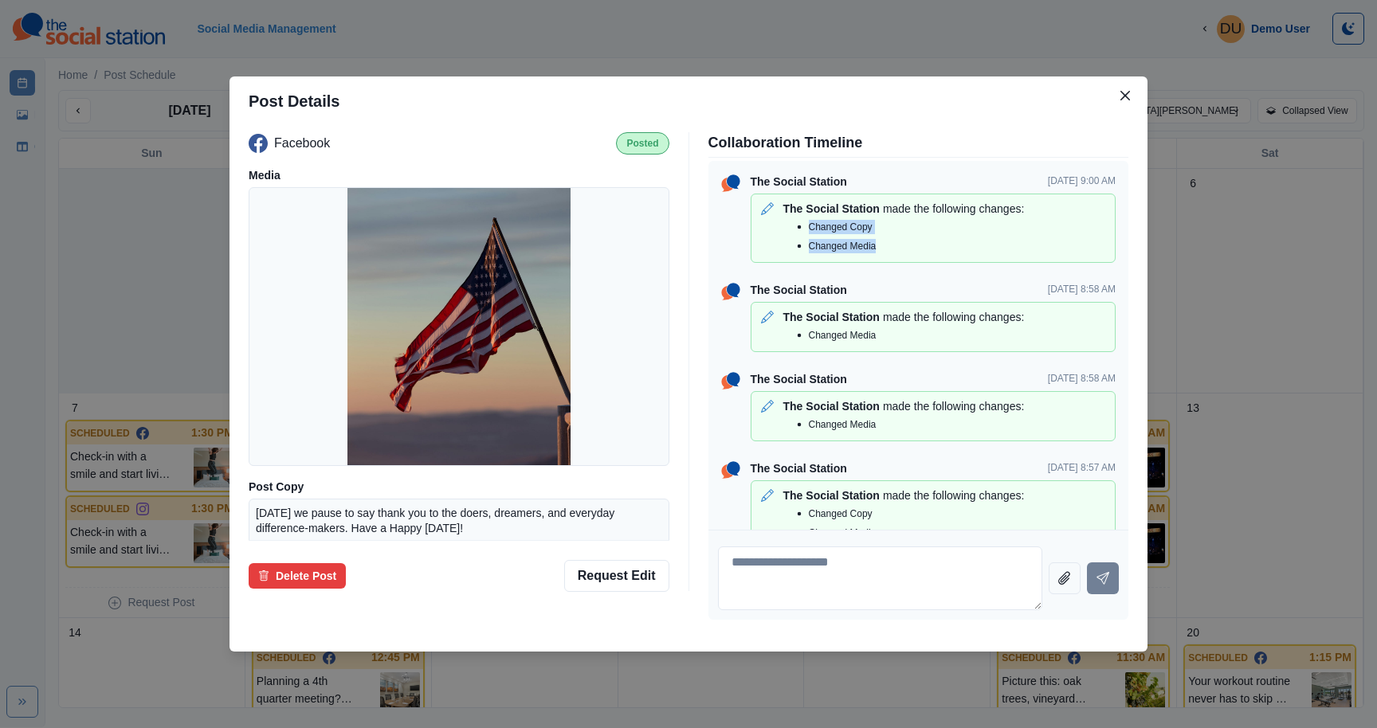
drag, startPoint x: 898, startPoint y: 250, endPoint x: 786, endPoint y: 226, distance: 114.9
click at [786, 226] on div "Changed Copy Changed Media" at bounding box center [933, 237] width 351 height 38
click at [878, 230] on div "Changed Copy" at bounding box center [949, 227] width 319 height 19
drag, startPoint x: 895, startPoint y: 250, endPoint x: 799, endPoint y: 249, distance: 95.6
click at [799, 249] on div "Changed Media" at bounding box center [949, 246] width 319 height 19
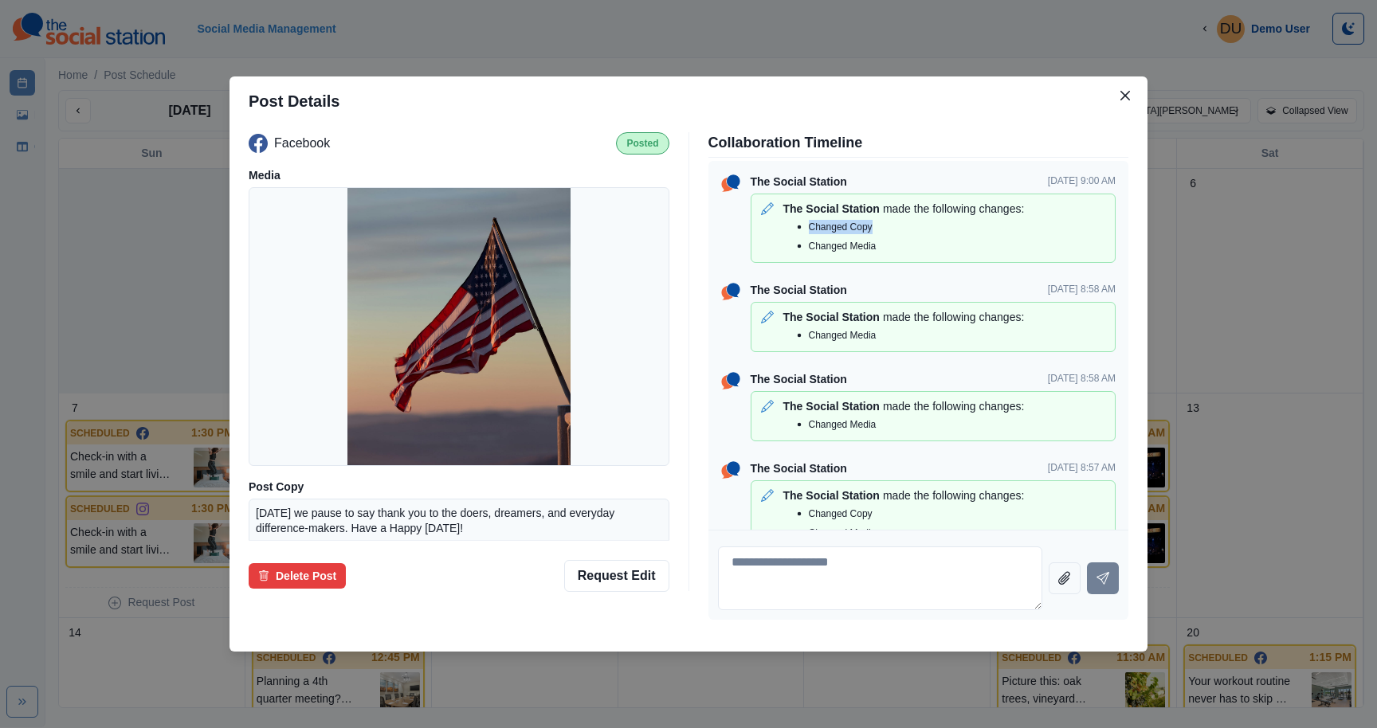
drag, startPoint x: 899, startPoint y: 230, endPoint x: 803, endPoint y: 229, distance: 96.4
click at [803, 229] on div "Changed Copy" at bounding box center [949, 227] width 319 height 19
click at [871, 228] on p "Changed Copy" at bounding box center [841, 227] width 64 height 14
drag, startPoint x: 905, startPoint y: 227, endPoint x: 807, endPoint y: 226, distance: 98.8
click at [807, 226] on div "Changed Copy" at bounding box center [949, 227] width 319 height 19
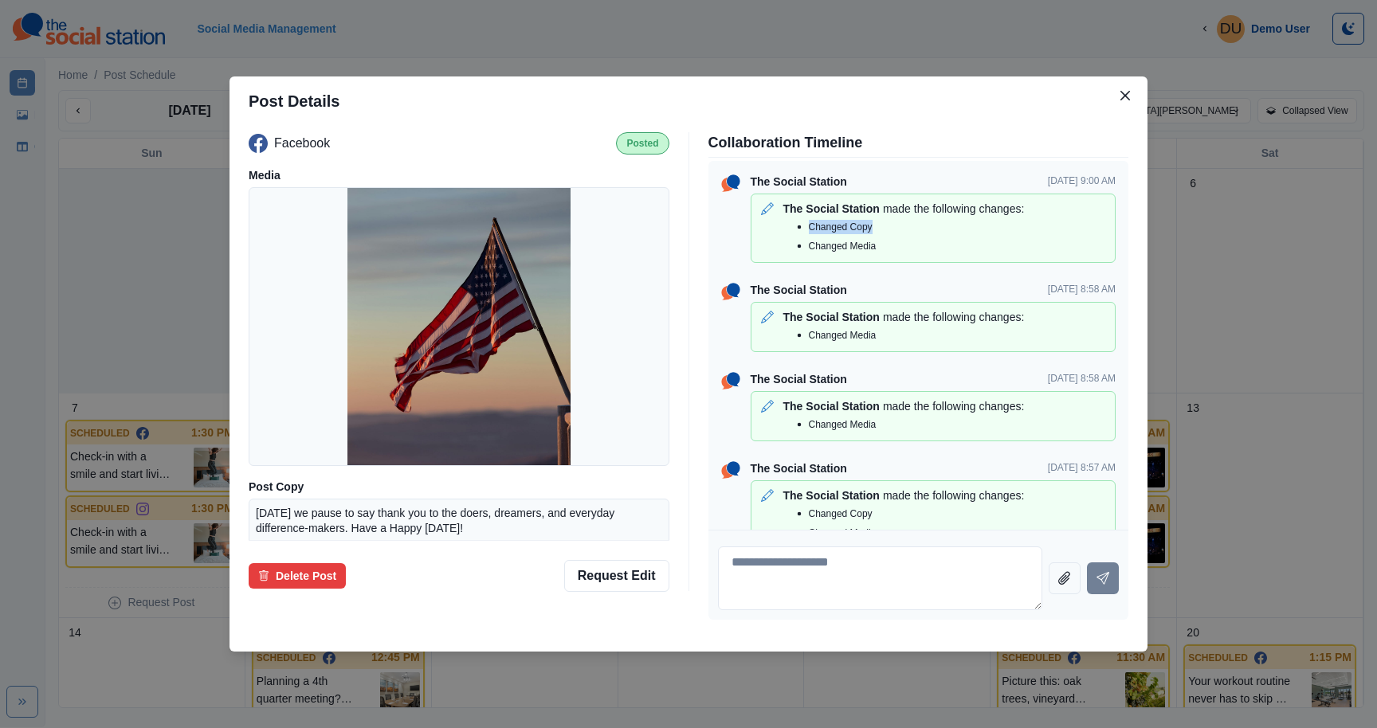
click at [897, 224] on div "Changed Copy" at bounding box center [949, 227] width 319 height 19
drag, startPoint x: 897, startPoint y: 224, endPoint x: 771, endPoint y: 224, distance: 125.9
click at [771, 224] on div "Changed Copy Changed Media" at bounding box center [933, 237] width 351 height 38
drag, startPoint x: 887, startPoint y: 227, endPoint x: 792, endPoint y: 227, distance: 94.8
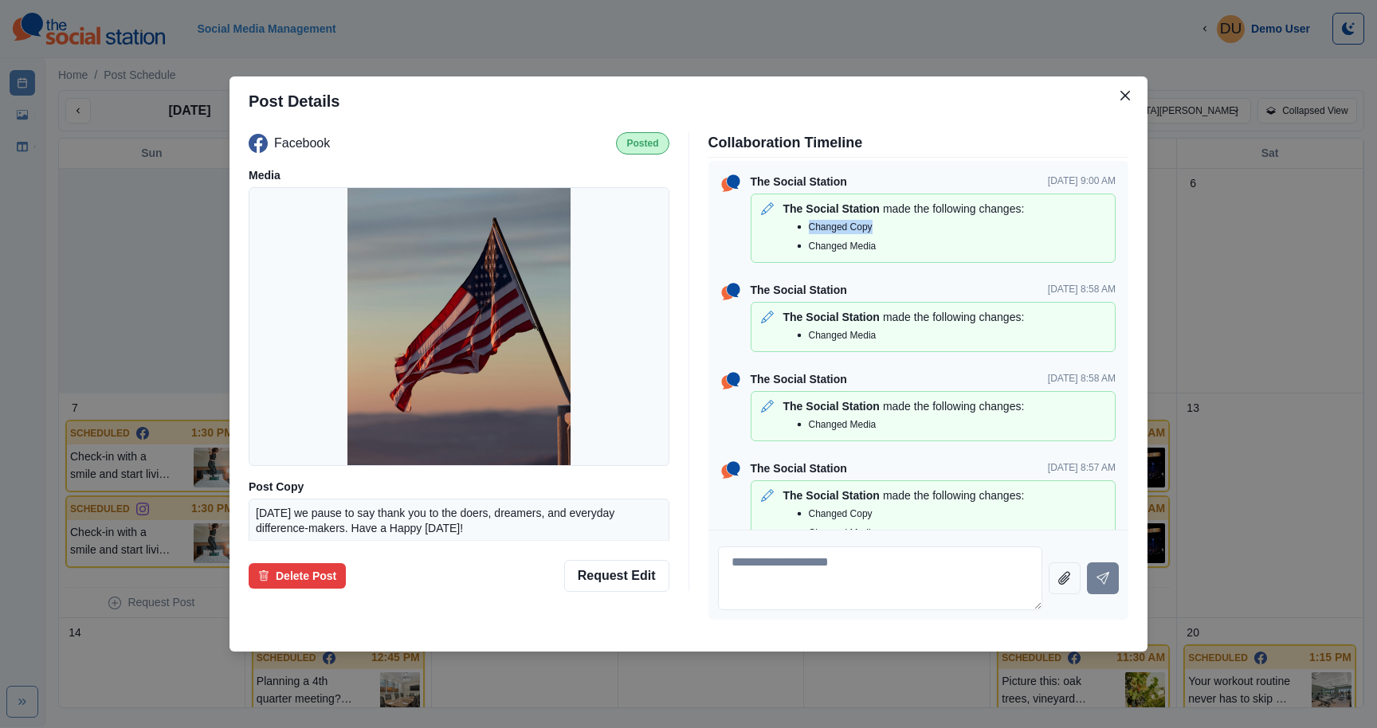
click at [792, 227] on div "Changed Copy" at bounding box center [949, 227] width 319 height 19
click at [892, 212] on p "made the following changes:" at bounding box center [953, 209] width 141 height 17
drag, startPoint x: 893, startPoint y: 238, endPoint x: 784, endPoint y: 230, distance: 108.7
click at [784, 230] on div "Changed Copy Changed Media" at bounding box center [933, 237] width 351 height 38
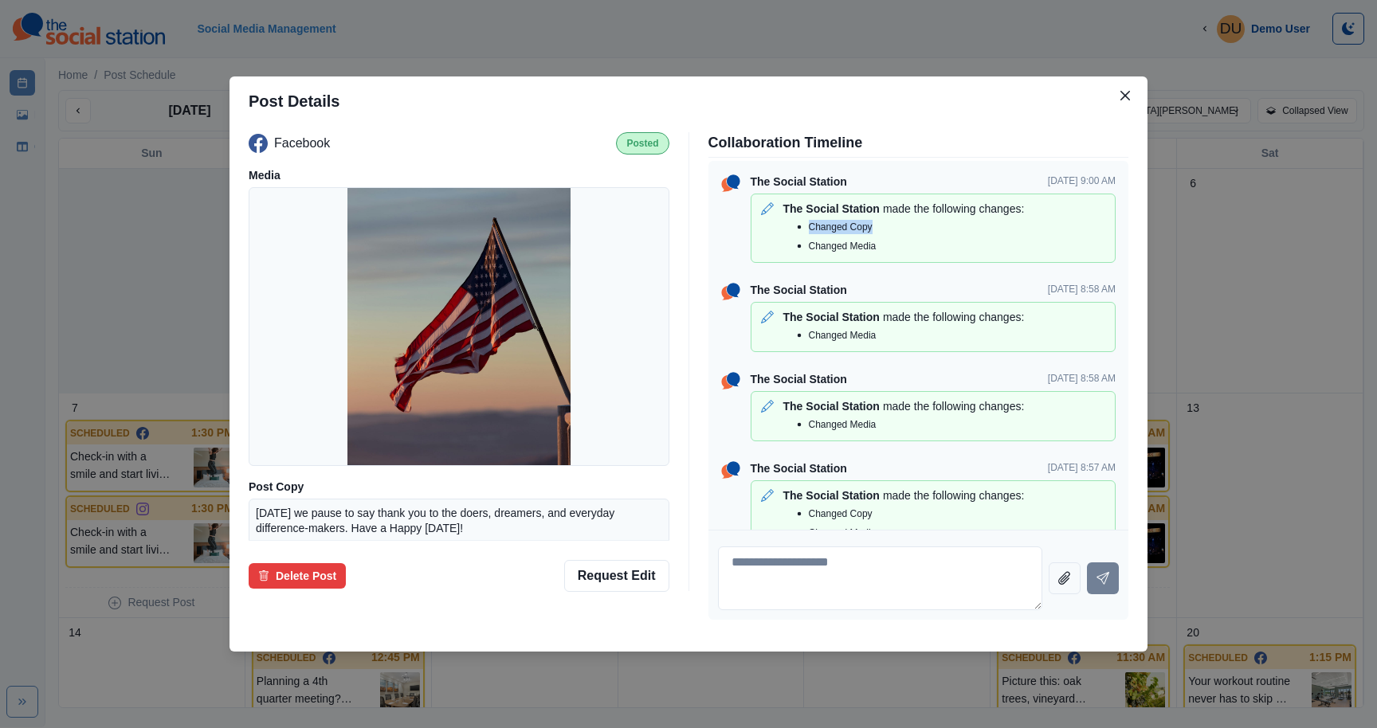
drag, startPoint x: 909, startPoint y: 232, endPoint x: 774, endPoint y: 231, distance: 134.7
click at [774, 231] on div "Changed Copy Changed Media" at bounding box center [933, 237] width 351 height 38
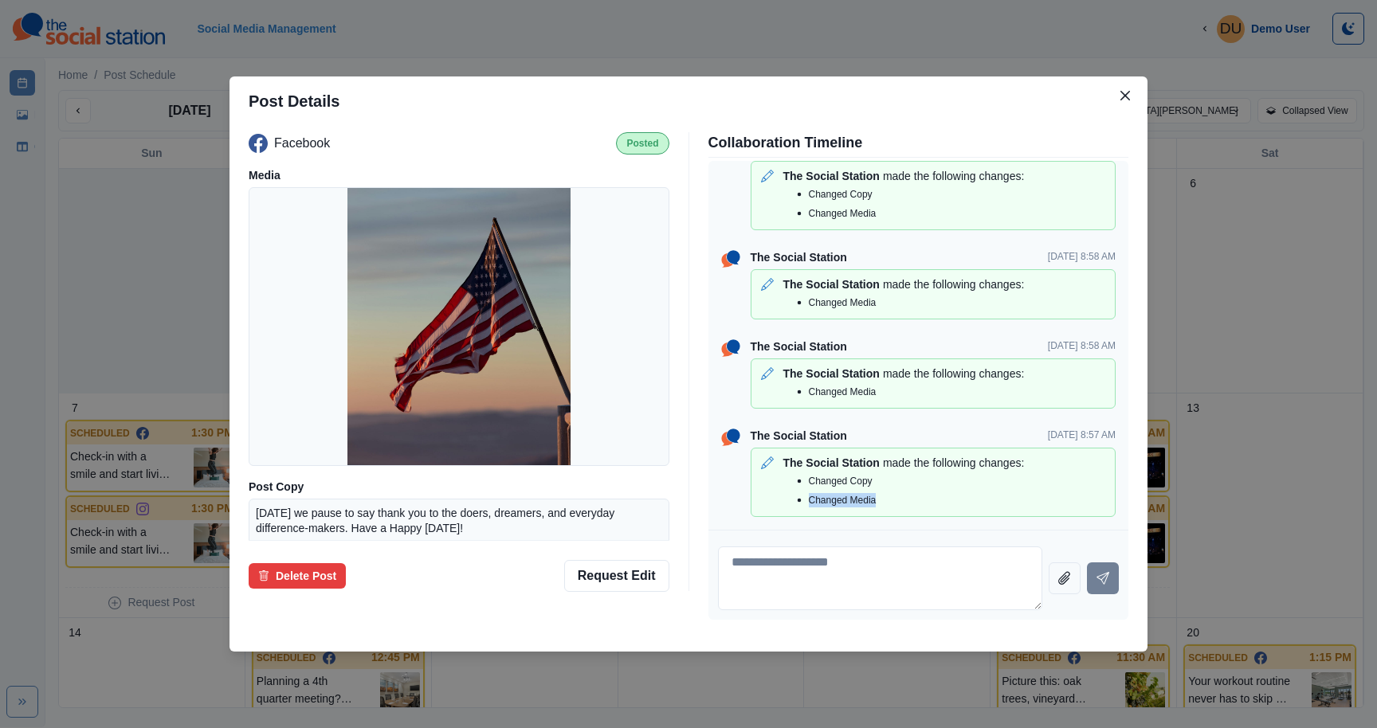
drag, startPoint x: 889, startPoint y: 494, endPoint x: 783, endPoint y: 495, distance: 106.0
click at [783, 495] on div "Changed Copy Changed Media" at bounding box center [933, 491] width 351 height 38
click at [893, 493] on div "Changed Media" at bounding box center [949, 500] width 319 height 19
drag, startPoint x: 889, startPoint y: 496, endPoint x: 801, endPoint y: 493, distance: 88.5
click at [801, 493] on div "Changed Media" at bounding box center [949, 500] width 319 height 19
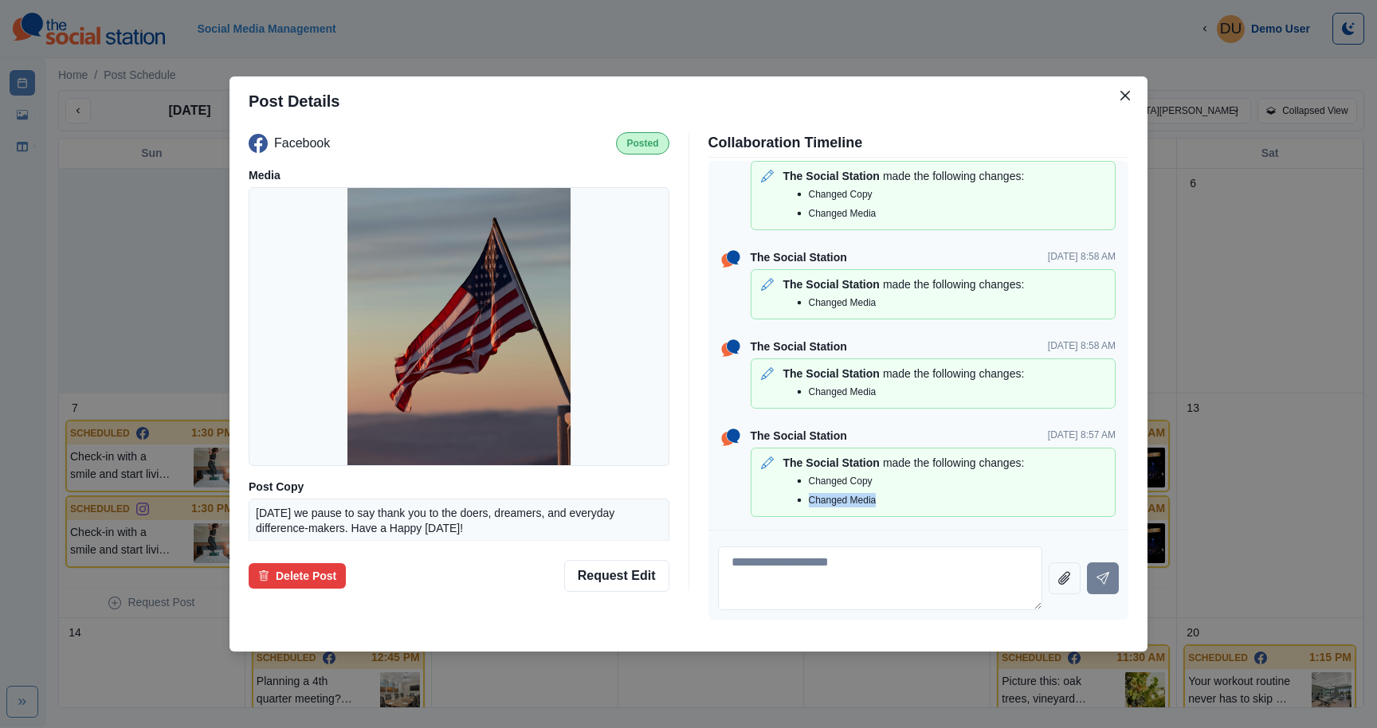
click at [868, 499] on p "Changed Media" at bounding box center [843, 500] width 68 height 14
drag, startPoint x: 890, startPoint y: 502, endPoint x: 803, endPoint y: 502, distance: 87.7
click at [803, 502] on div "Changed Media" at bounding box center [949, 500] width 319 height 19
click at [849, 502] on p "Changed Media" at bounding box center [843, 500] width 68 height 14
drag, startPoint x: 899, startPoint y: 396, endPoint x: 735, endPoint y: 395, distance: 164.2
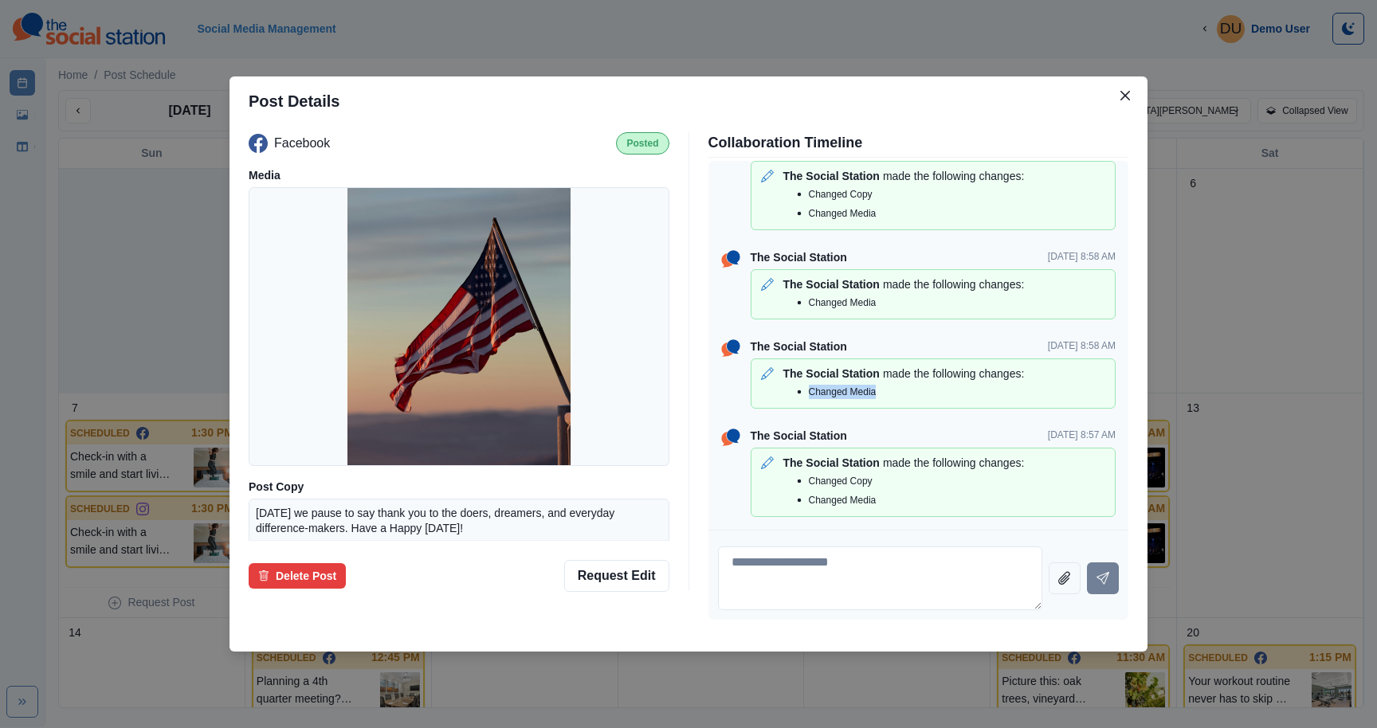
click at [735, 395] on div "The Social Station Aug 19, 8:58 AM The Social Station made the following change…" at bounding box center [918, 374] width 395 height 70
drag, startPoint x: 932, startPoint y: 300, endPoint x: 773, endPoint y: 300, distance: 159.4
click at [773, 300] on div "Changed Media" at bounding box center [933, 302] width 351 height 19
drag, startPoint x: 901, startPoint y: 504, endPoint x: 796, endPoint y: 466, distance: 110.9
click at [795, 466] on div "The Social Station made the following changes: Changed Copy Changed Media" at bounding box center [933, 482] width 365 height 69
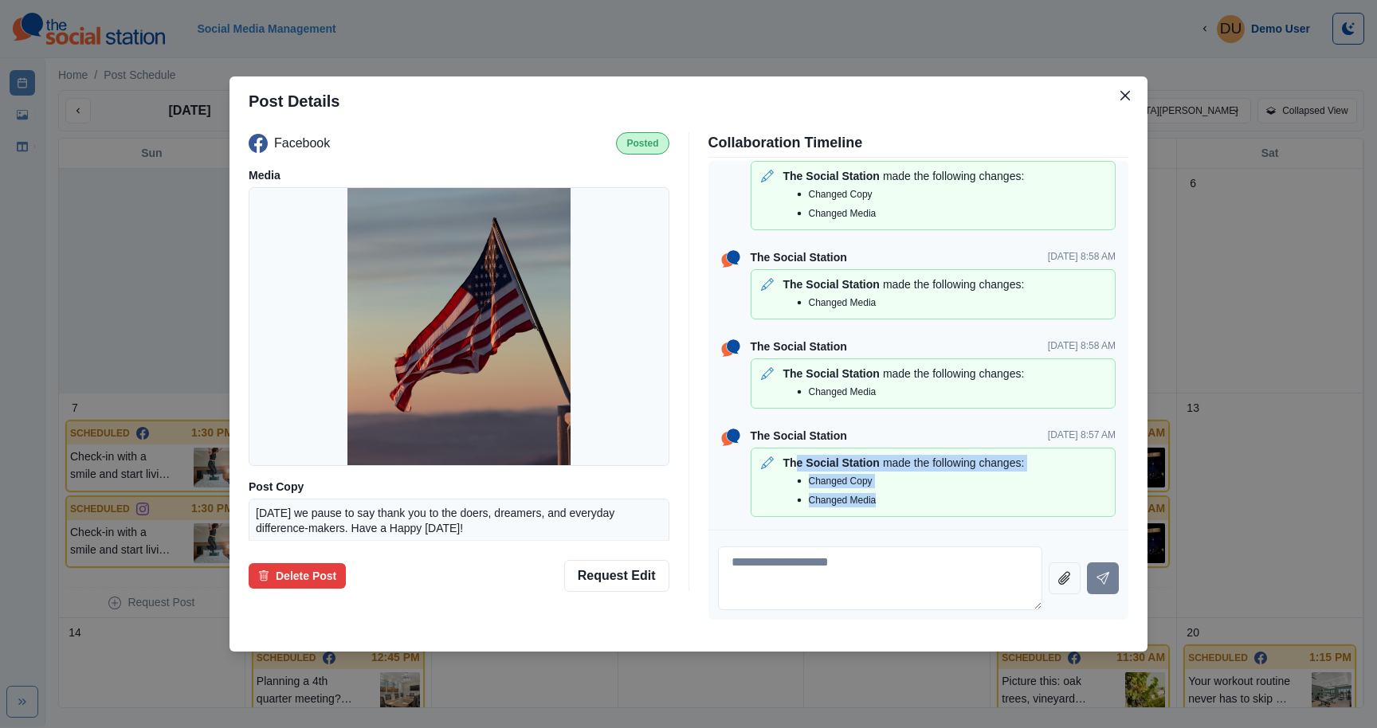
click at [796, 466] on p "The Social Station" at bounding box center [831, 463] width 96 height 17
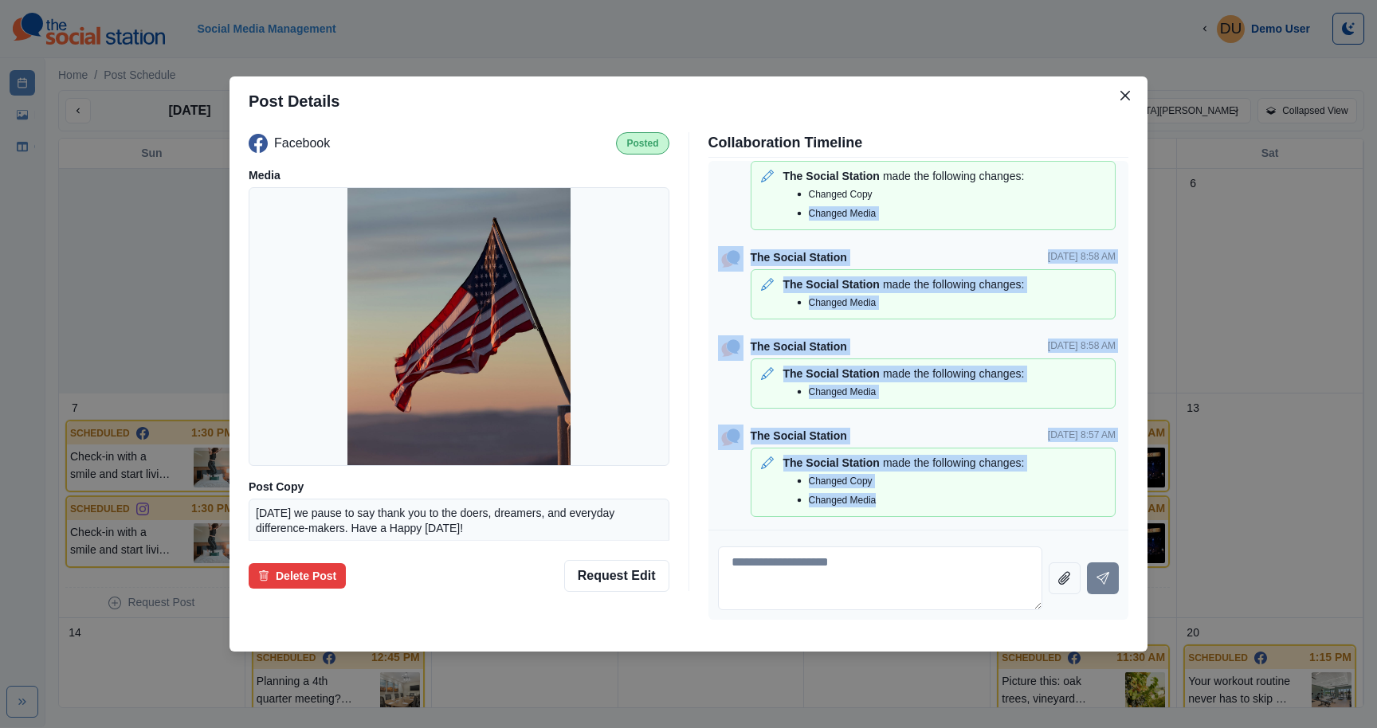
drag, startPoint x: 887, startPoint y: 500, endPoint x: 776, endPoint y: 210, distance: 311.3
click at [775, 209] on div "The Social Station Aug 19, 9:00 AM The Social Station made the following change…" at bounding box center [918, 345] width 421 height 369
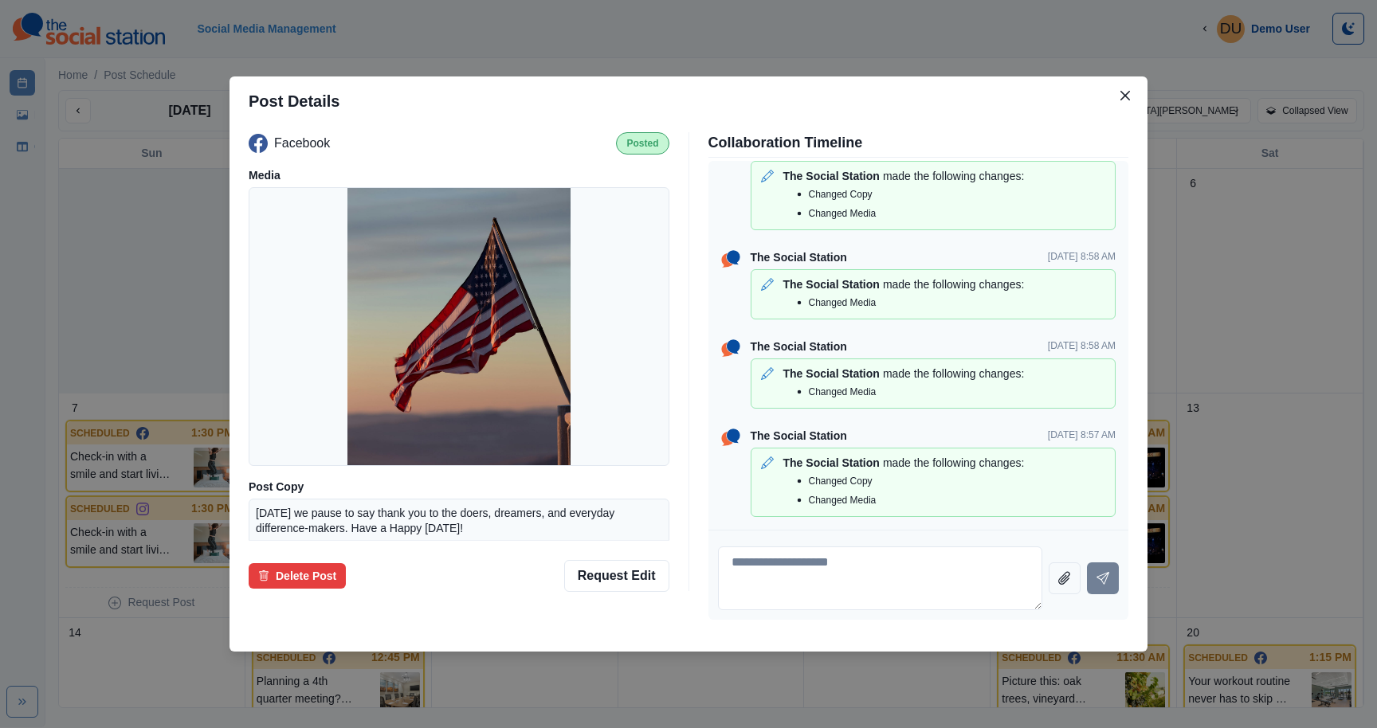
click at [776, 210] on div "Changed Copy Changed Media" at bounding box center [933, 204] width 351 height 38
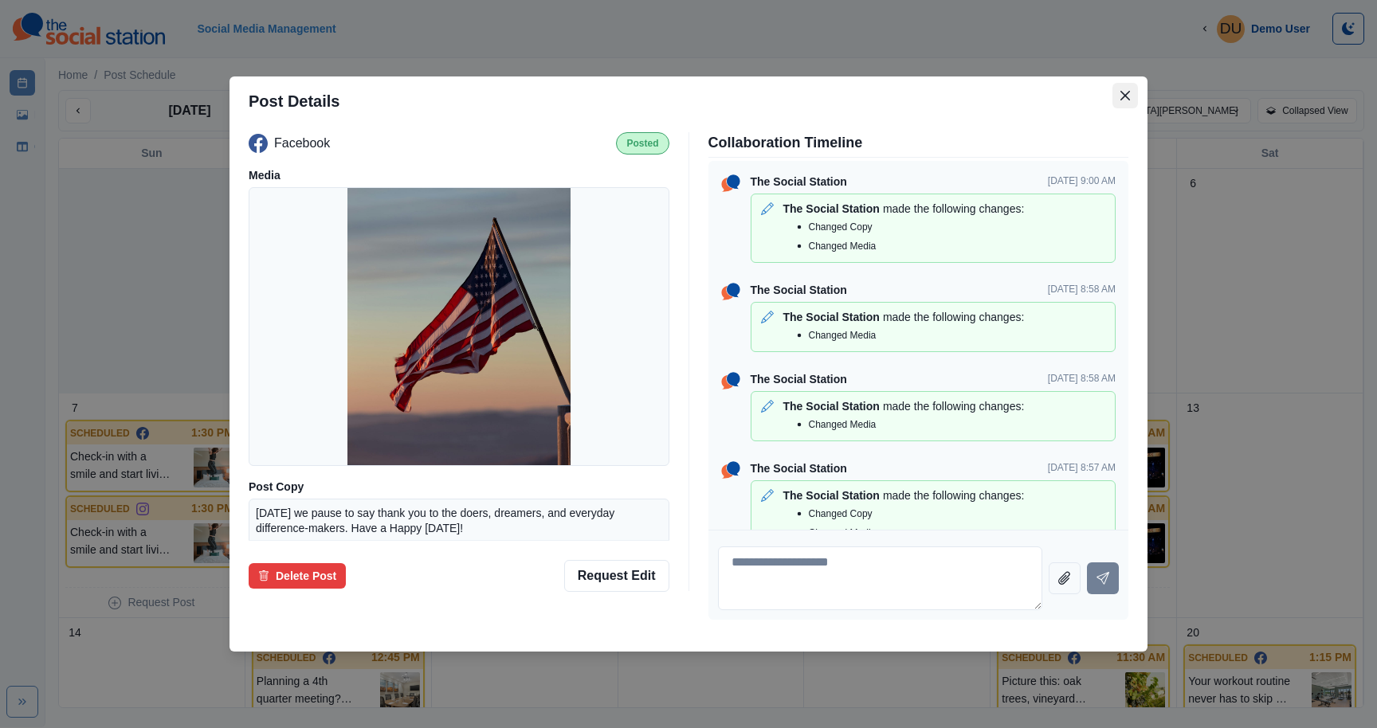
click at [1117, 88] on button "Close" at bounding box center [1126, 96] width 26 height 26
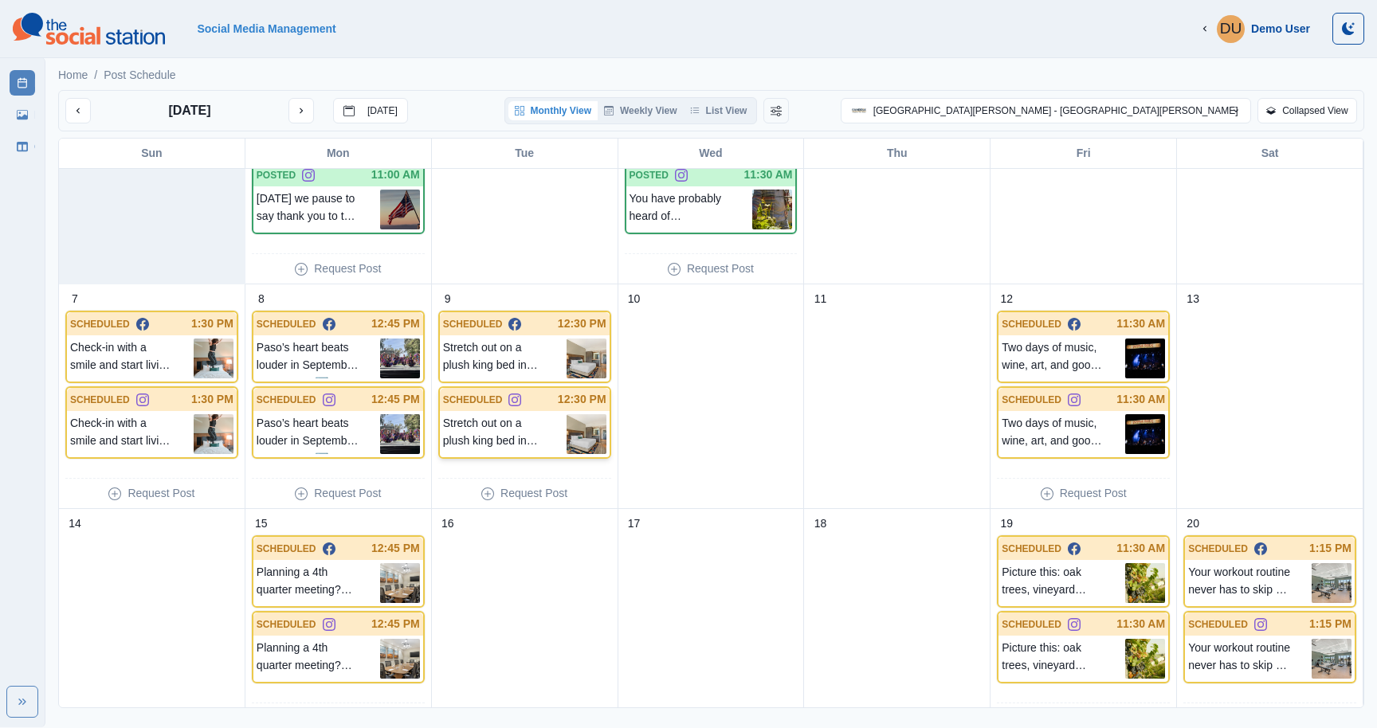
scroll to position [118, 0]
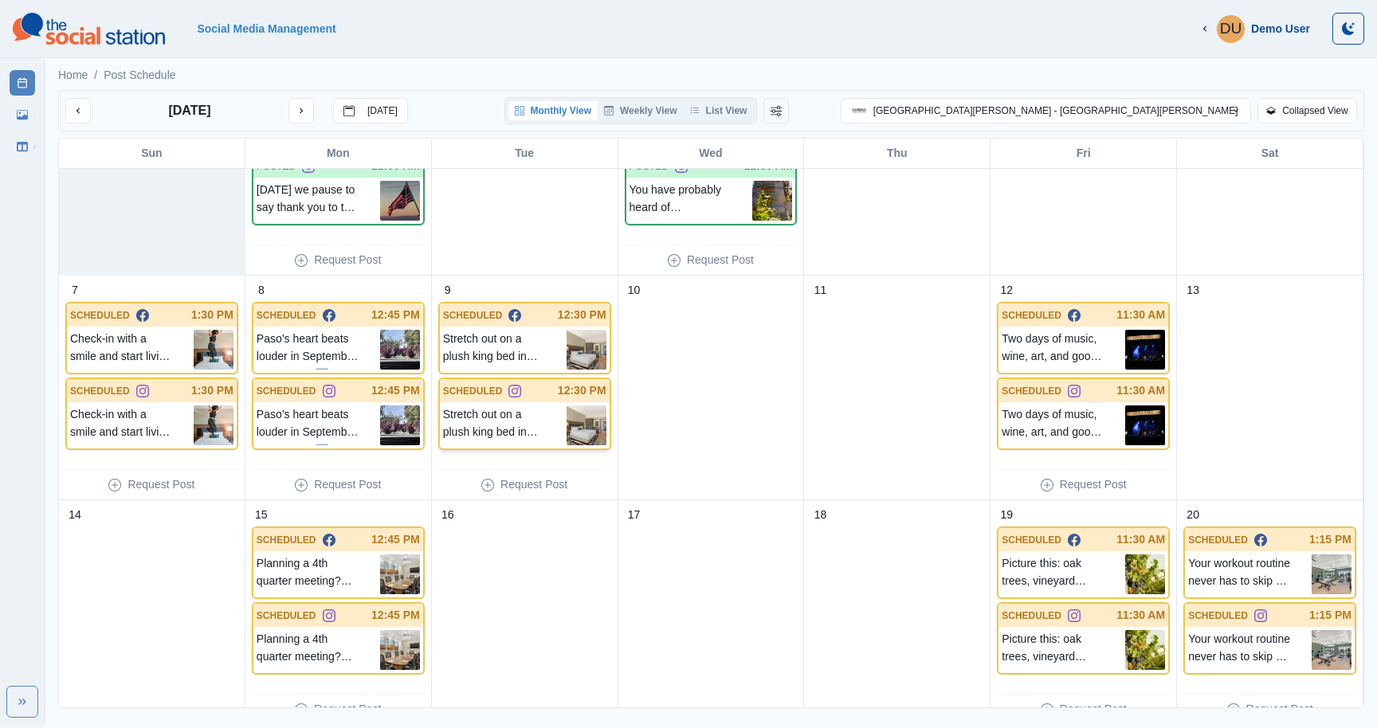
click at [507, 427] on p "Stretch out on a plush king bed in your cozy guest room, perfect for solo trave…" at bounding box center [505, 426] width 124 height 40
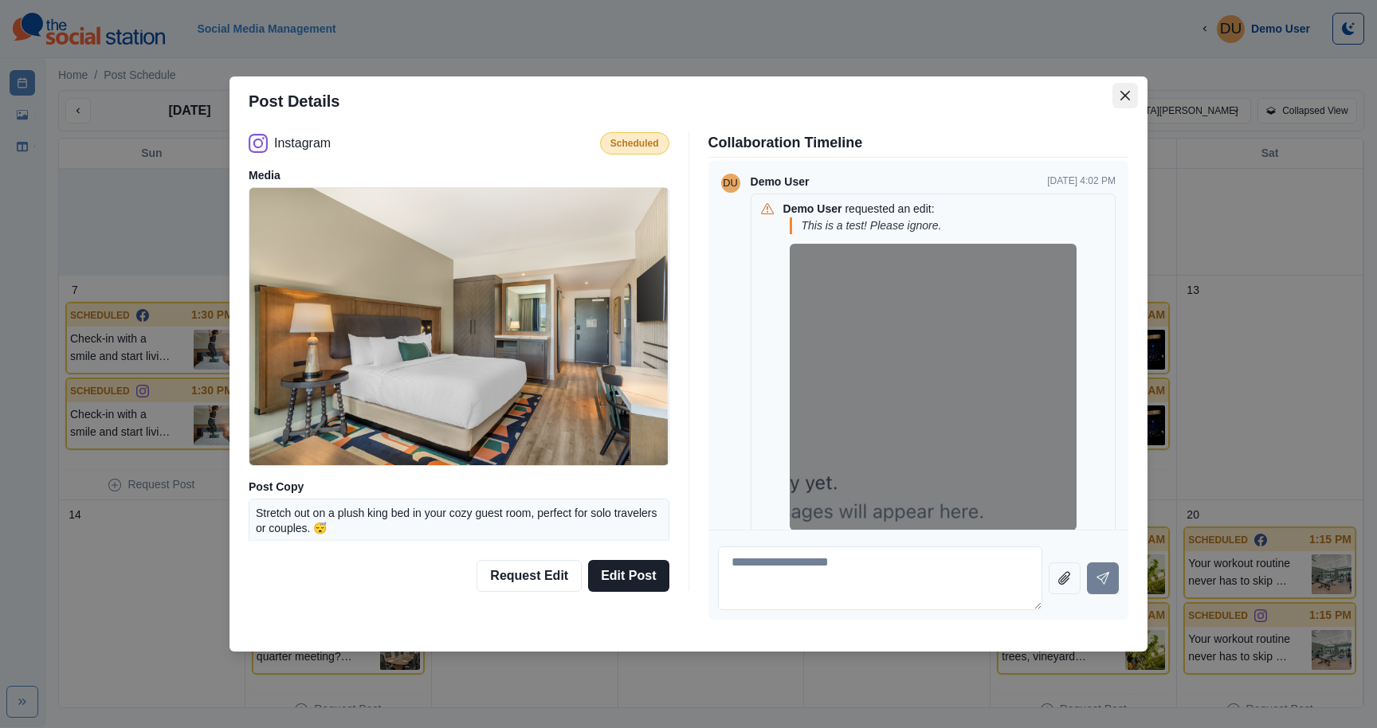
click at [1125, 94] on icon "Close" at bounding box center [1126, 96] width 10 height 10
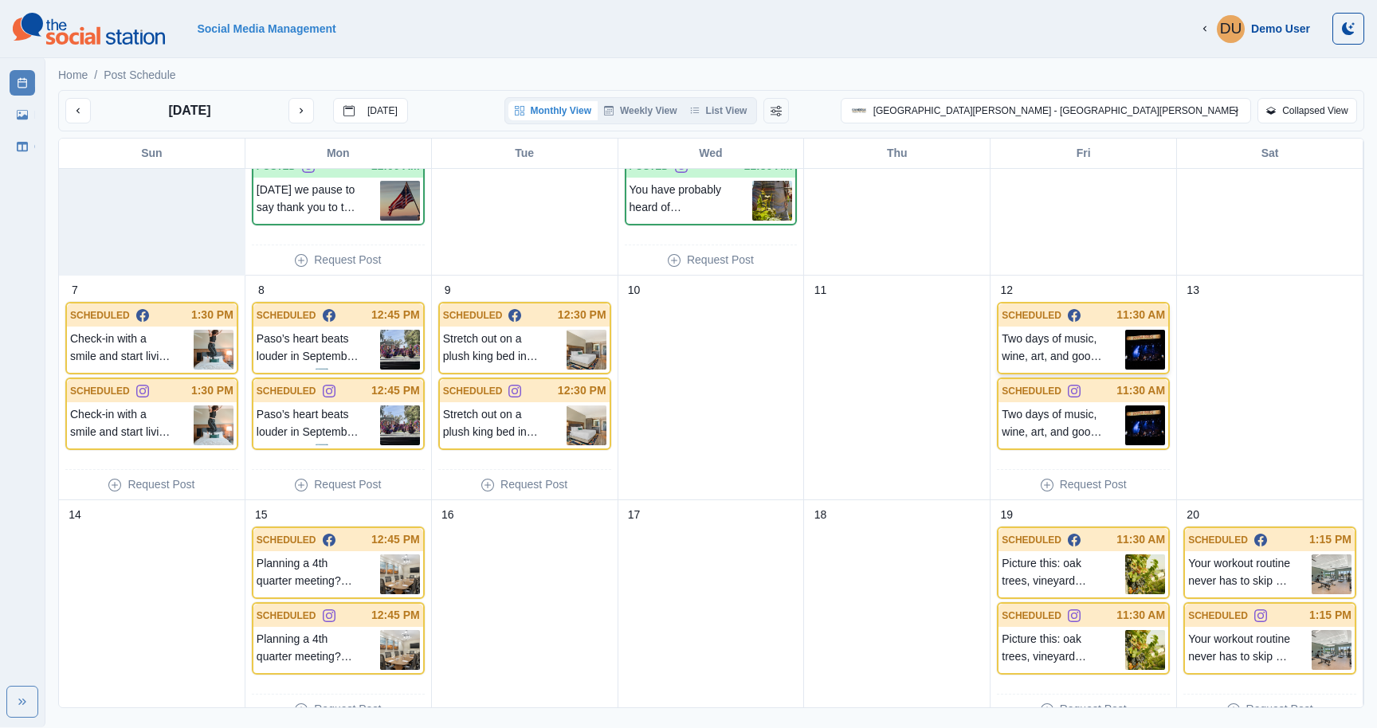
click at [1072, 351] on p "Two days of music, wine, art, and good vibes in the vines. It all kicks off [DA…" at bounding box center [1064, 350] width 124 height 40
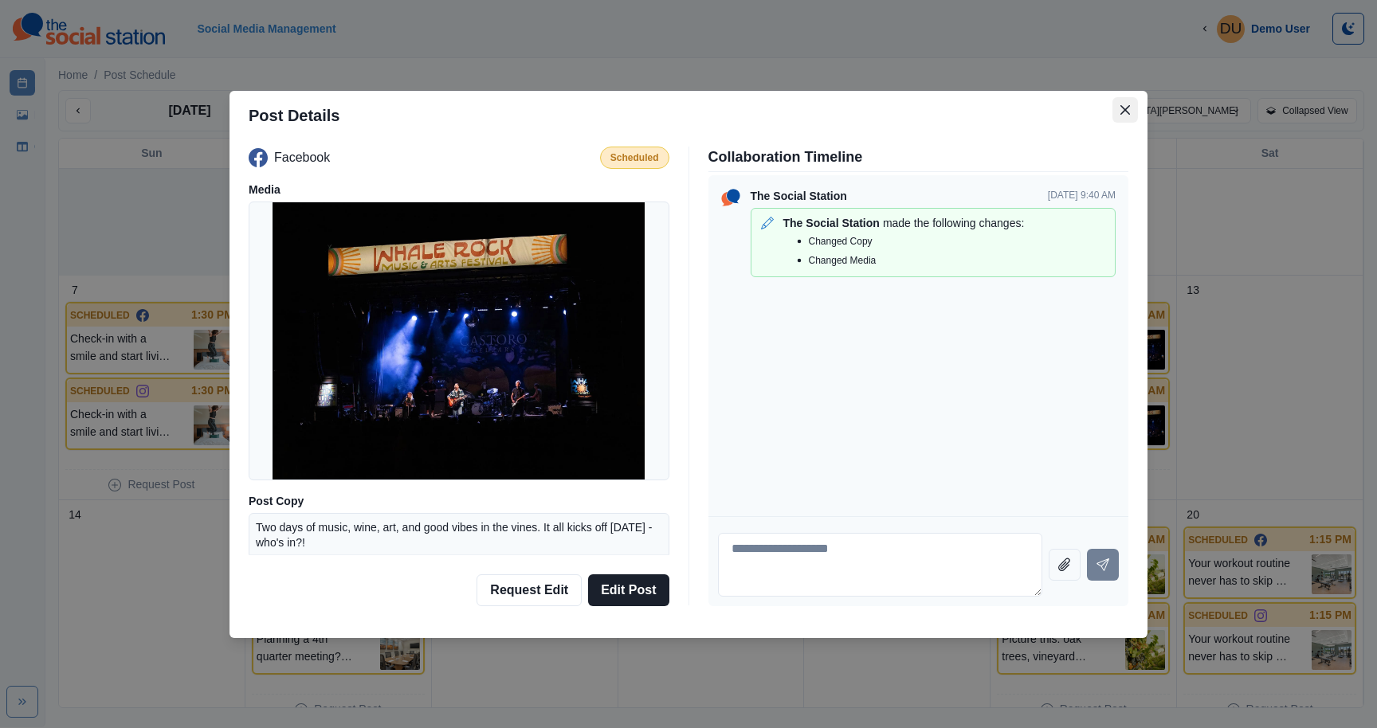
click at [1119, 102] on button "Close" at bounding box center [1126, 110] width 26 height 26
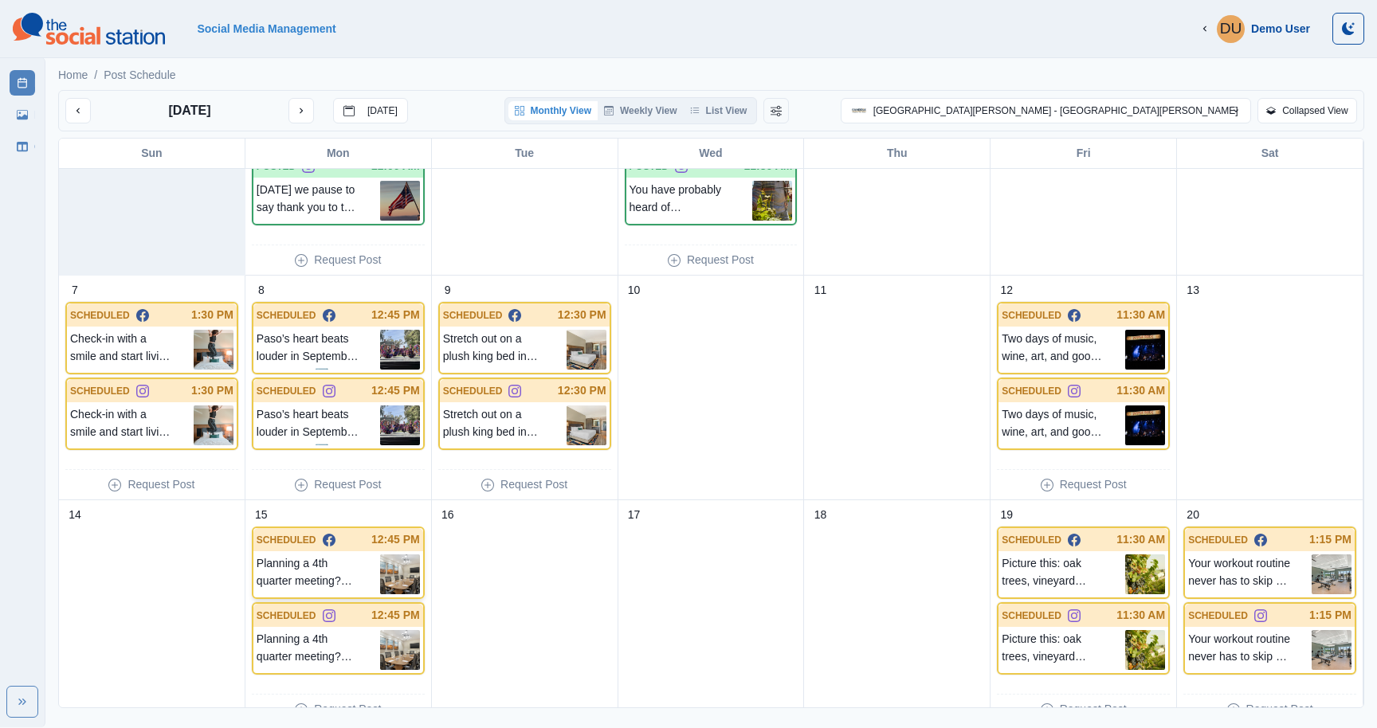
click at [321, 560] on p "Planning a 4th quarter meeting? Our boardroom is ideal for business conferences…" at bounding box center [319, 575] width 124 height 40
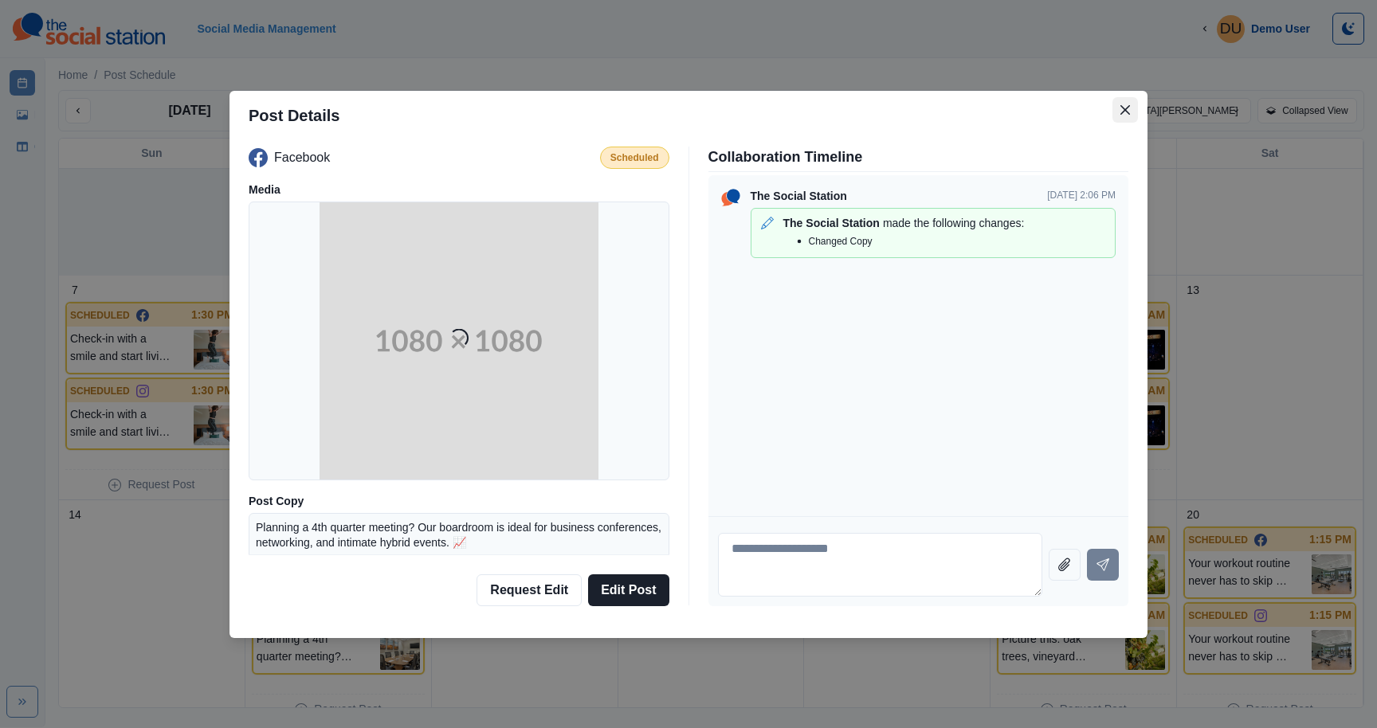
click at [1125, 111] on icon "Close" at bounding box center [1126, 110] width 10 height 10
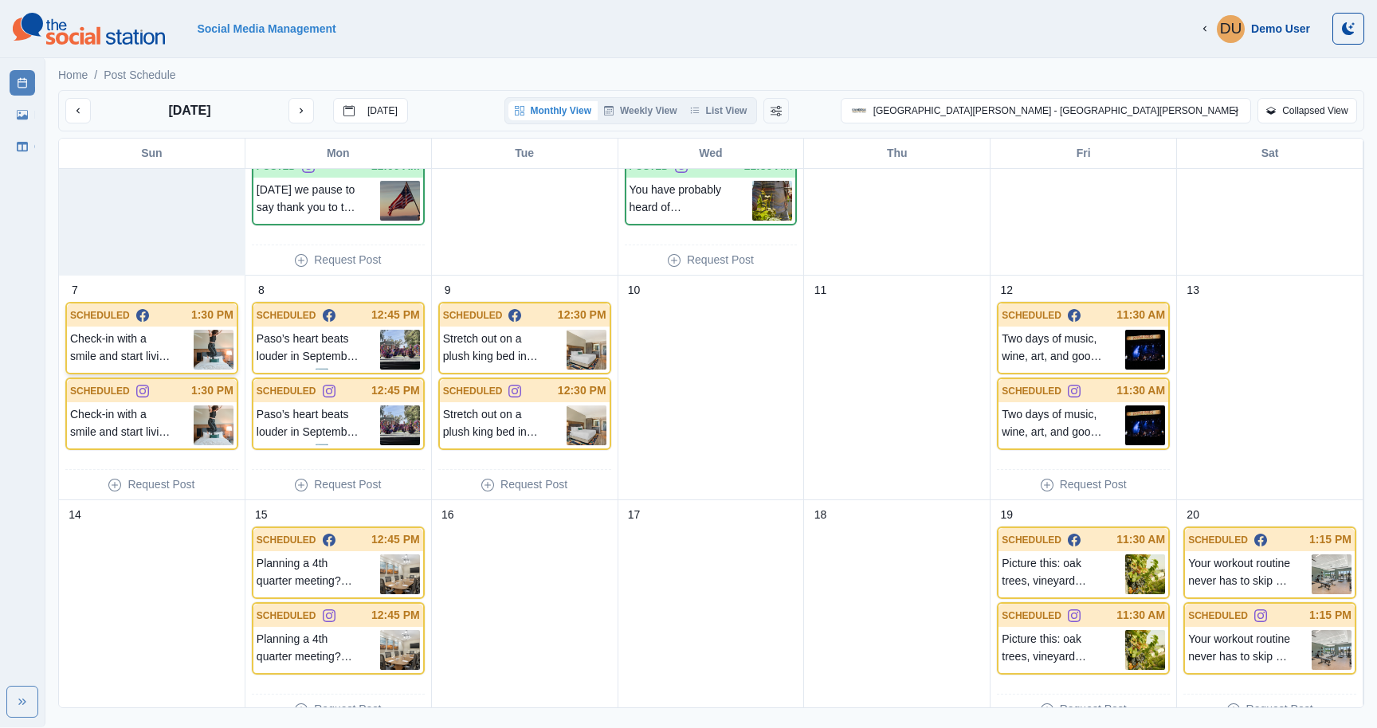
click at [163, 354] on p "Check-in with a smile and start living the vacation you deserve. 🛎️😌 📷: @chrisf…" at bounding box center [132, 350] width 124 height 40
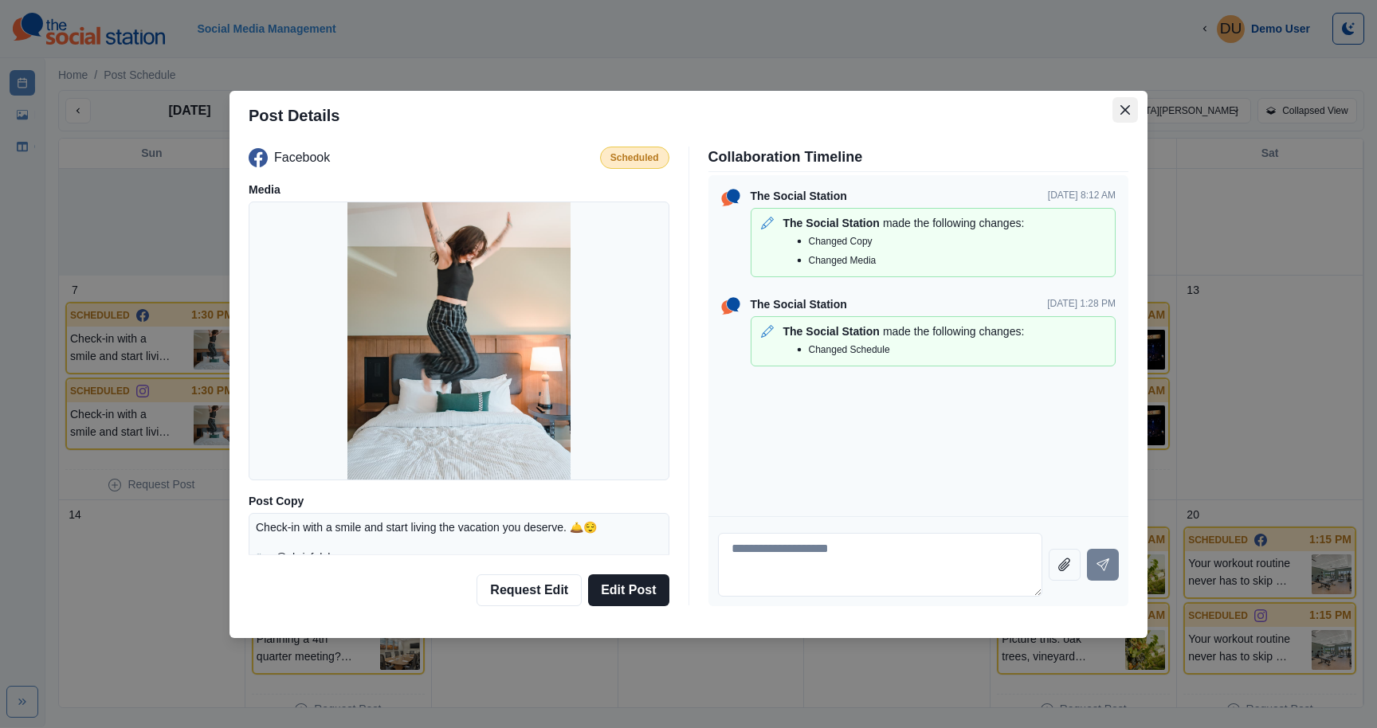
click at [1123, 110] on icon "Close" at bounding box center [1126, 110] width 10 height 10
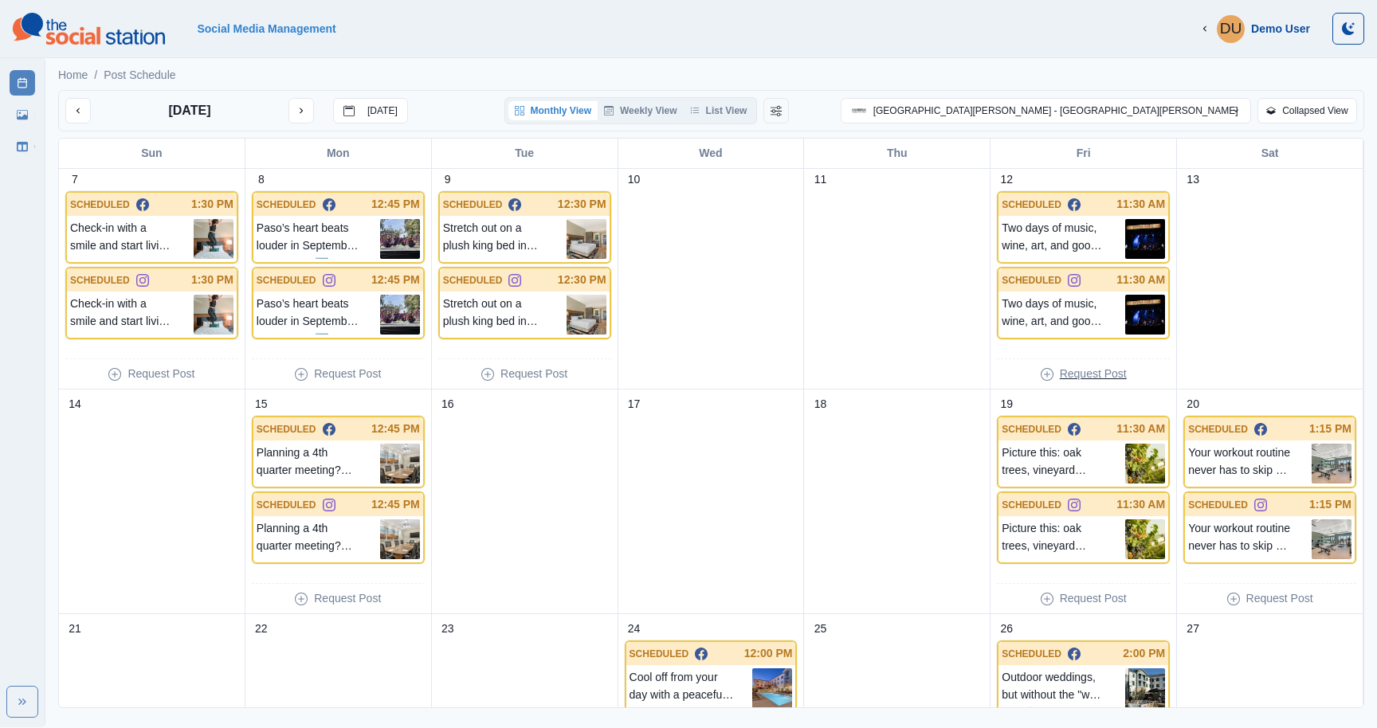
scroll to position [265, 0]
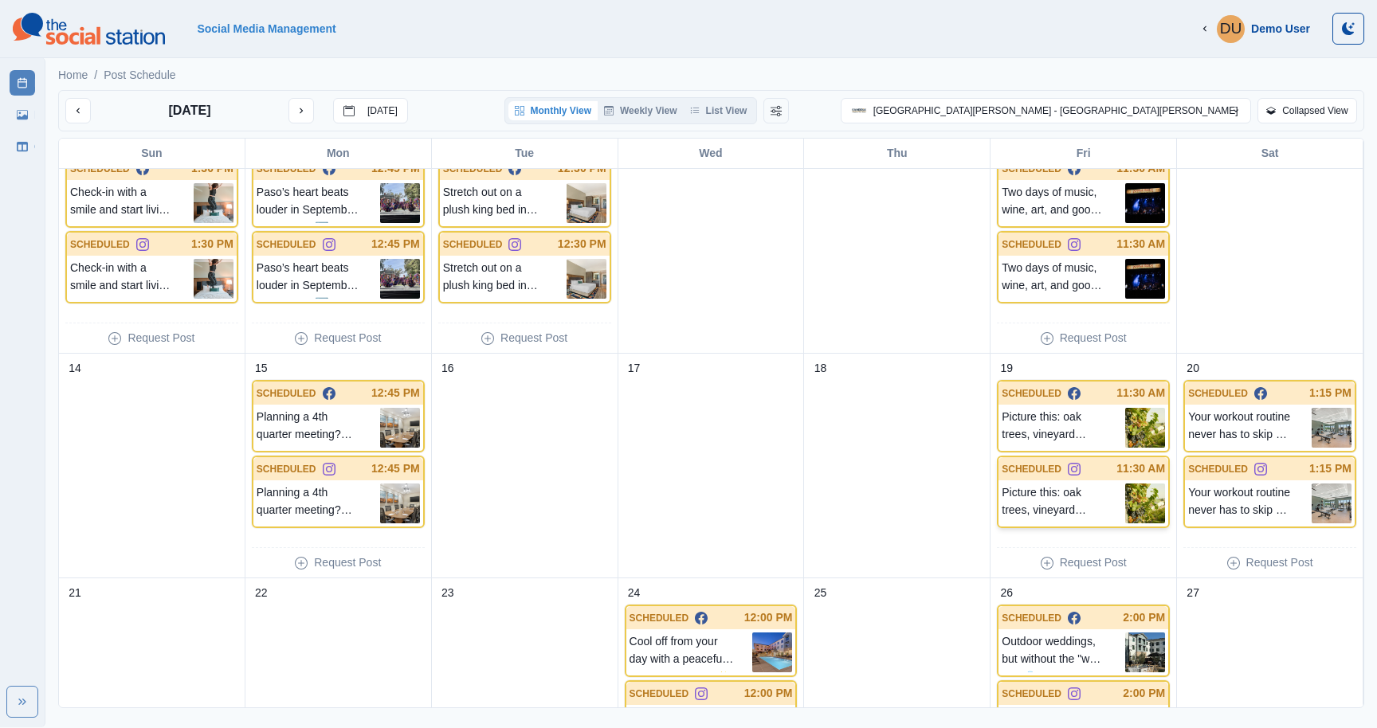
click at [1032, 514] on p "Picture this: oak trees, vineyard views, and a bow in your hand. Archery at [GE…" at bounding box center [1064, 504] width 124 height 40
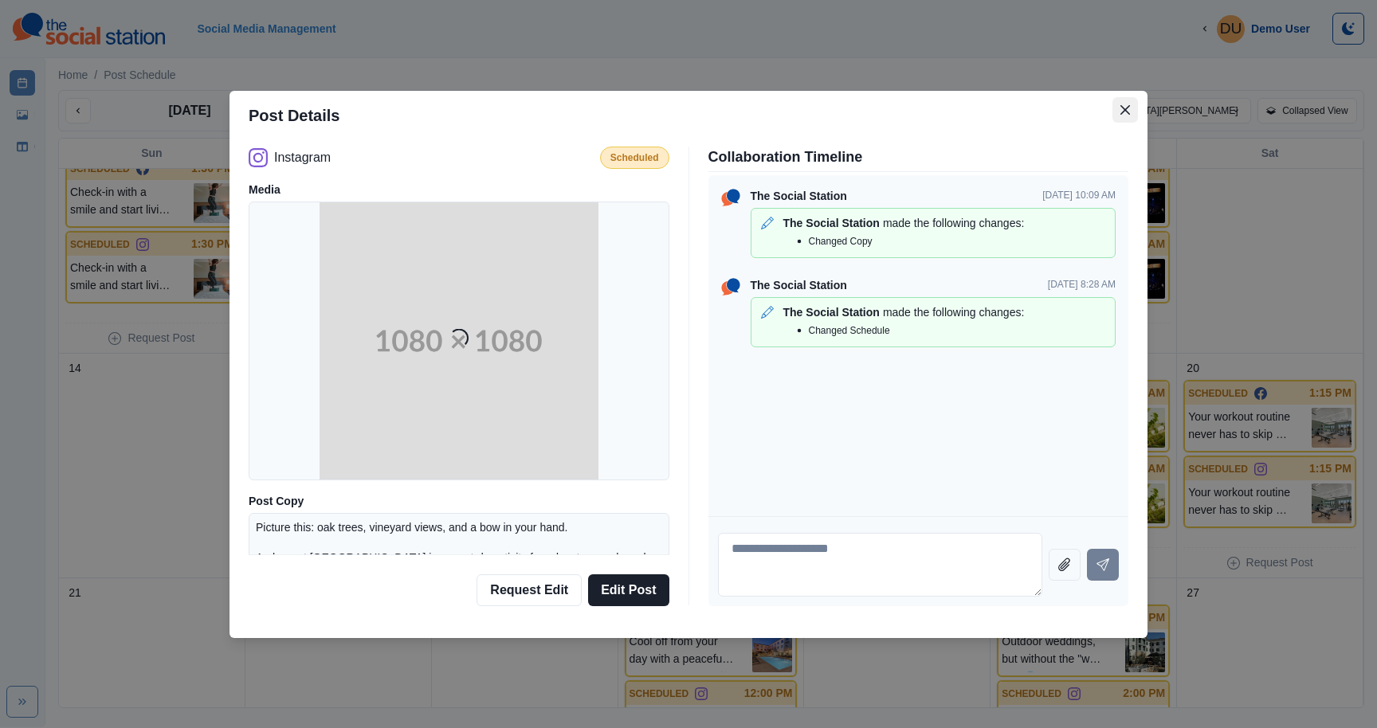
click at [1121, 97] on button "Close" at bounding box center [1126, 110] width 26 height 26
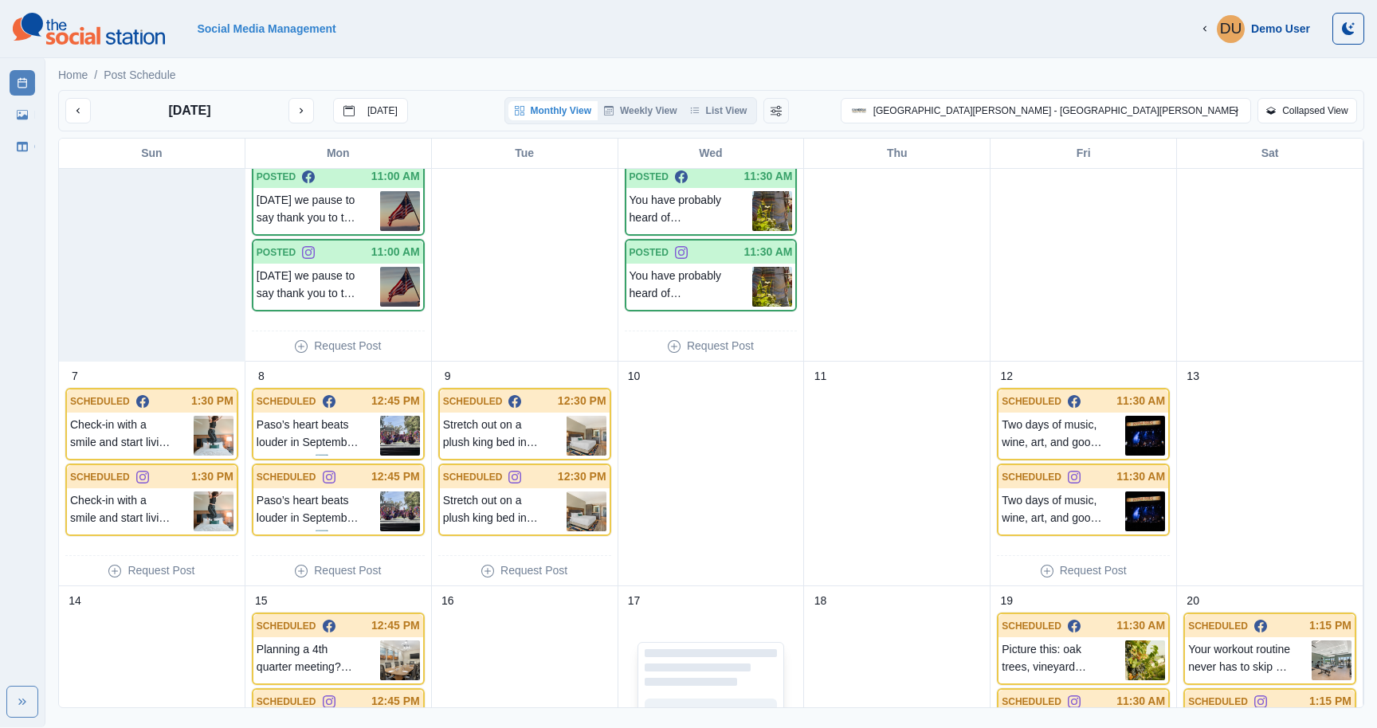
scroll to position [29, 0]
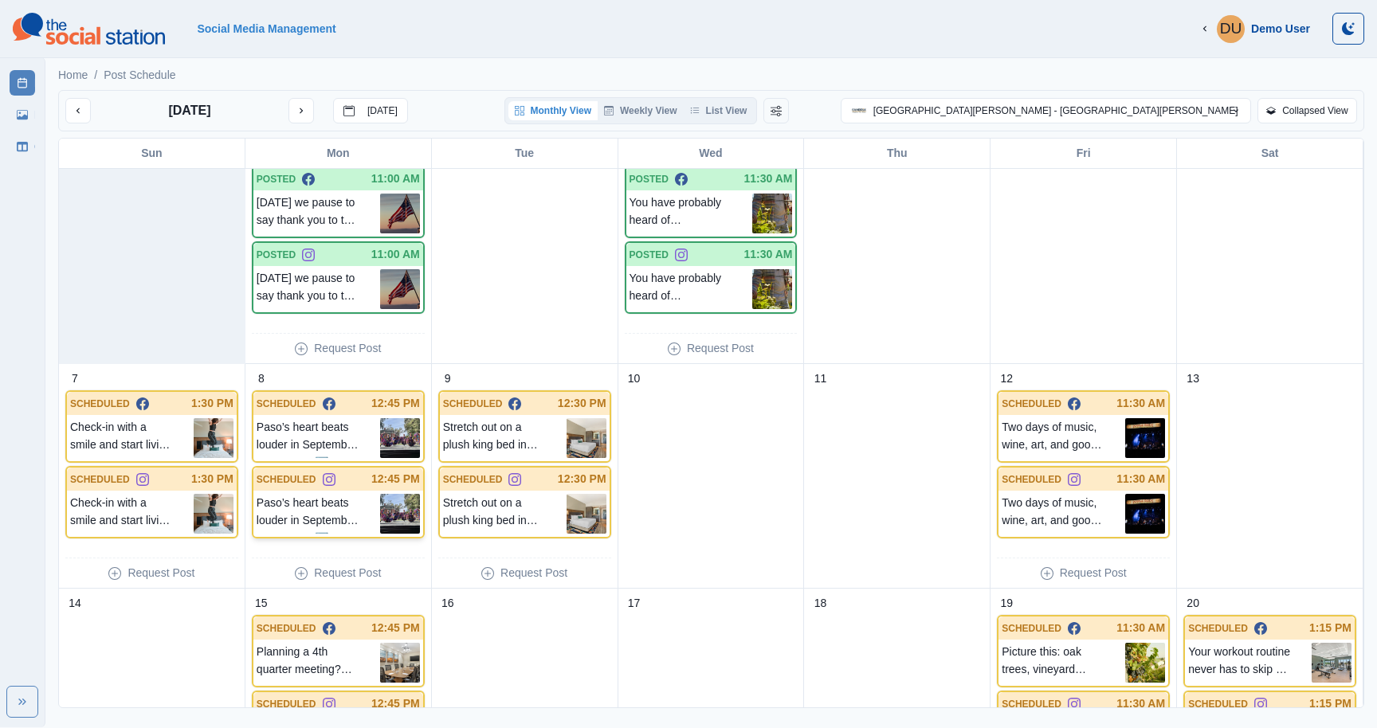
click at [347, 532] on p "Paso’s heart beats louder in September. Here's why ⬇️ The Hispanic Heritage Fes…" at bounding box center [319, 514] width 124 height 40
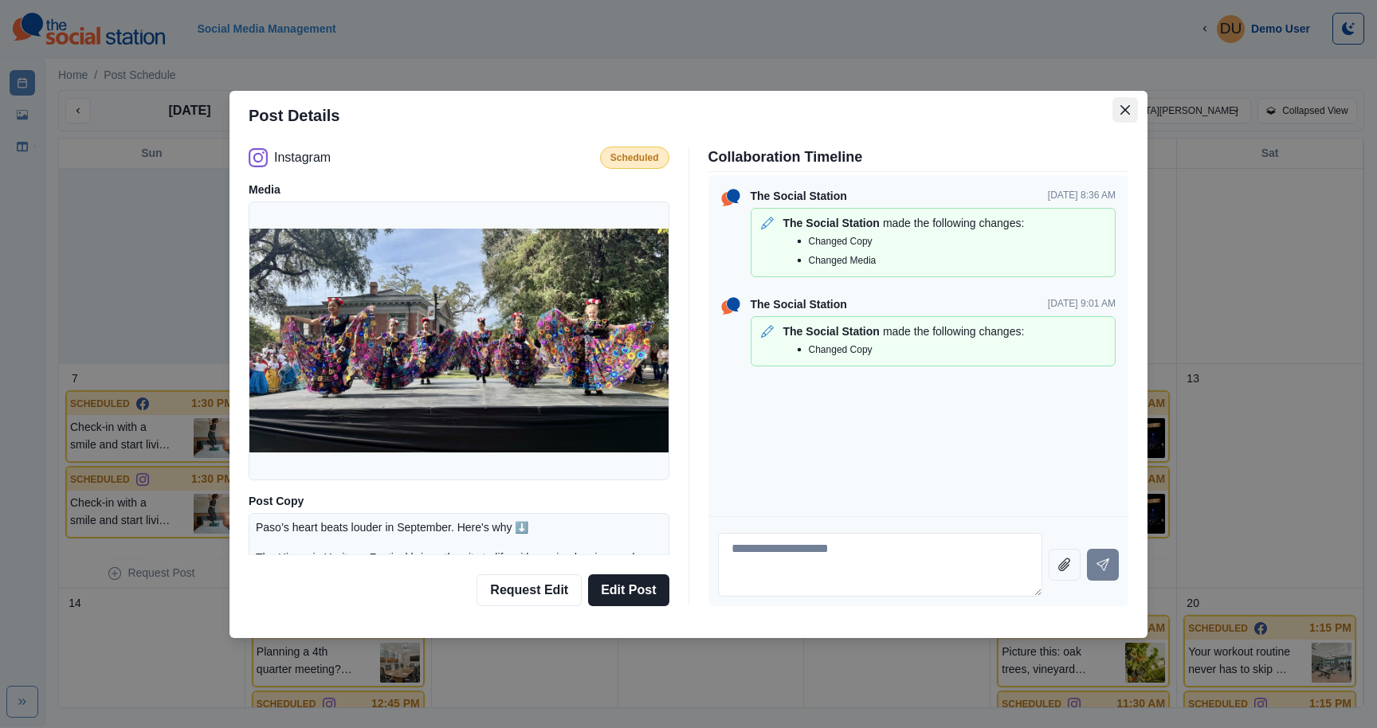
click at [1128, 103] on button "Close" at bounding box center [1126, 110] width 26 height 26
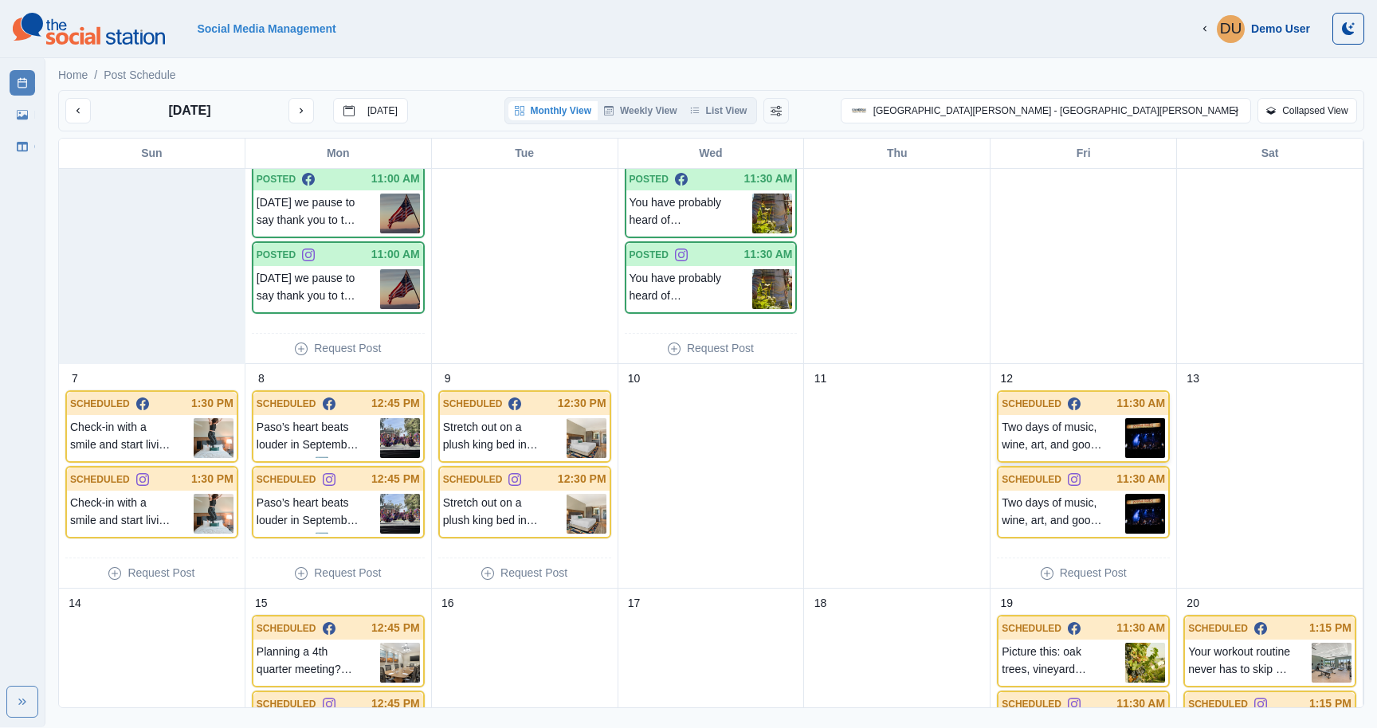
click at [1071, 449] on p "Two days of music, wine, art, and good vibes in the vines. It all kicks off [DA…" at bounding box center [1064, 438] width 124 height 40
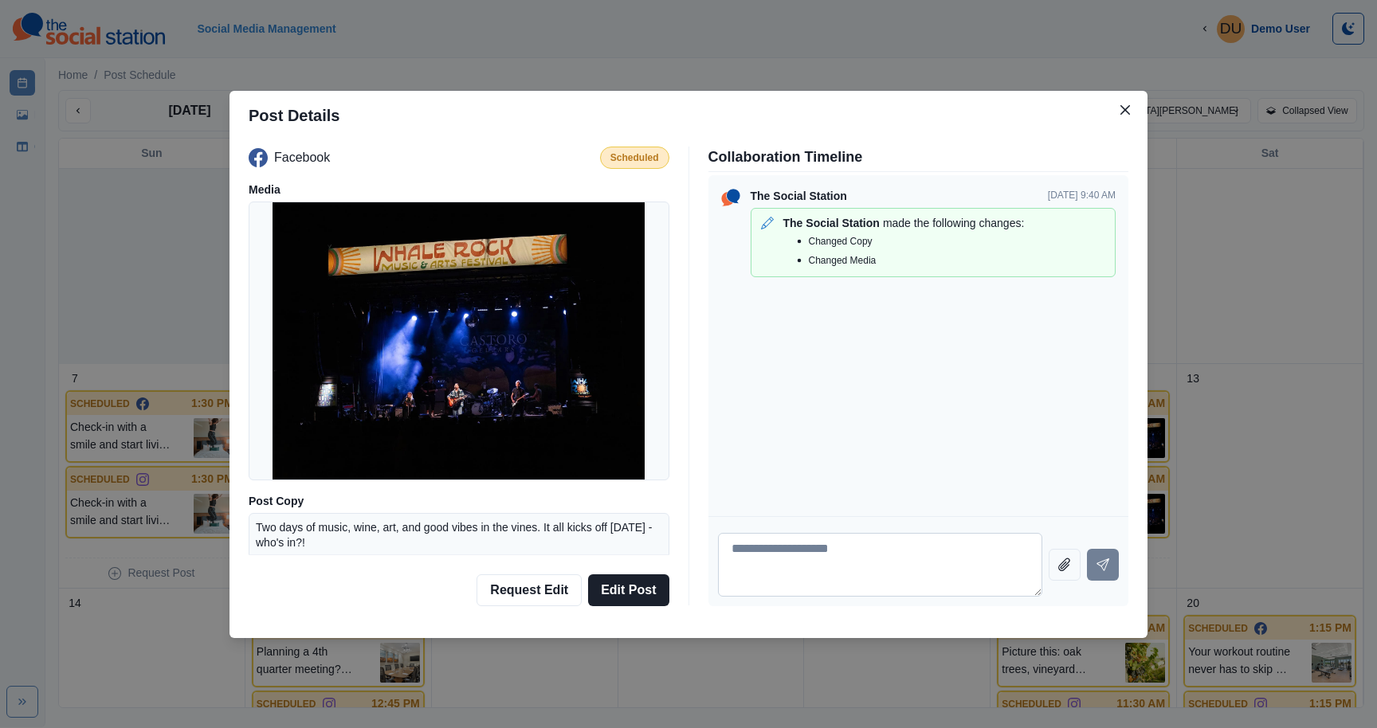
click at [752, 567] on textarea at bounding box center [880, 565] width 325 height 64
type textarea "**********"
click at [1064, 570] on icon "Attach file" at bounding box center [1065, 564] width 22 height 22
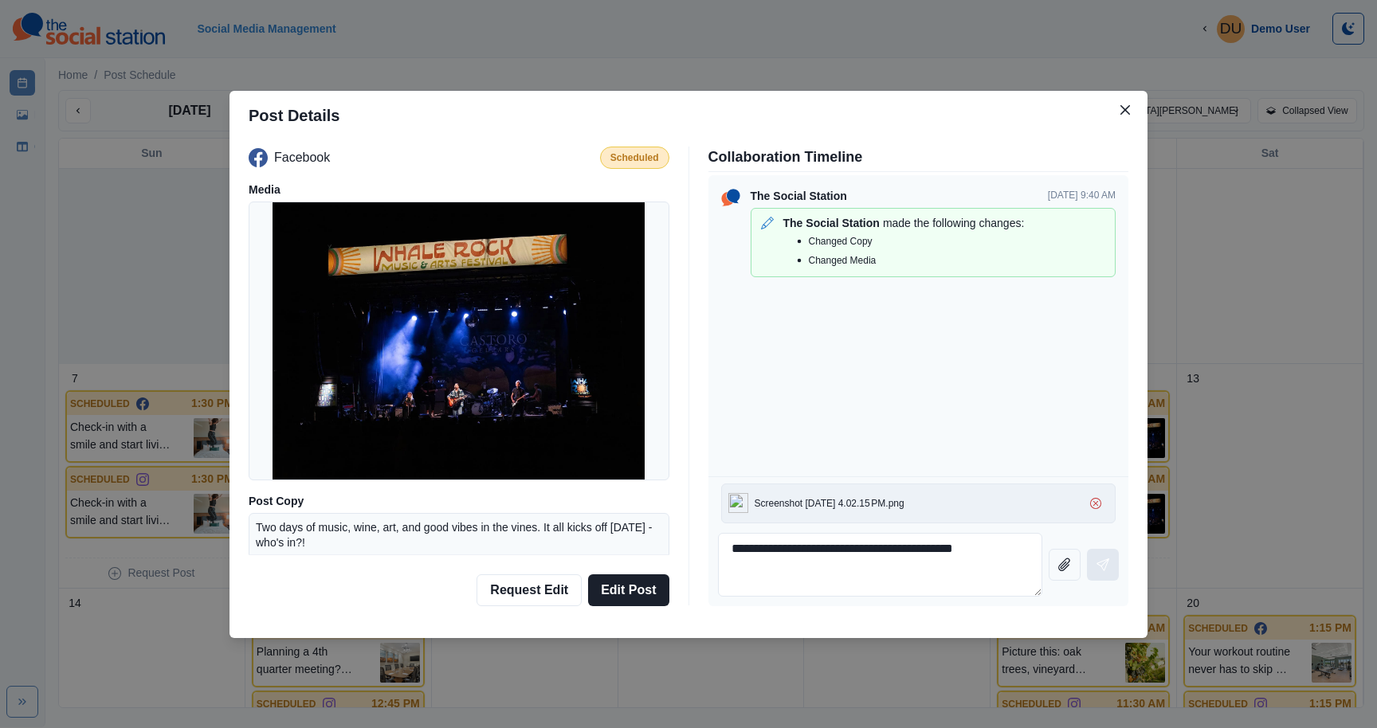
click at [1097, 569] on icon "Send message" at bounding box center [1103, 565] width 13 height 13
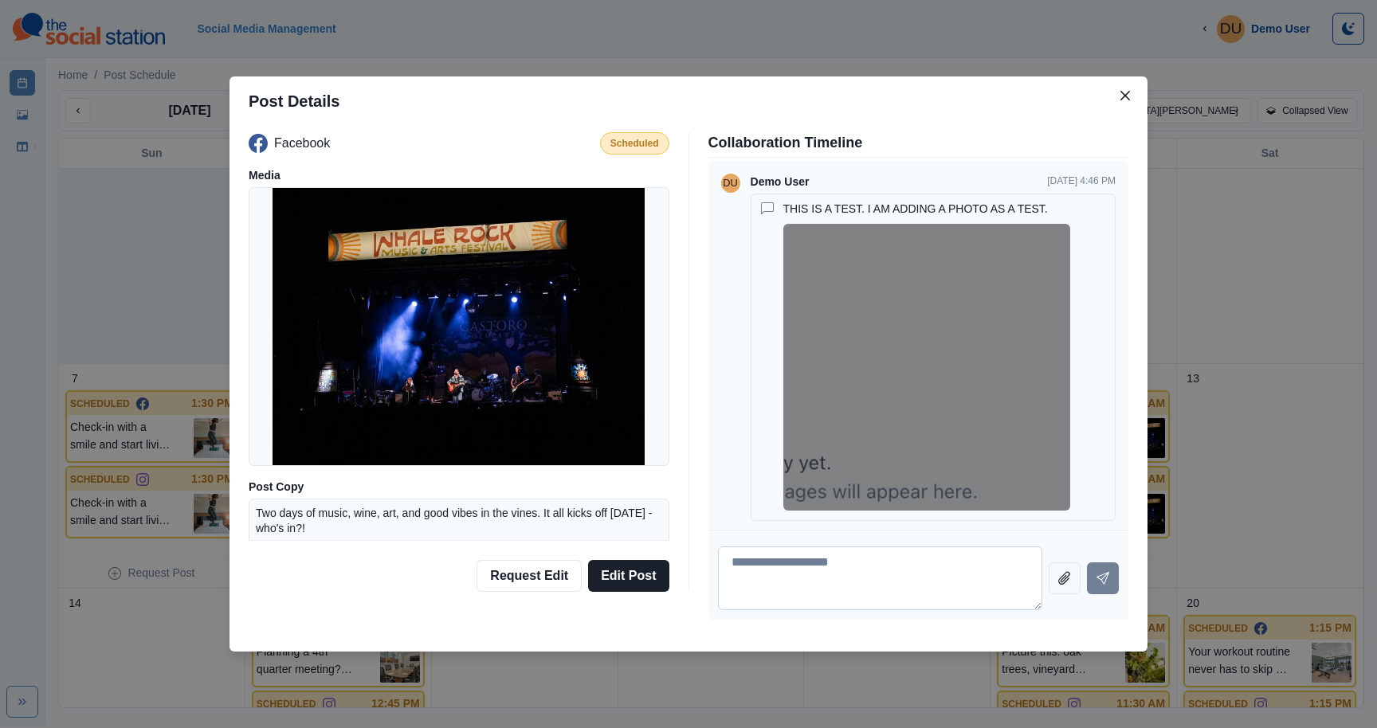
click at [931, 583] on textarea at bounding box center [880, 579] width 325 height 64
type textarea "**********"
click at [1056, 575] on icon "Attach file" at bounding box center [1065, 578] width 22 height 22
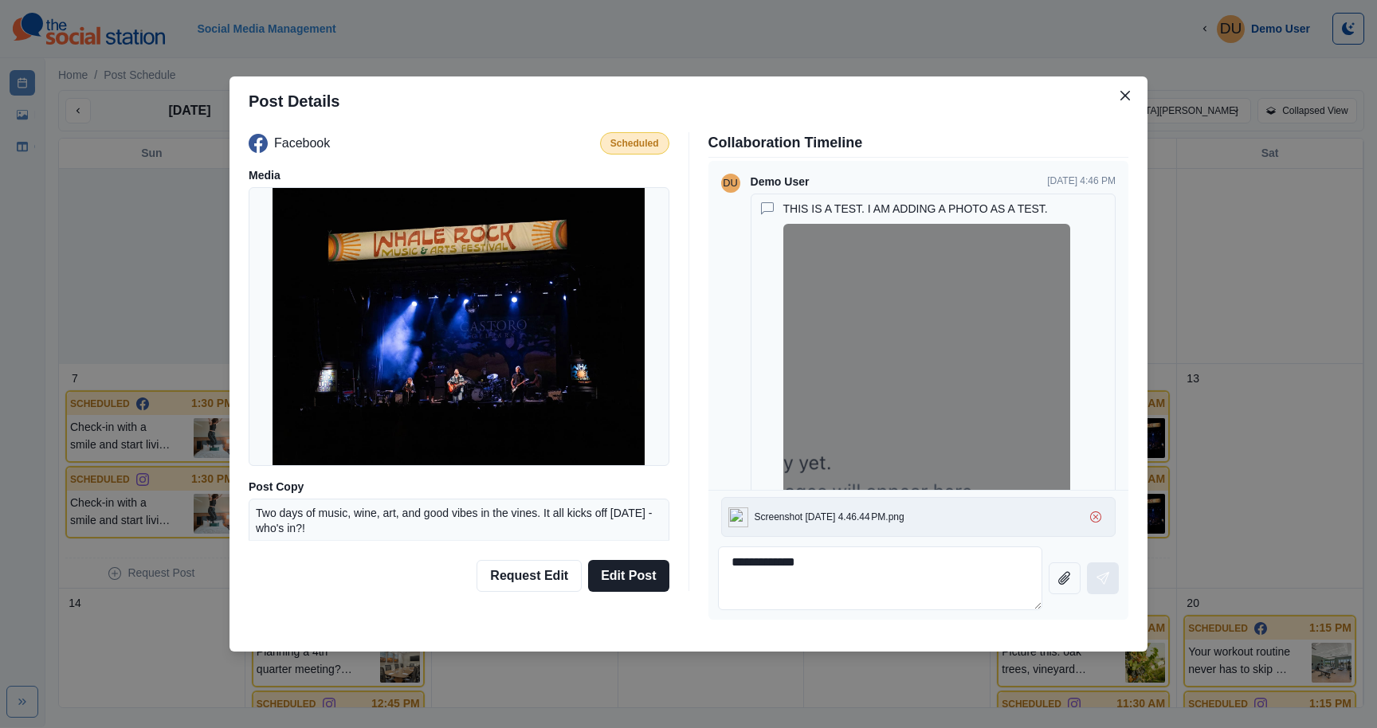
click at [1108, 580] on icon "Send message" at bounding box center [1103, 578] width 13 height 13
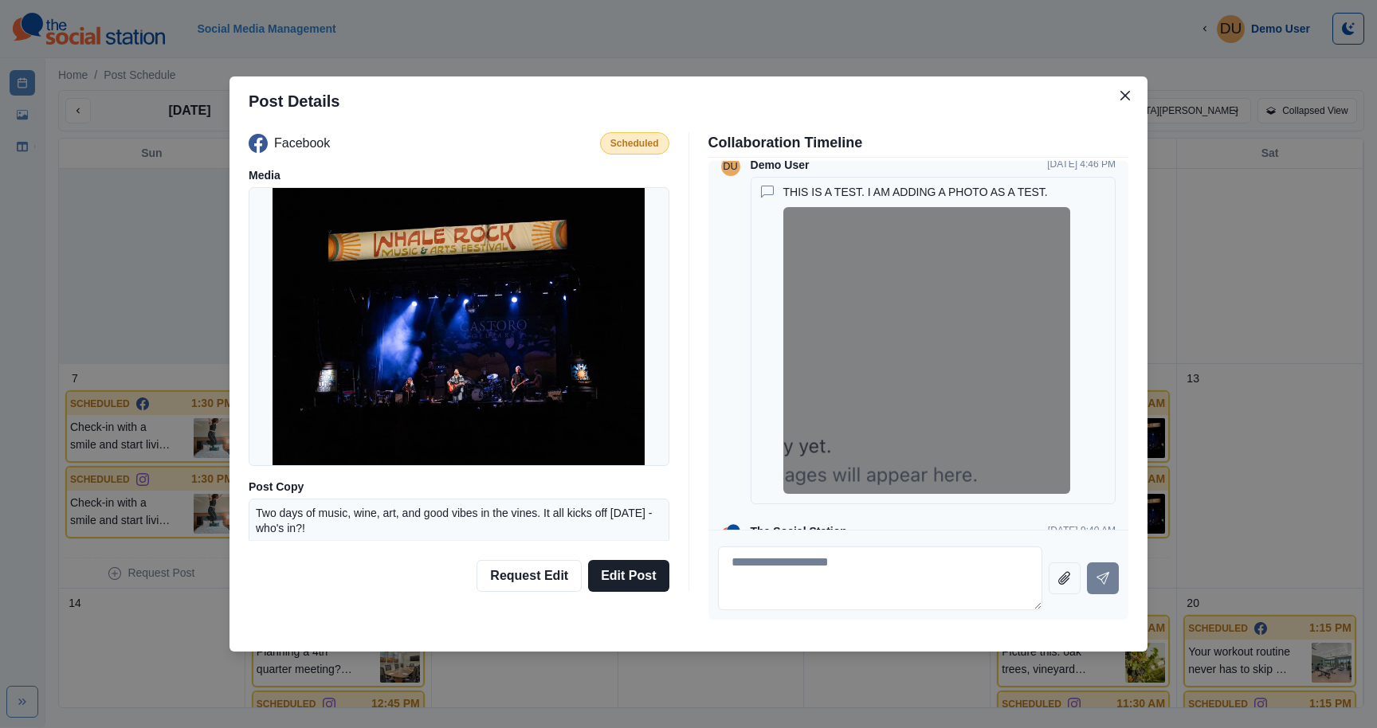
scroll to position [479, 0]
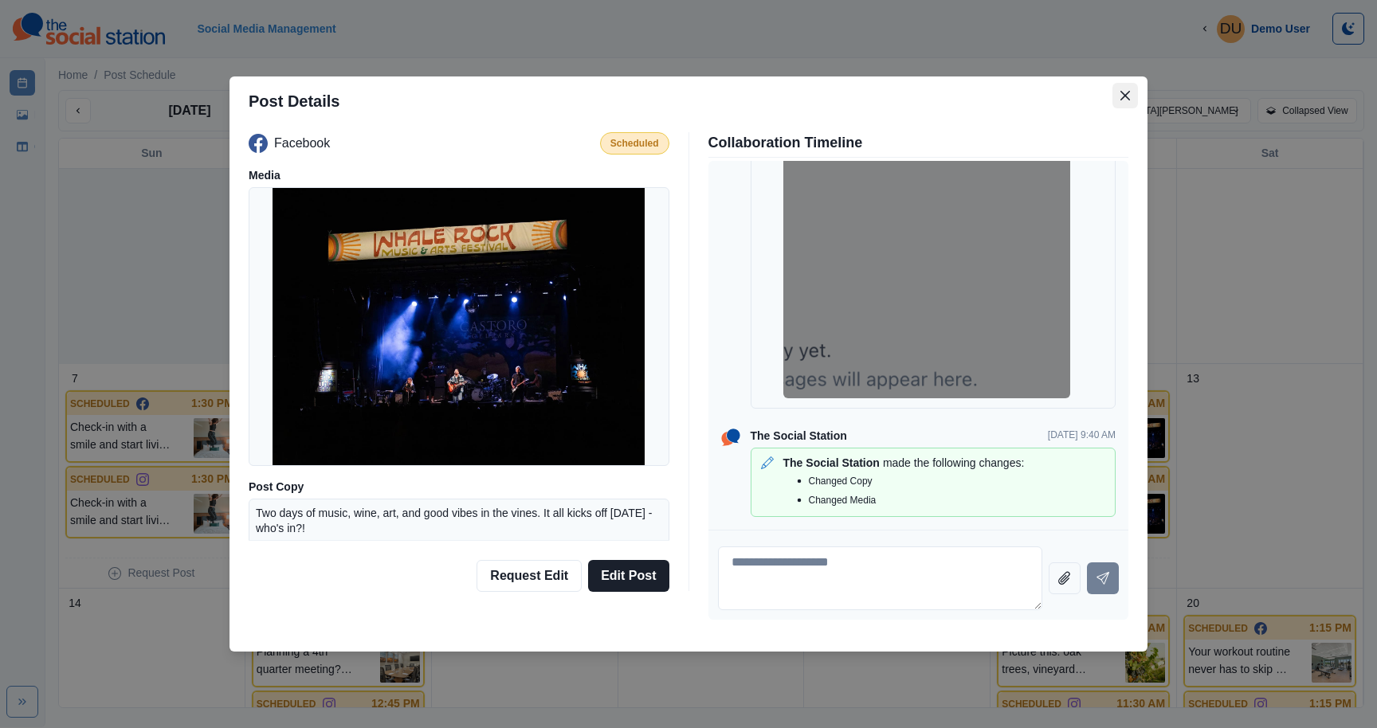
click at [1122, 96] on icon "Close" at bounding box center [1126, 96] width 10 height 10
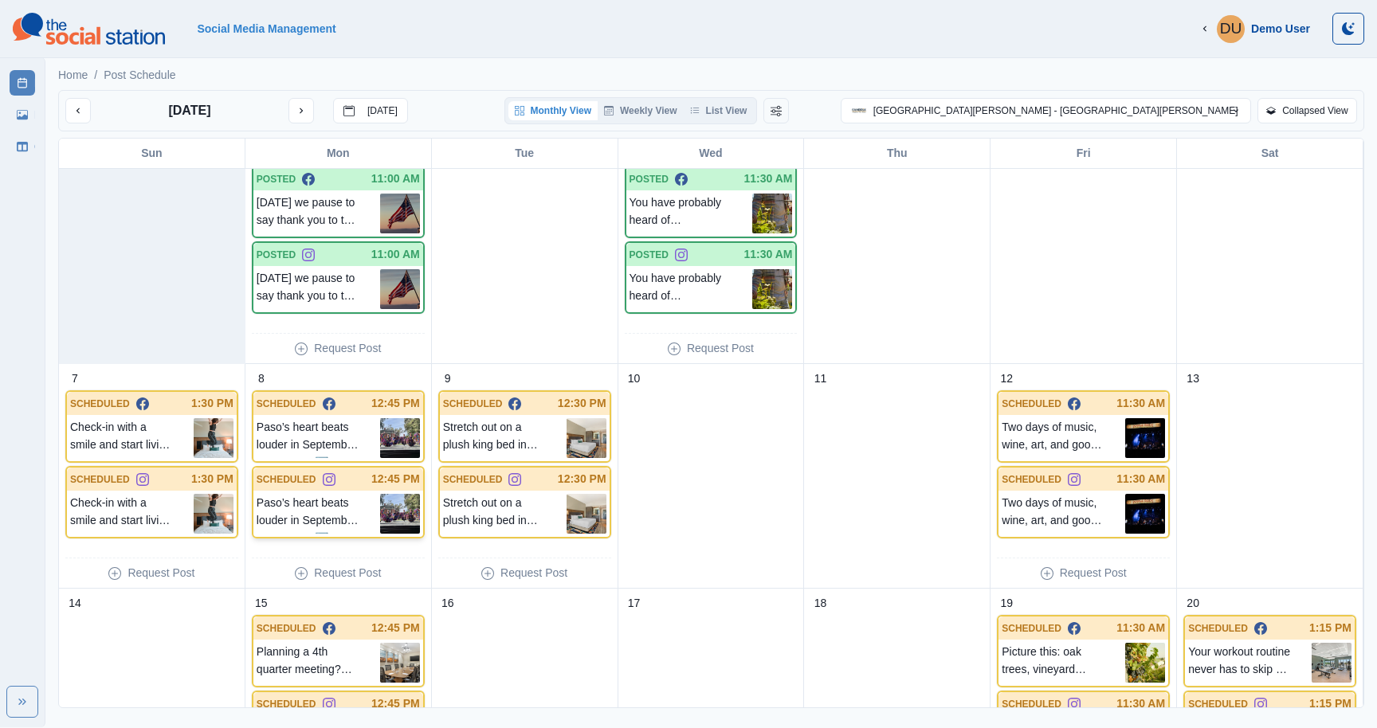
click at [301, 509] on p "Paso’s heart beats louder in September. Here's why ⬇️ The Hispanic Heritage Fes…" at bounding box center [319, 514] width 124 height 40
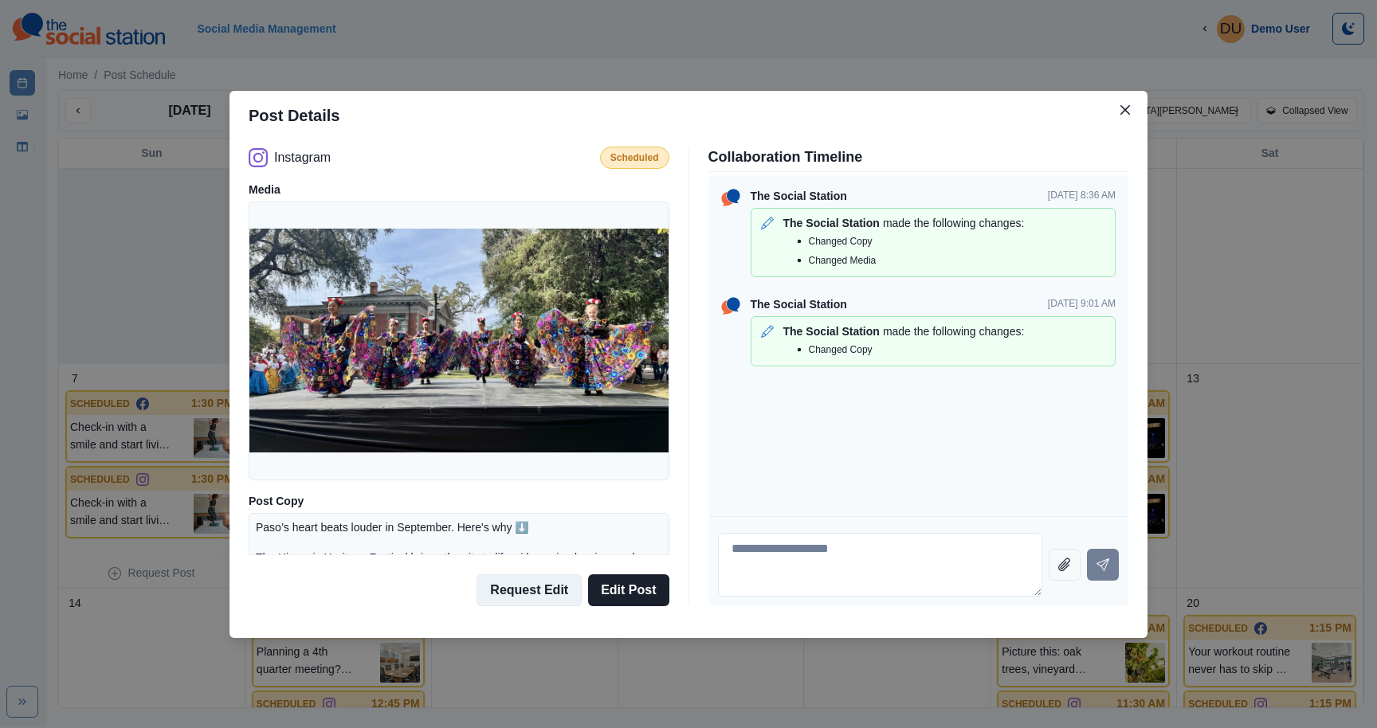
click at [545, 596] on button "Request Edit" at bounding box center [529, 591] width 105 height 32
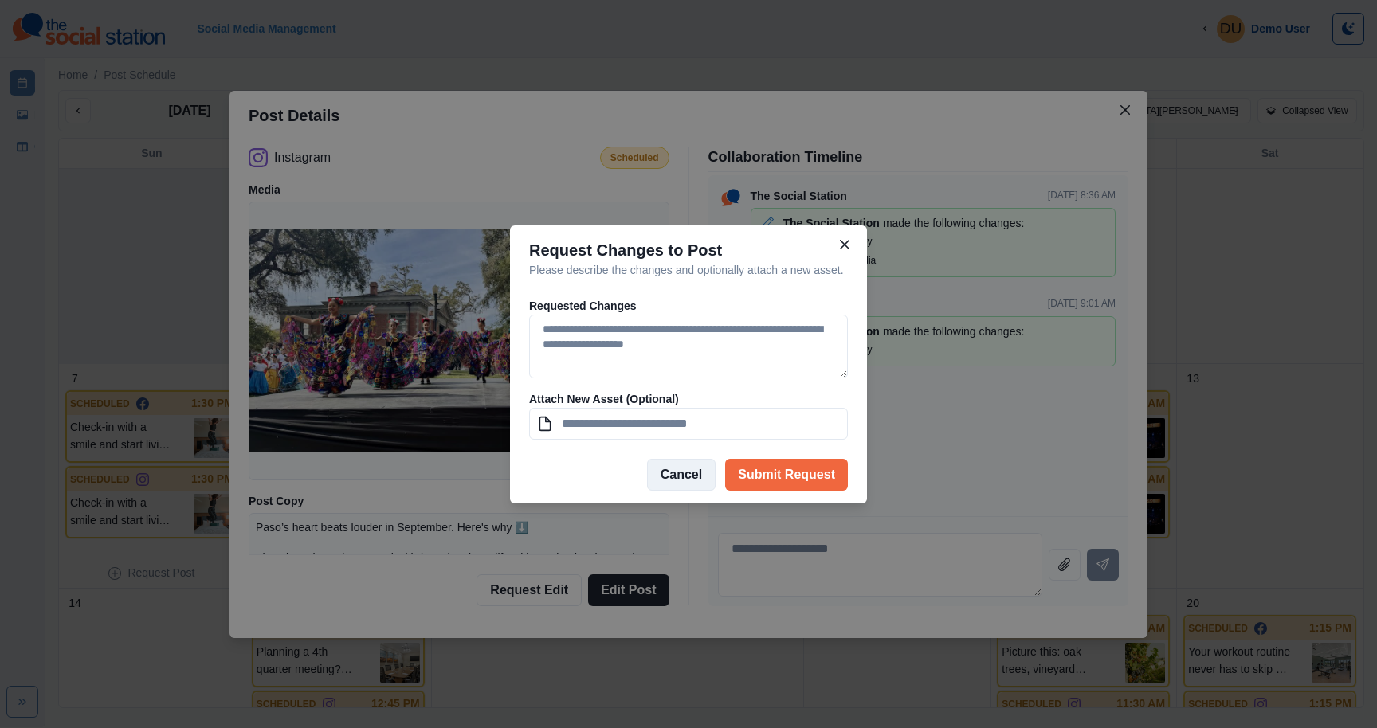
click at [681, 485] on button "Cancel" at bounding box center [681, 475] width 69 height 32
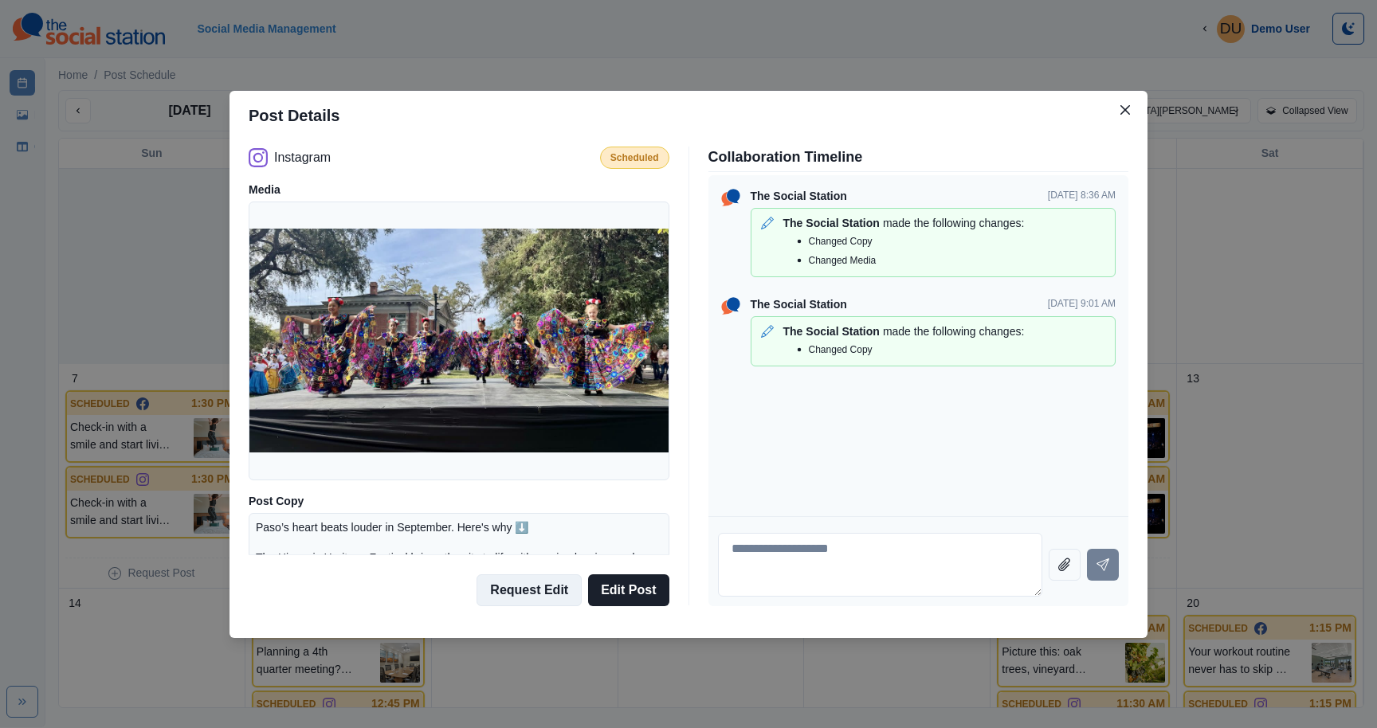
click at [556, 579] on button "Request Edit" at bounding box center [529, 591] width 105 height 32
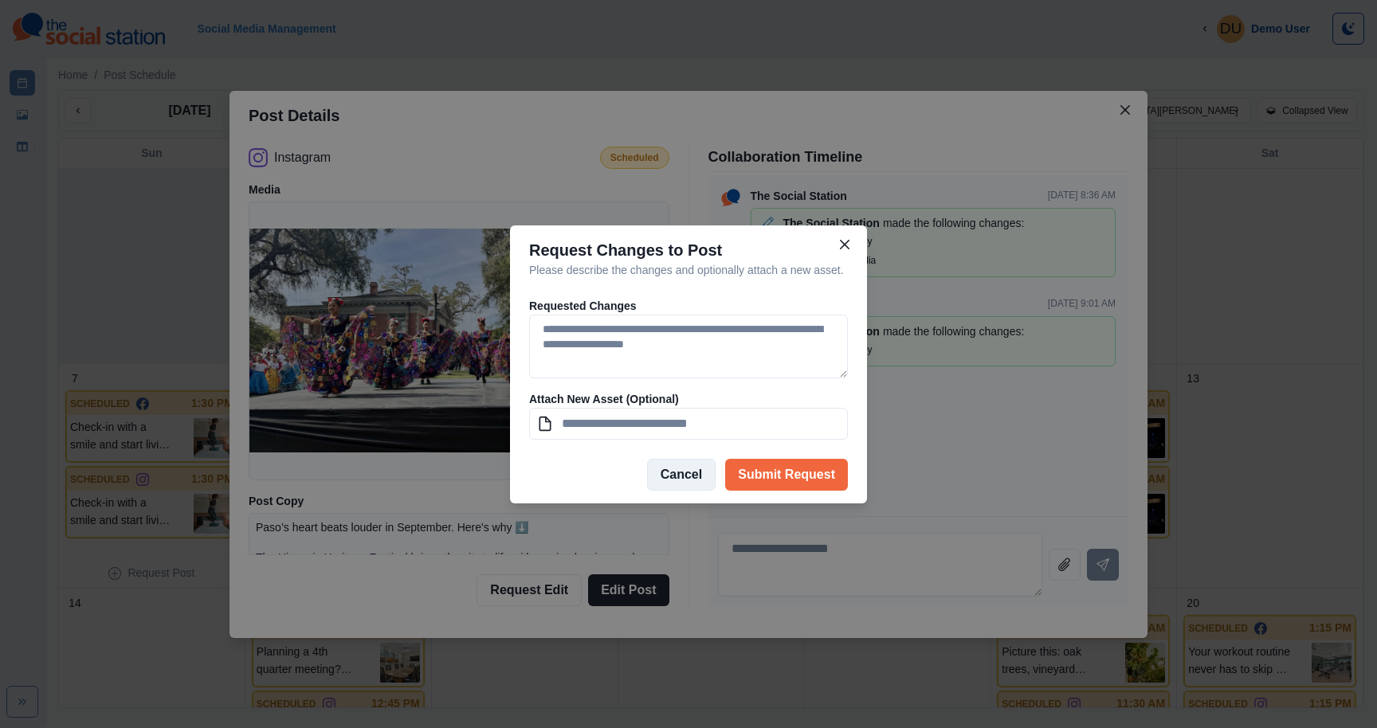
click at [670, 485] on button "Cancel" at bounding box center [681, 475] width 69 height 32
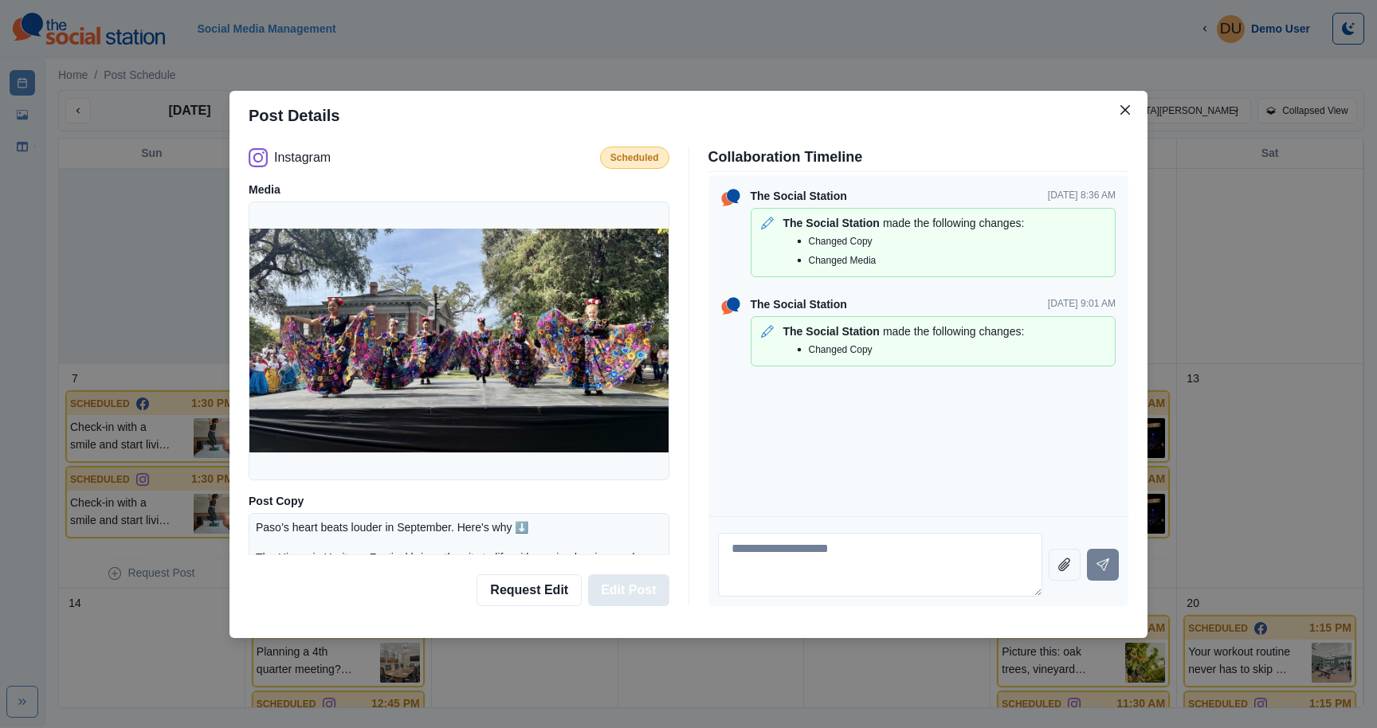
click at [640, 579] on button "Edit Post" at bounding box center [628, 591] width 80 height 32
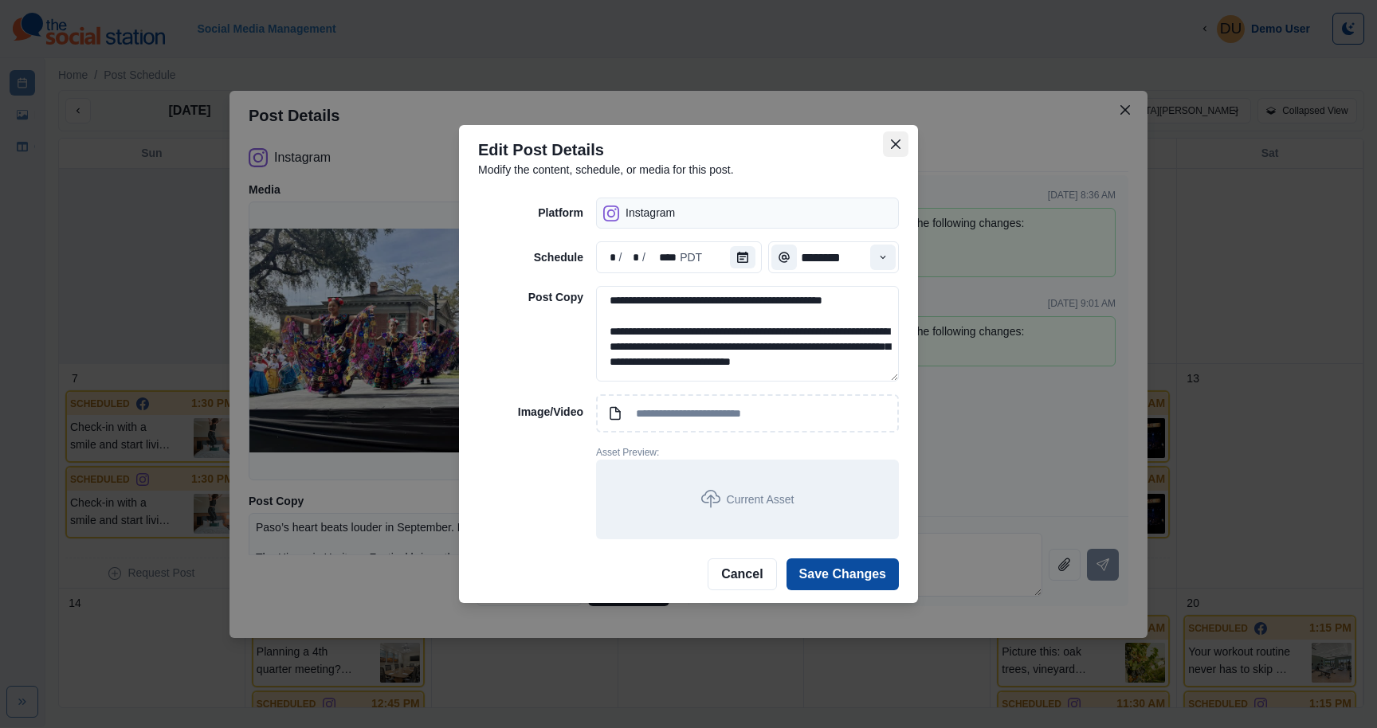
click at [899, 143] on icon "Close" at bounding box center [896, 144] width 10 height 10
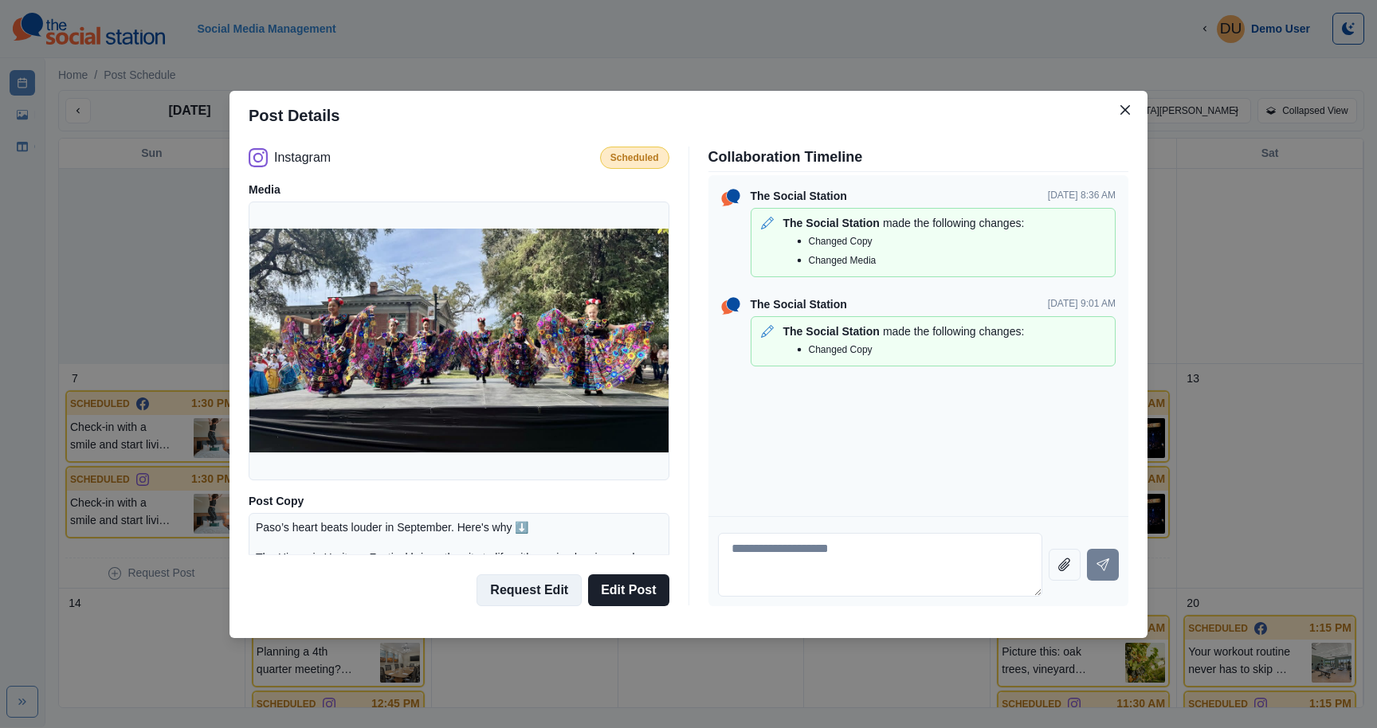
click at [515, 587] on button "Request Edit" at bounding box center [529, 591] width 105 height 32
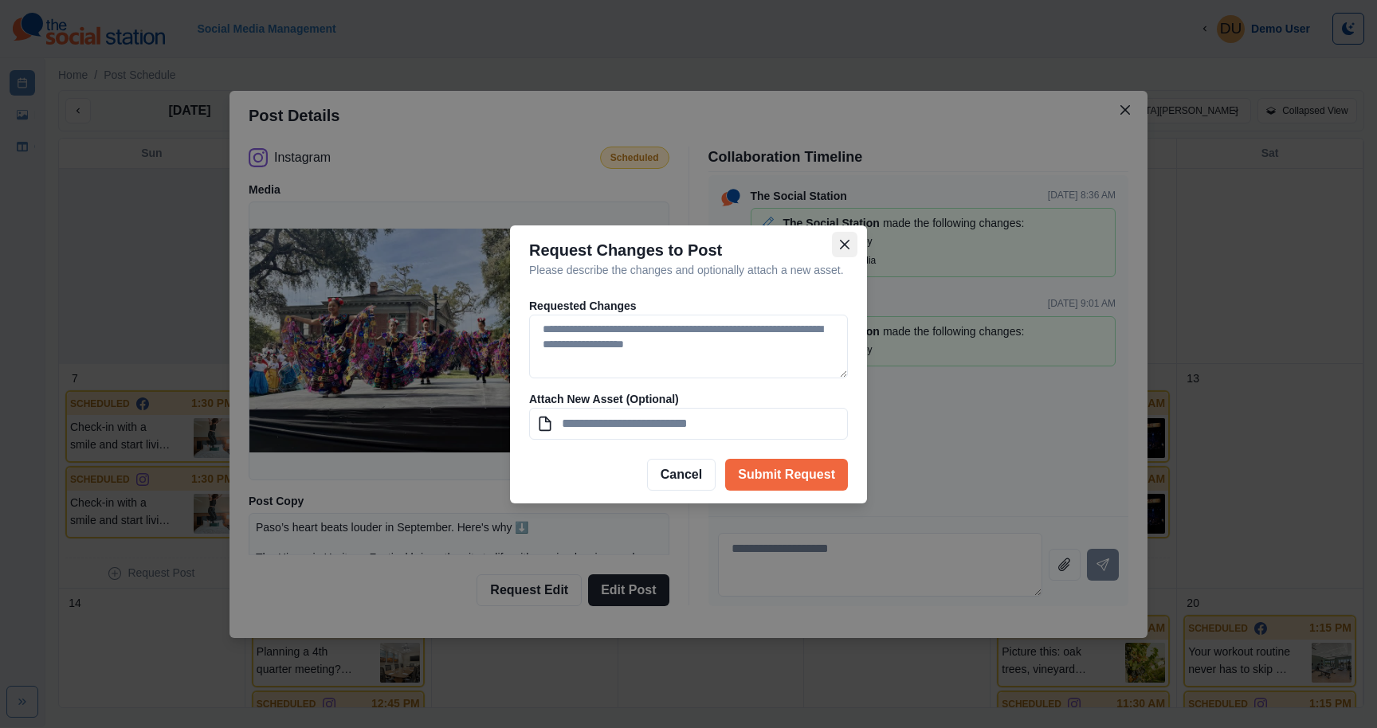
click at [846, 239] on icon "Close" at bounding box center [845, 244] width 10 height 10
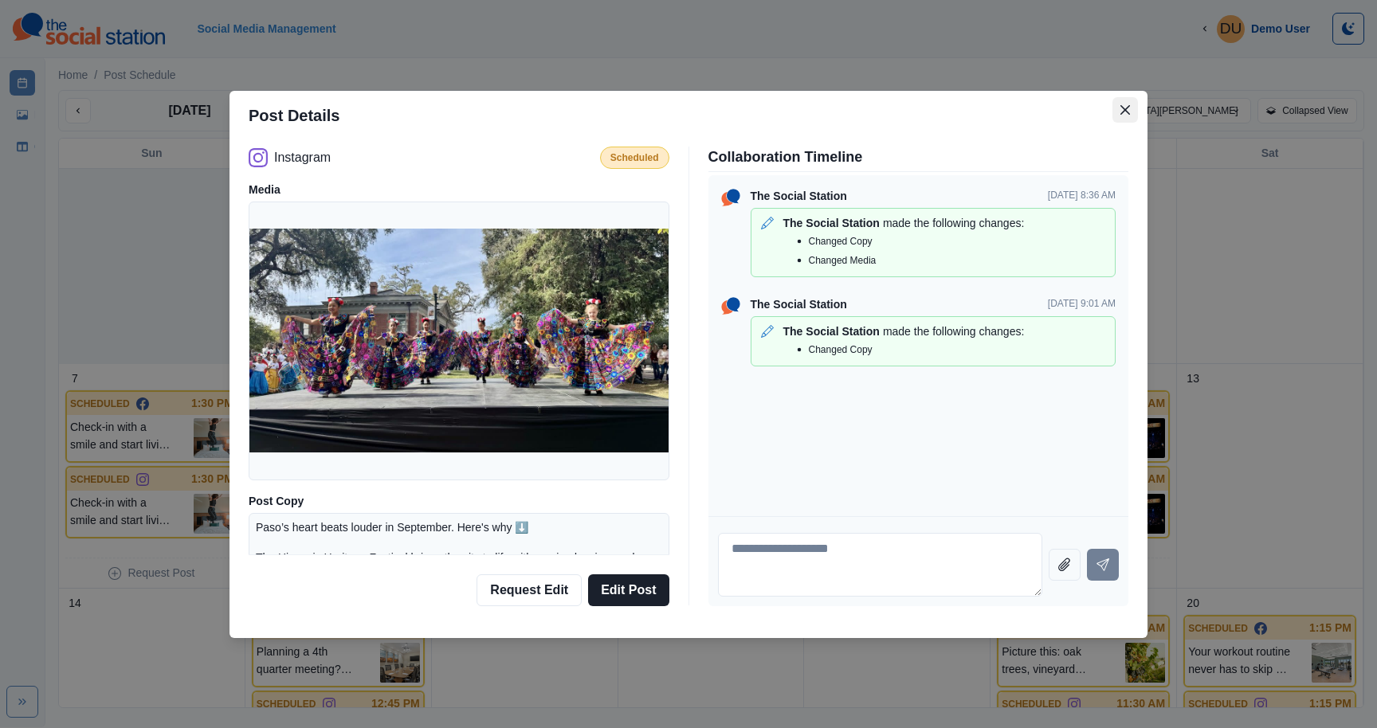
click at [1125, 112] on icon "Close" at bounding box center [1126, 110] width 10 height 10
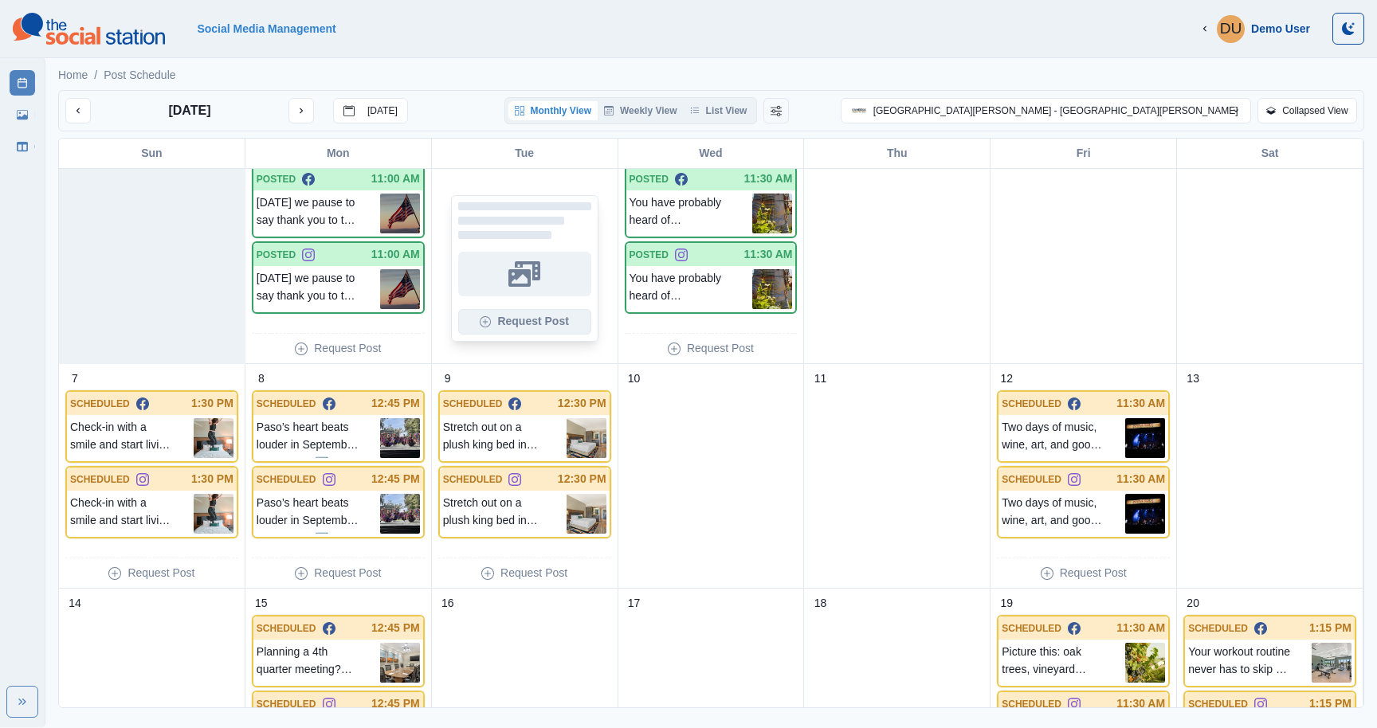
click at [540, 324] on button "Request Post" at bounding box center [524, 322] width 133 height 26
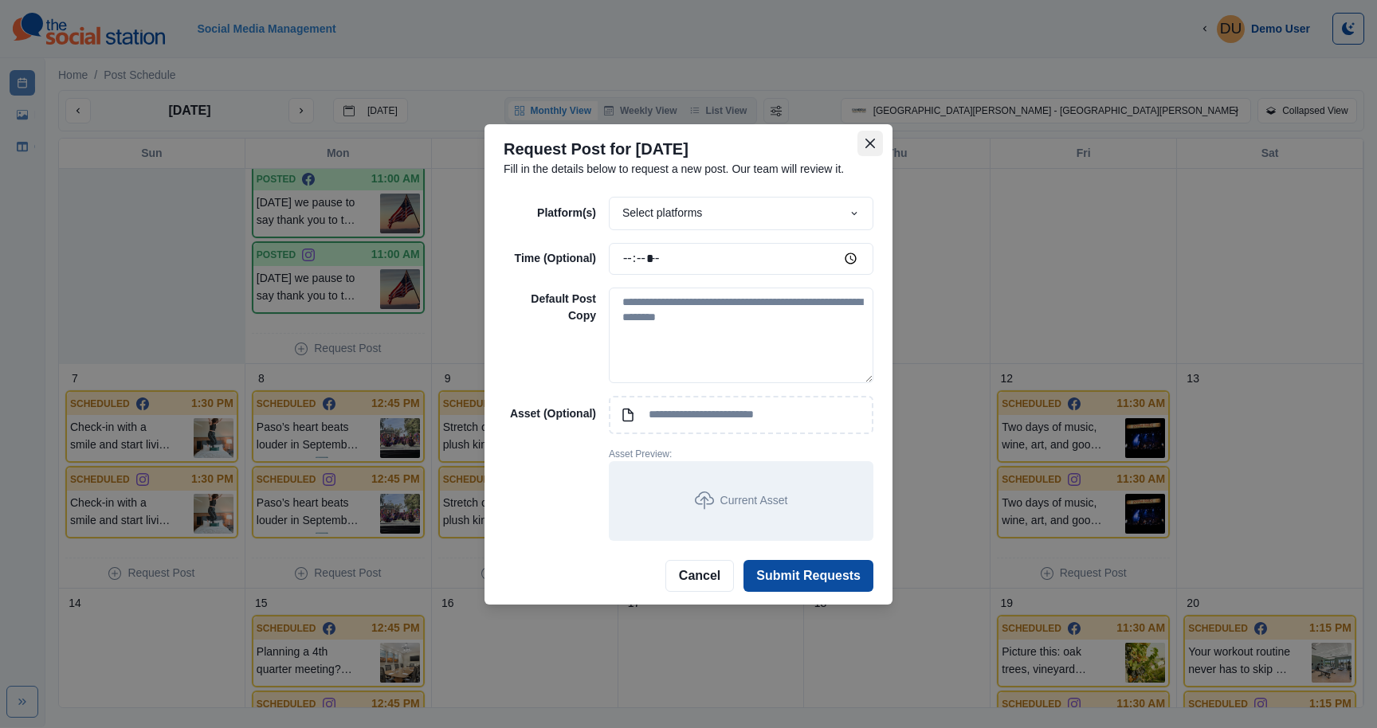
click at [867, 139] on icon "Close" at bounding box center [870, 144] width 10 height 10
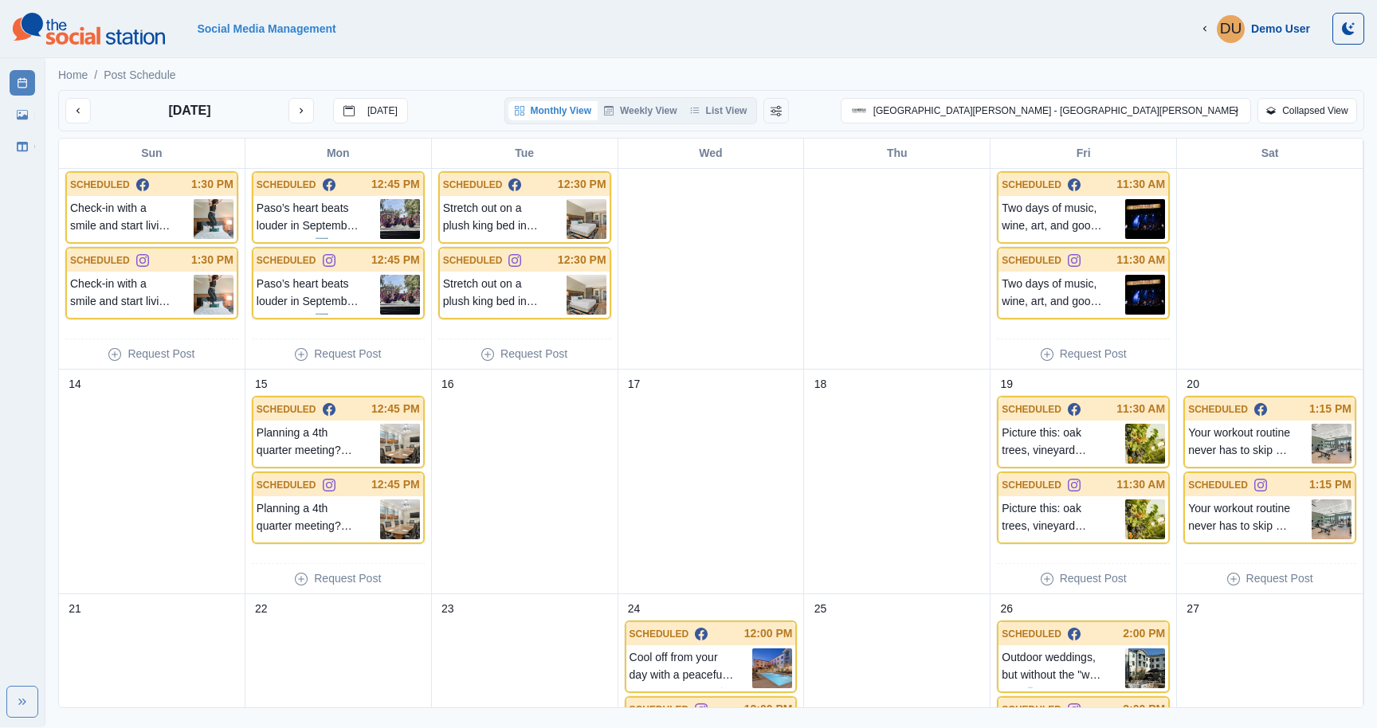
scroll to position [251, 0]
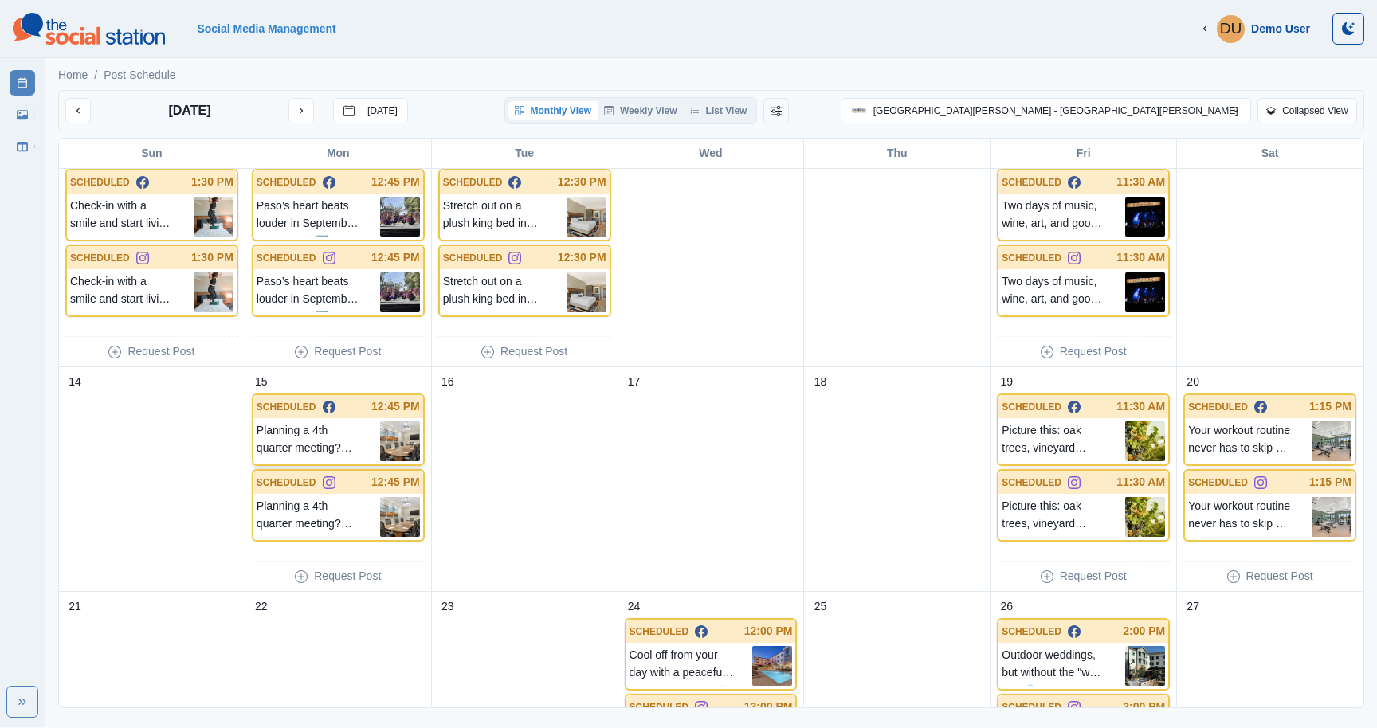
click at [343, 438] on p "Planning a 4th quarter meeting? Our boardroom is ideal for business conferences…" at bounding box center [319, 442] width 124 height 40
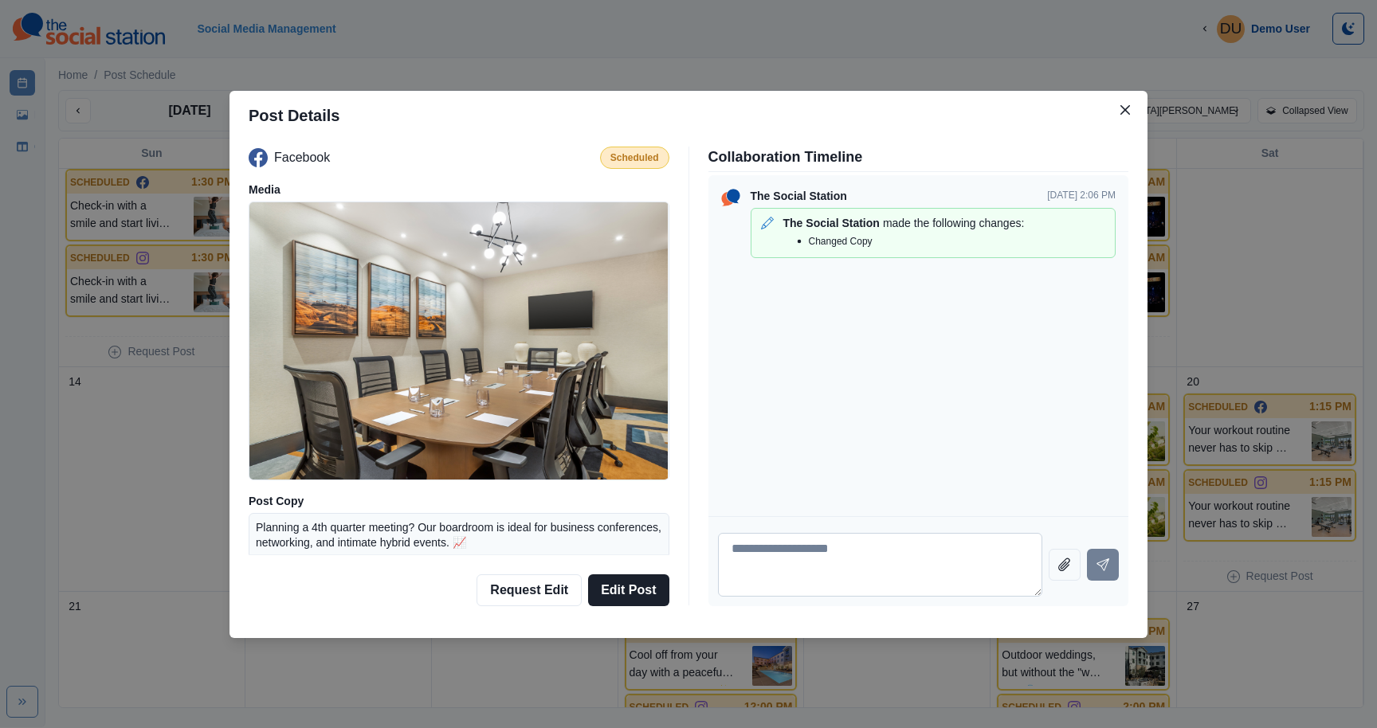
click at [786, 544] on textarea at bounding box center [880, 565] width 325 height 64
click at [534, 583] on button "Request Edit" at bounding box center [529, 591] width 105 height 32
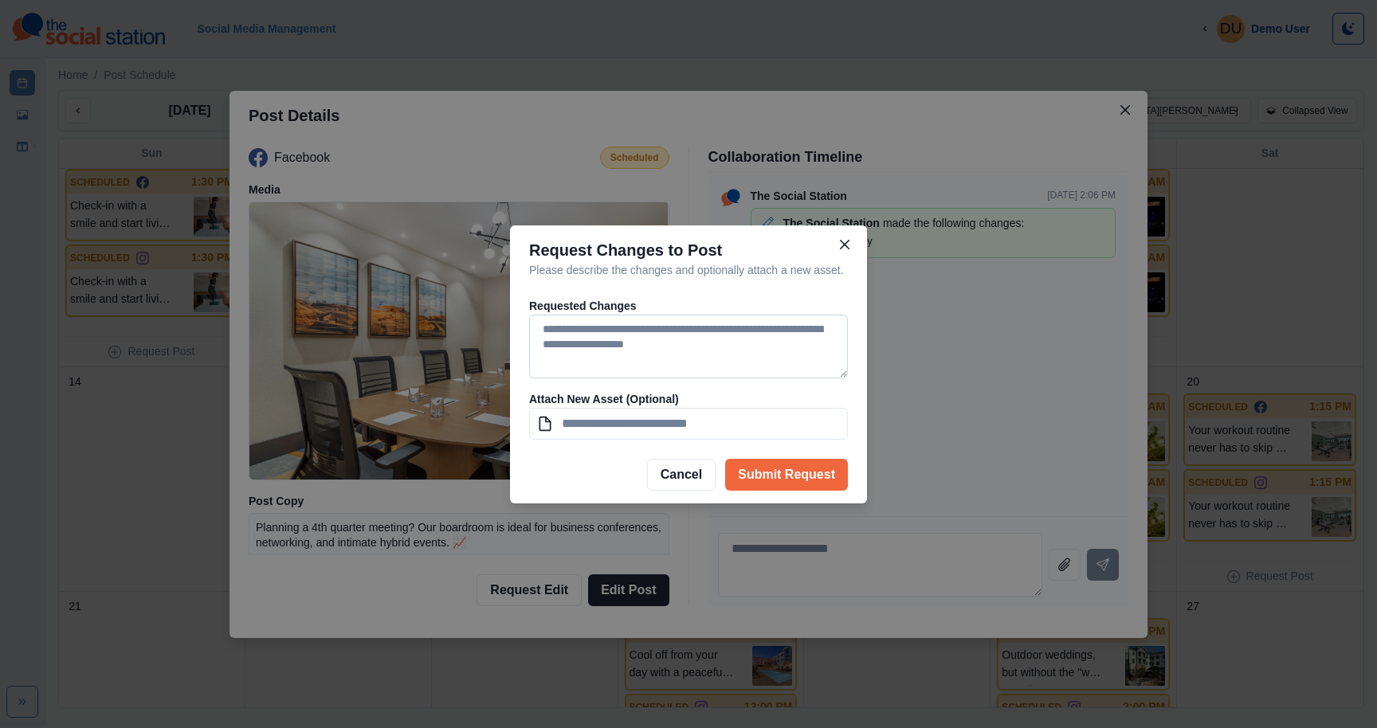
click at [626, 347] on textarea at bounding box center [688, 347] width 319 height 64
type textarea "*"
type textarea "**********"
click at [666, 439] on input at bounding box center [688, 424] width 319 height 32
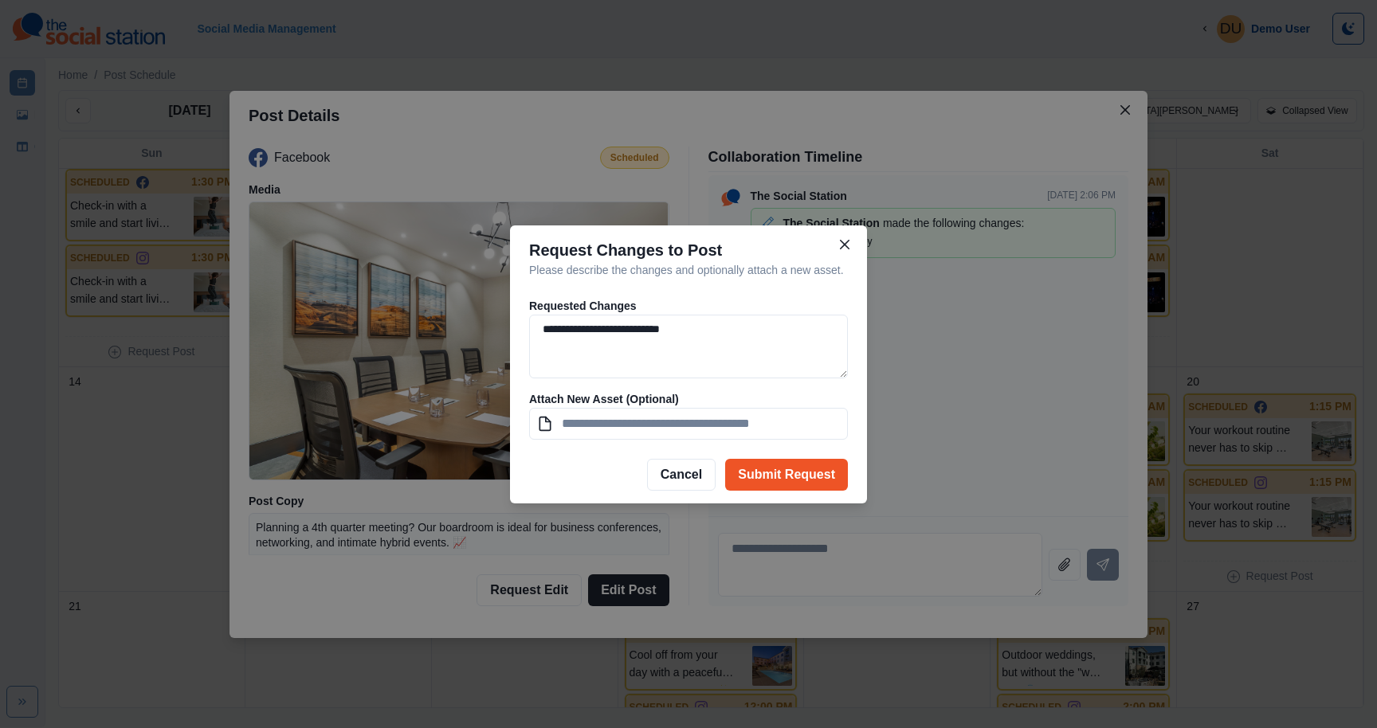
click at [760, 480] on button "Submit Request" at bounding box center [786, 475] width 123 height 32
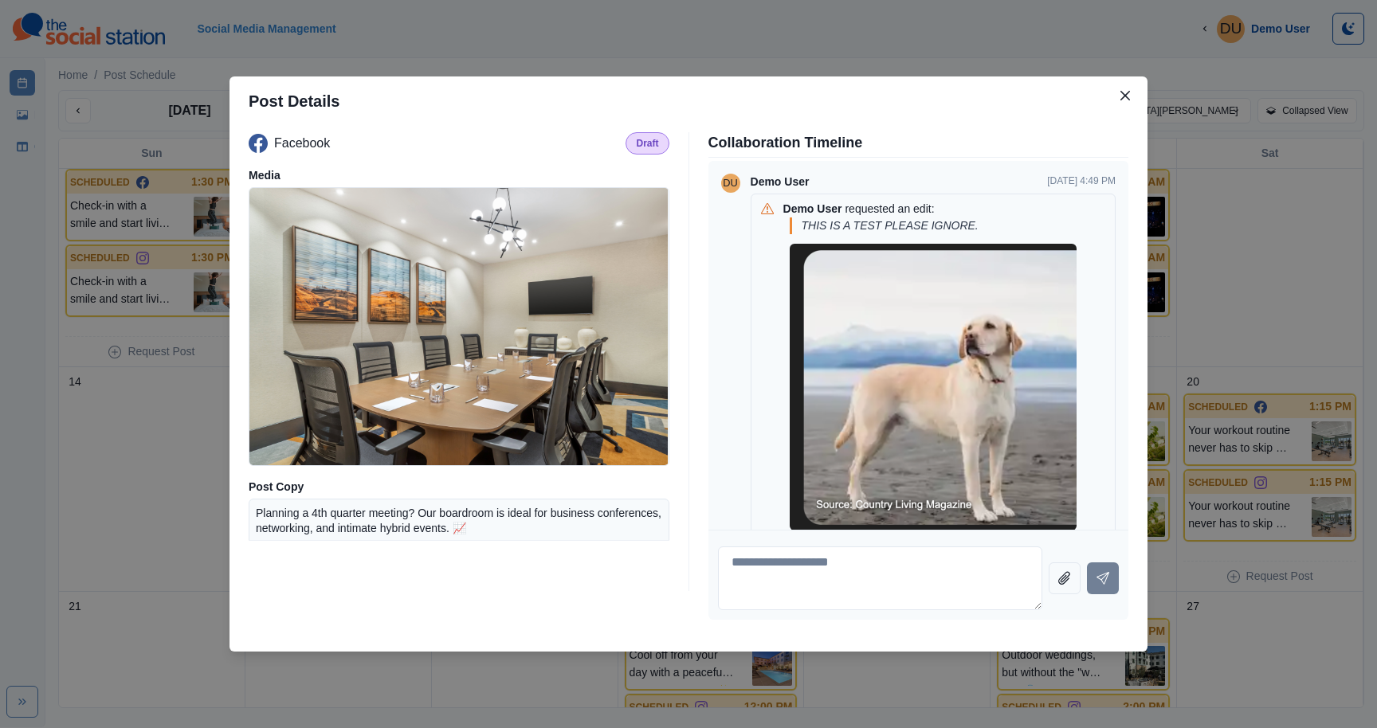
click at [1121, 81] on header "Post Details" at bounding box center [689, 101] width 918 height 49
click at [1125, 94] on icon "Close" at bounding box center [1126, 96] width 10 height 10
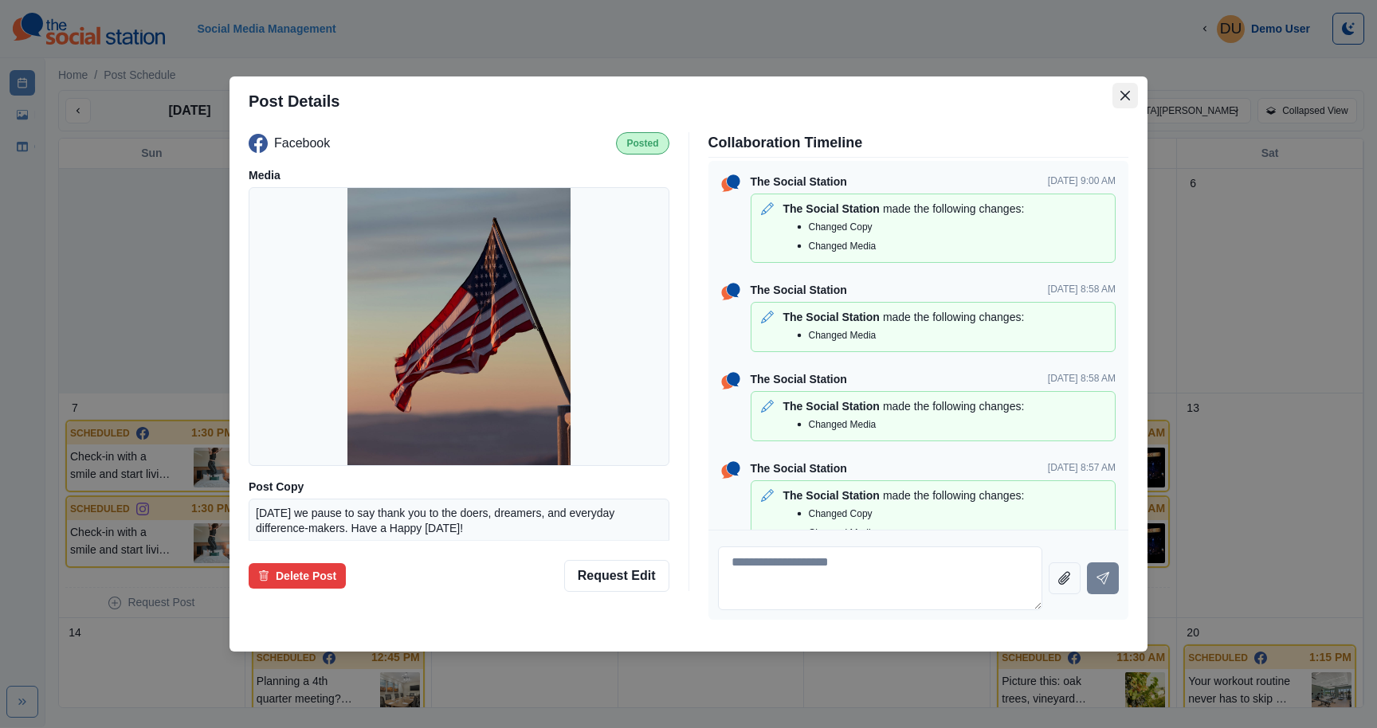
click at [1127, 93] on icon "Close" at bounding box center [1126, 96] width 10 height 10
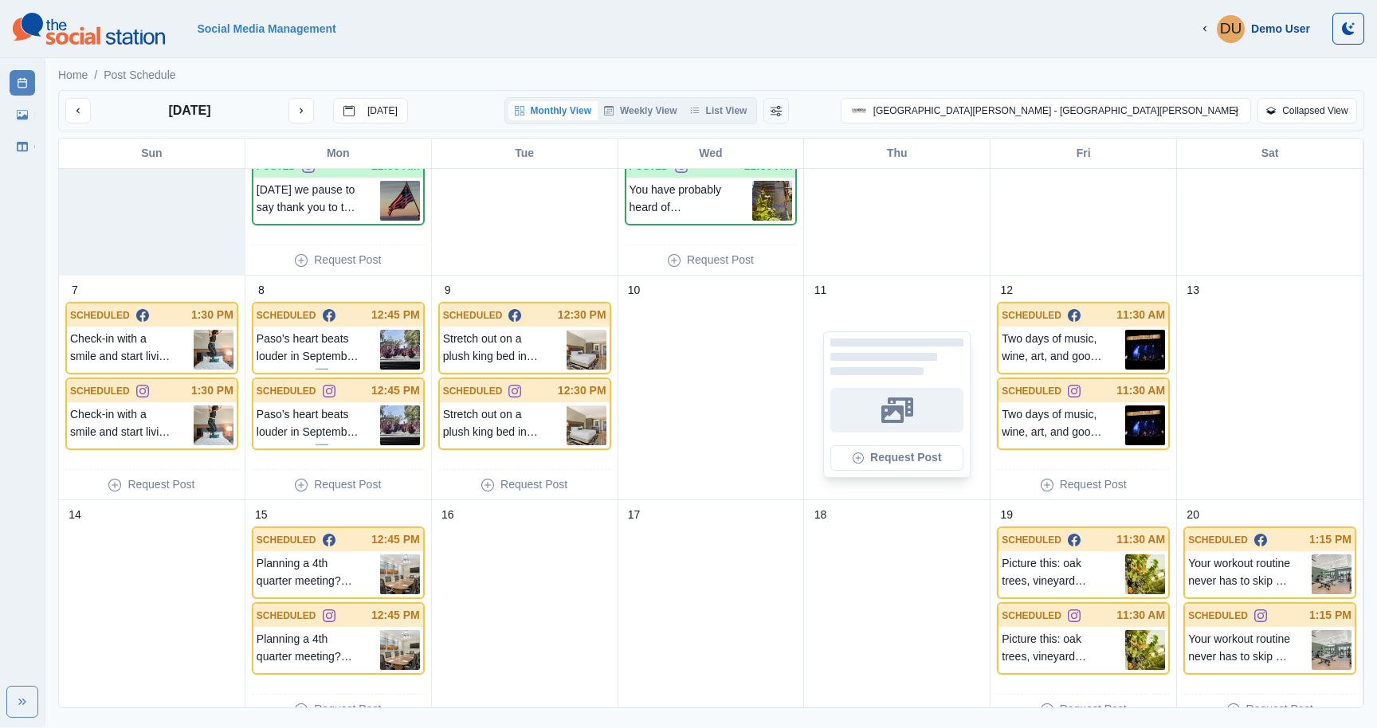
scroll to position [123, 0]
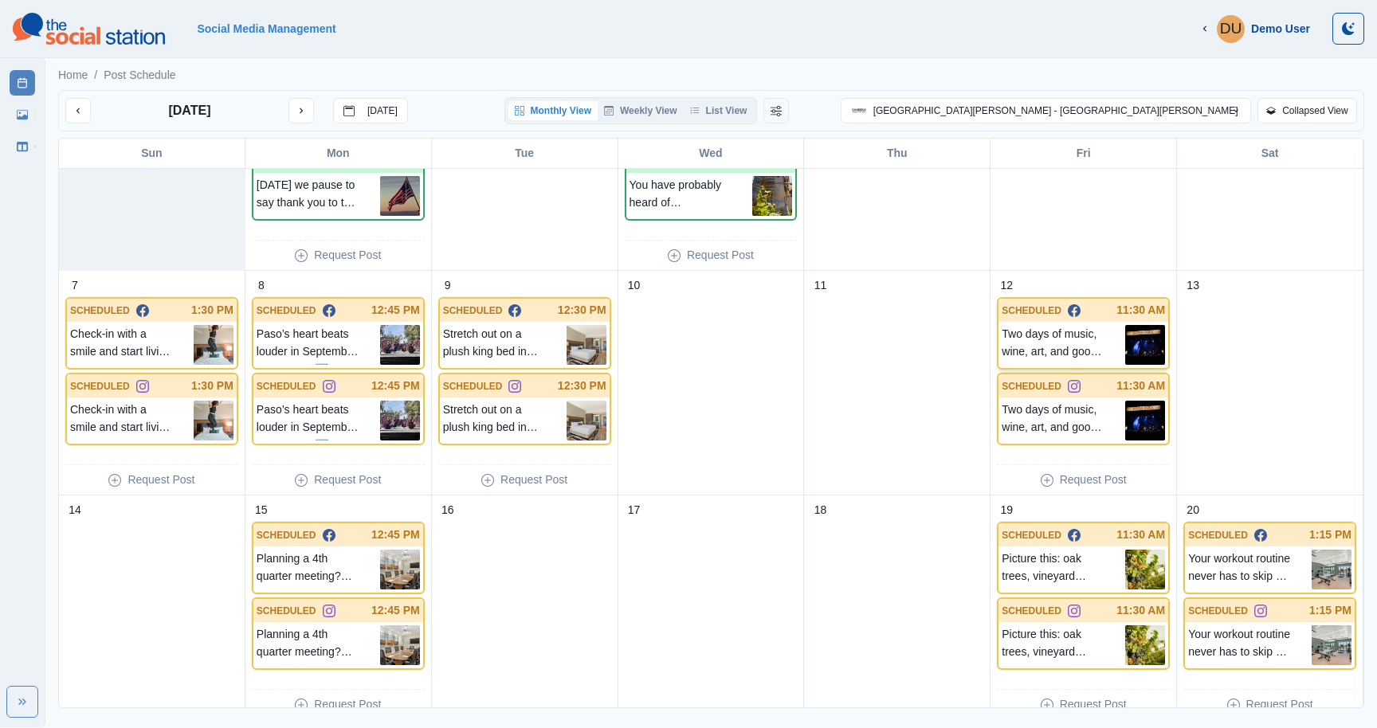
click at [1076, 339] on p "Two days of music, wine, art, and good vibes in the vines. It all kicks off [DA…" at bounding box center [1064, 345] width 124 height 40
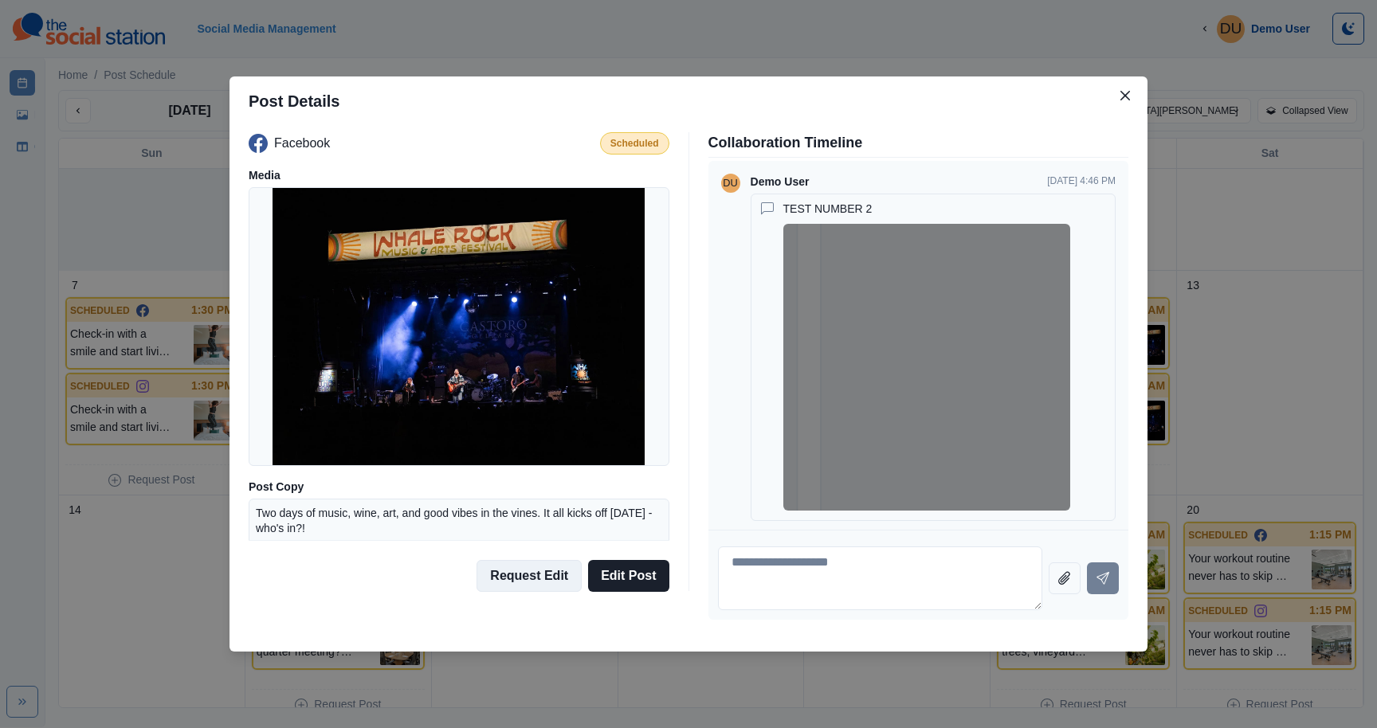
click at [508, 574] on button "Request Edit" at bounding box center [529, 576] width 105 height 32
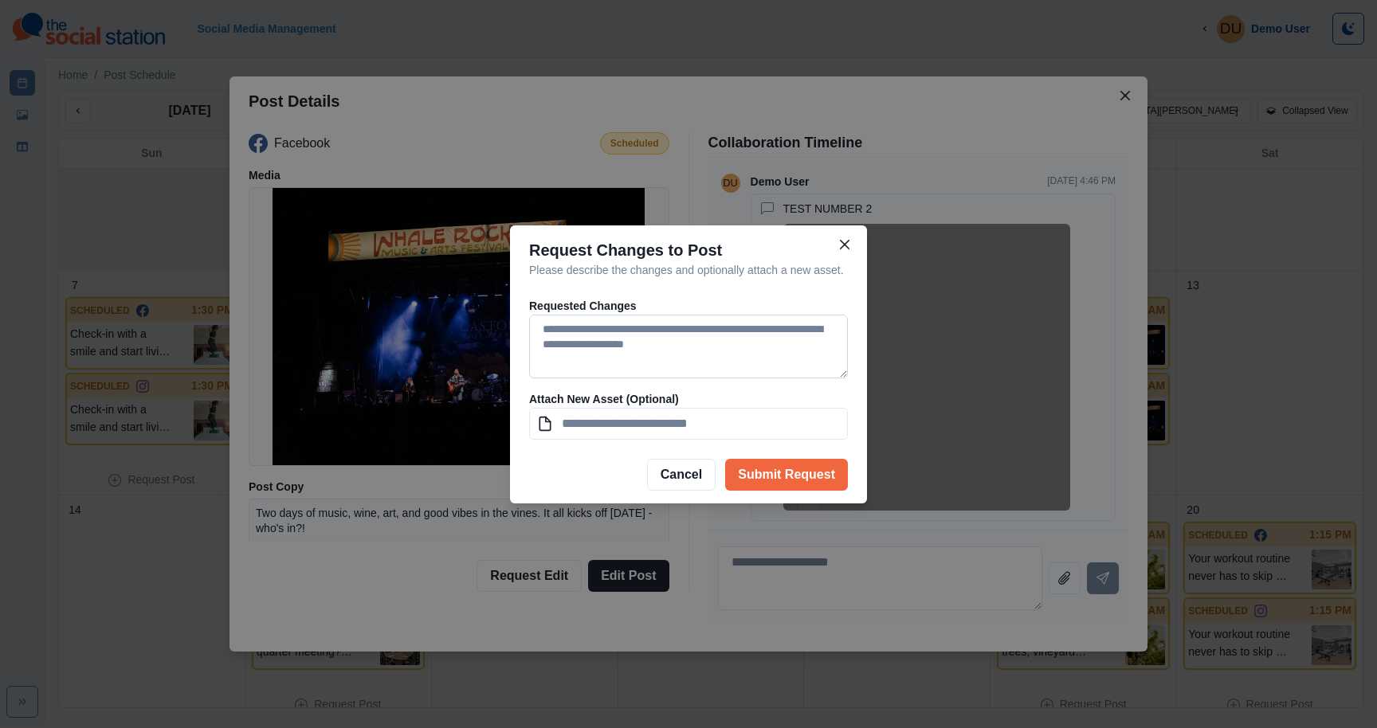
click at [641, 347] on textarea at bounding box center [688, 347] width 319 height 64
type textarea "*"
type textarea "**********"
click at [849, 240] on icon "Close" at bounding box center [845, 245] width 10 height 10
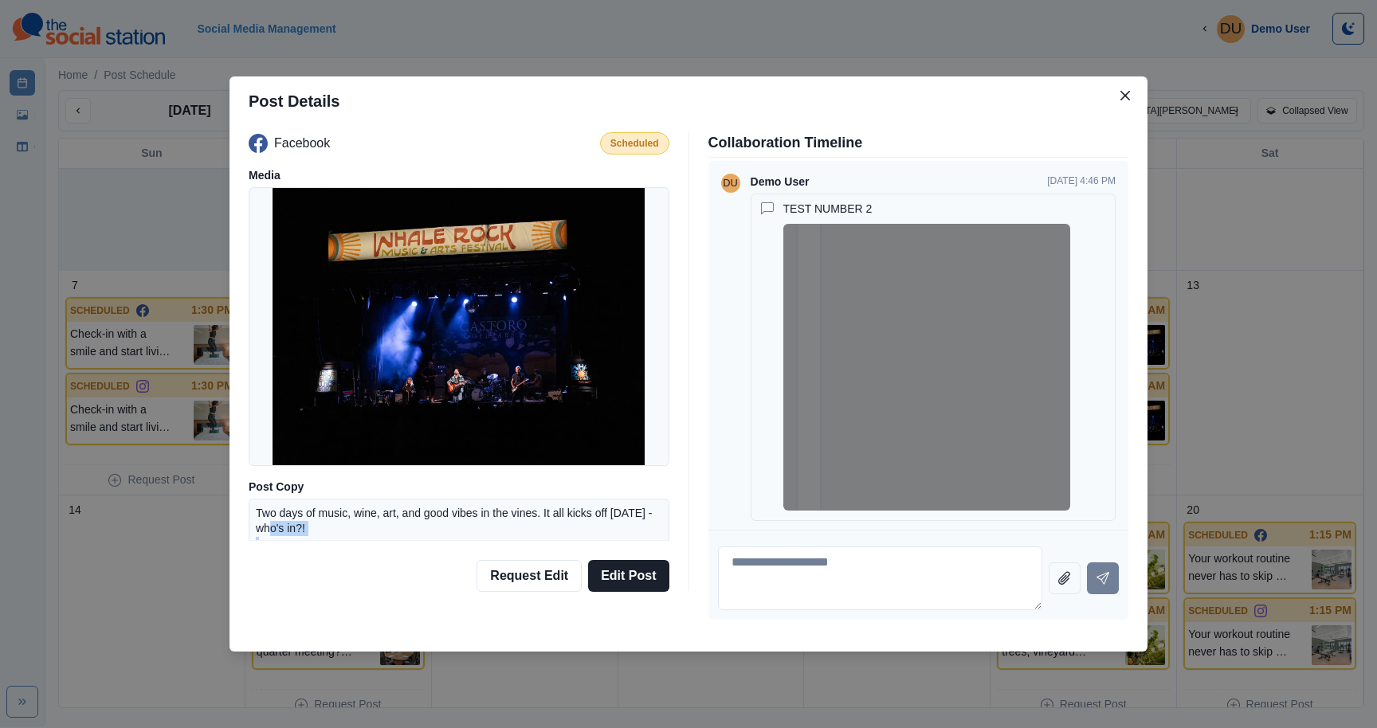
scroll to position [6, 0]
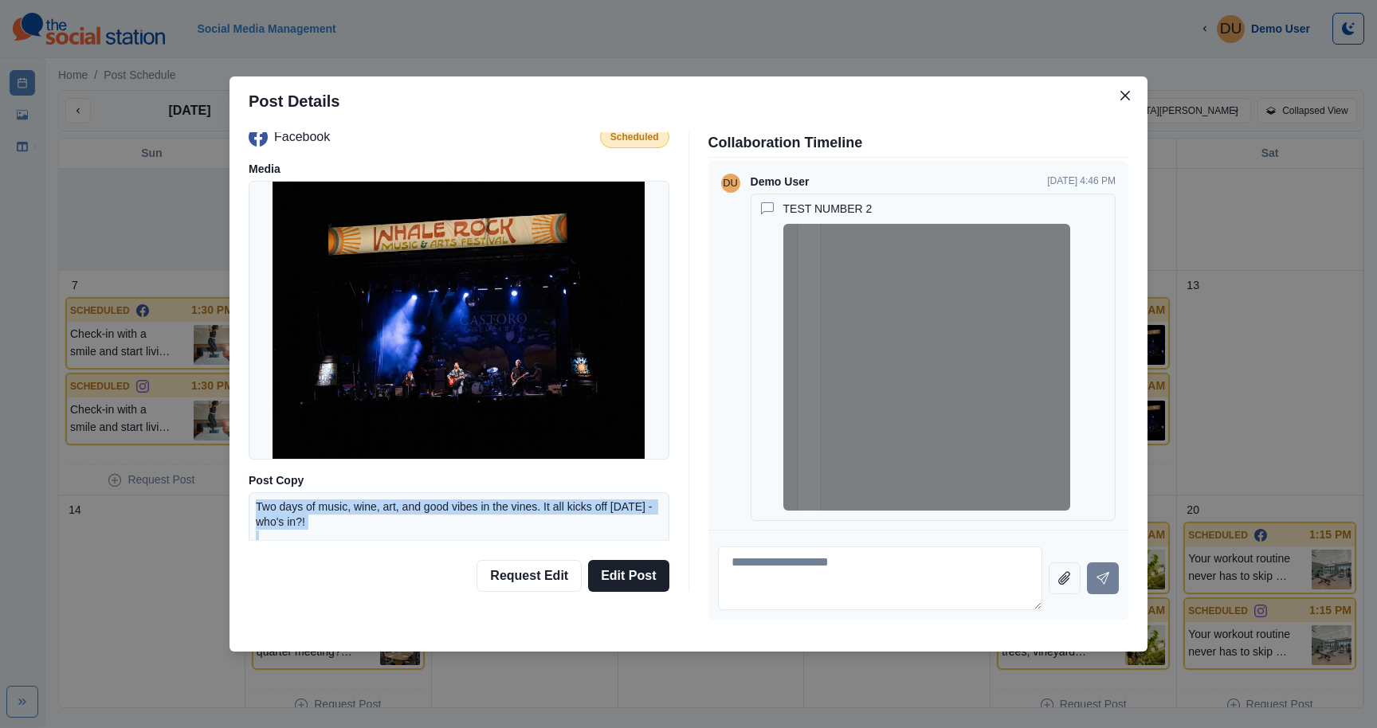
drag, startPoint x: 382, startPoint y: 537, endPoint x: 266, endPoint y: 498, distance: 122.0
click at [266, 498] on div "Two days of music, wine, art, and good vibes in the vines. It all kicks off [DA…" at bounding box center [459, 623] width 421 height 260
click at [599, 565] on button "Edit Post" at bounding box center [628, 576] width 80 height 32
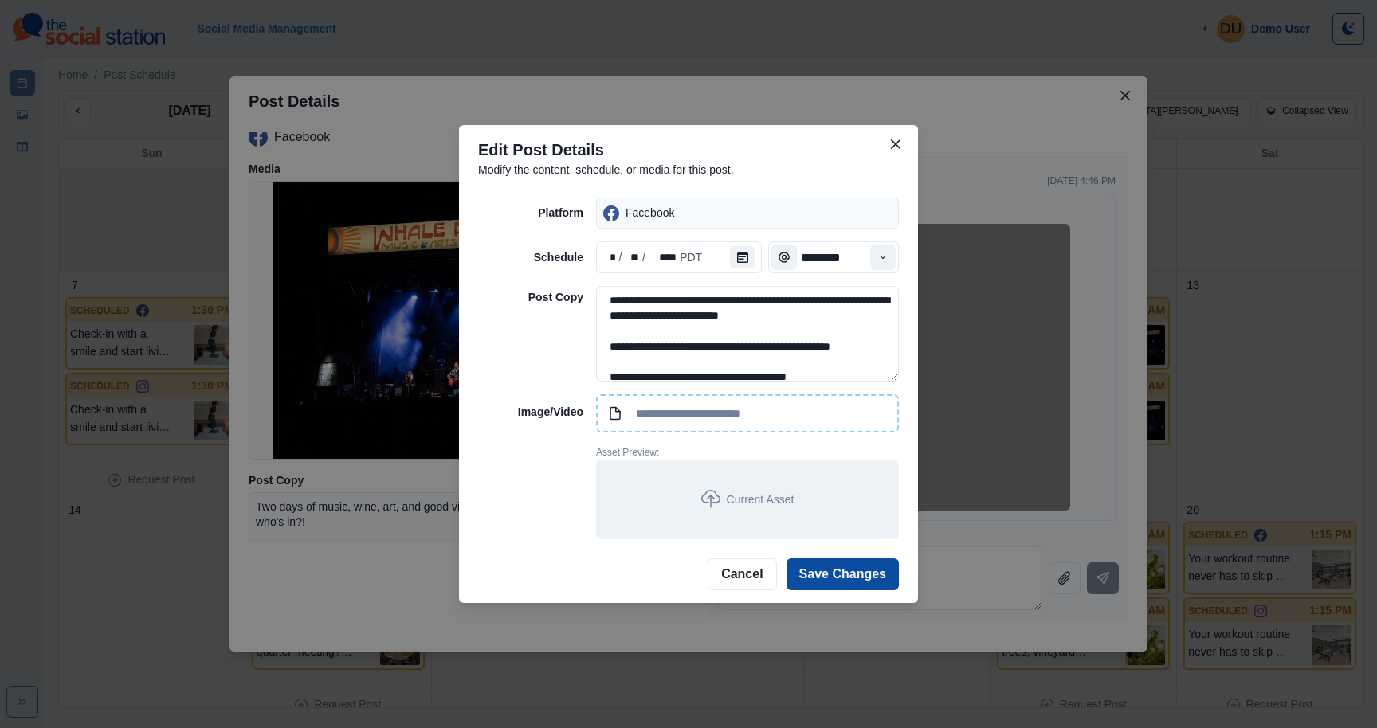
click at [649, 407] on input at bounding box center [747, 413] width 303 height 38
click at [718, 572] on button "Cancel" at bounding box center [742, 575] width 69 height 32
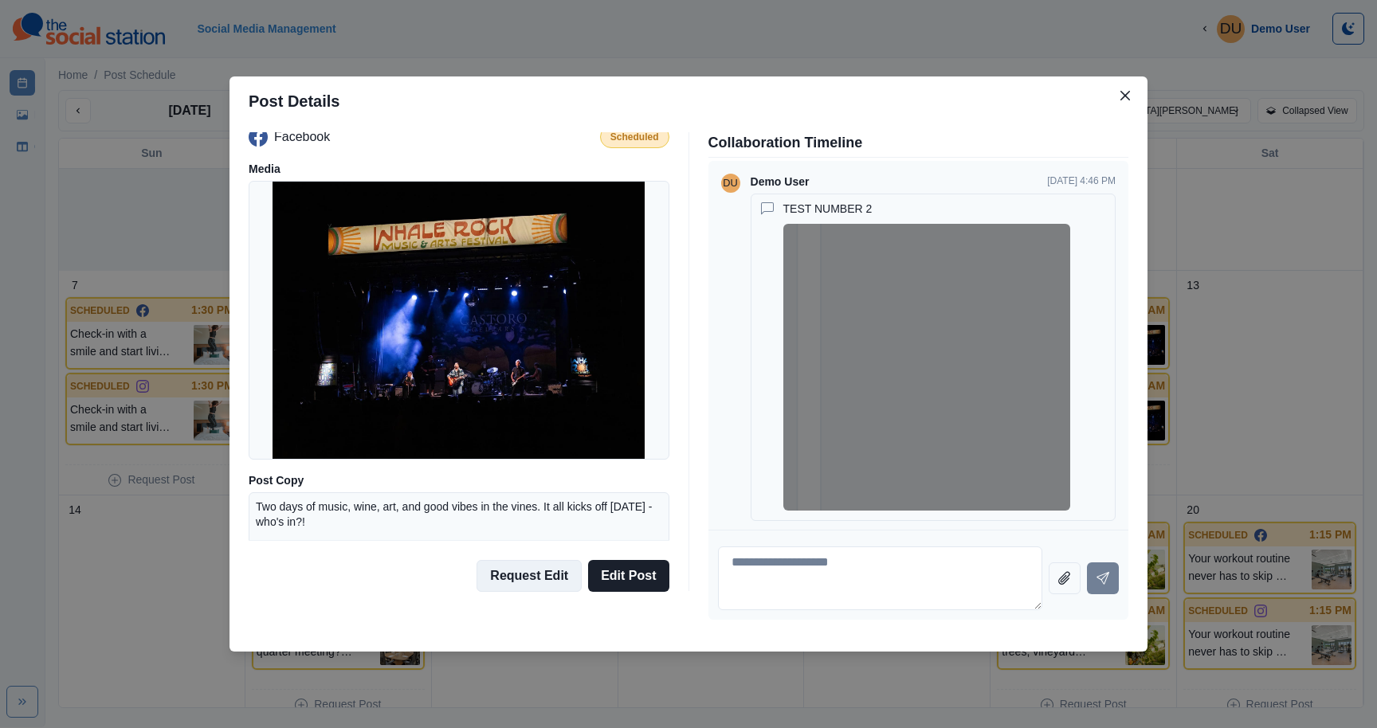
click at [541, 590] on button "Request Edit" at bounding box center [529, 576] width 105 height 32
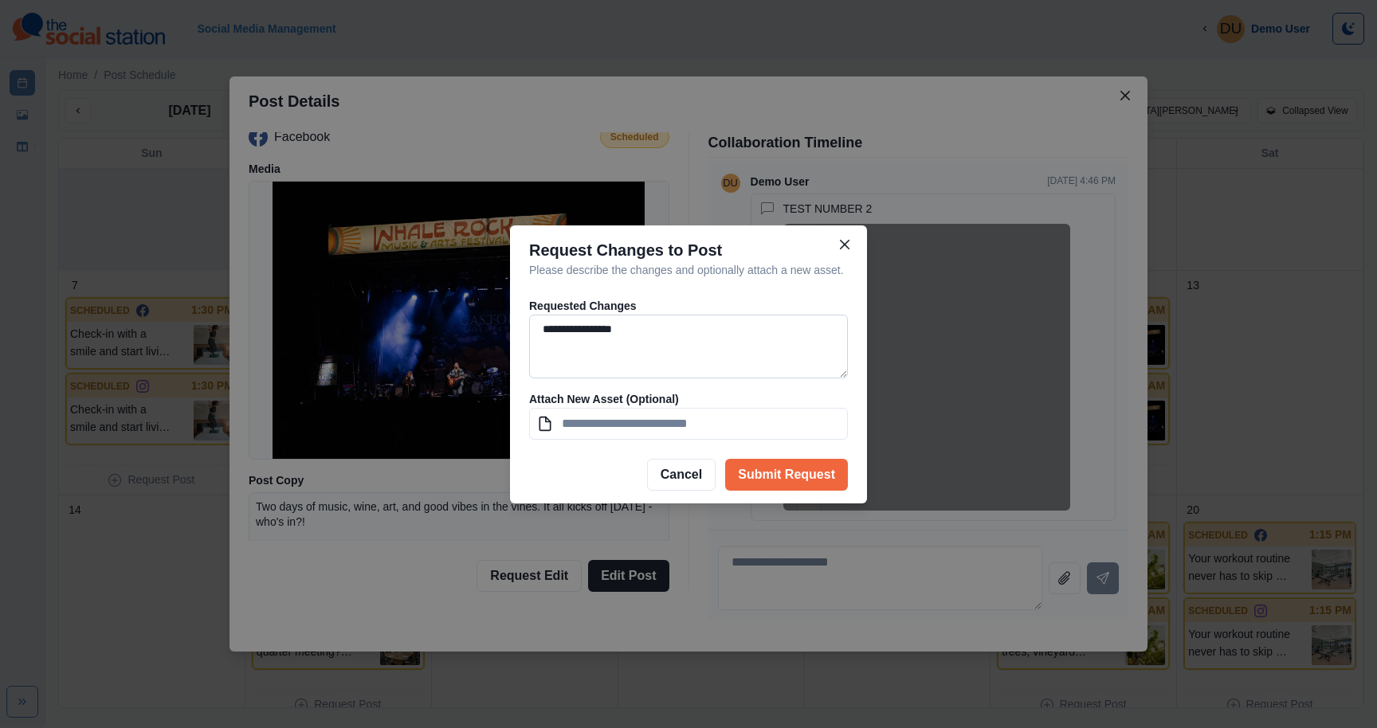
click at [636, 335] on textarea "**********" at bounding box center [688, 347] width 319 height 64
click at [843, 240] on icon "Close" at bounding box center [845, 245] width 10 height 10
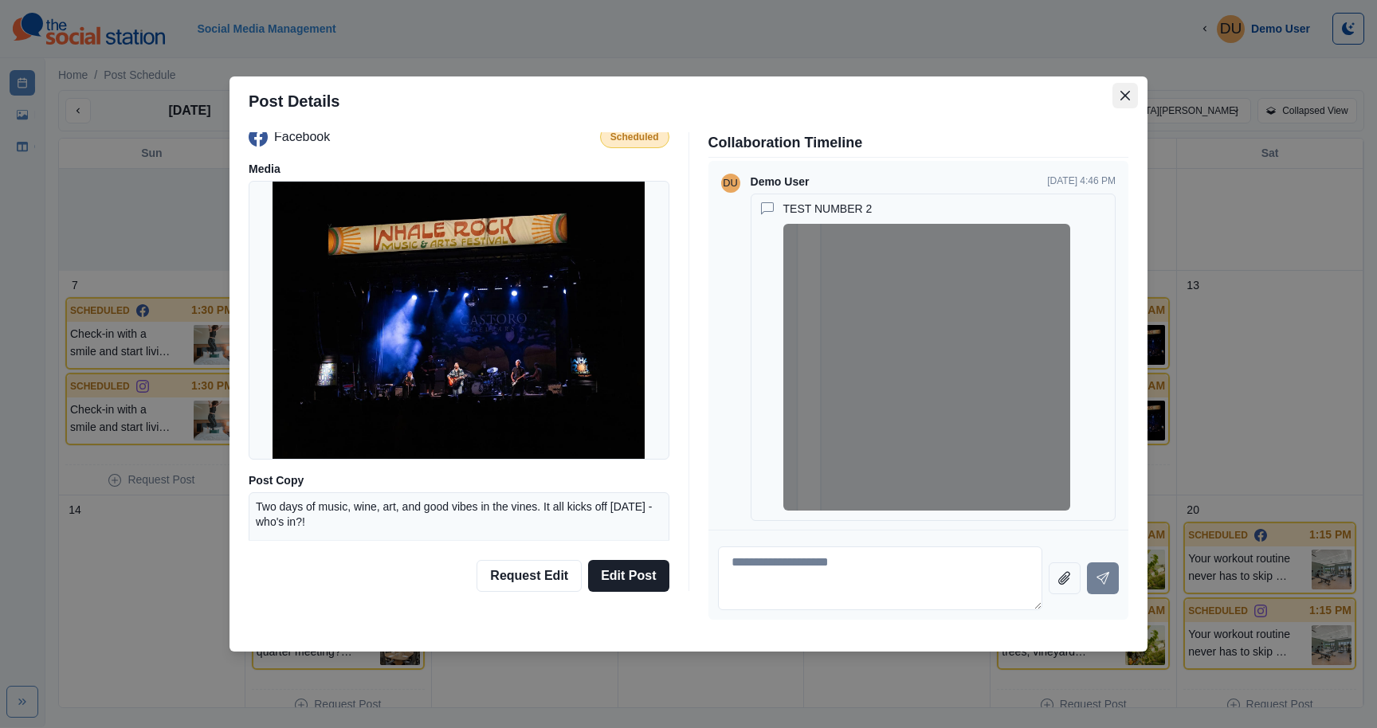
click at [1119, 100] on button "Close" at bounding box center [1126, 96] width 26 height 26
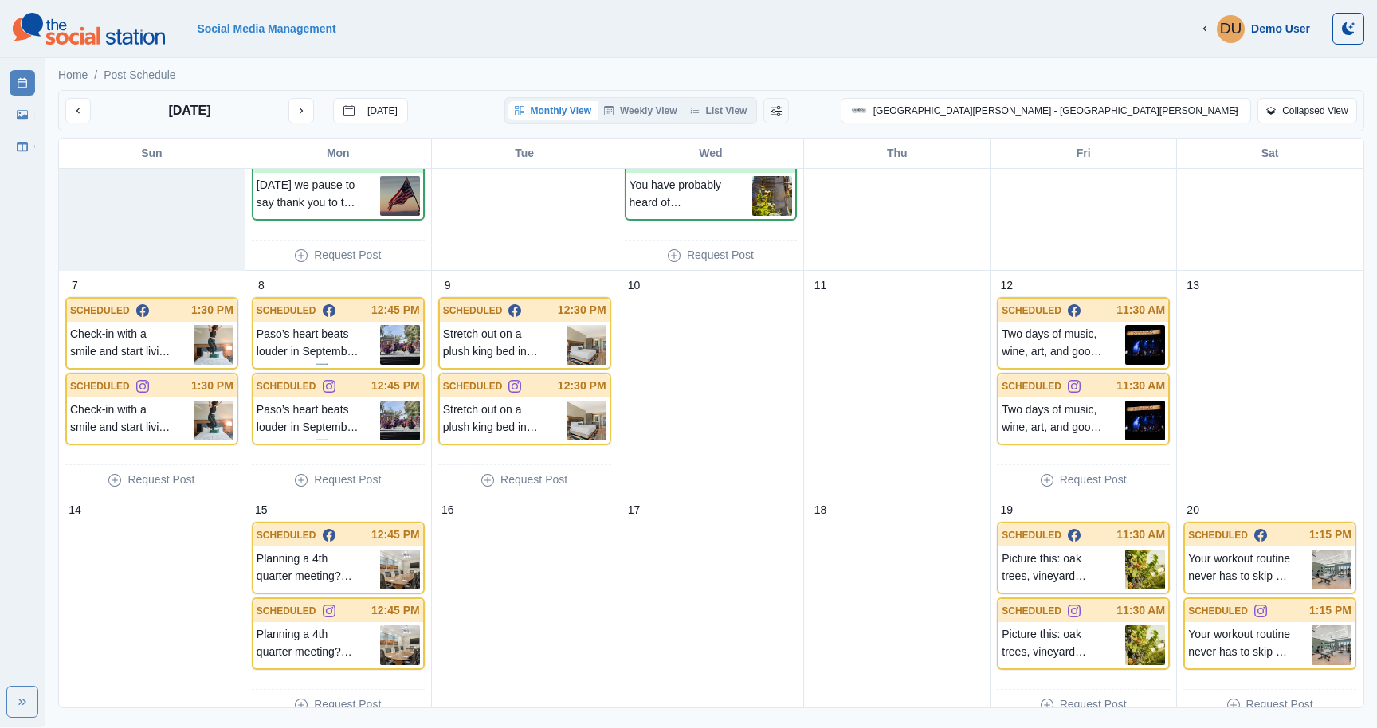
scroll to position [0, 0]
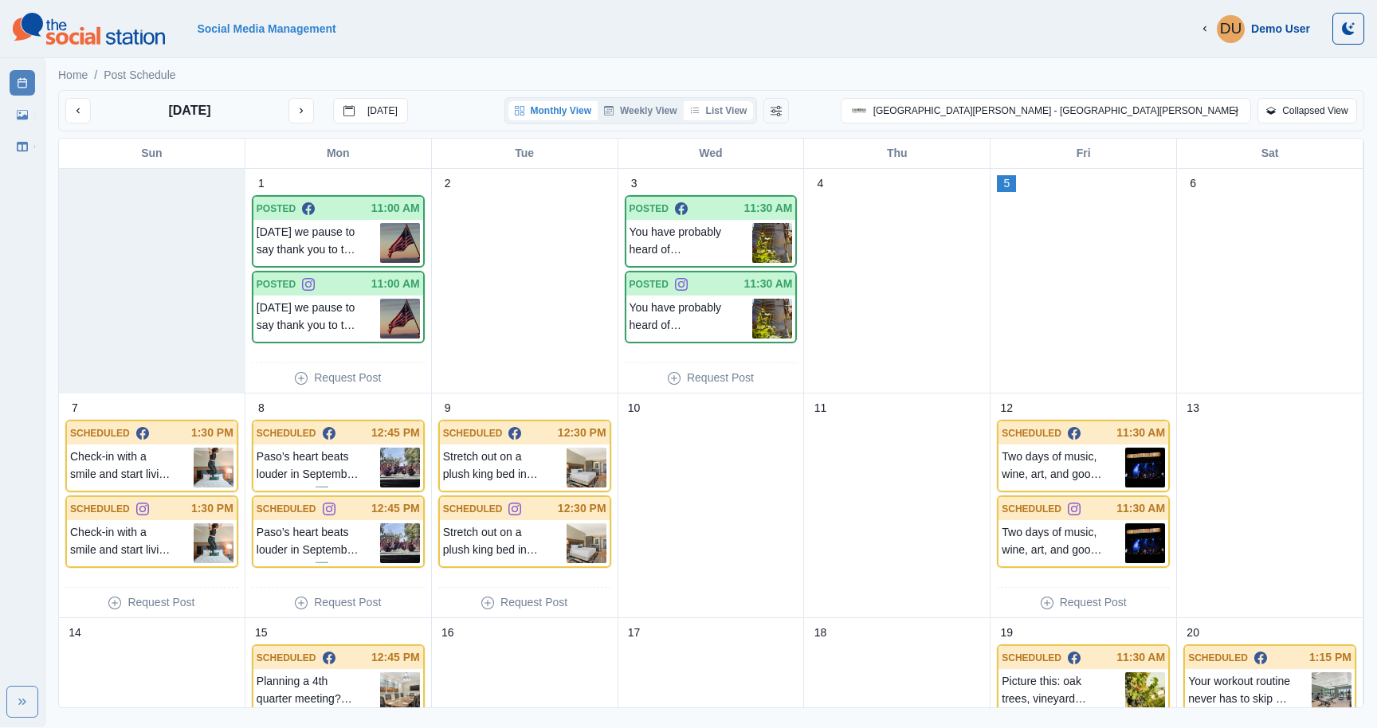
click at [754, 116] on button "List View" at bounding box center [719, 110] width 70 height 19
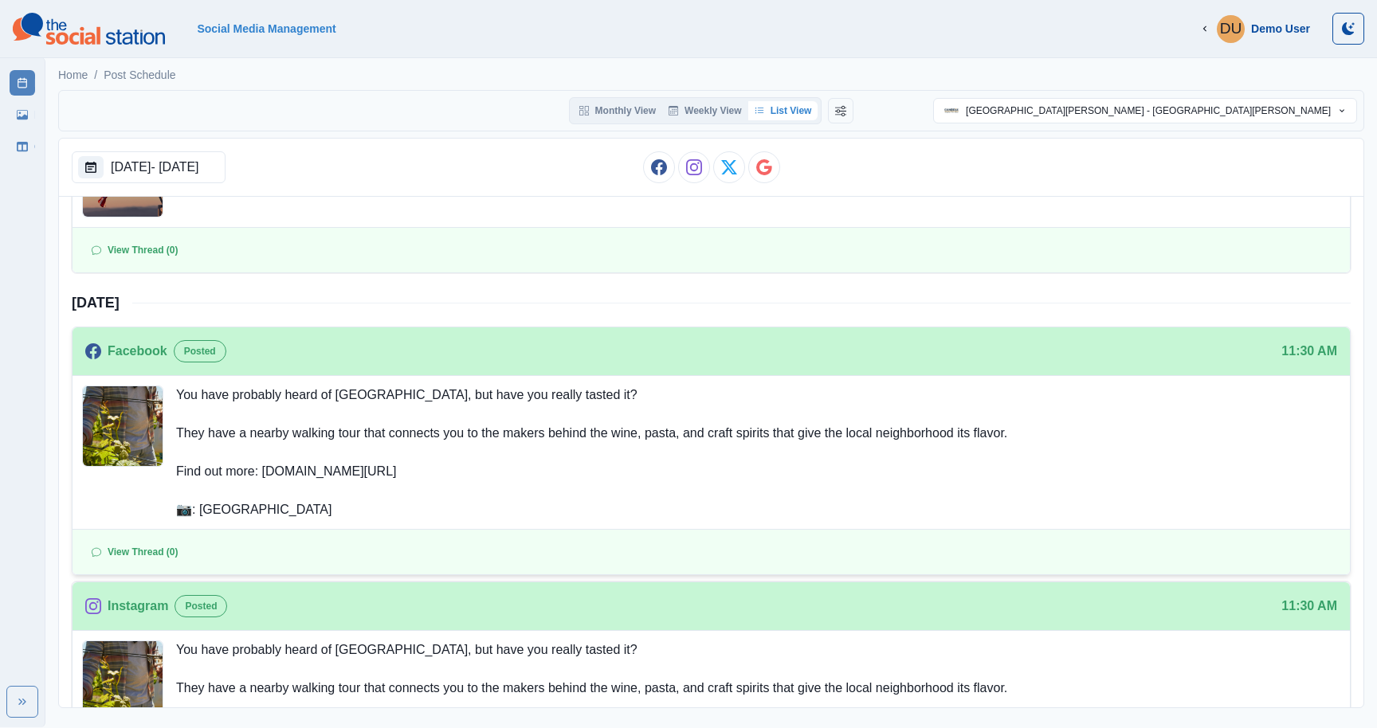
scroll to position [351, 0]
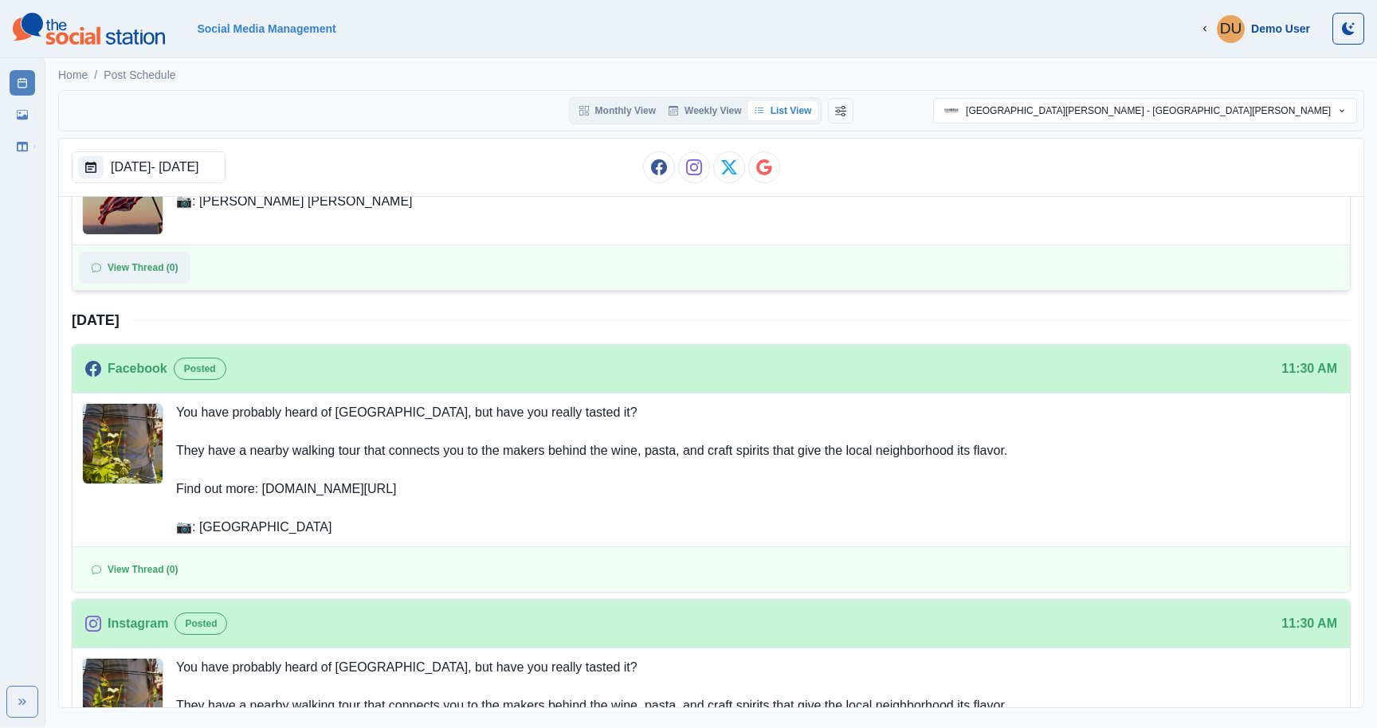
click at [178, 270] on button "View Thread (0)" at bounding box center [135, 268] width 112 height 32
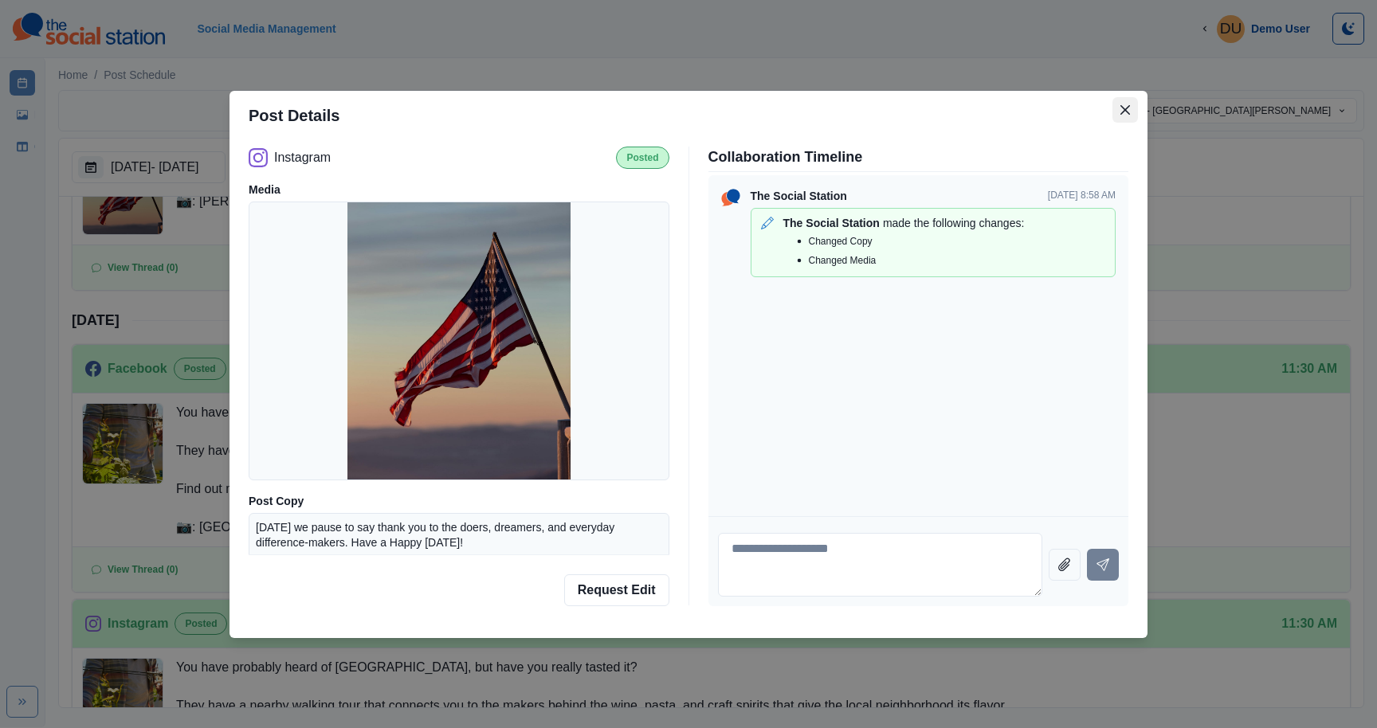
click at [1126, 108] on icon "Close" at bounding box center [1126, 109] width 10 height 10
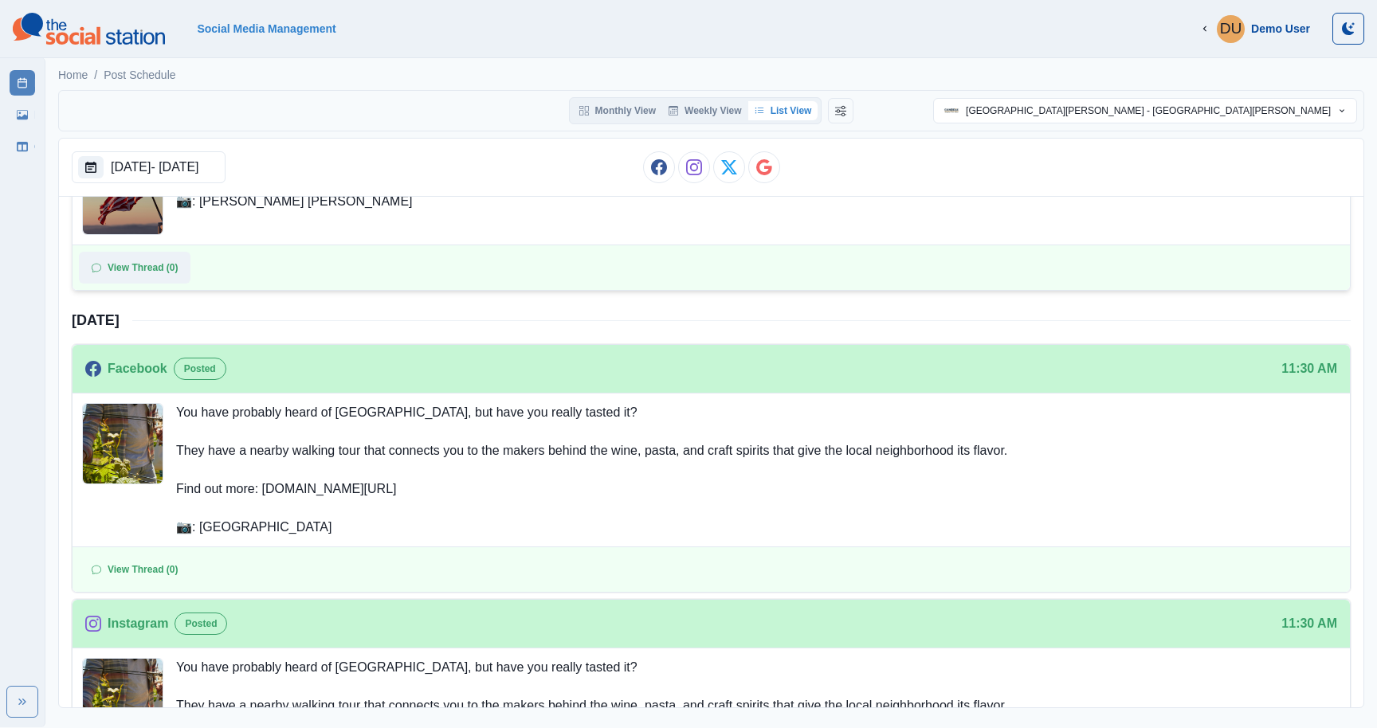
click at [177, 272] on button "View Thread (0)" at bounding box center [135, 268] width 112 height 32
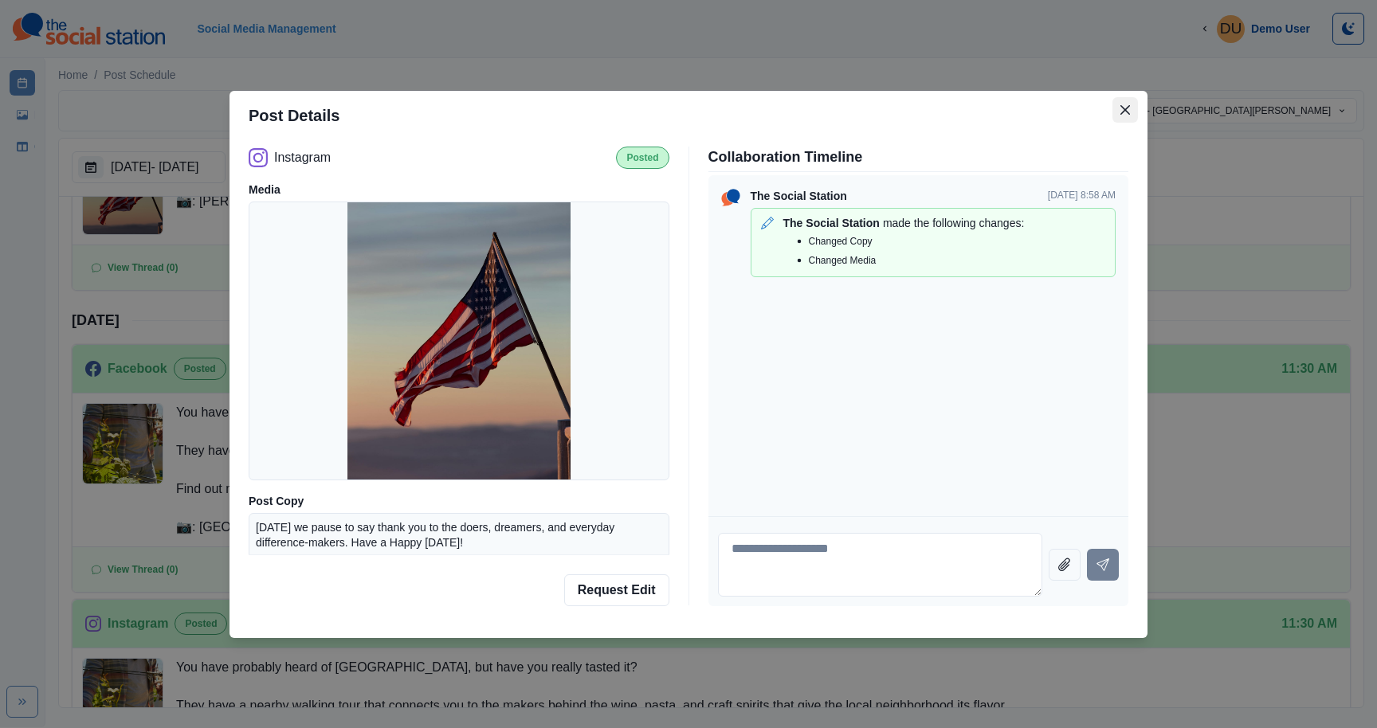
click at [1128, 110] on icon "Close" at bounding box center [1126, 110] width 10 height 10
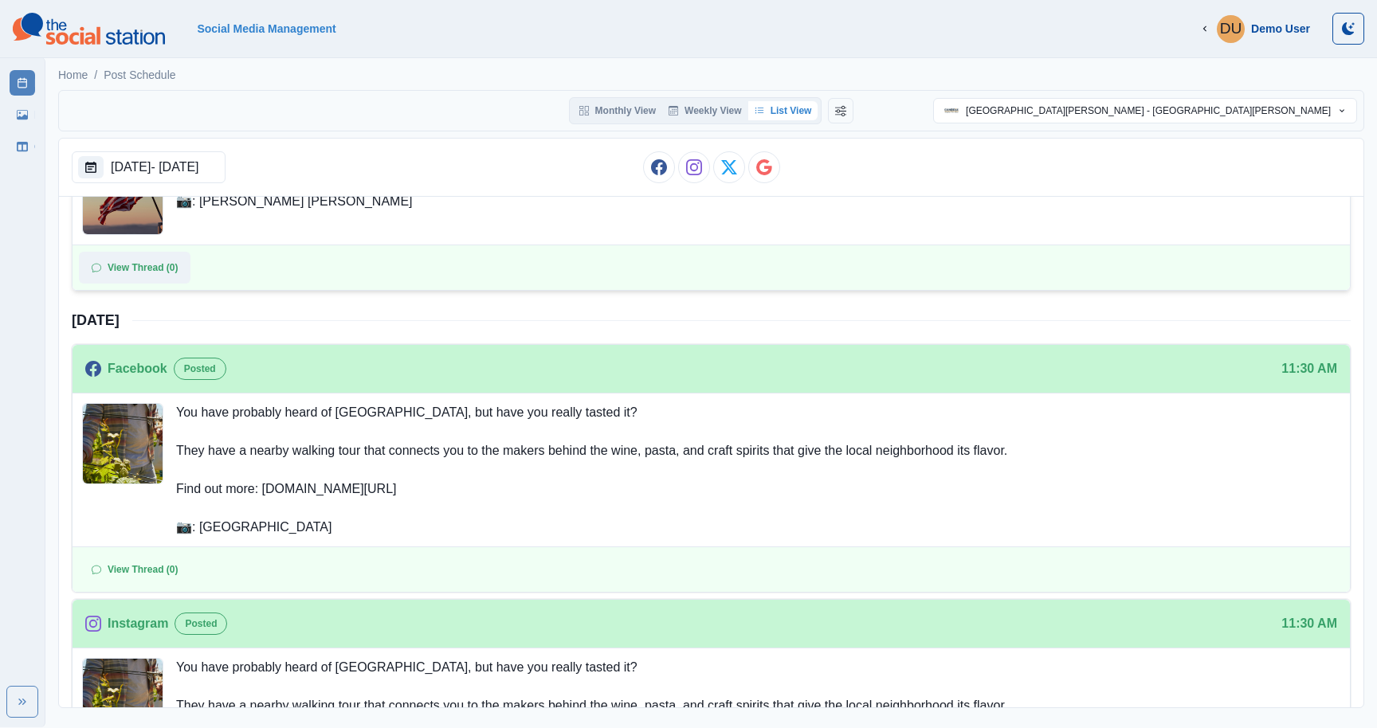
click at [174, 267] on button "View Thread (0)" at bounding box center [135, 268] width 112 height 32
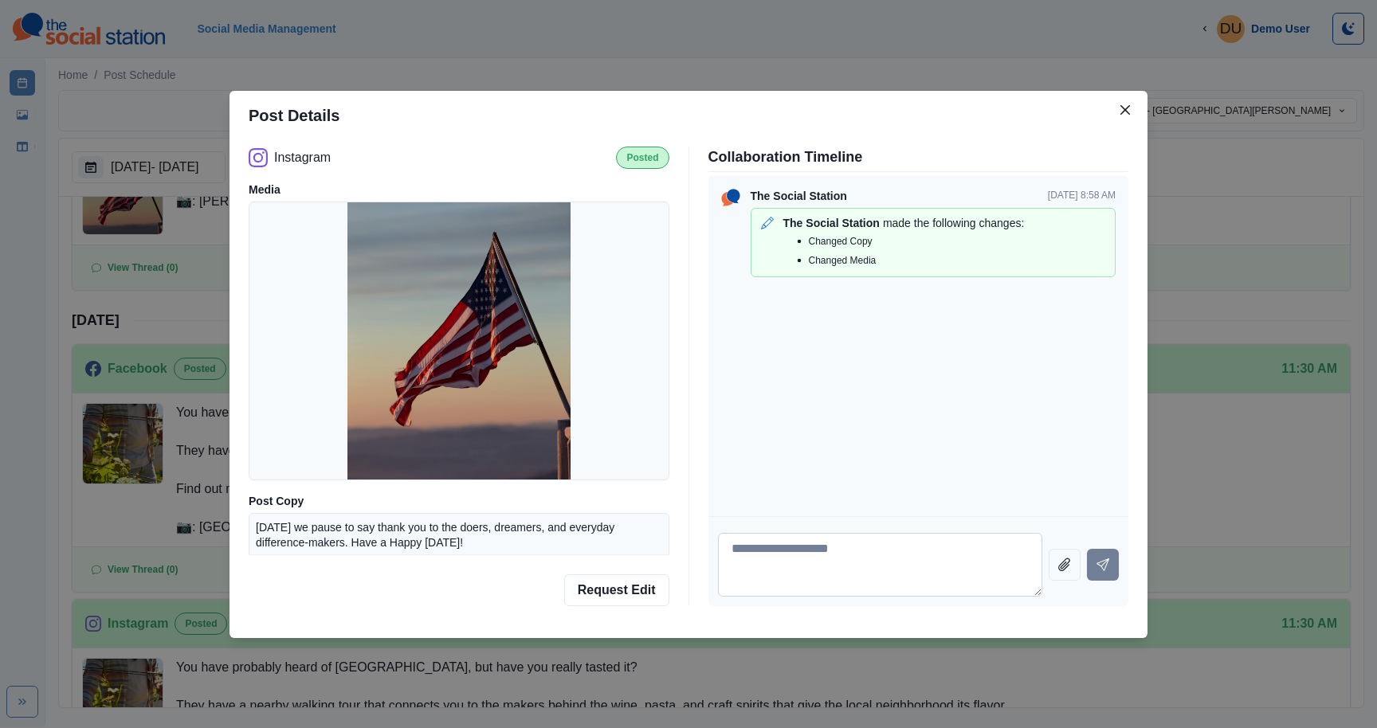
click at [859, 581] on textarea at bounding box center [880, 565] width 325 height 64
type textarea "****"
click at [1115, 556] on button "Send message" at bounding box center [1103, 565] width 32 height 32
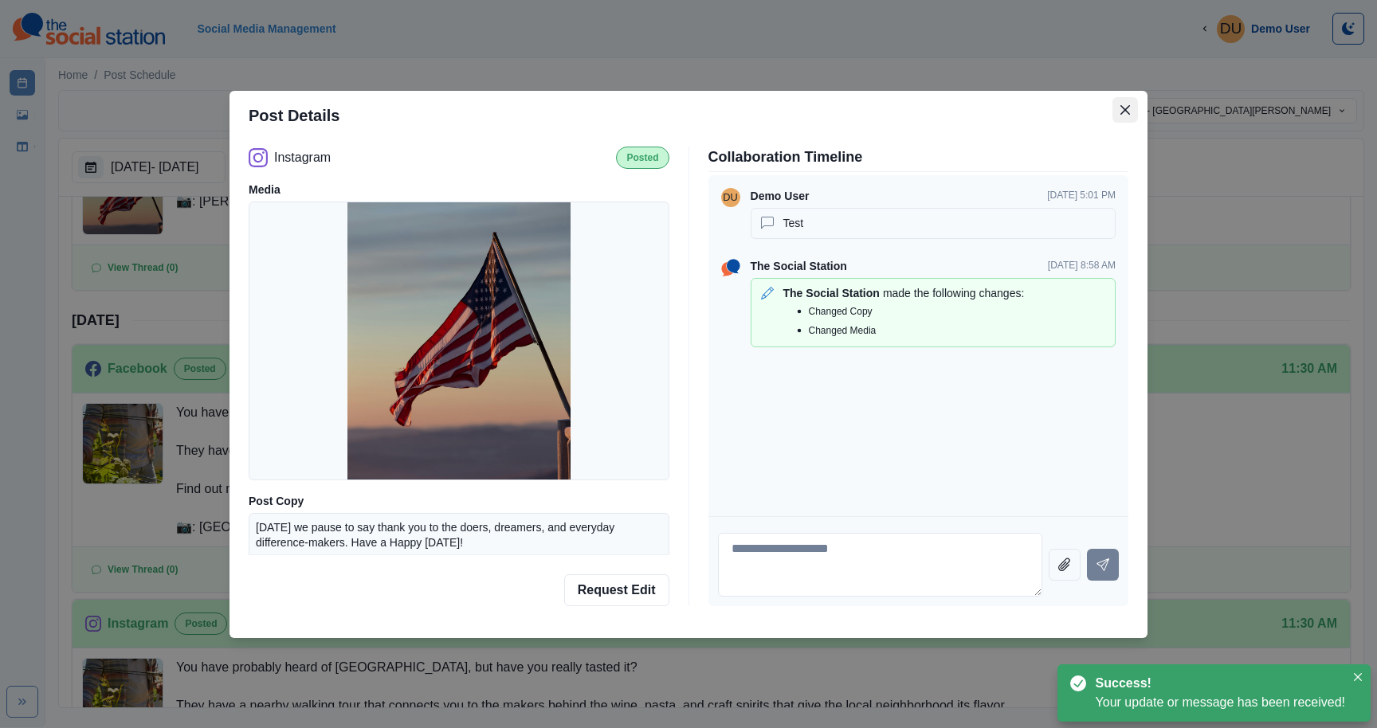
click at [1125, 113] on icon "Close" at bounding box center [1126, 110] width 10 height 10
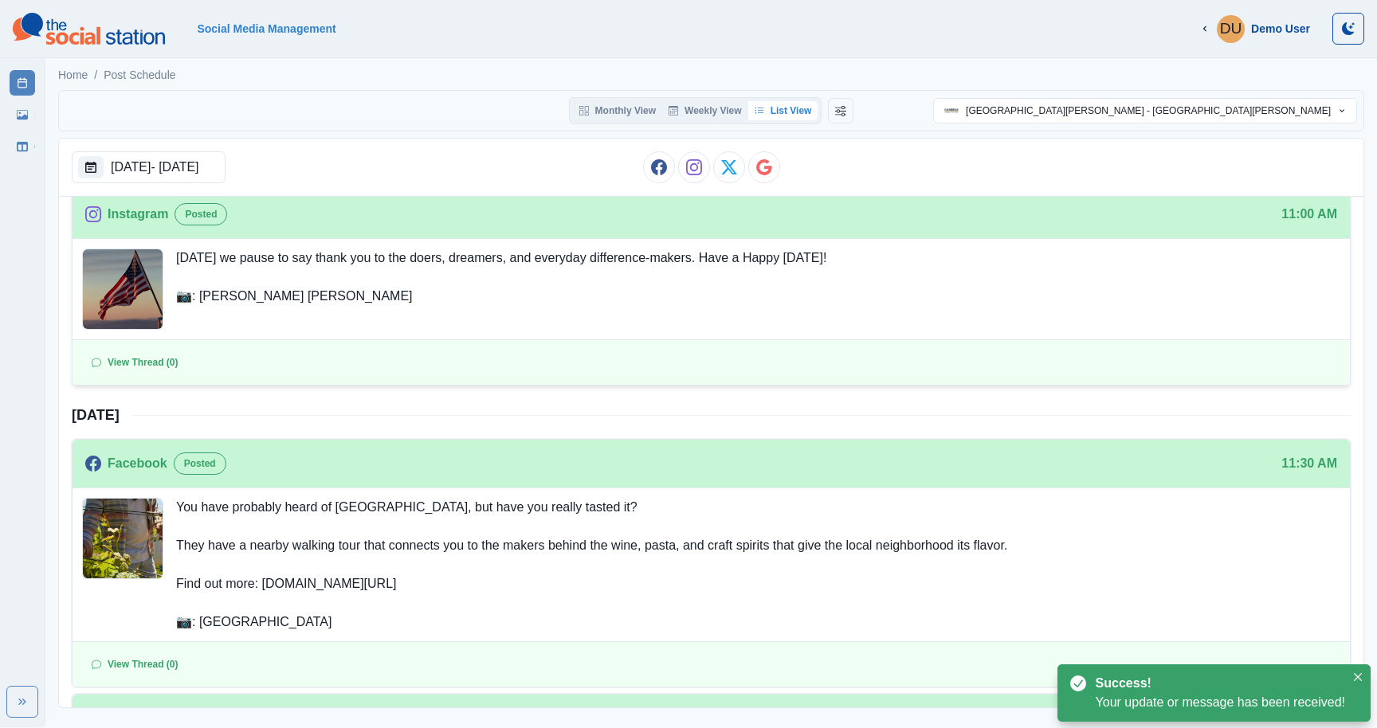
scroll to position [253, 0]
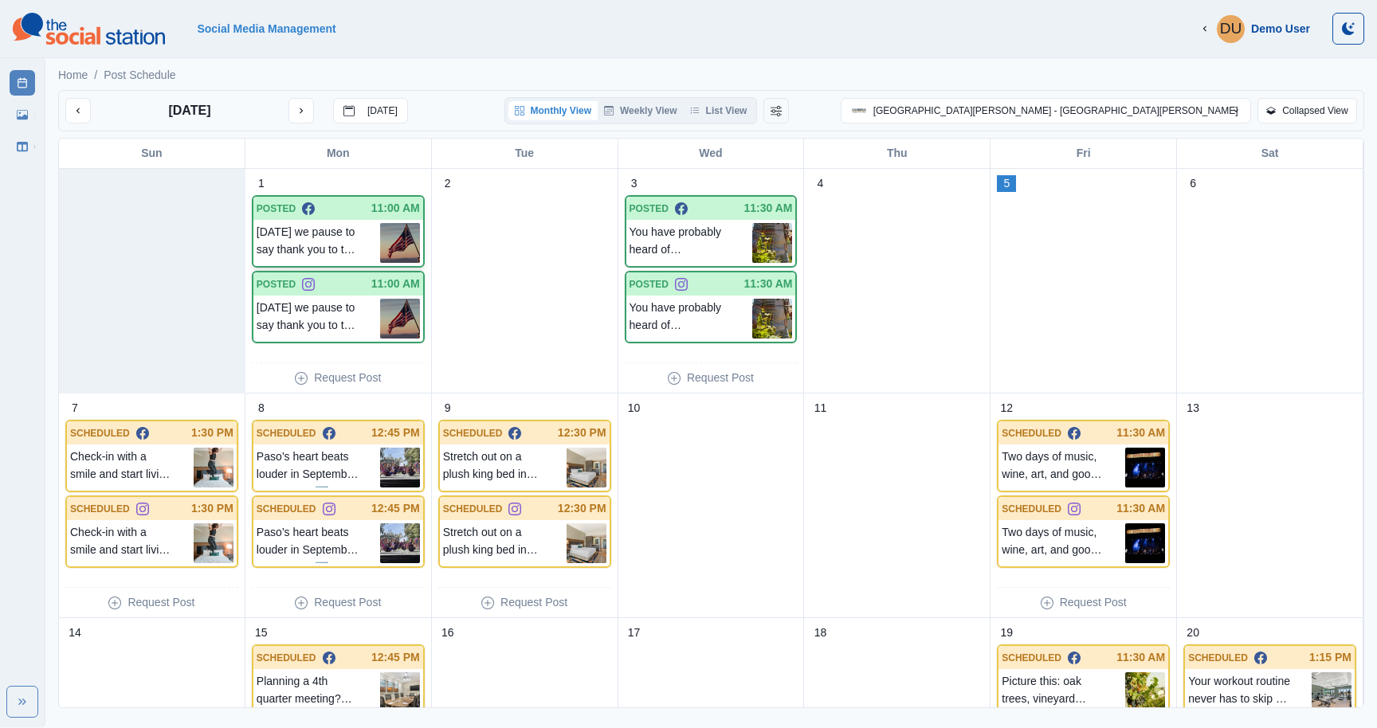
click at [302, 239] on p "[DATE] we pause to say thank you to the doers, dreamers, and everyday differenc…" at bounding box center [319, 243] width 124 height 40
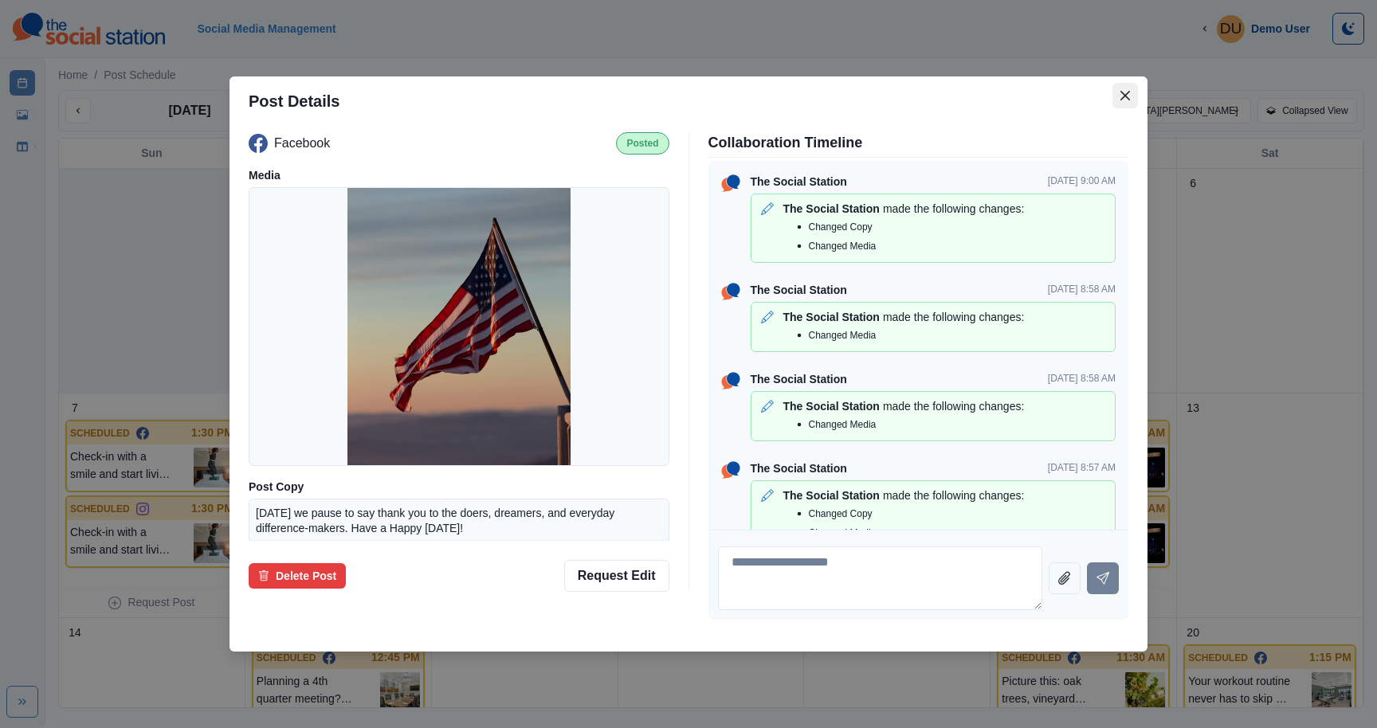
click at [1130, 87] on button "Close" at bounding box center [1126, 96] width 26 height 26
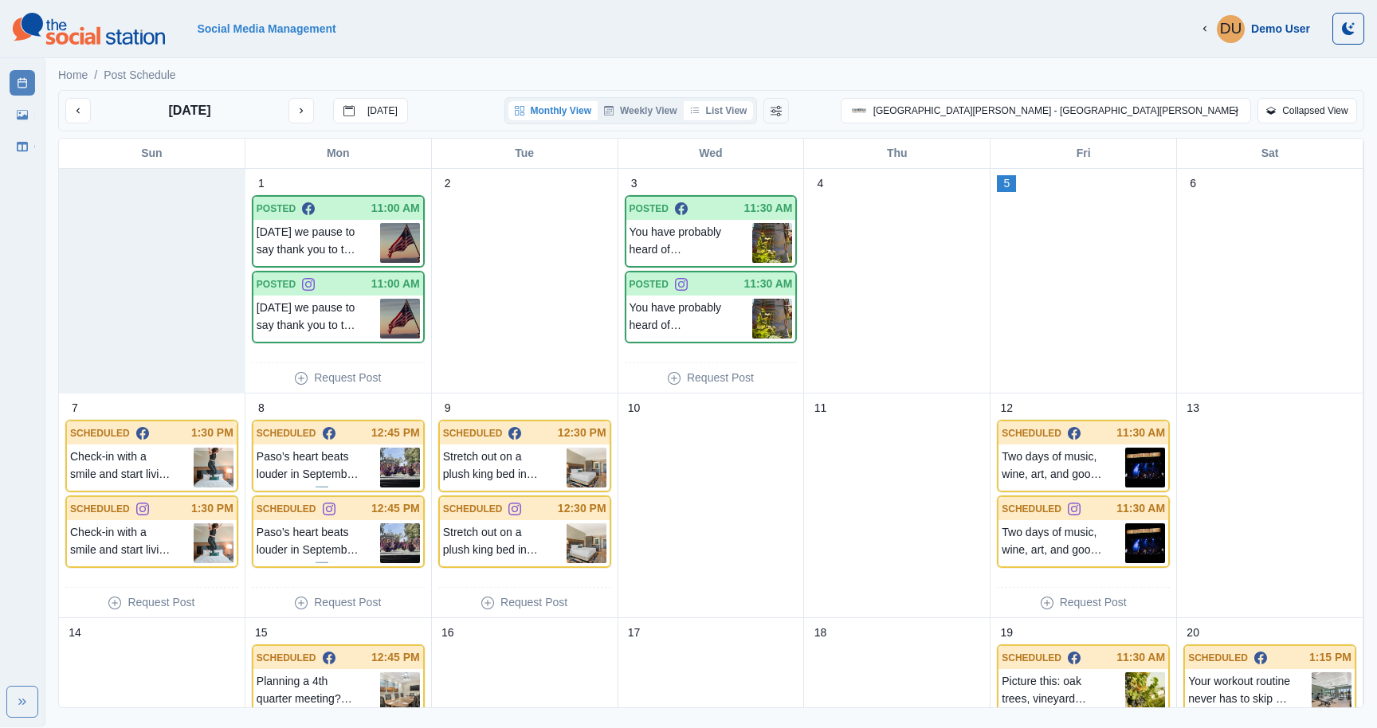
click at [754, 104] on button "List View" at bounding box center [719, 110] width 70 height 19
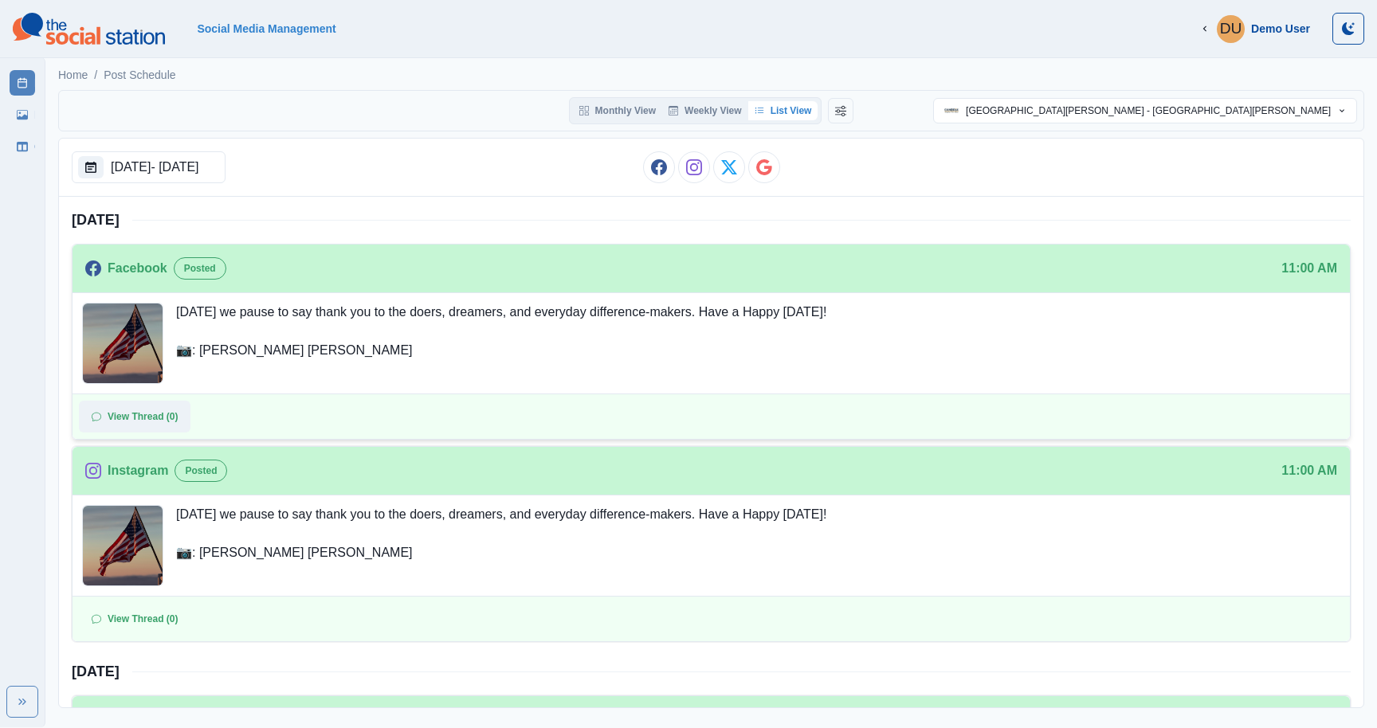
click at [124, 421] on button "View Thread (0)" at bounding box center [135, 417] width 112 height 32
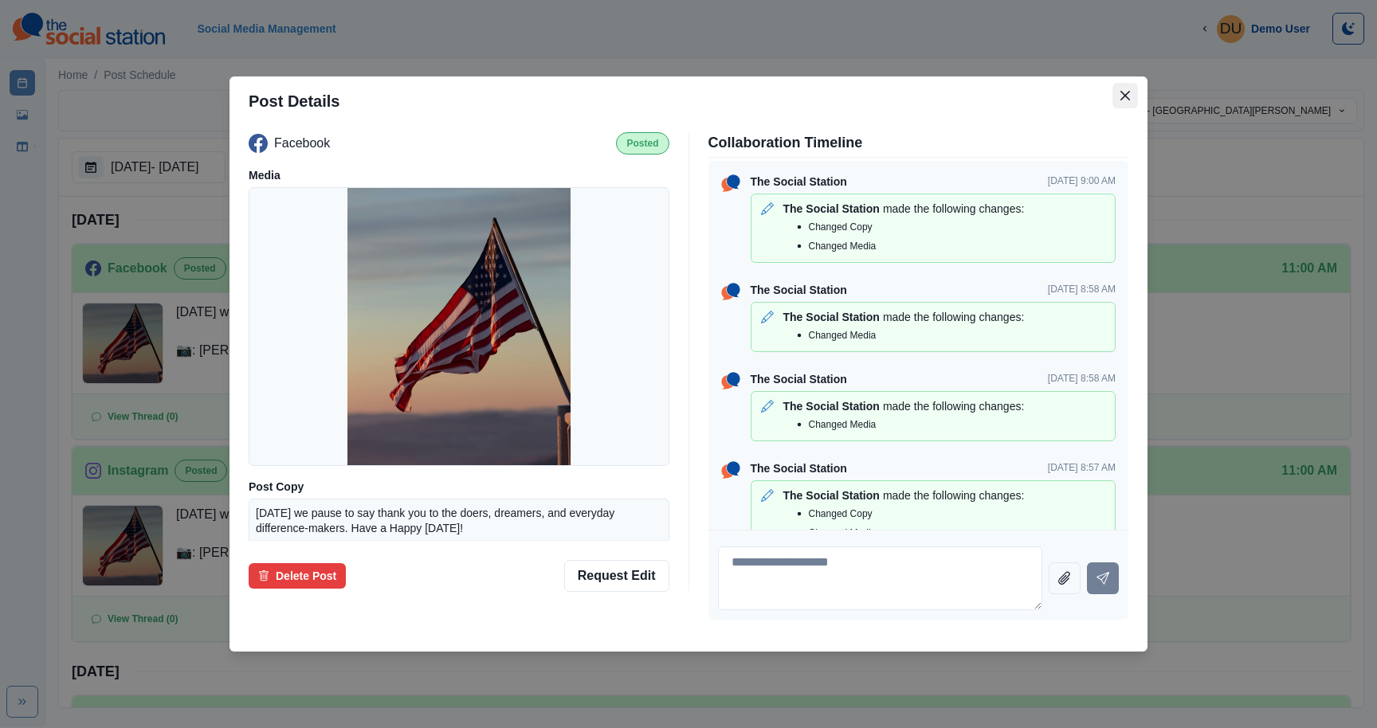
click at [1133, 92] on button "Close" at bounding box center [1126, 96] width 26 height 26
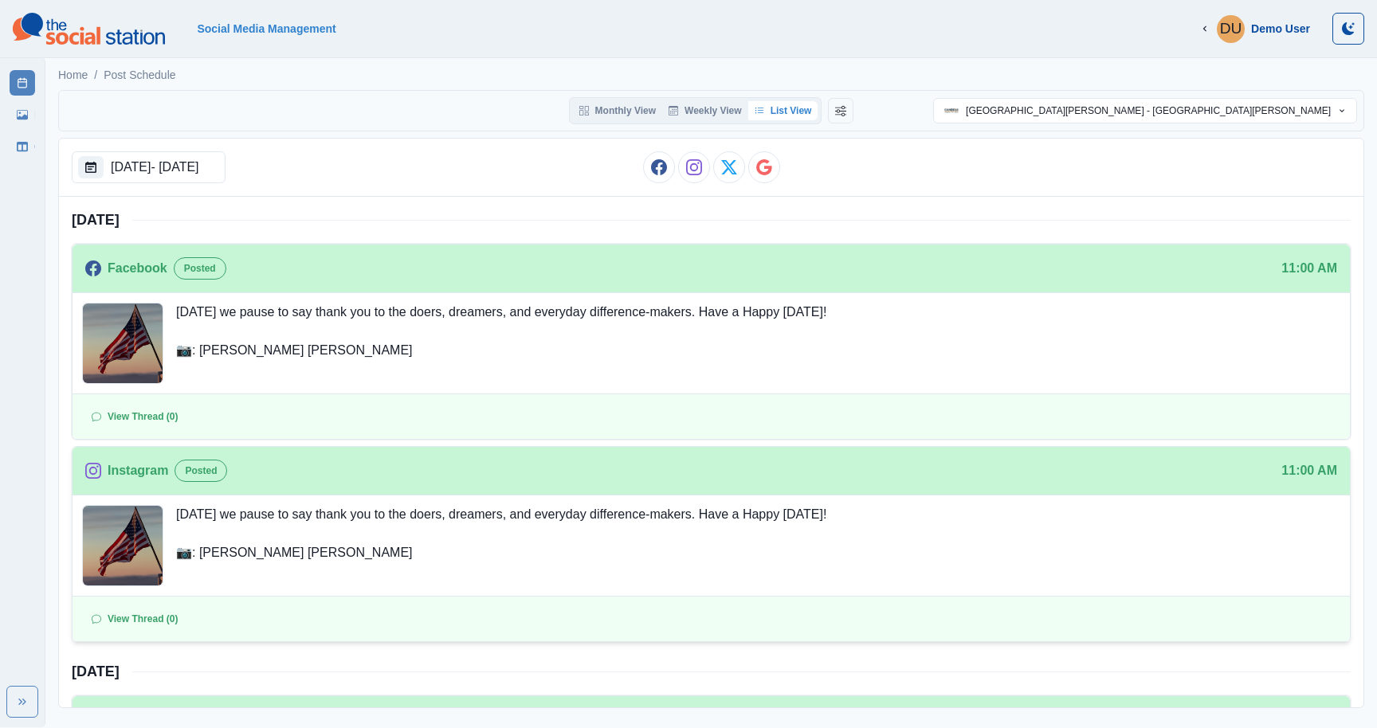
click at [210, 617] on div at bounding box center [770, 619] width 1147 height 32
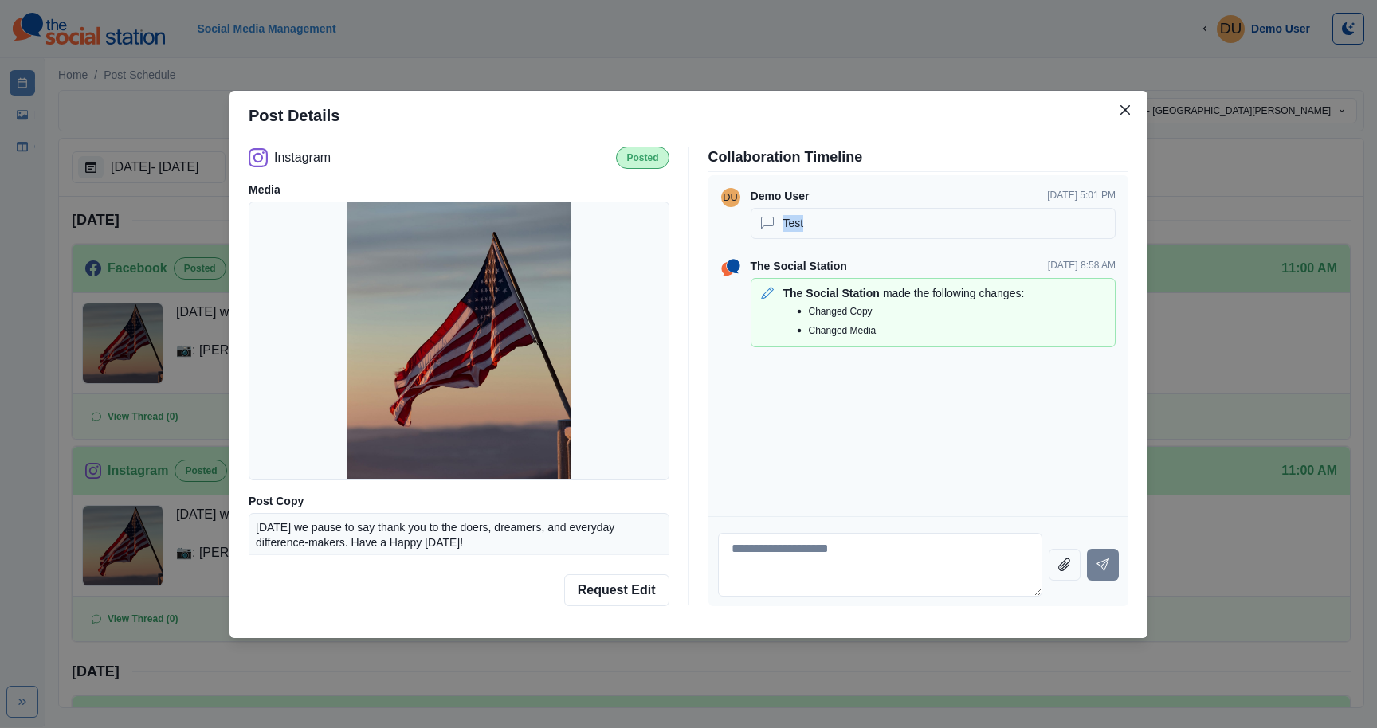
drag, startPoint x: 821, startPoint y: 222, endPoint x: 776, endPoint y: 222, distance: 44.6
click at [776, 222] on div "Test" at bounding box center [933, 223] width 351 height 17
click at [1120, 116] on button "Close" at bounding box center [1126, 110] width 26 height 26
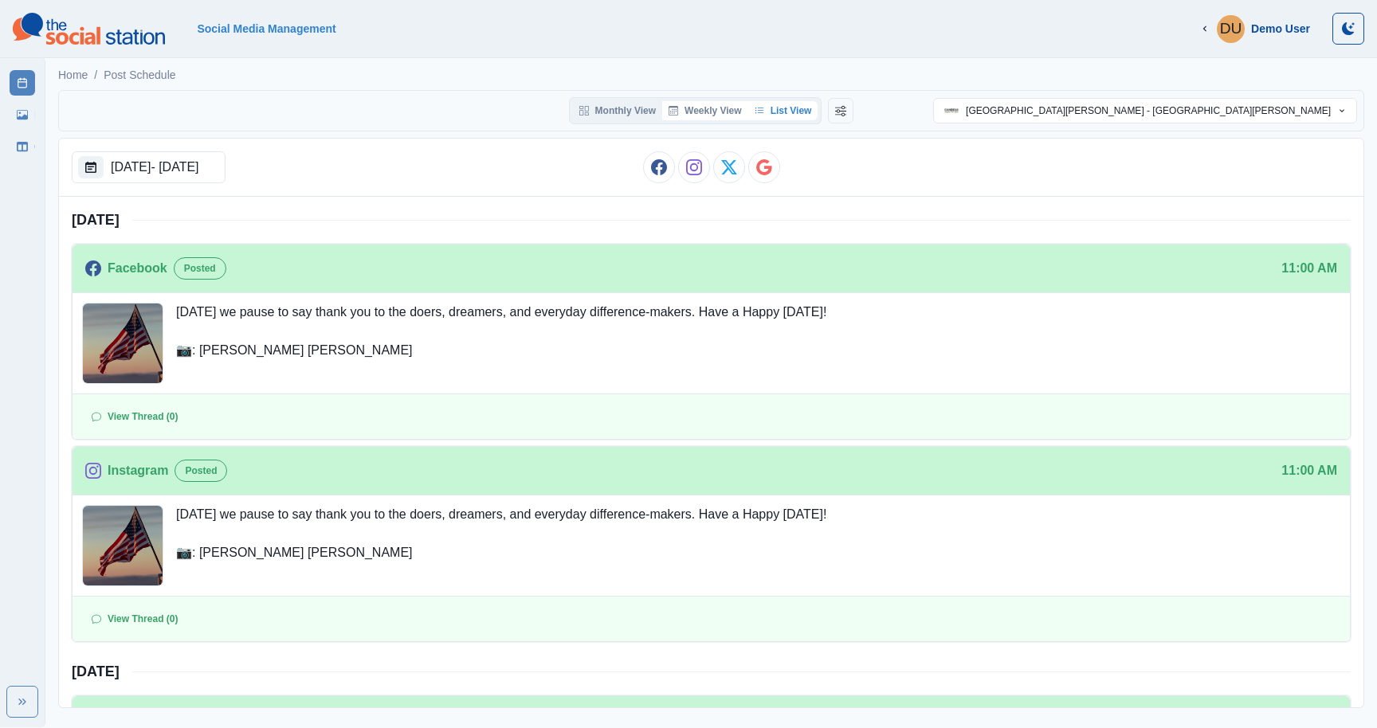
click at [713, 107] on button "Weekly View" at bounding box center [705, 110] width 86 height 19
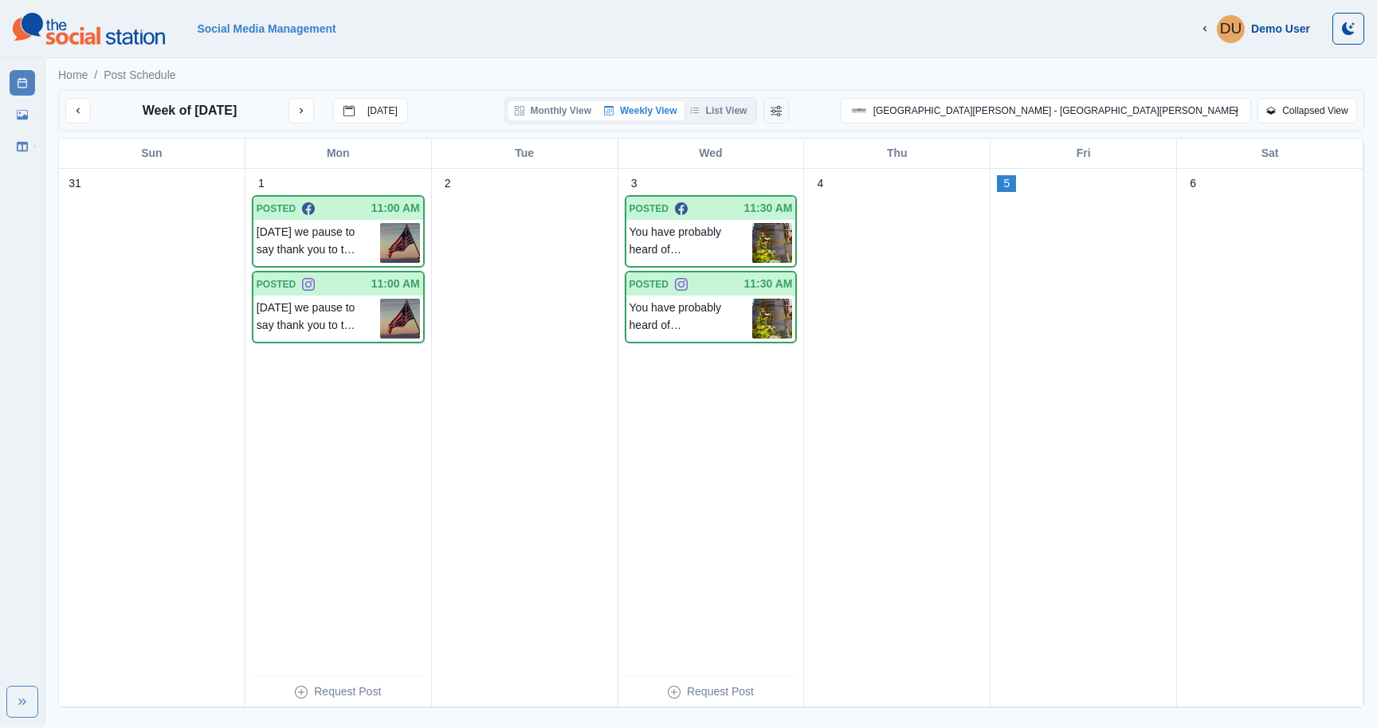
click at [598, 118] on button "Monthly View" at bounding box center [552, 110] width 89 height 19
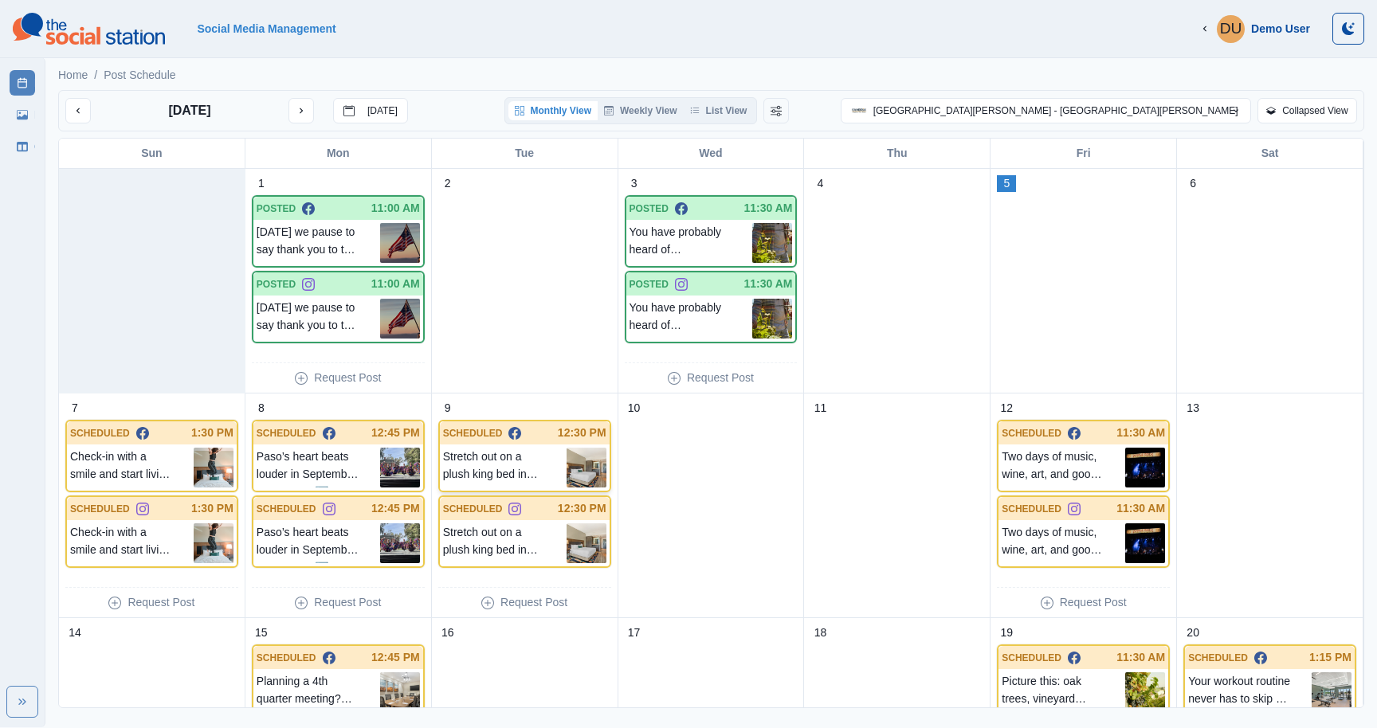
click at [529, 446] on div "Stretch out on a plush king bed in your cozy guest room, perfect for solo trave…" at bounding box center [525, 468] width 170 height 46
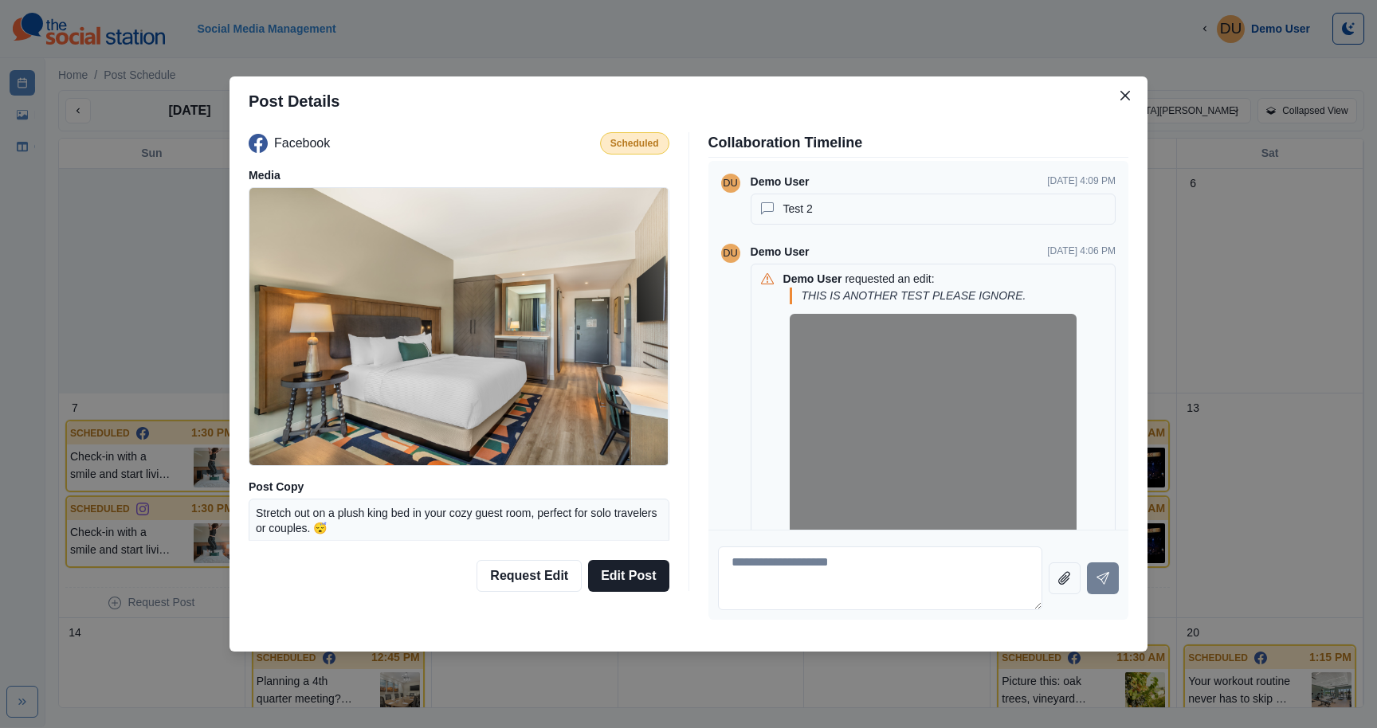
scroll to position [61, 0]
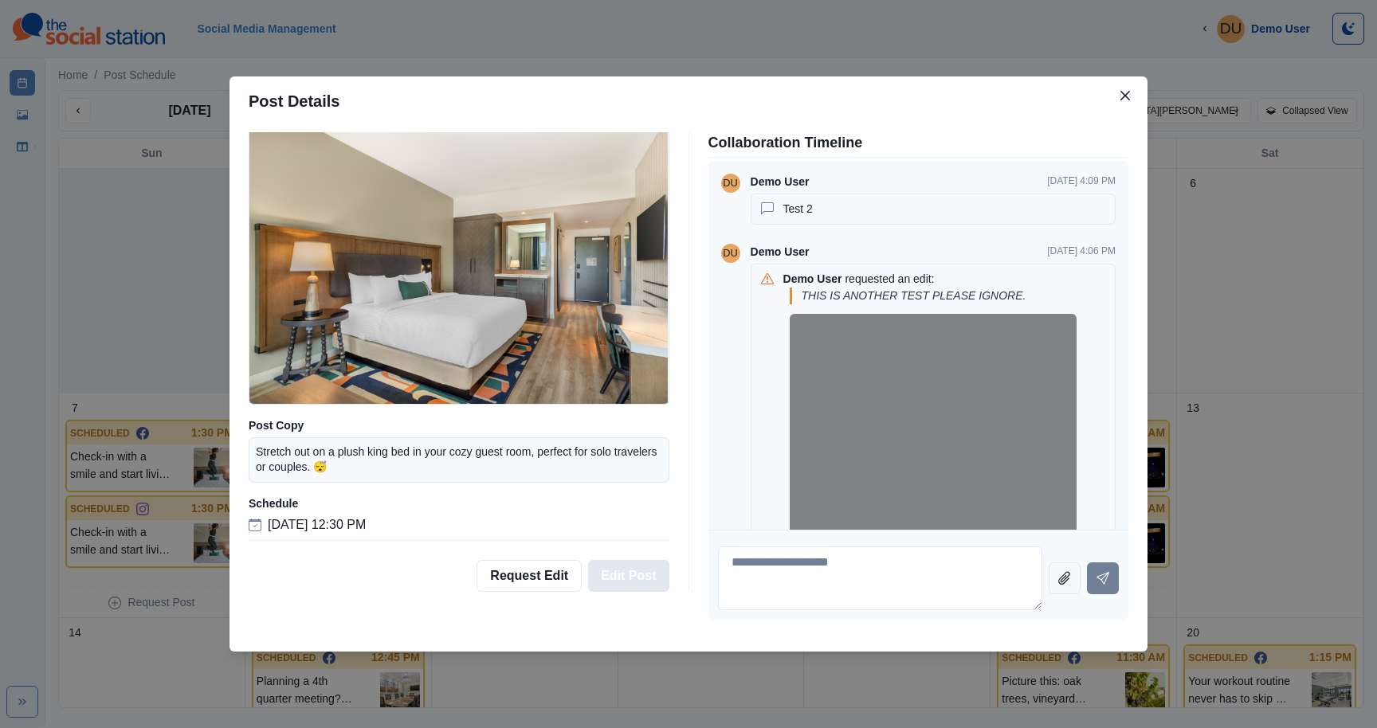
click at [624, 579] on button "Edit Post" at bounding box center [628, 576] width 80 height 32
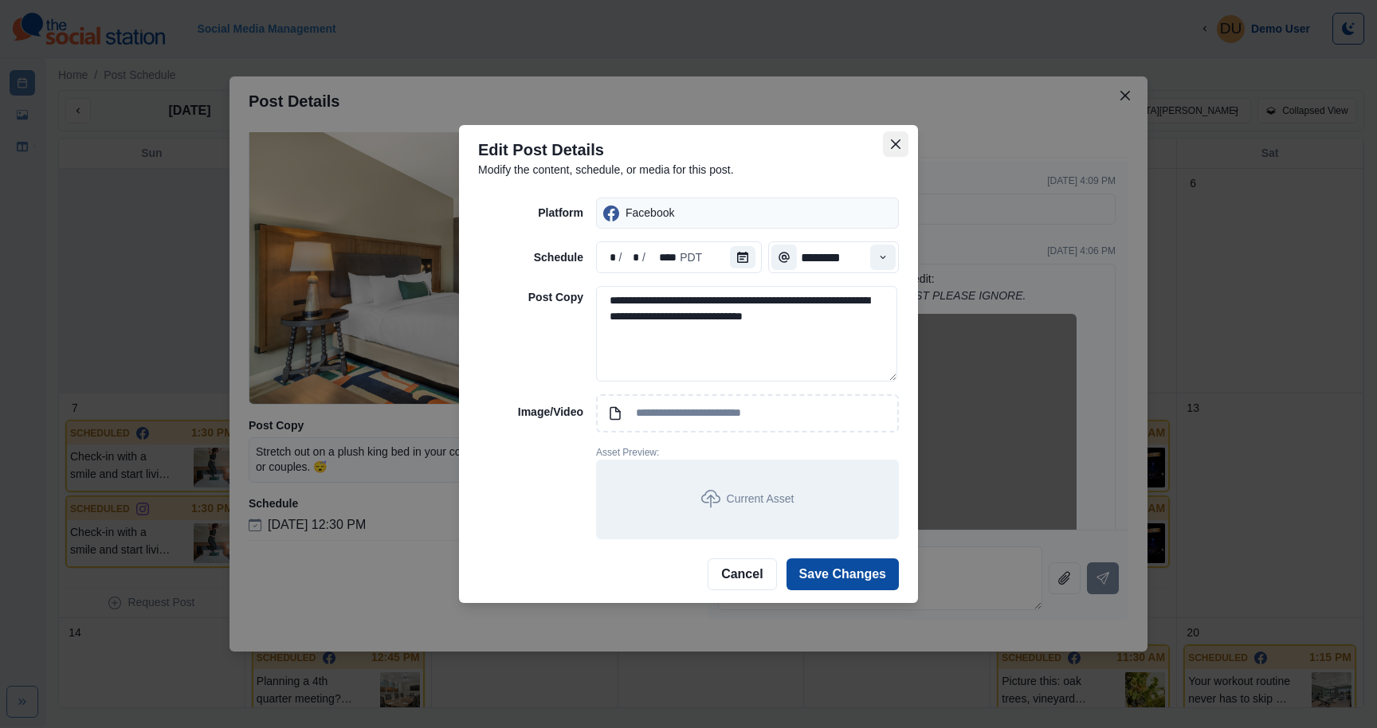
click at [897, 141] on icon "Close" at bounding box center [896, 144] width 10 height 10
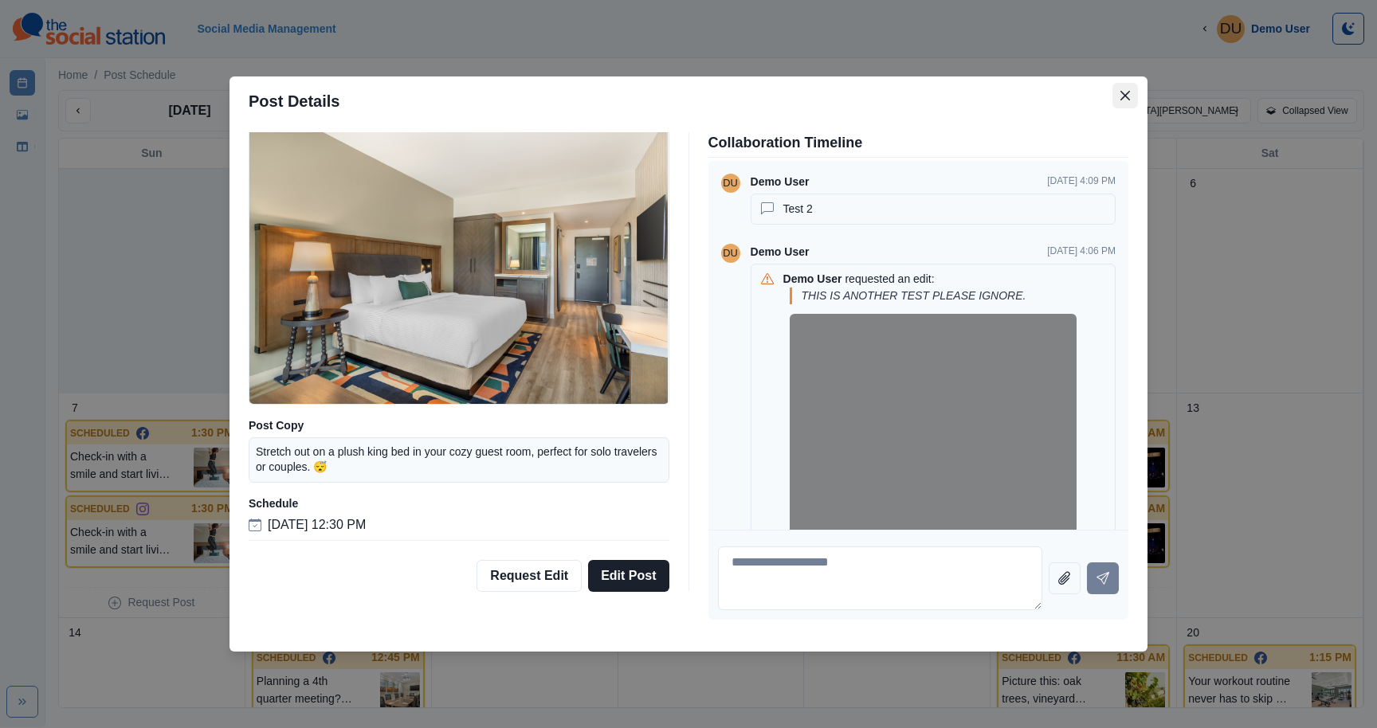
click at [1128, 105] on button "Close" at bounding box center [1126, 96] width 26 height 26
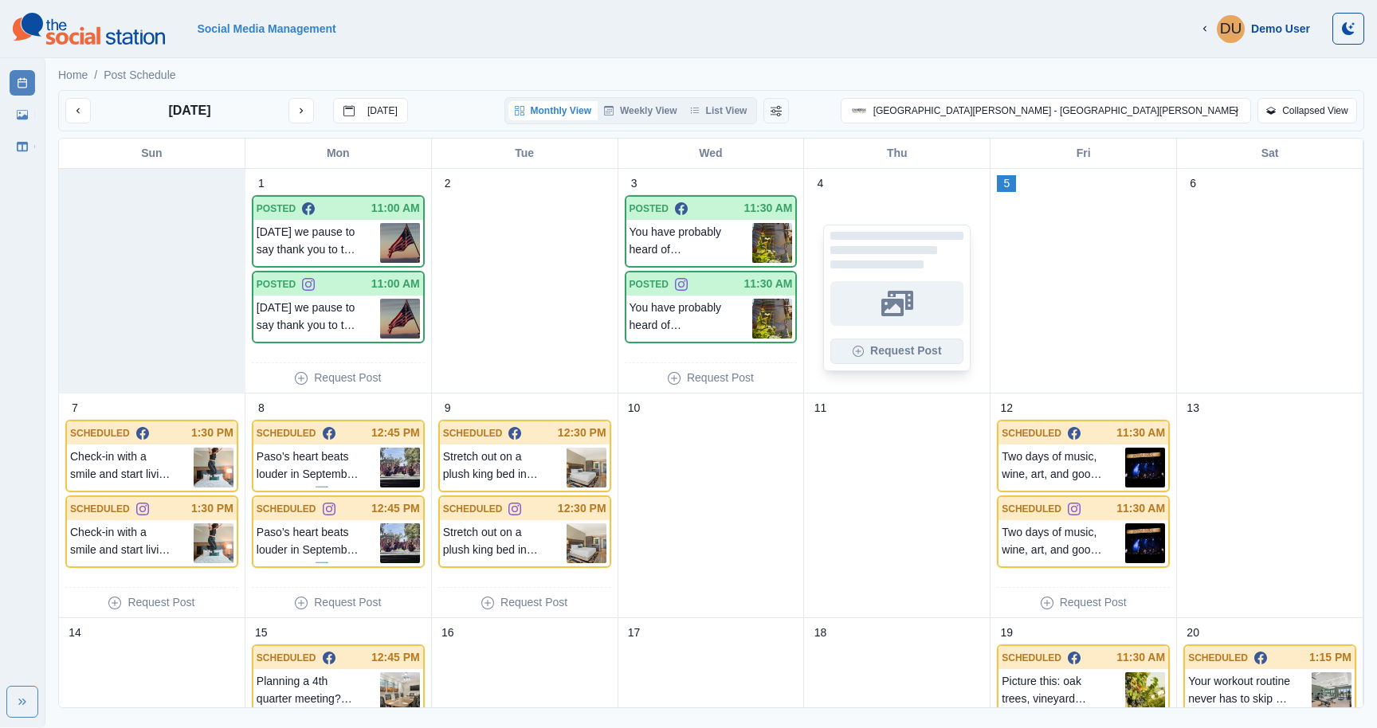
click at [885, 351] on button "Request Post" at bounding box center [896, 352] width 133 height 26
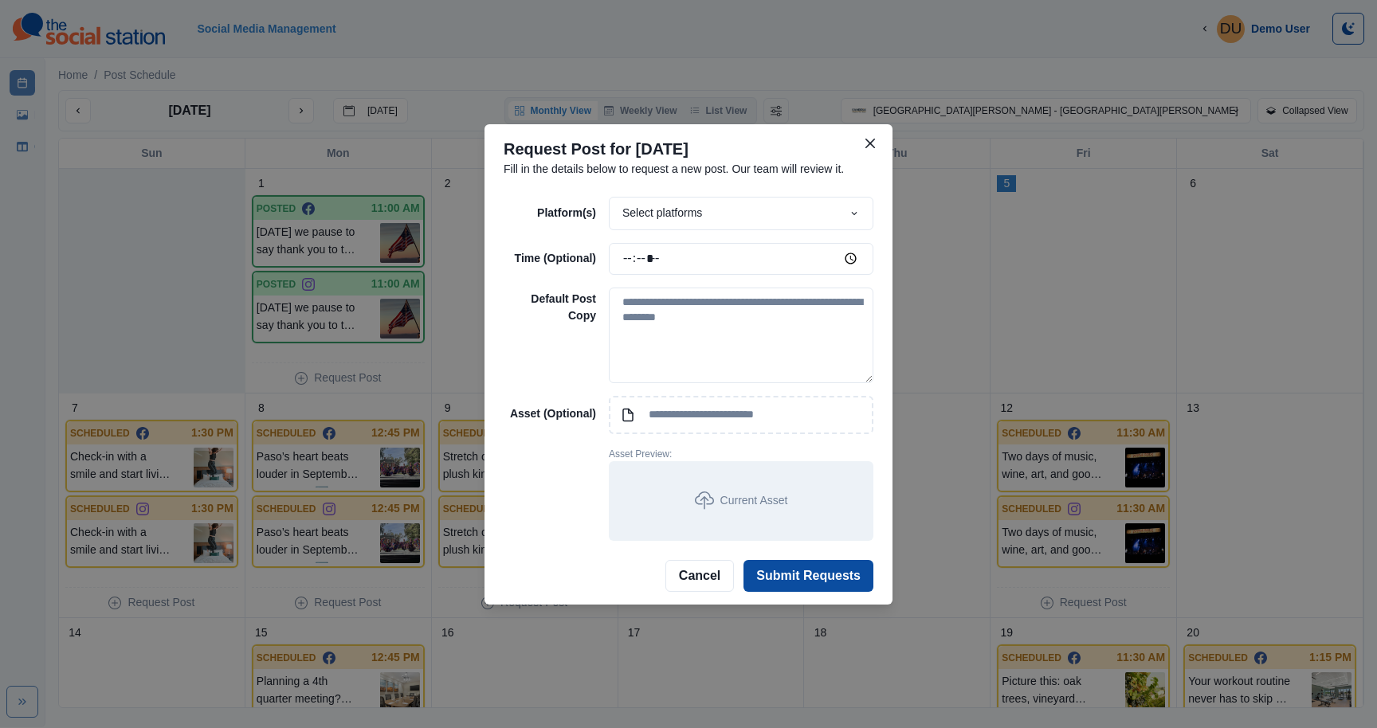
click at [710, 216] on div "Select platforms" at bounding box center [741, 213] width 265 height 33
click at [695, 194] on div "Platform(s) Select platforms Facebook Instagram X / Twitter Google Time (Option…" at bounding box center [689, 368] width 408 height 357
click at [689, 206] on div "Select platforms" at bounding box center [741, 213] width 265 height 33
click at [692, 214] on div "Select platforms" at bounding box center [741, 213] width 265 height 33
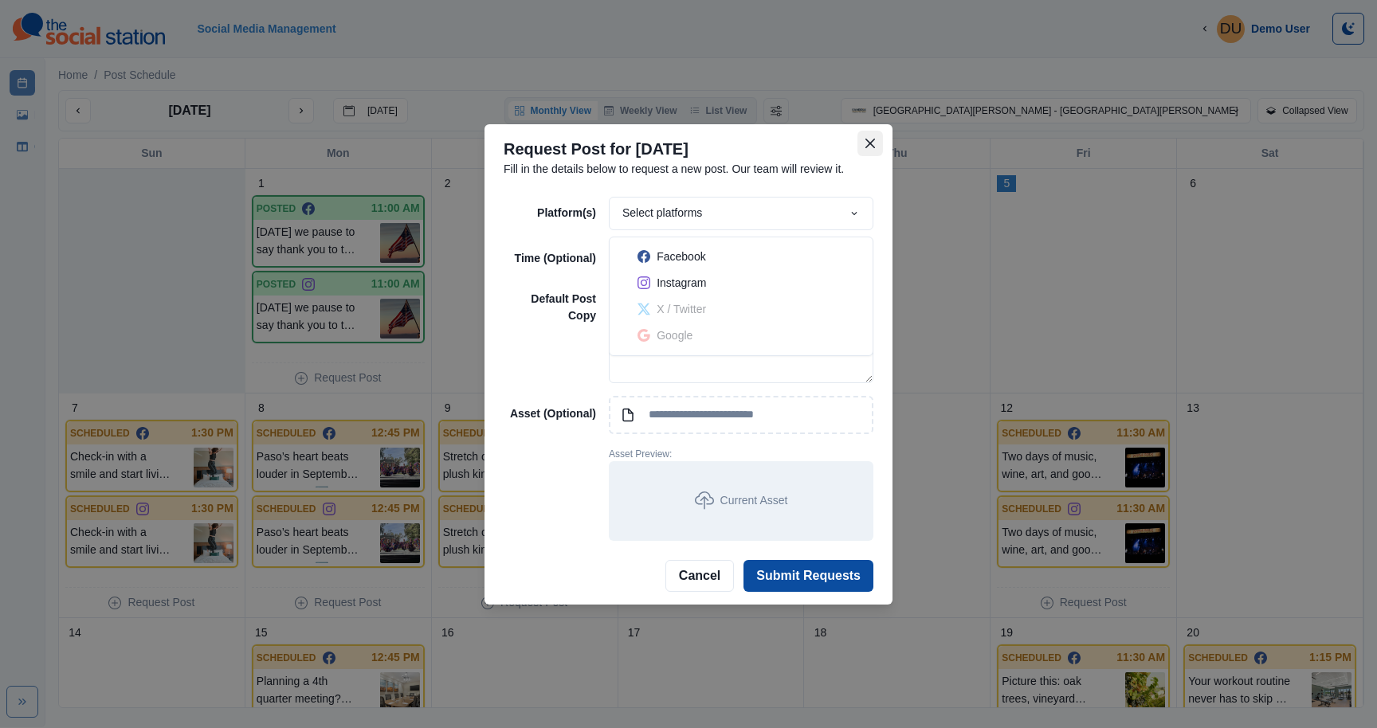
click at [867, 146] on icon "Close" at bounding box center [870, 143] width 10 height 10
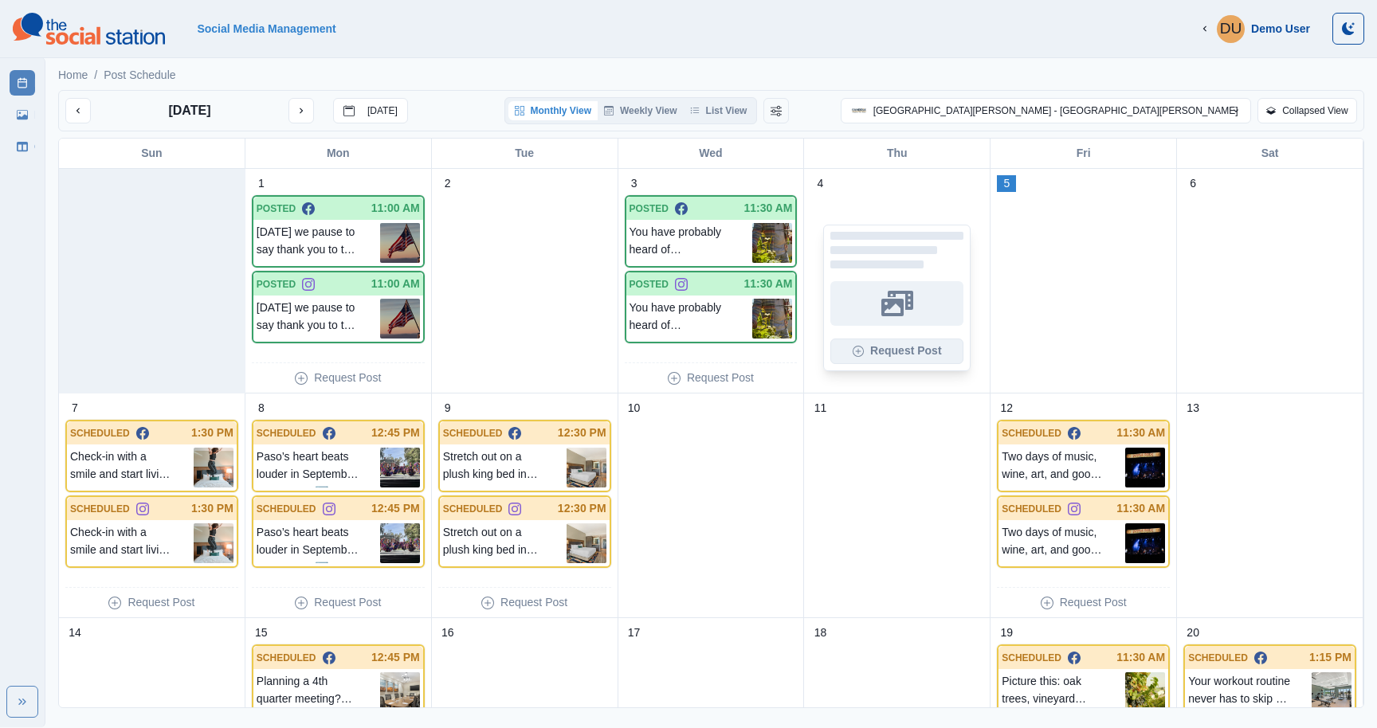
click at [893, 346] on button "Request Post" at bounding box center [896, 352] width 133 height 26
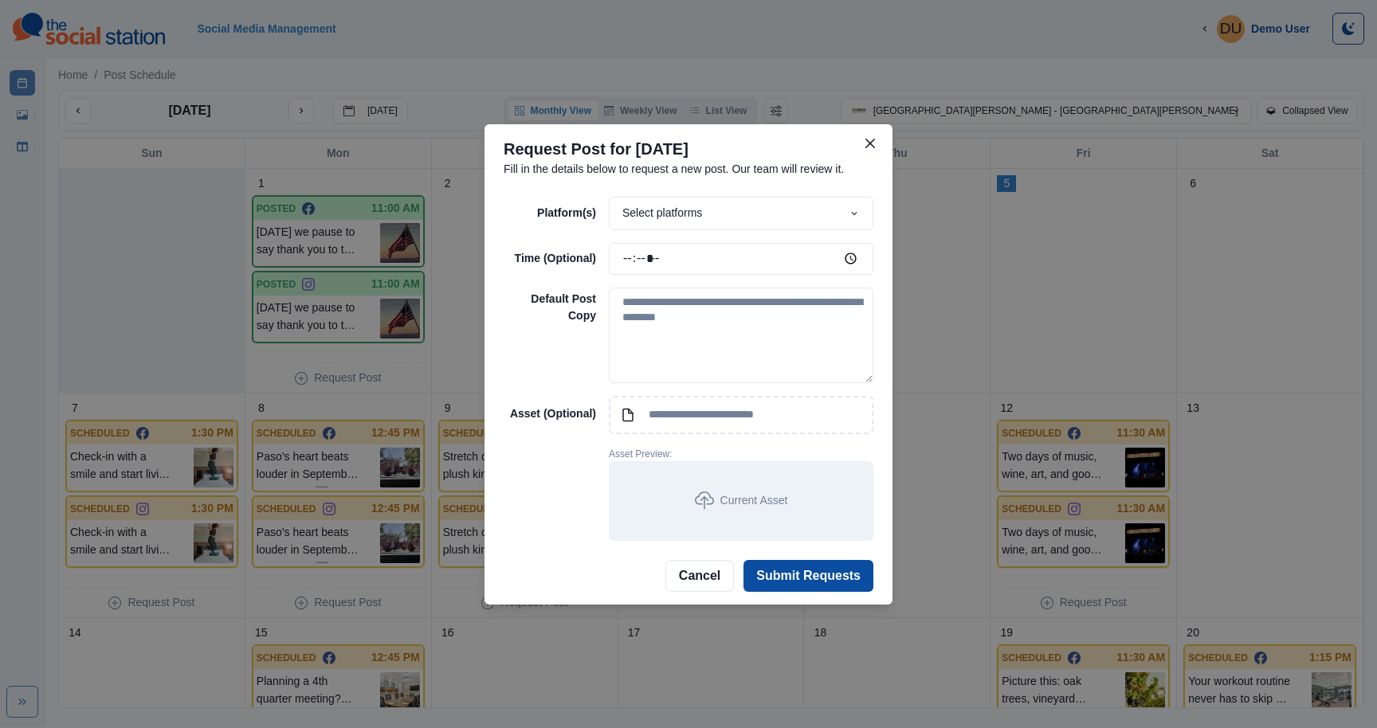
click at [703, 213] on div "Select platforms" at bounding box center [741, 213] width 265 height 33
click at [866, 145] on icon "Close" at bounding box center [870, 144] width 10 height 10
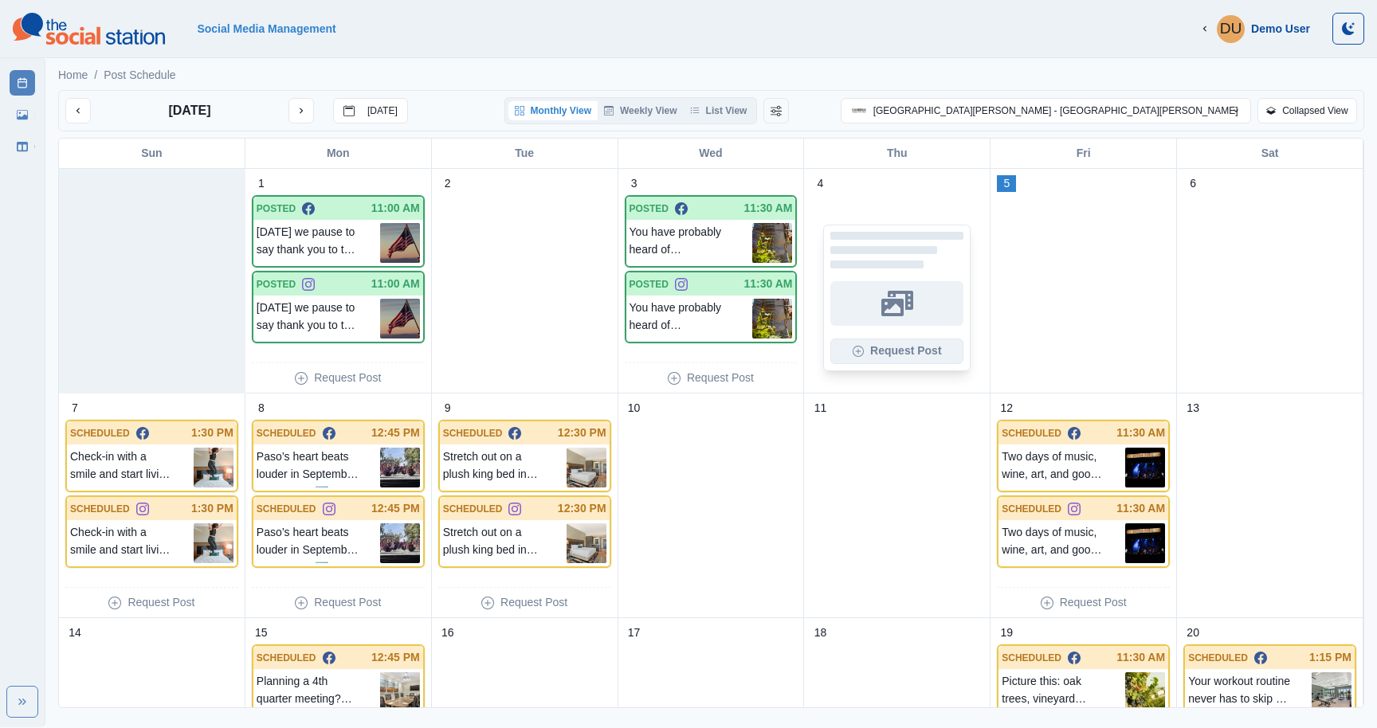
click at [880, 343] on button "Request Post" at bounding box center [896, 352] width 133 height 26
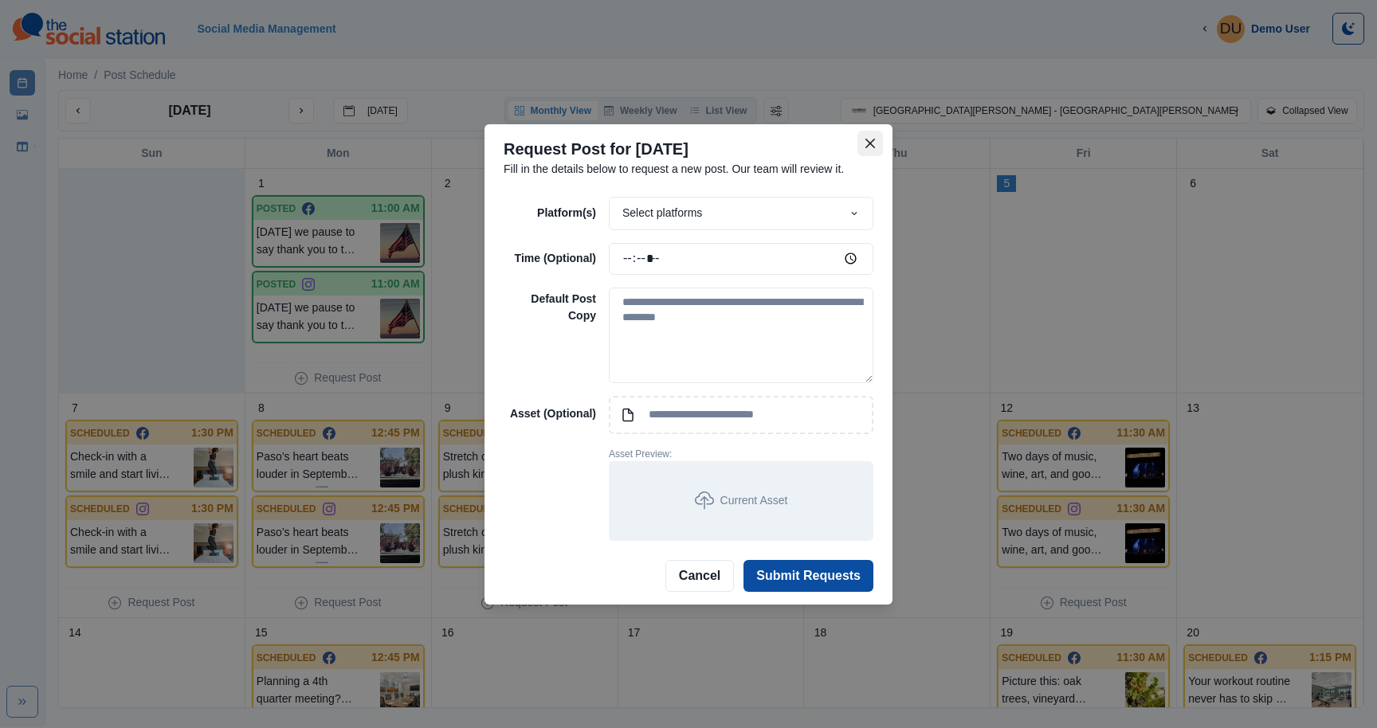
click at [866, 143] on icon "Close" at bounding box center [870, 144] width 10 height 10
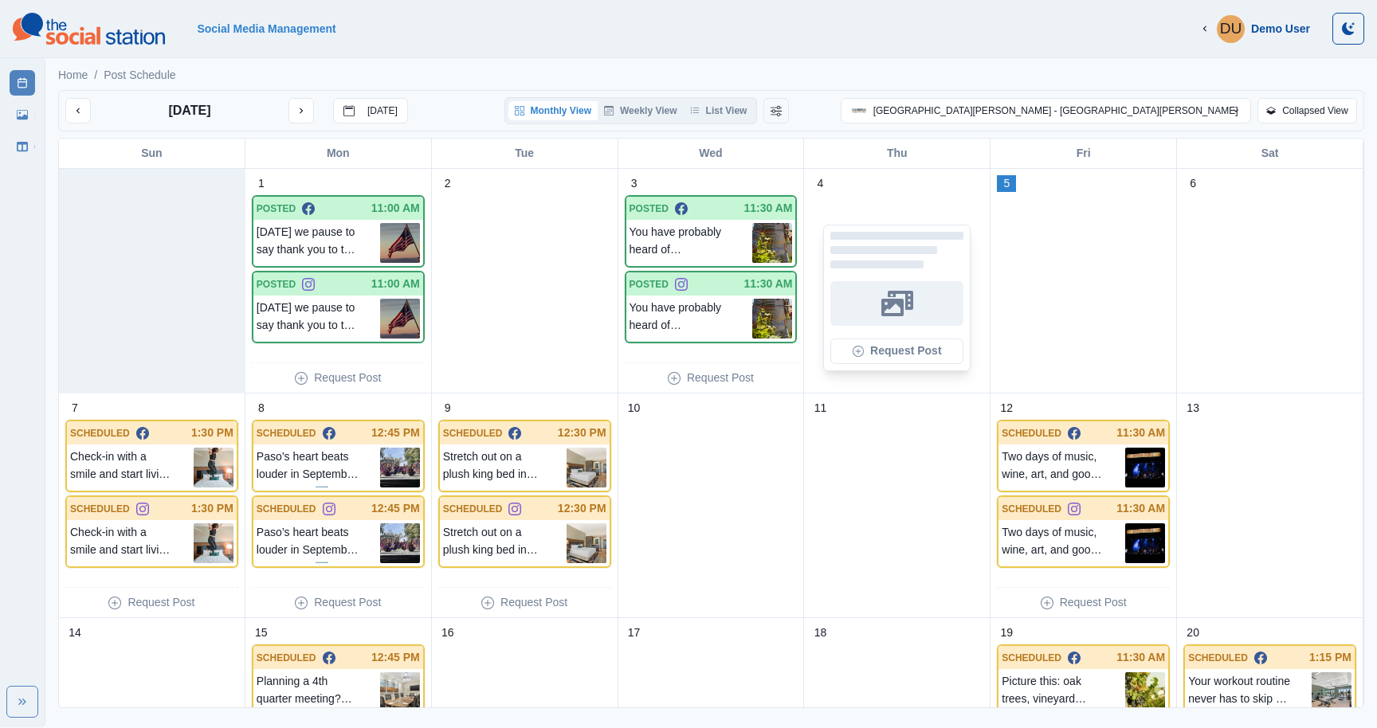
click at [854, 235] on div at bounding box center [896, 236] width 133 height 8
click at [874, 352] on button "Request Post" at bounding box center [896, 352] width 133 height 26
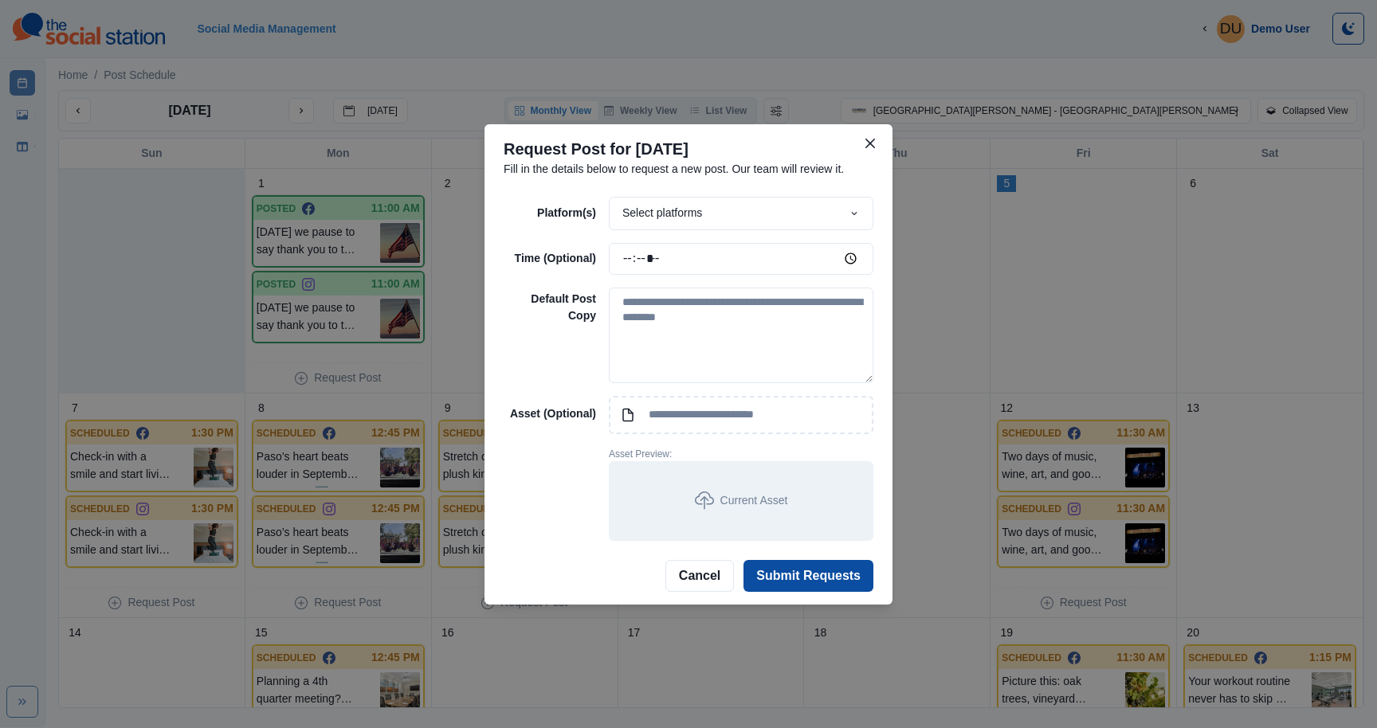
click at [797, 187] on header "Request Post for [DATE] Fill in the details below to request a new post. Our te…" at bounding box center [689, 157] width 408 height 66
click at [786, 206] on div "Select platforms" at bounding box center [741, 213] width 265 height 33
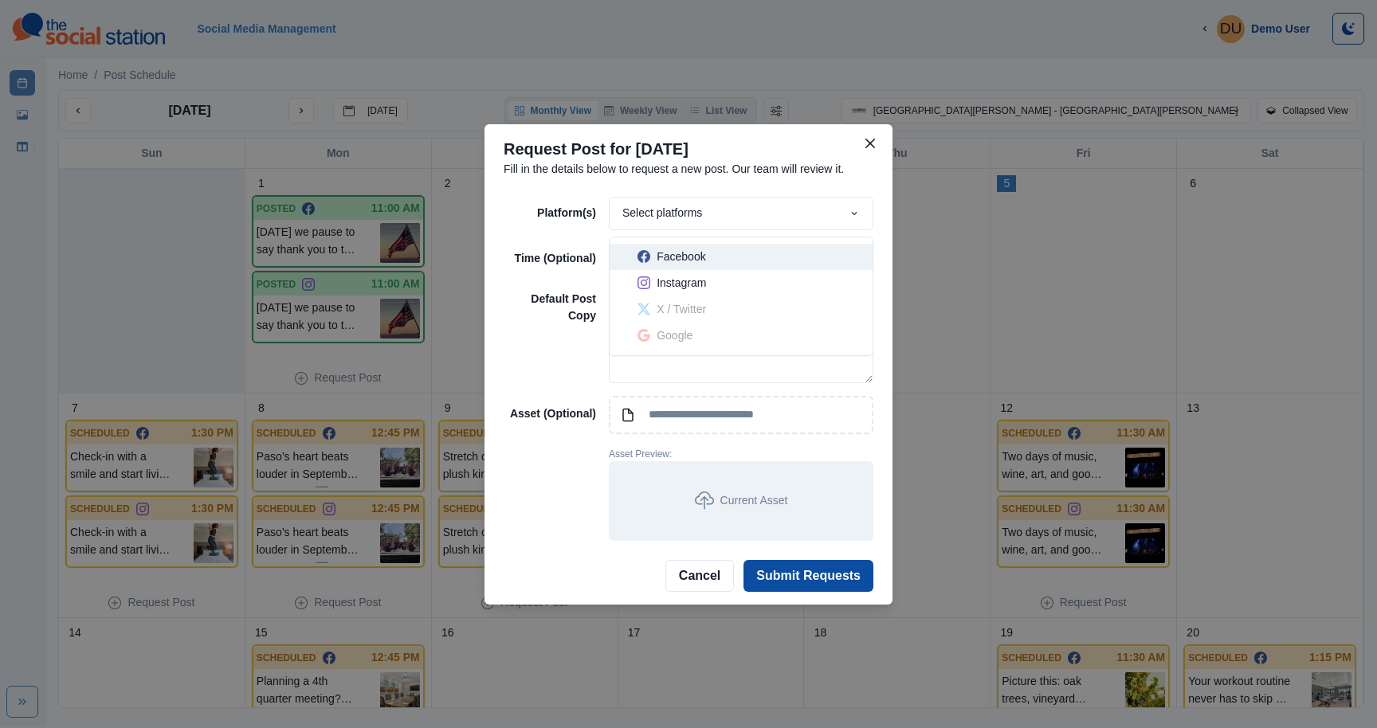
click at [719, 263] on div "Facebook" at bounding box center [751, 257] width 226 height 17
click at [738, 220] on div "Facebook" at bounding box center [741, 213] width 265 height 33
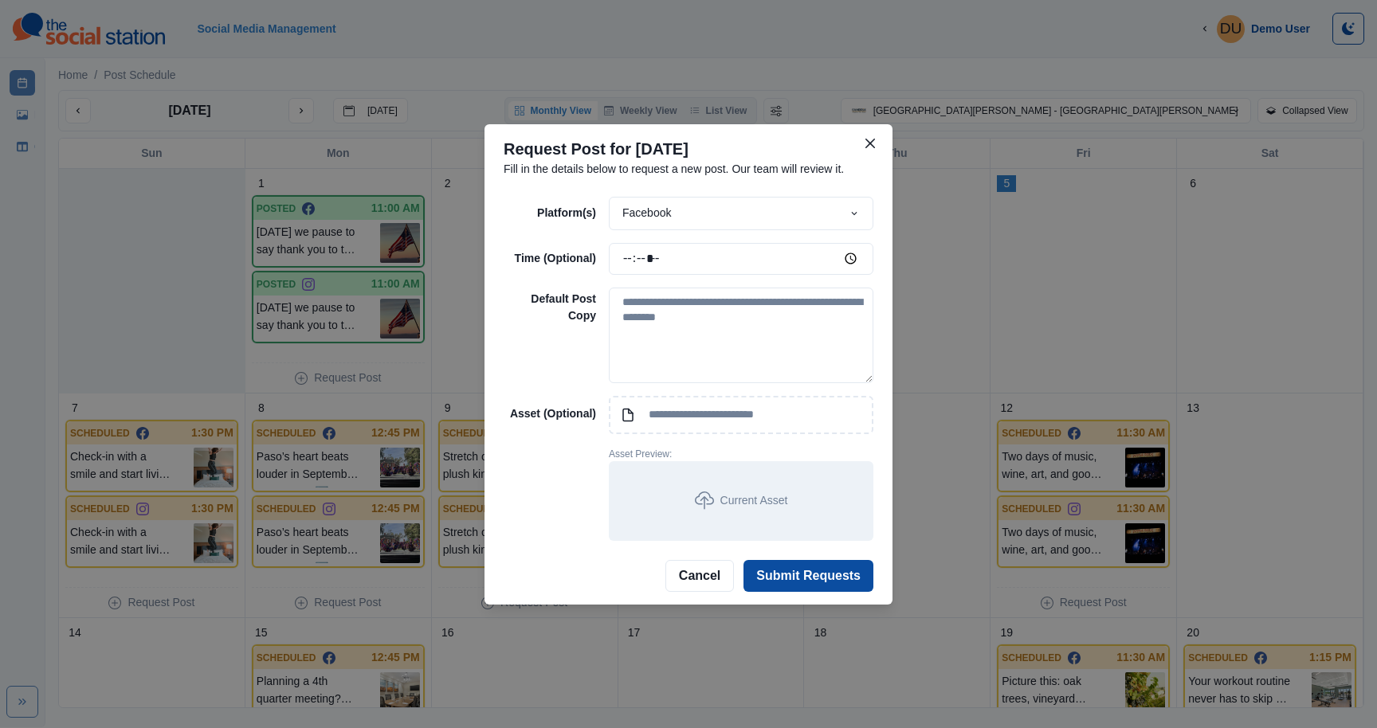
click at [738, 220] on div "Facebook" at bounding box center [741, 213] width 265 height 33
click at [705, 281] on p "Instagram" at bounding box center [681, 283] width 49 height 17
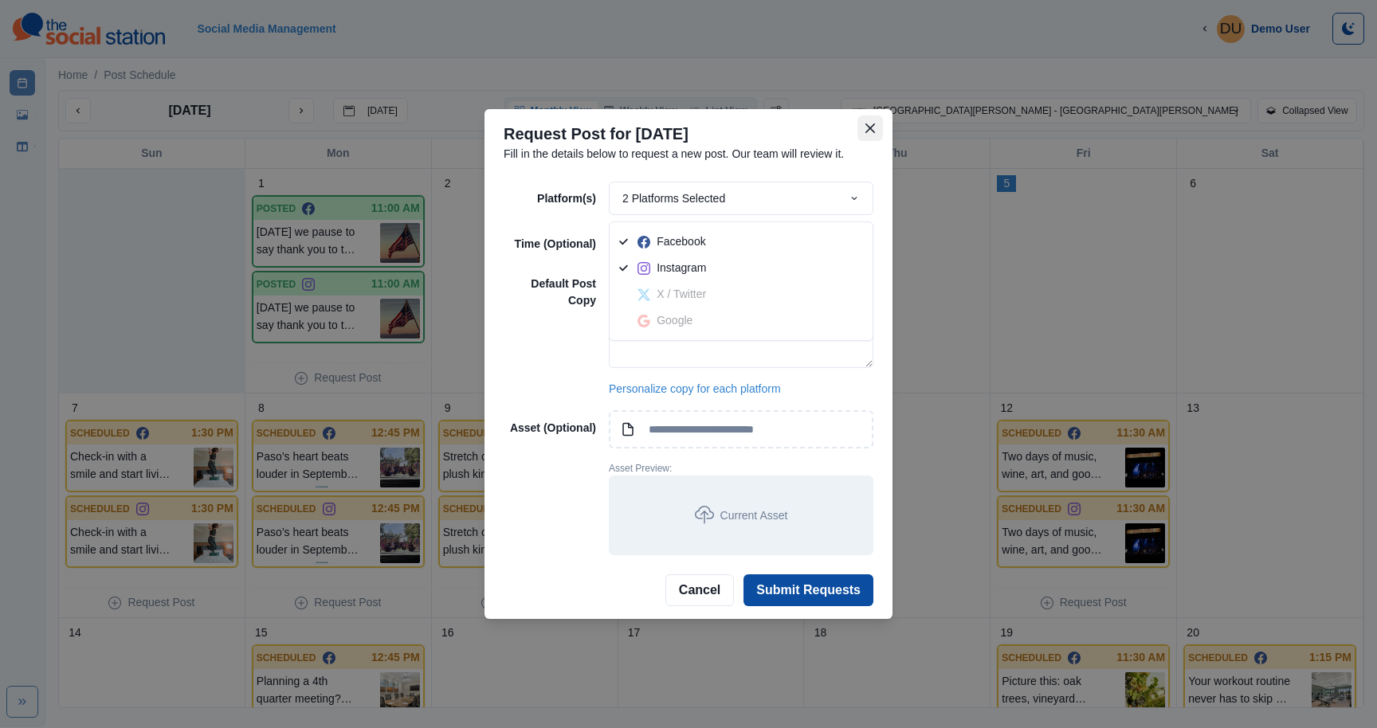
click at [872, 120] on button "Close" at bounding box center [871, 129] width 26 height 26
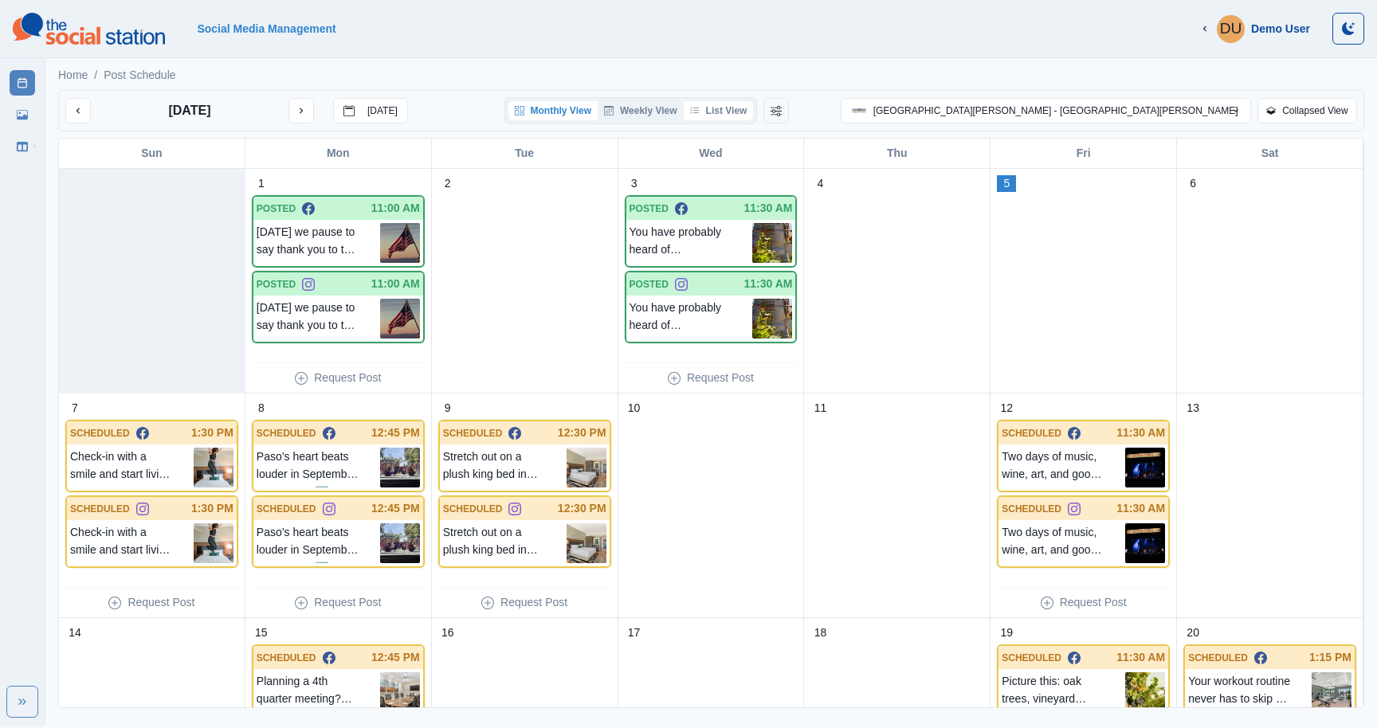
click at [754, 112] on button "List View" at bounding box center [719, 110] width 70 height 19
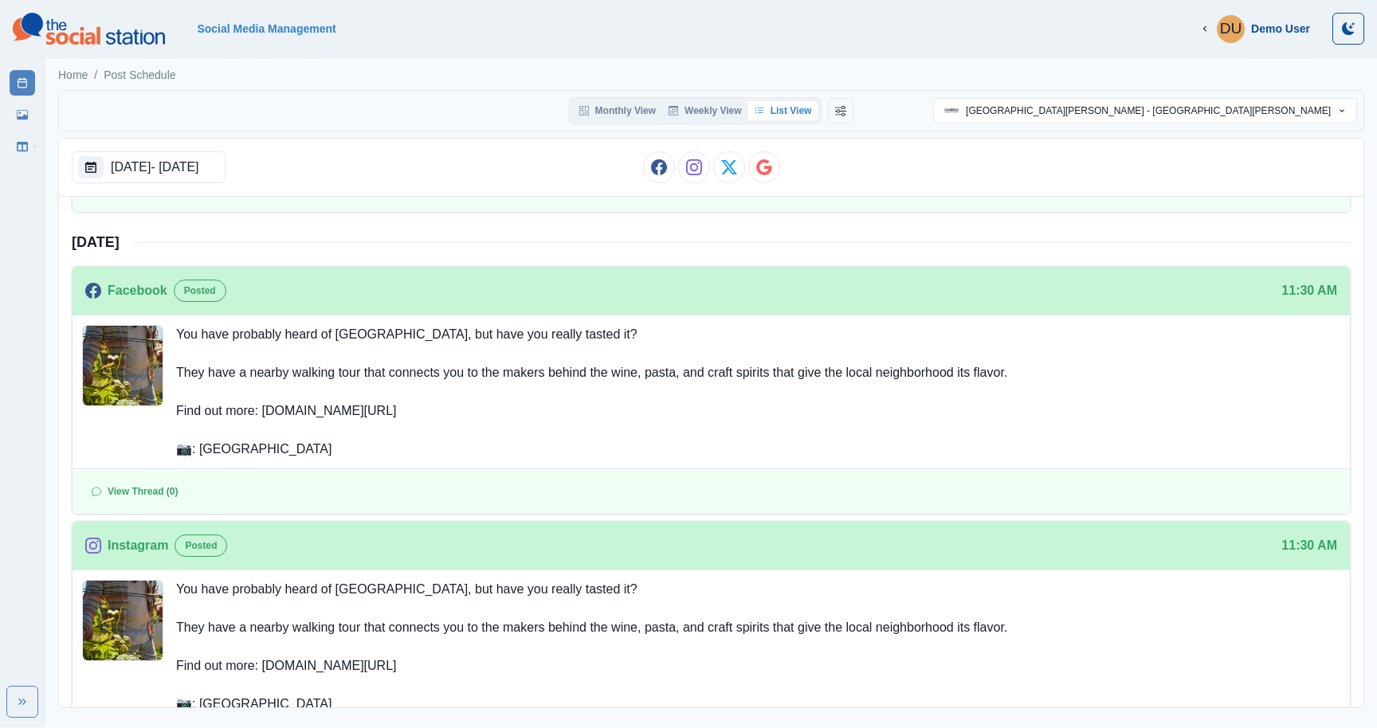
scroll to position [0, 0]
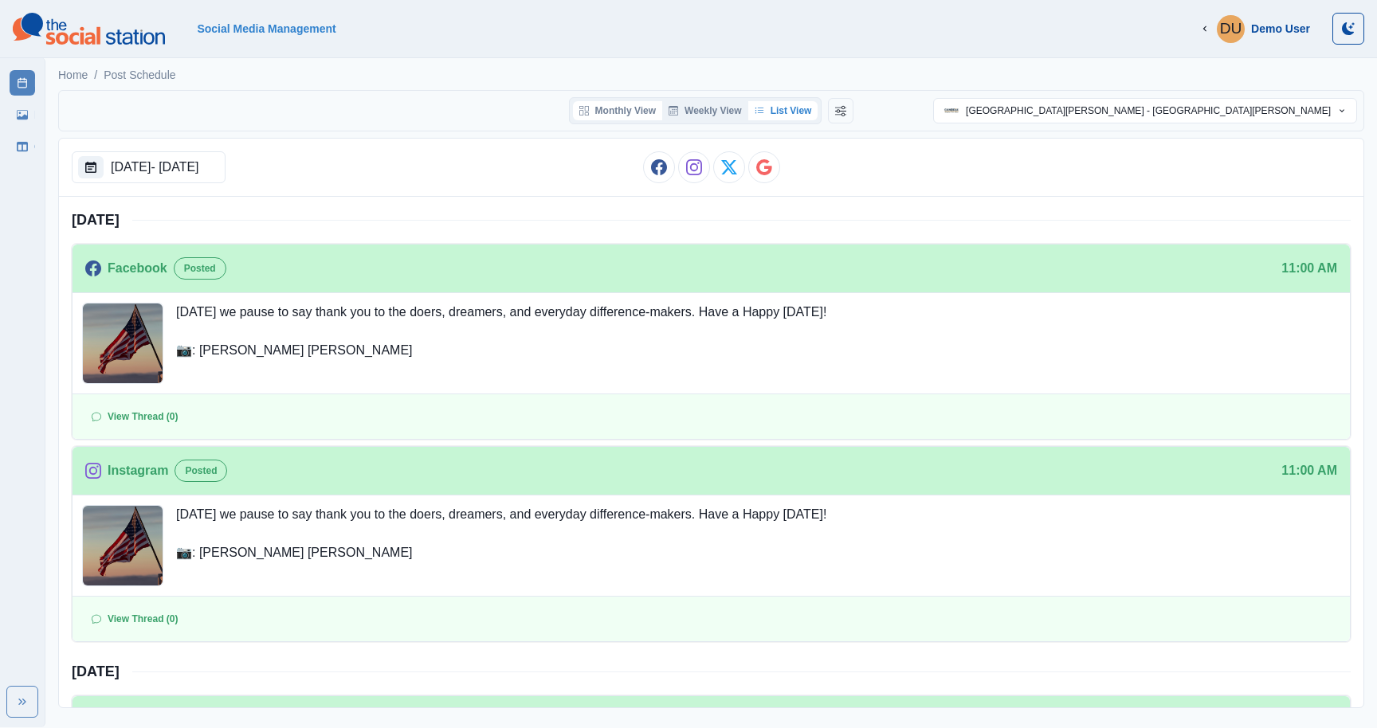
click at [626, 107] on button "Monthly View" at bounding box center [617, 110] width 89 height 19
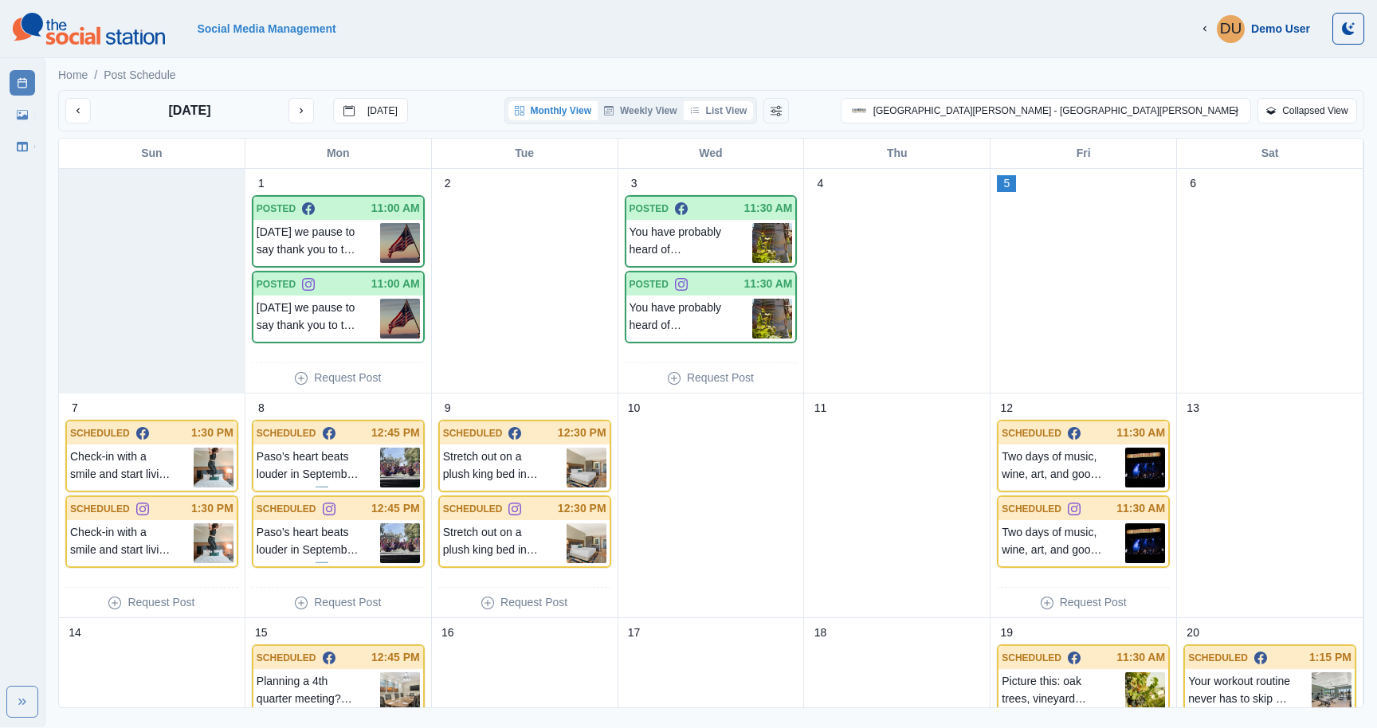
click at [700, 108] on icon "button" at bounding box center [695, 111] width 10 height 10
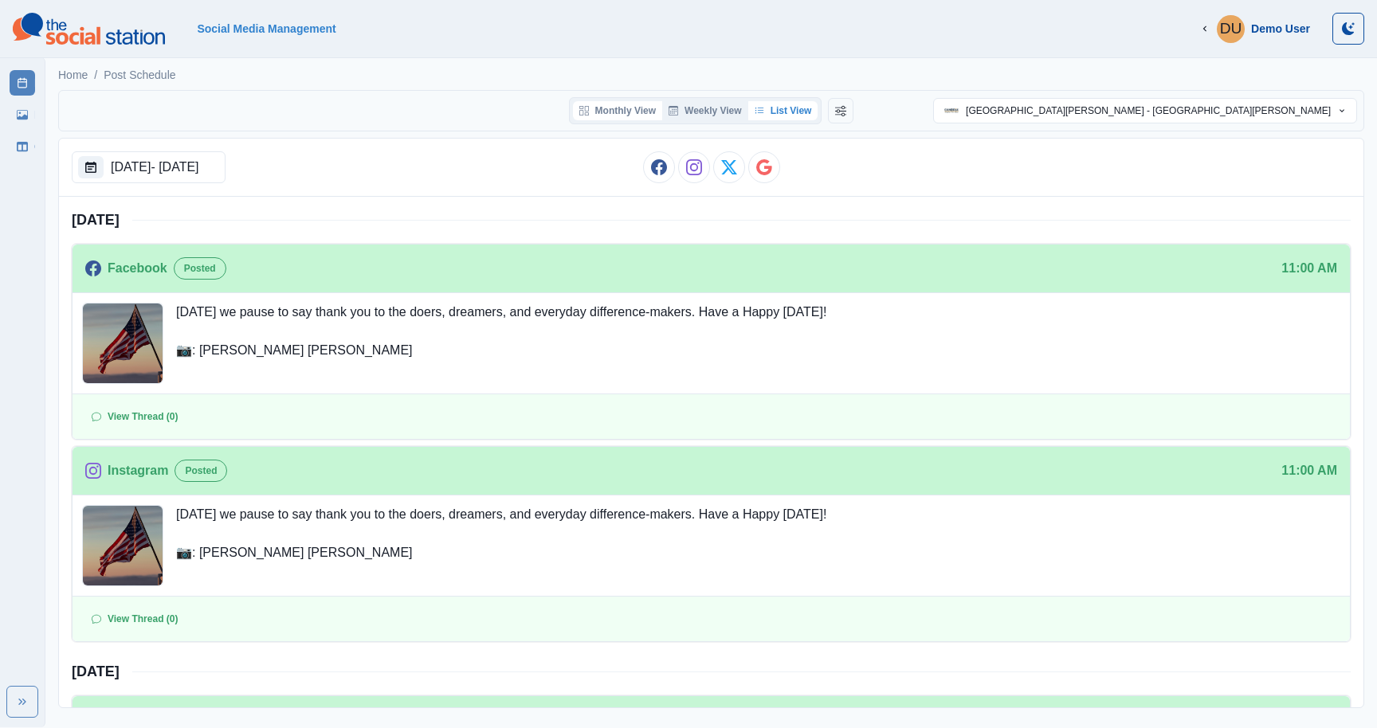
click at [624, 108] on button "Monthly View" at bounding box center [617, 110] width 89 height 19
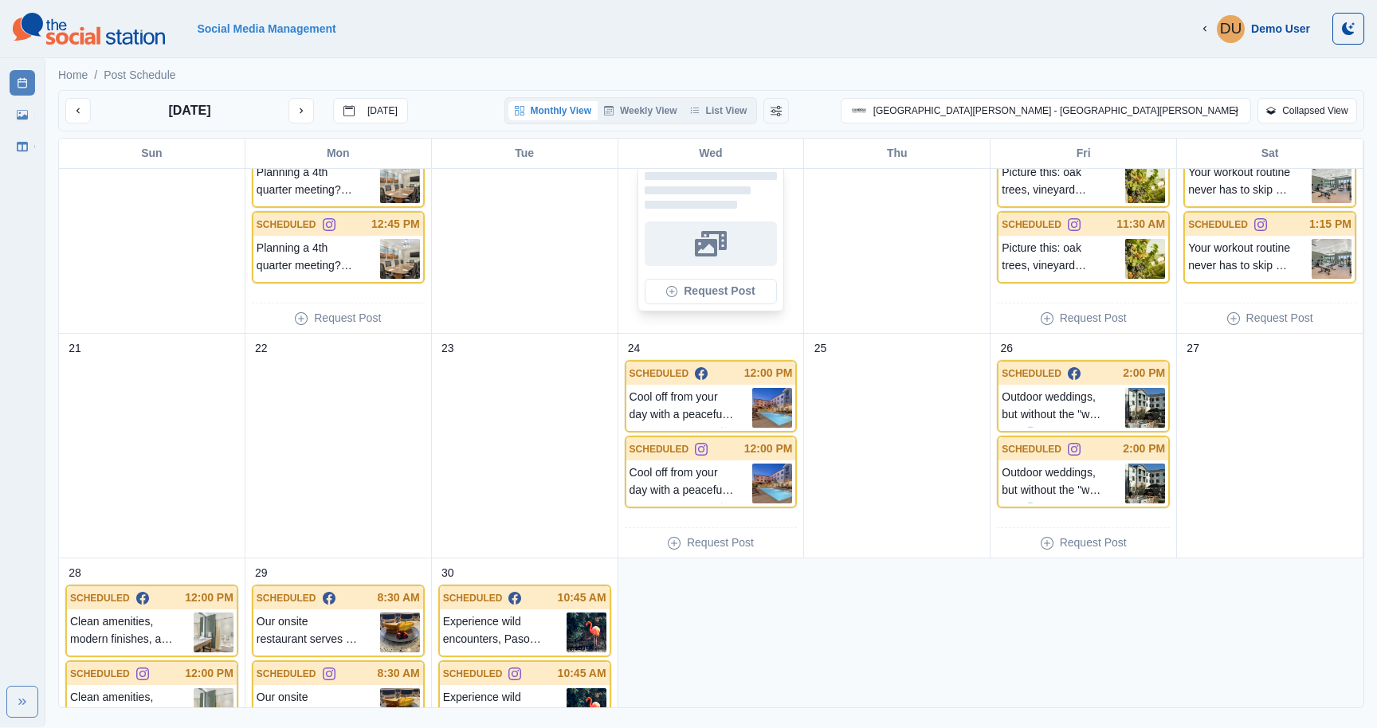
scroll to position [449, 0]
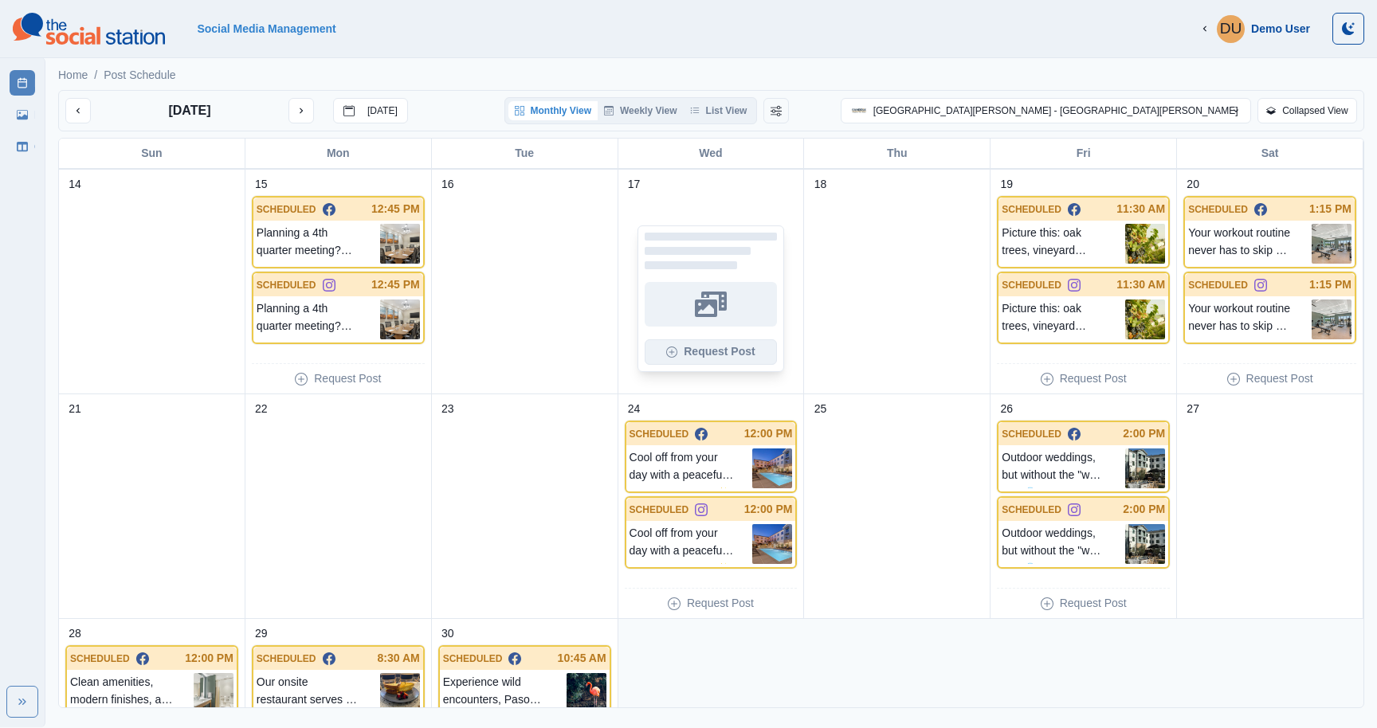
click at [732, 357] on button "Request Post" at bounding box center [711, 353] width 133 height 26
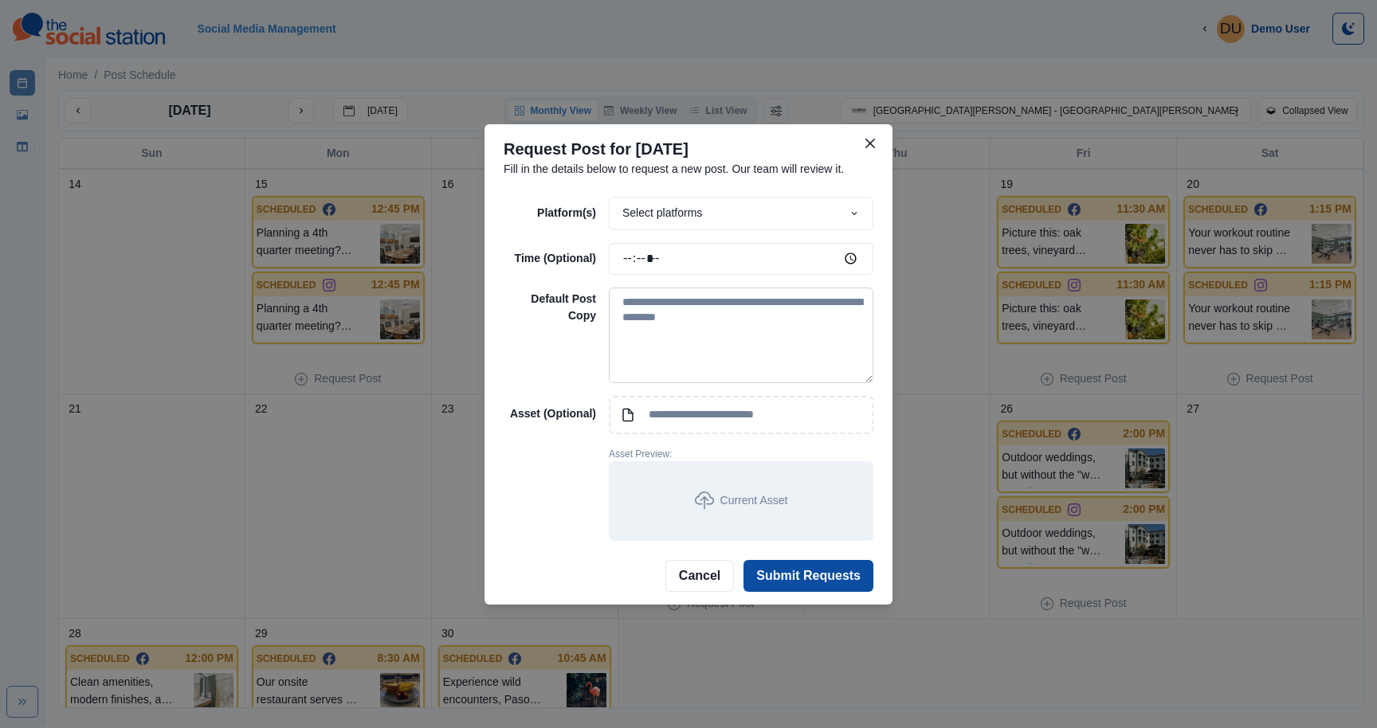
click at [634, 302] on textarea at bounding box center [741, 336] width 265 height 96
type textarea "**********"
click at [740, 221] on div "Select platforms" at bounding box center [741, 213] width 265 height 33
click at [705, 212] on div "Select platforms" at bounding box center [741, 213] width 265 height 33
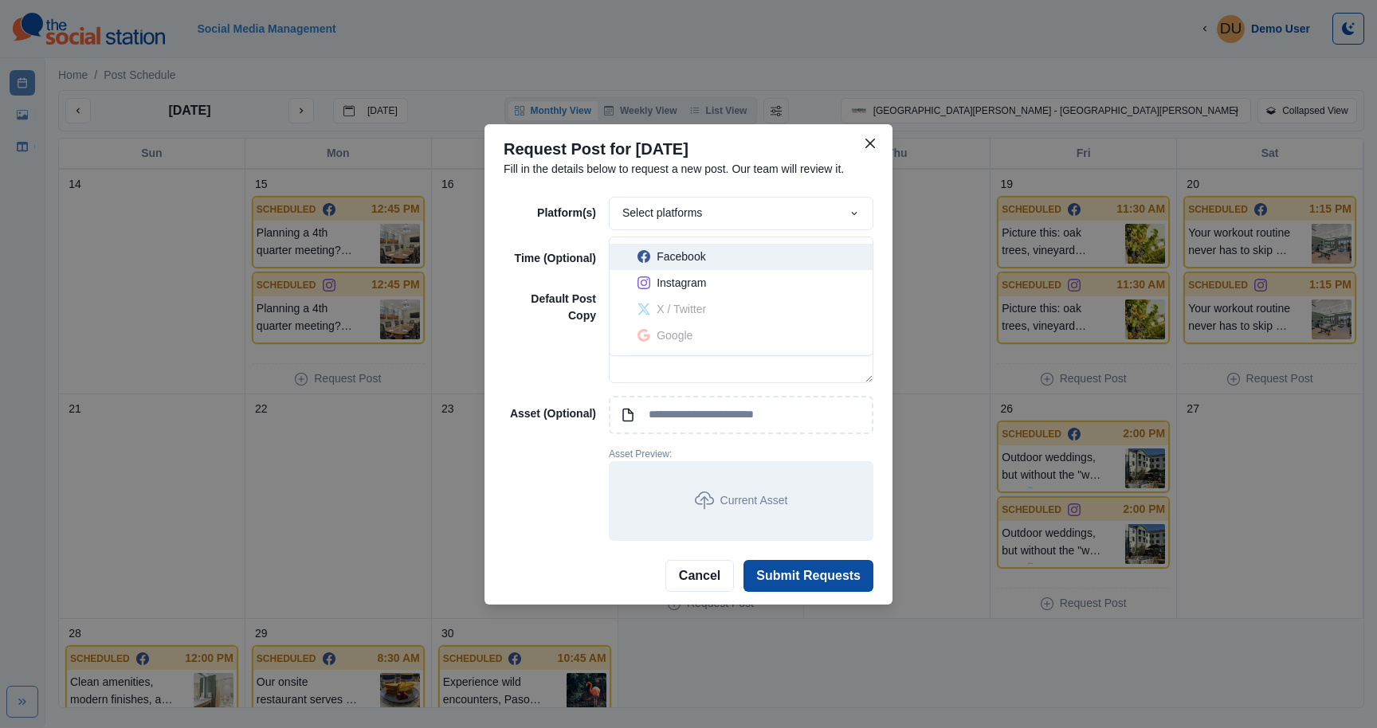
click at [714, 251] on div "Facebook" at bounding box center [751, 257] width 226 height 17
click at [704, 280] on p "Instagram" at bounding box center [681, 283] width 49 height 17
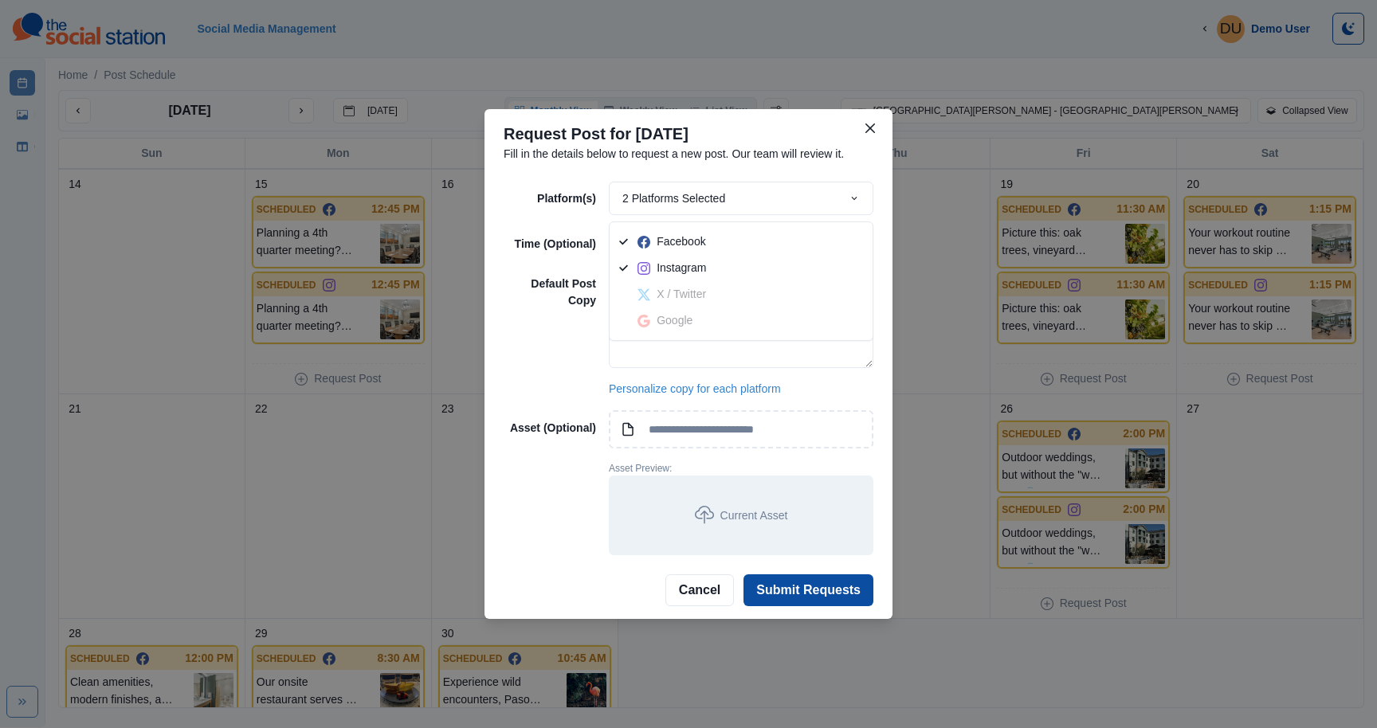
click at [515, 382] on div "**********" at bounding box center [689, 369] width 370 height 374
click at [785, 593] on button "Submit Requests" at bounding box center [809, 591] width 130 height 32
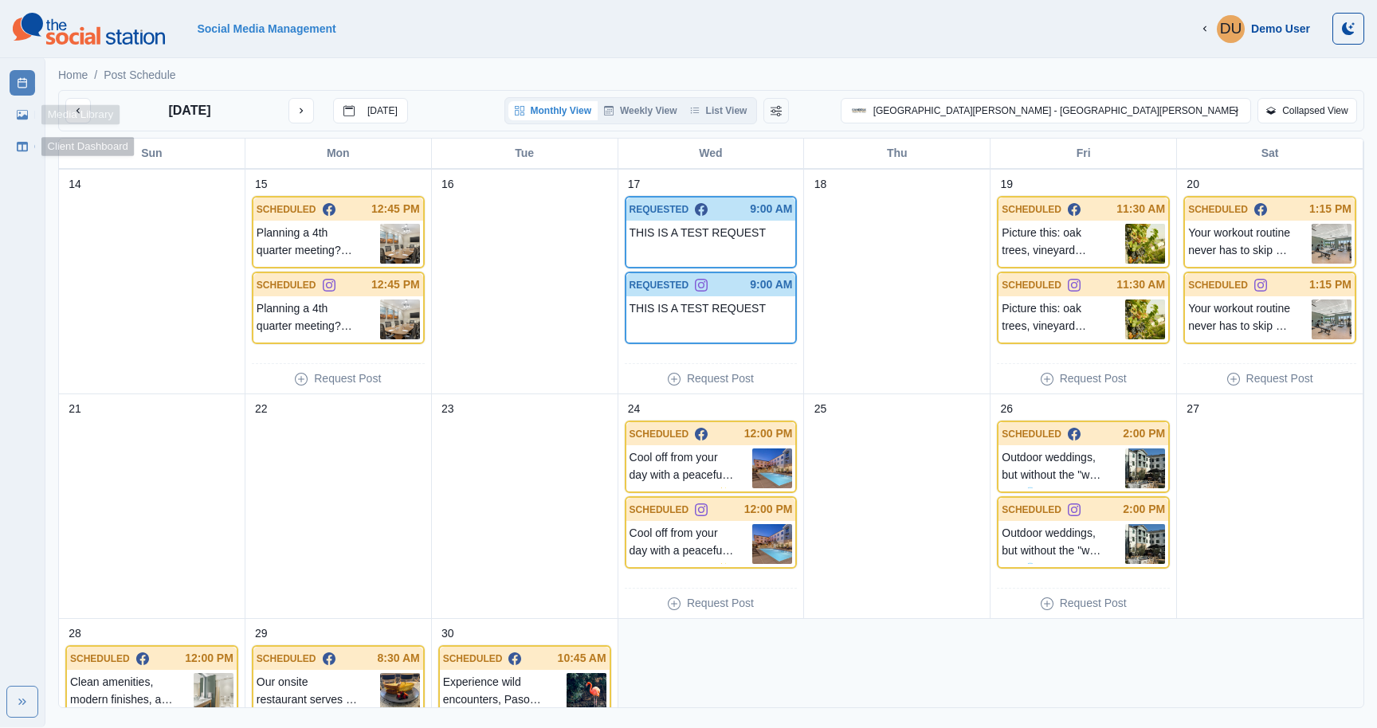
click at [21, 117] on icon at bounding box center [22, 115] width 11 height 10
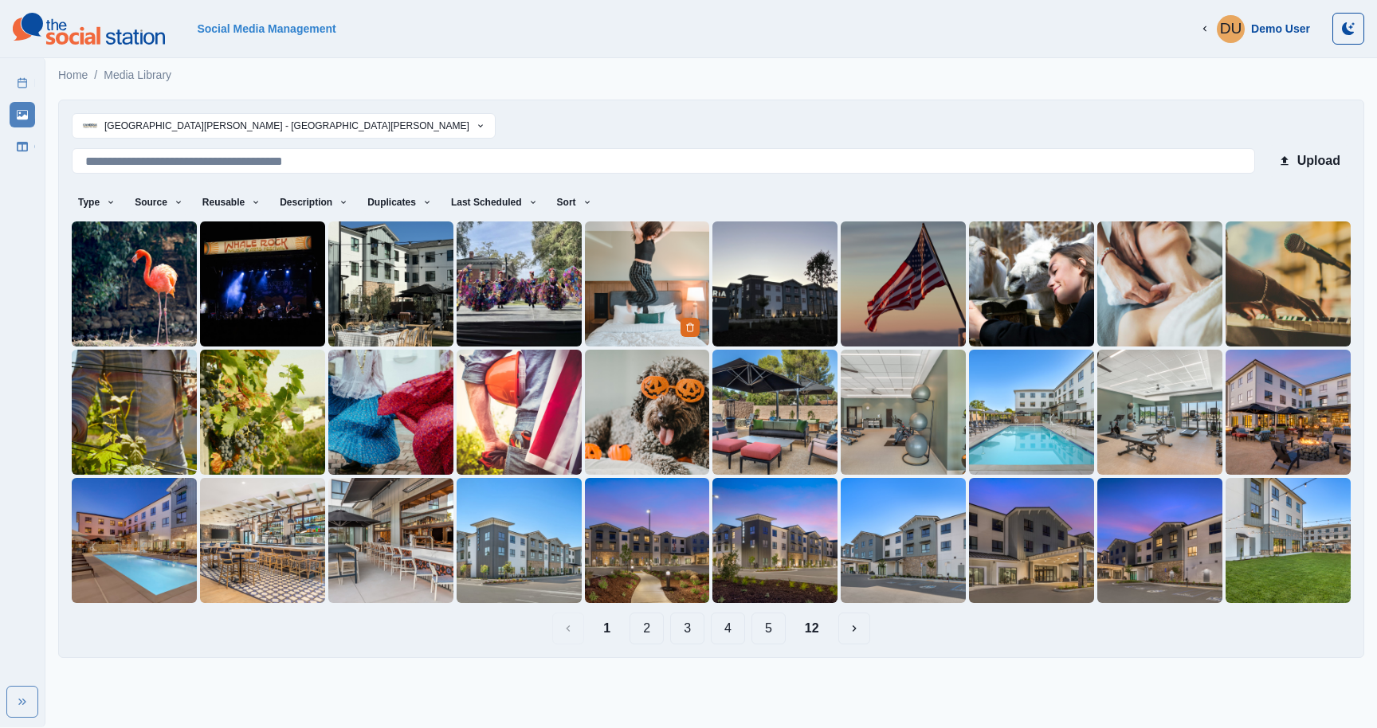
click at [646, 288] on img at bounding box center [647, 284] width 125 height 125
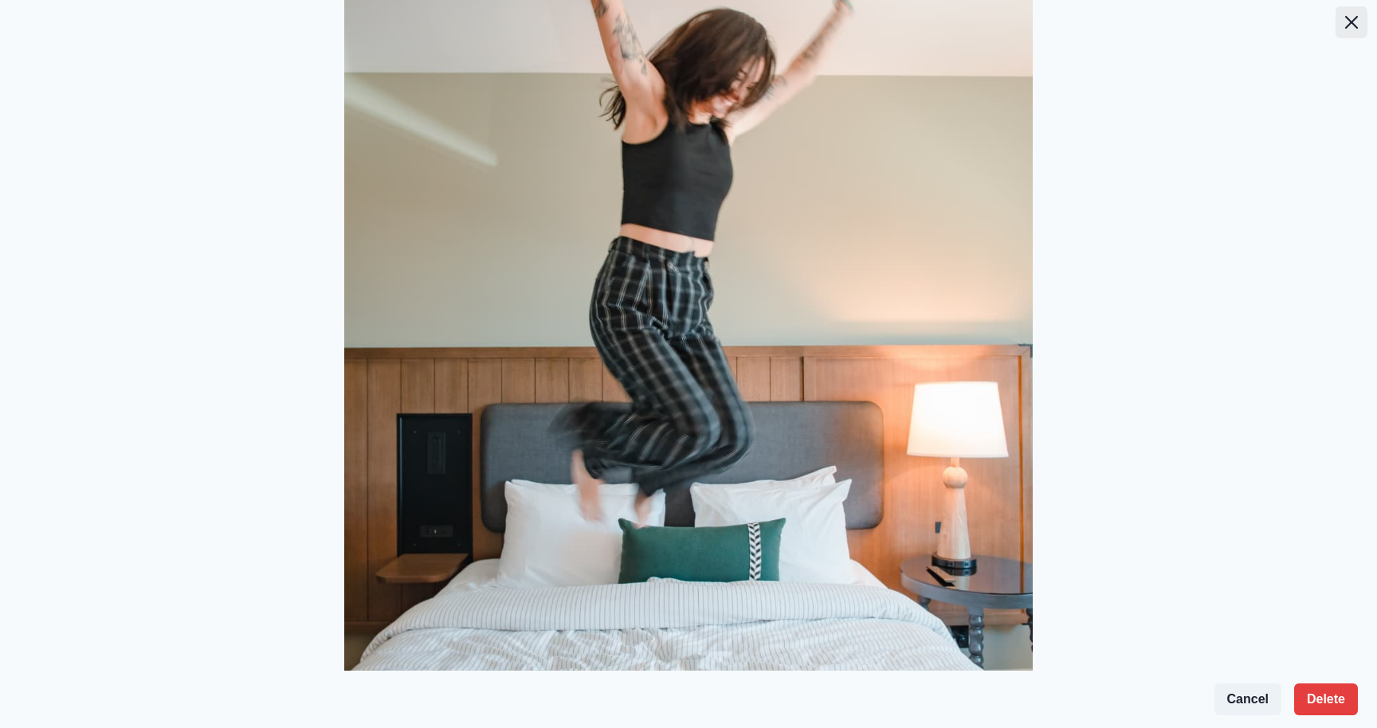
click at [1354, 26] on icon "Close" at bounding box center [1351, 22] width 13 height 13
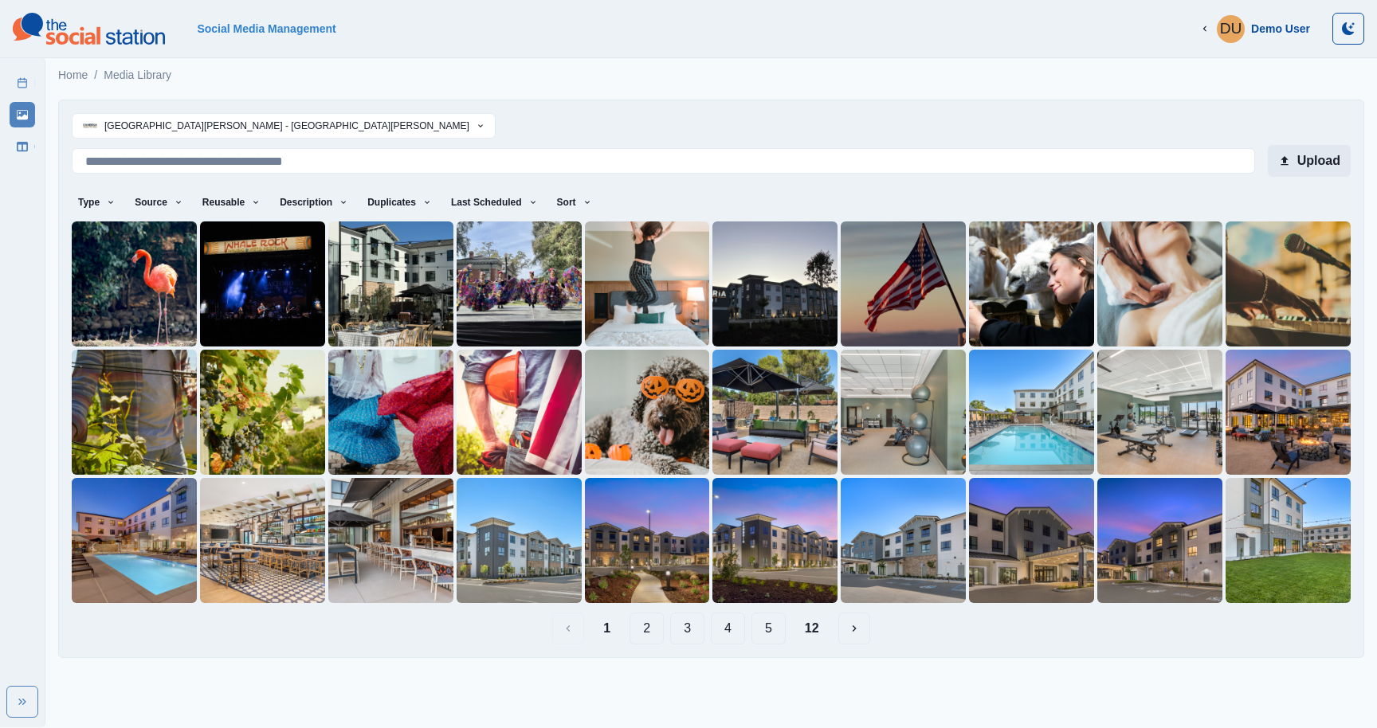
click at [1316, 167] on button "Upload" at bounding box center [1309, 161] width 83 height 32
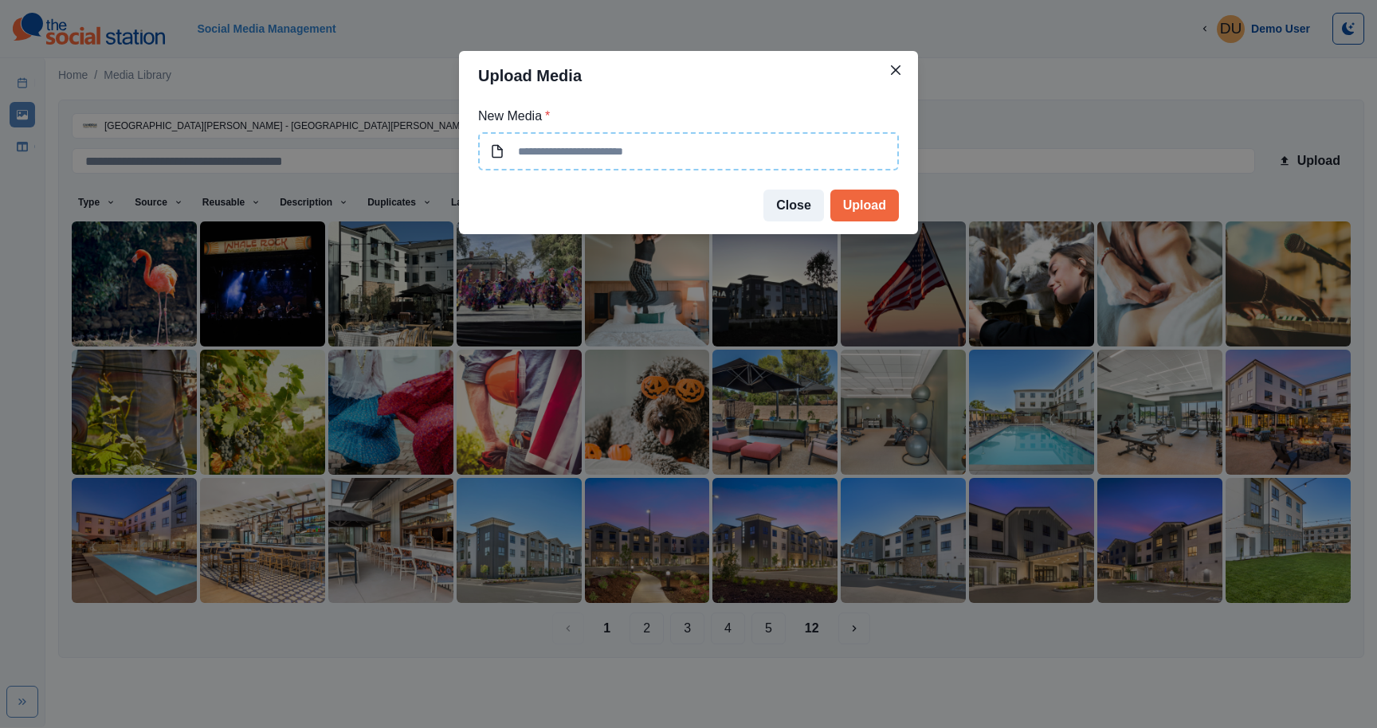
click at [673, 157] on input at bounding box center [688, 151] width 421 height 38
click at [689, 159] on input at bounding box center [688, 151] width 421 height 38
click at [798, 198] on button "Close" at bounding box center [793, 206] width 61 height 32
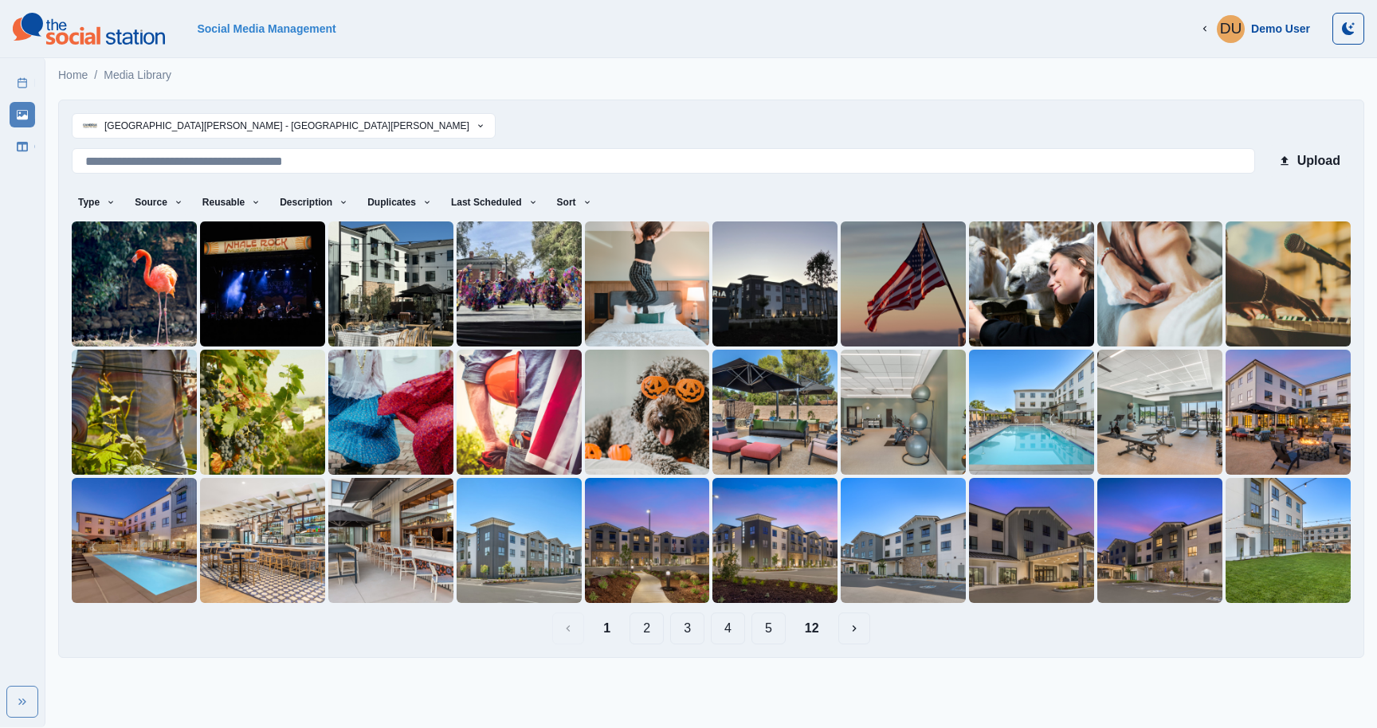
click at [1360, 671] on html "Social Media Management DU Demo User Logout Post Schedule Media Library Client …" at bounding box center [688, 335] width 1377 height 671
click at [1299, 29] on div "Demo User" at bounding box center [1280, 29] width 59 height 14
click at [1138, 28] on button "Logout" at bounding box center [1134, 29] width 69 height 32
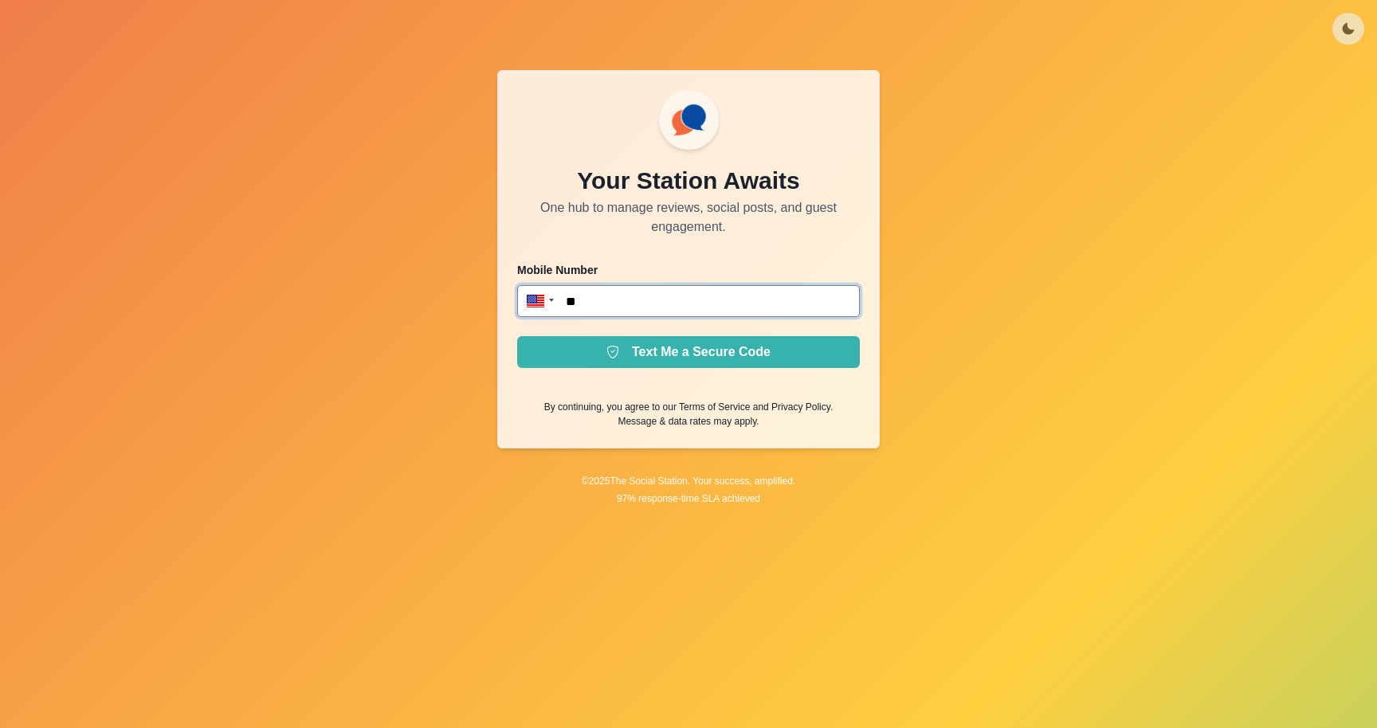
click at [620, 294] on input "**" at bounding box center [688, 301] width 343 height 32
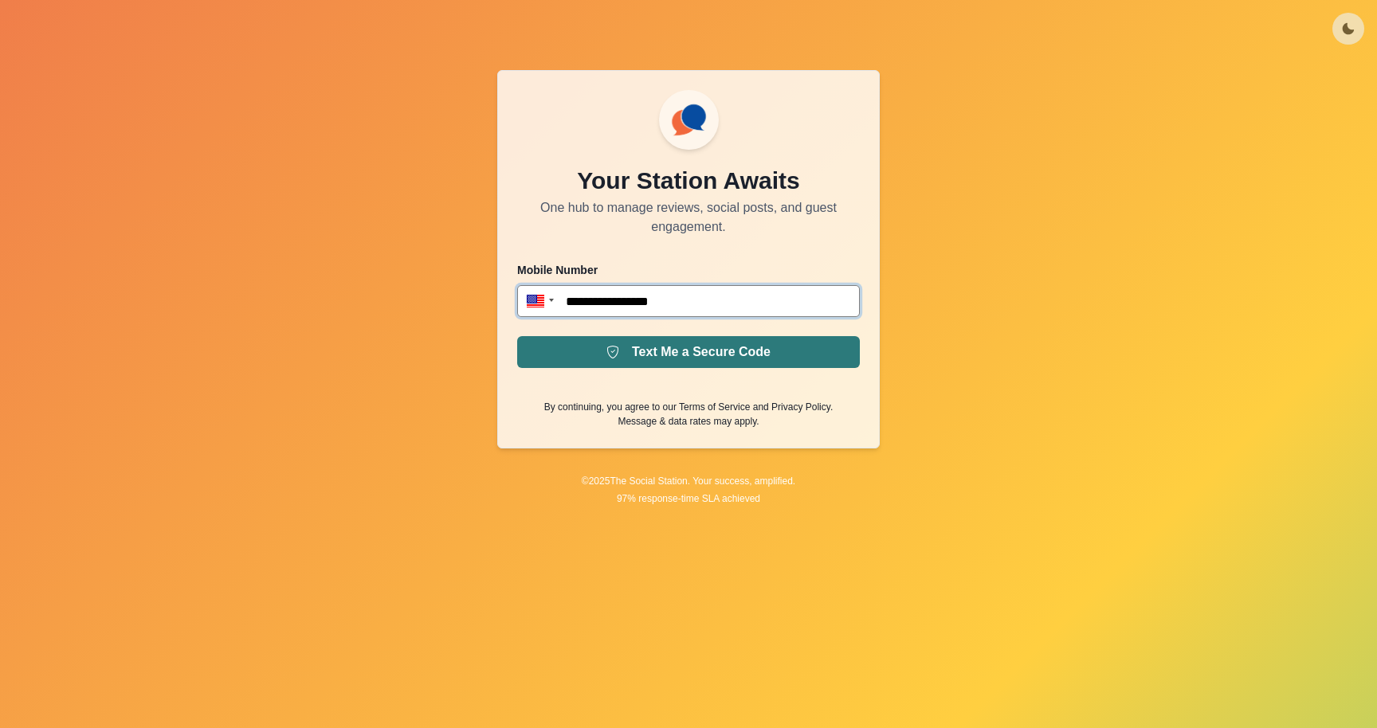
type input "**********"
click at [641, 342] on button "Text Me a Secure Code" at bounding box center [688, 352] width 343 height 32
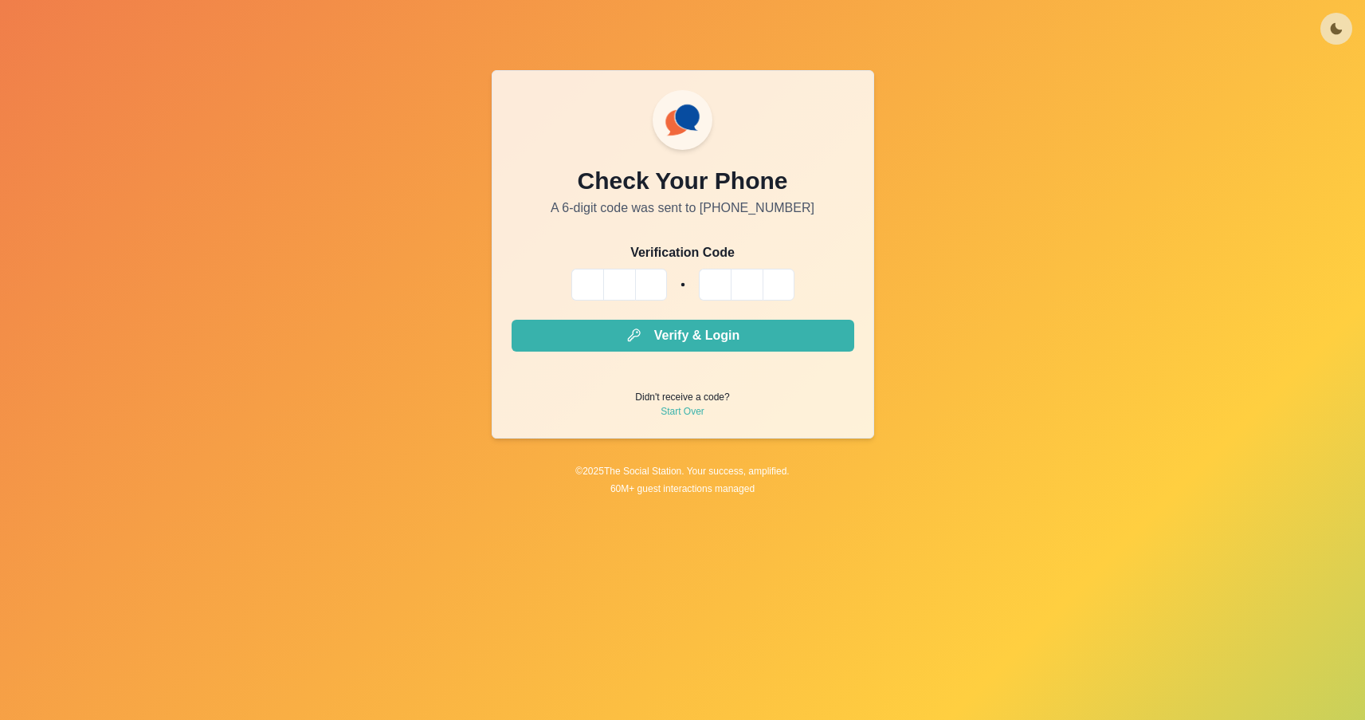
click at [246, 150] on div "Check Your Phone A 6-digit code was sent to [PHONE_NUMBER] Verification Code Ve…" at bounding box center [682, 360] width 1365 height 720
click at [574, 287] on input "Please enter your pin code" at bounding box center [587, 285] width 32 height 32
paste input "*"
type input "*"
click at [594, 291] on input "*" at bounding box center [587, 285] width 32 height 32
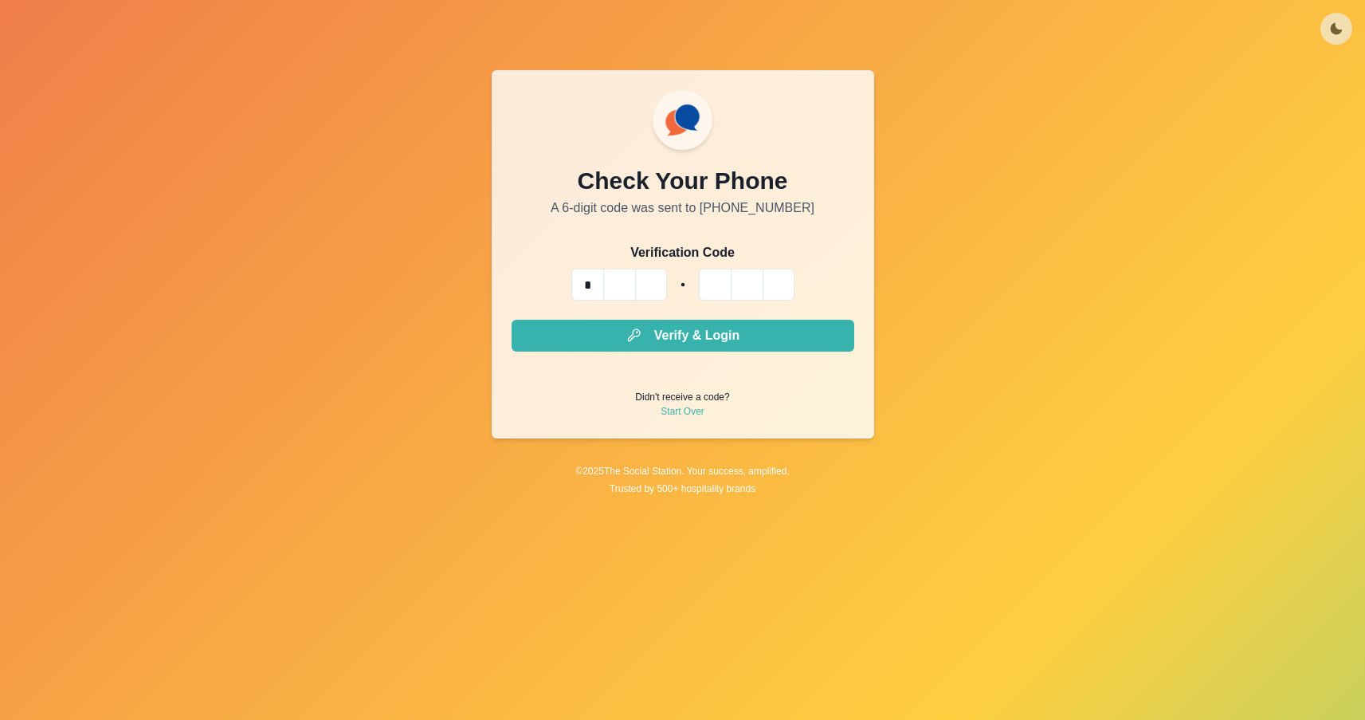
click at [594, 291] on input "*" at bounding box center [587, 285] width 32 height 32
paste input "*"
type input "*"
click at [584, 281] on input "Please enter your pin code" at bounding box center [587, 285] width 32 height 32
paste input "*"
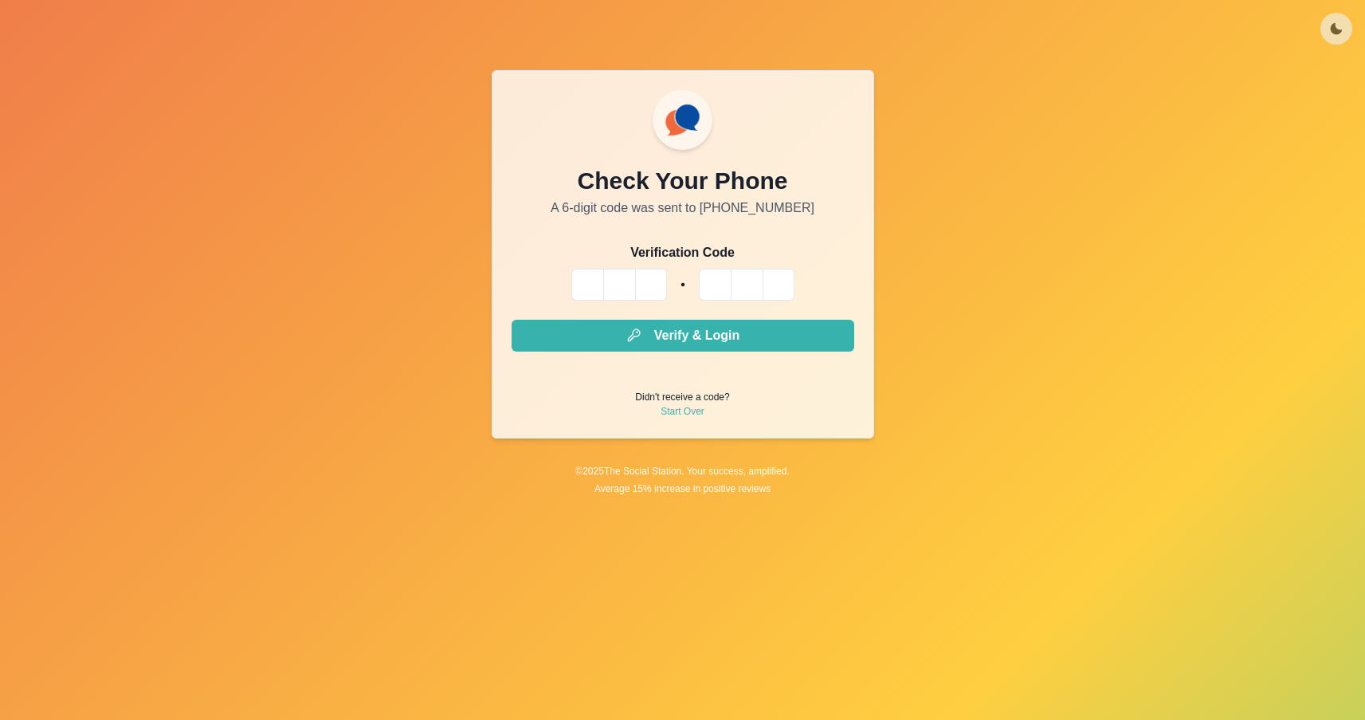
type input "*"
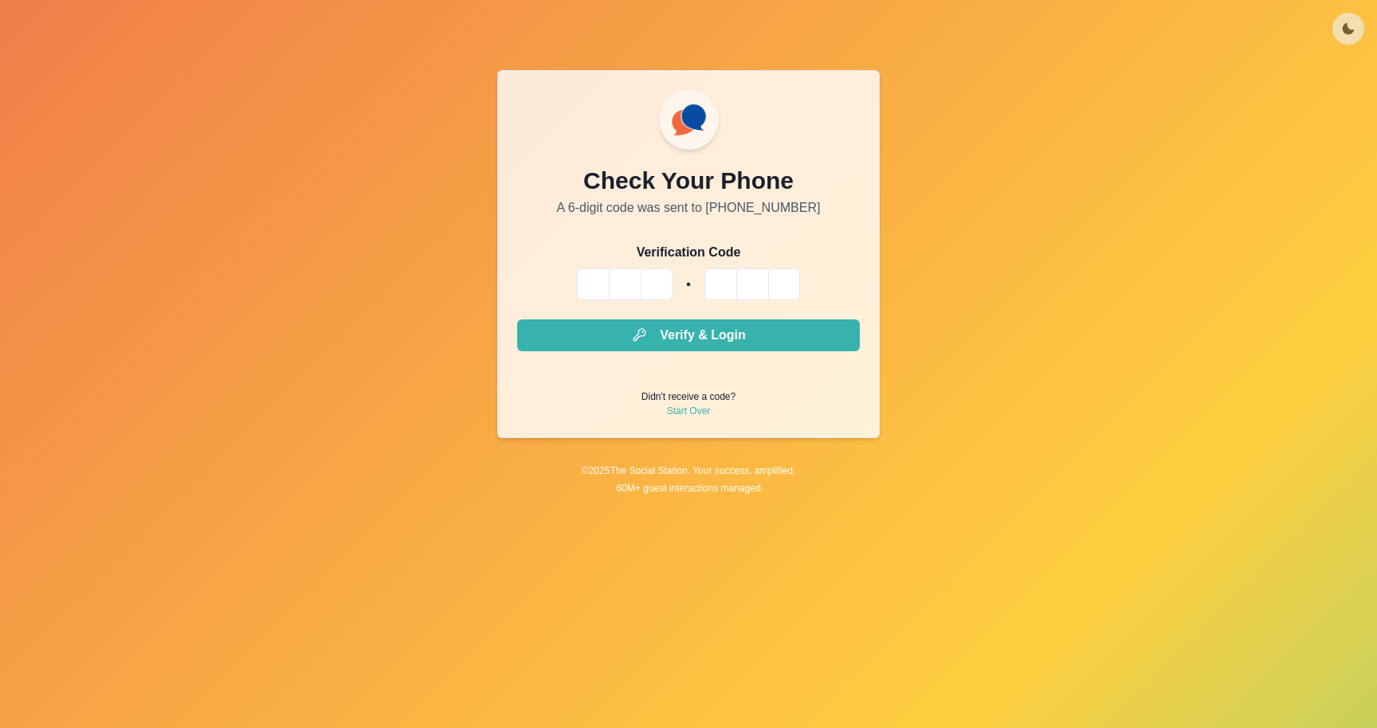
paste input "*"
type input "*"
paste input "*"
type input "*"
click at [582, 277] on input "Please enter your pin code" at bounding box center [593, 285] width 32 height 32
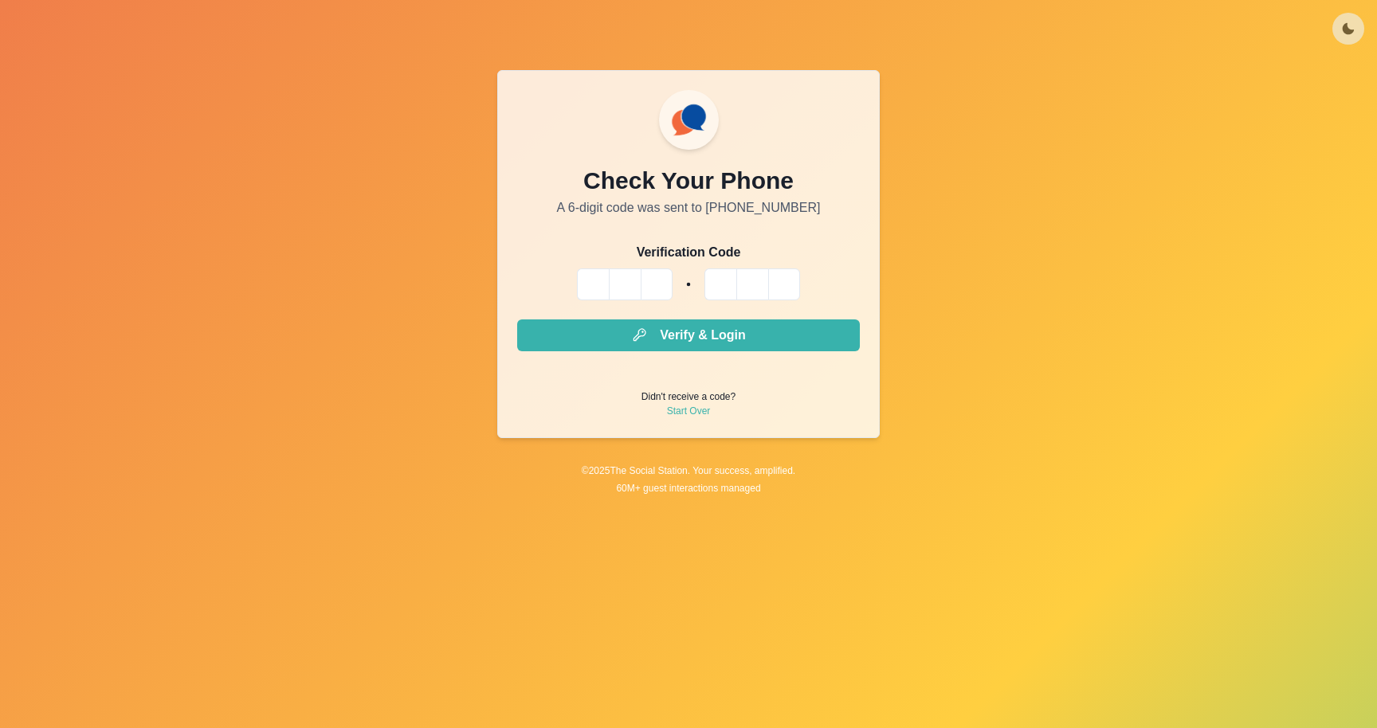
click at [588, 220] on div "Check Your Phone A 6-digit code was sent to [PHONE_NUMBER] Verification Code Ve…" at bounding box center [688, 254] width 383 height 368
click at [590, 278] on input "Please enter your pin code" at bounding box center [593, 285] width 32 height 32
click at [608, 220] on div "Check Your Phone A 6-digit code was sent to [PHONE_NUMBER] Verification Code Ve…" at bounding box center [688, 254] width 383 height 368
click at [685, 417] on link "Start Over" at bounding box center [689, 411] width 44 height 14
